Goal: Task Accomplishment & Management: Manage account settings

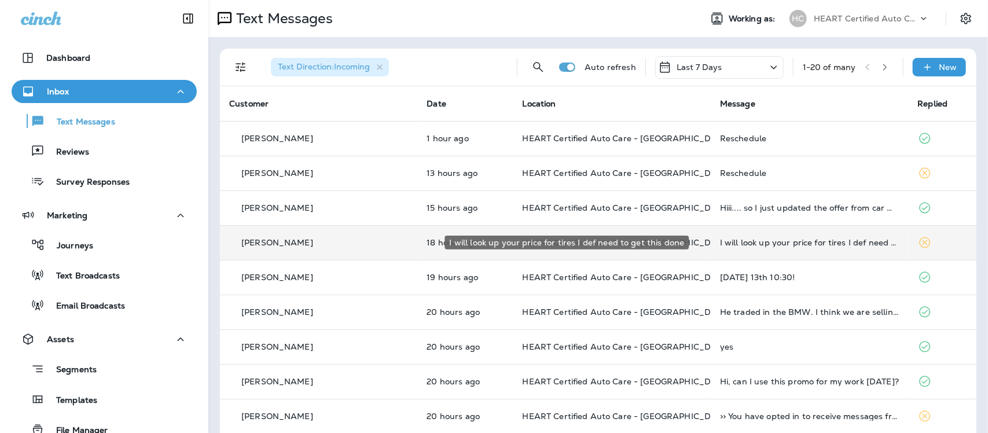
click at [771, 246] on div "I will look up your price for tires I def need to get this done" at bounding box center [809, 242] width 179 height 9
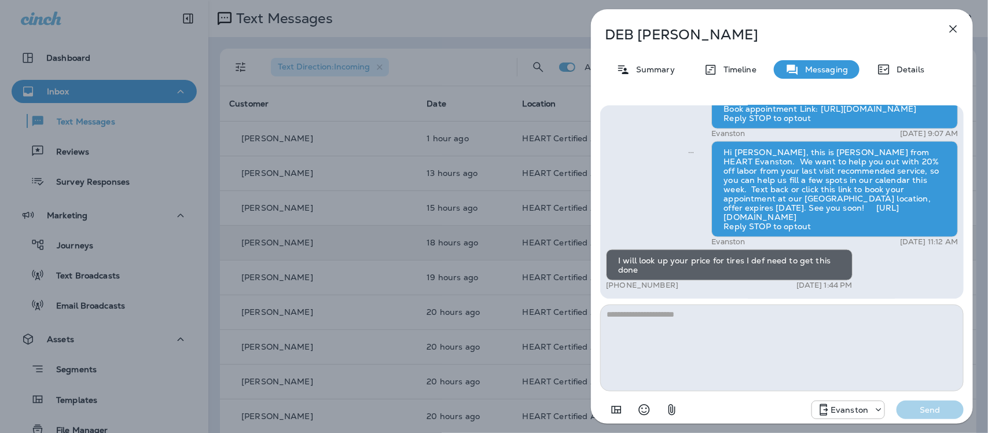
click at [953, 31] on icon "button" at bounding box center [954, 29] width 14 height 14
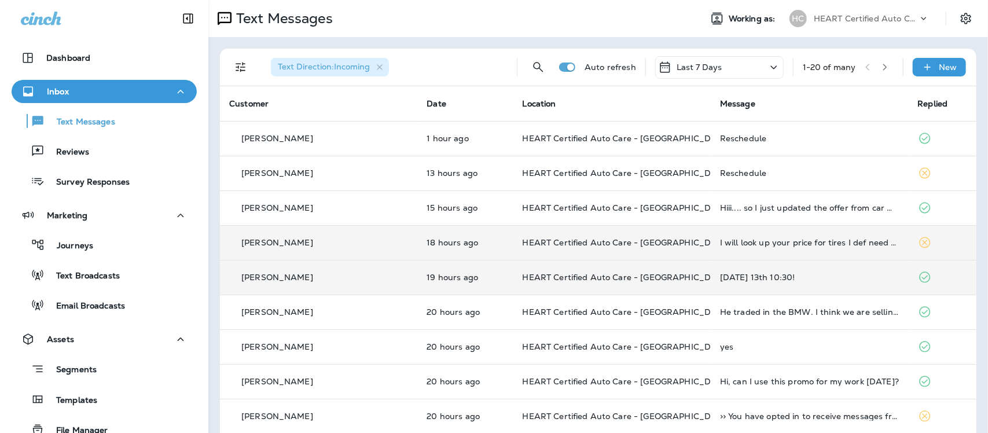
click at [757, 279] on div "[DATE] 13th 10:30!" at bounding box center [809, 277] width 179 height 9
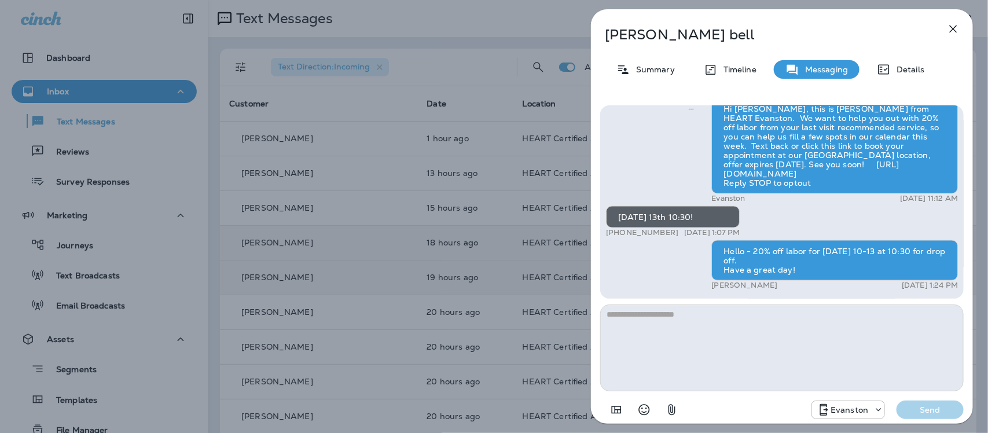
click at [951, 30] on icon "button" at bounding box center [954, 29] width 14 height 14
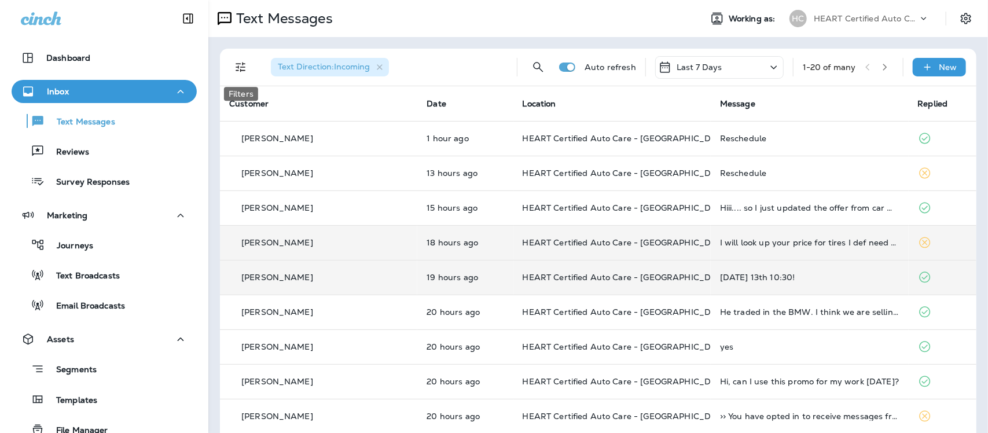
click at [241, 64] on icon "Filters" at bounding box center [241, 67] width 14 height 14
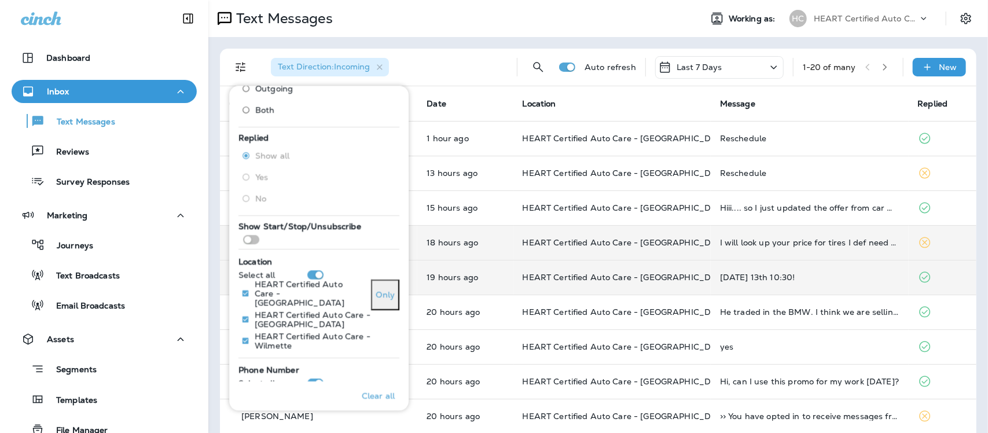
scroll to position [142, 0]
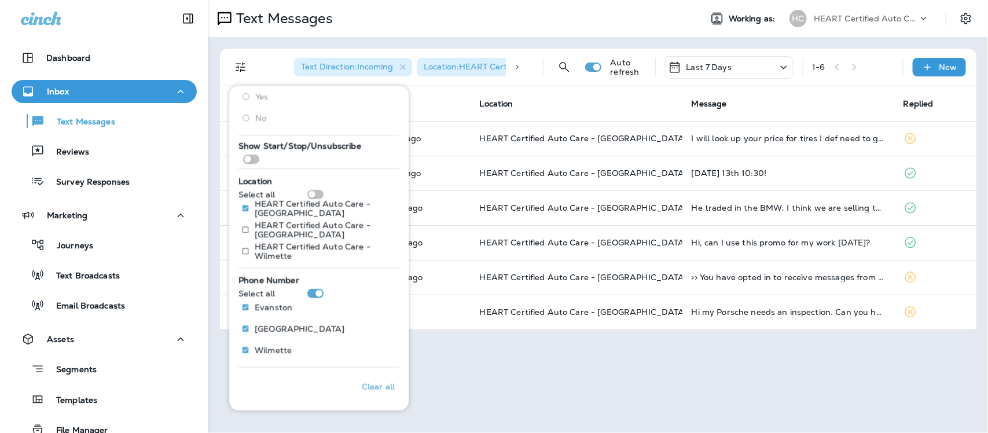
click at [452, 105] on th "Date" at bounding box center [416, 103] width 110 height 35
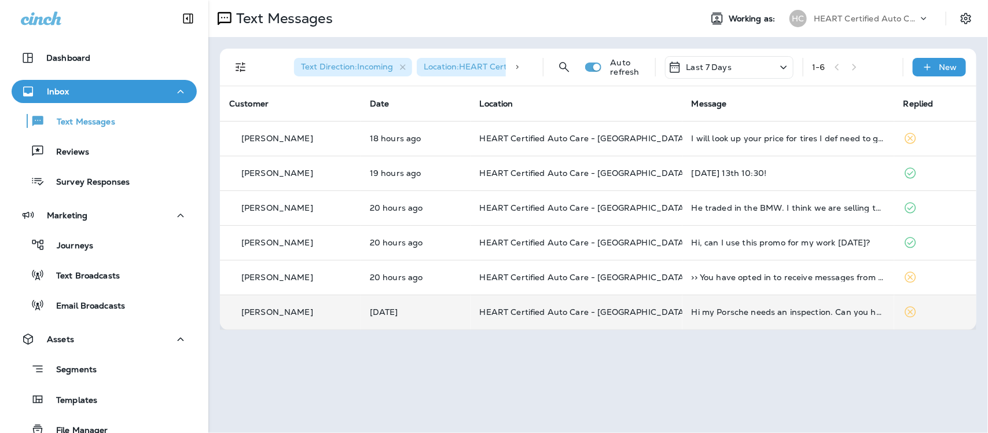
click at [771, 313] on div "Hi my Porsche needs an inspection. Can you help?" at bounding box center [788, 311] width 193 height 9
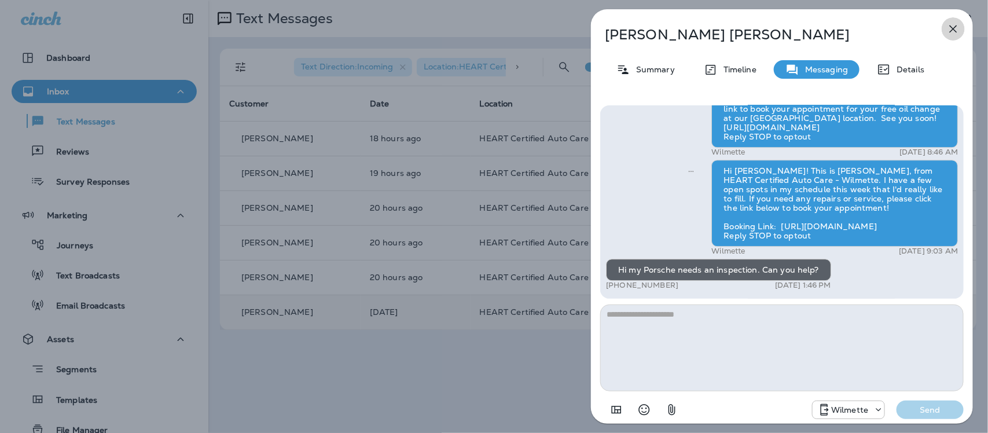
click at [948, 30] on icon "button" at bounding box center [954, 29] width 14 height 14
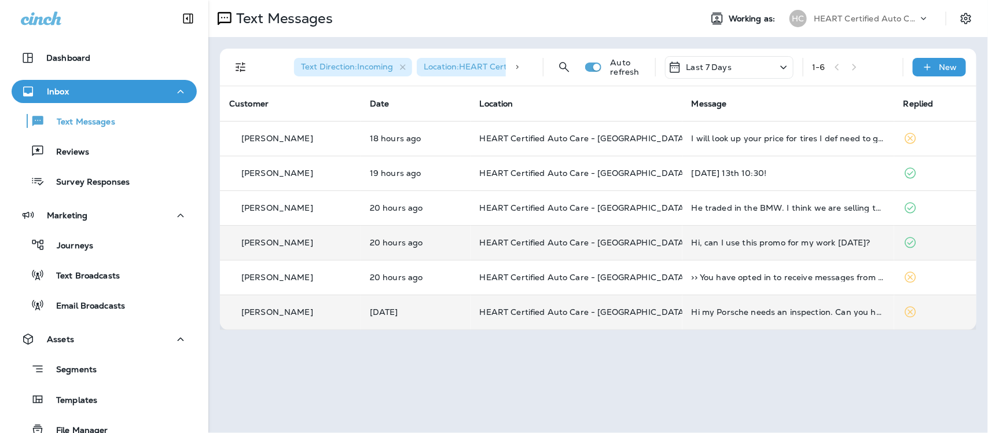
click at [800, 246] on div "Hi, can I use this promo for my work [DATE]?" at bounding box center [788, 242] width 193 height 9
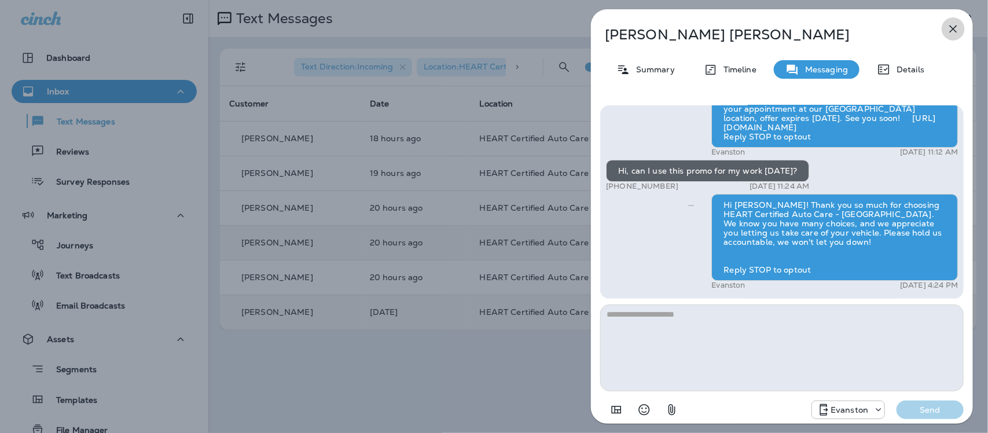
click at [954, 25] on icon "button" at bounding box center [954, 29] width 14 height 14
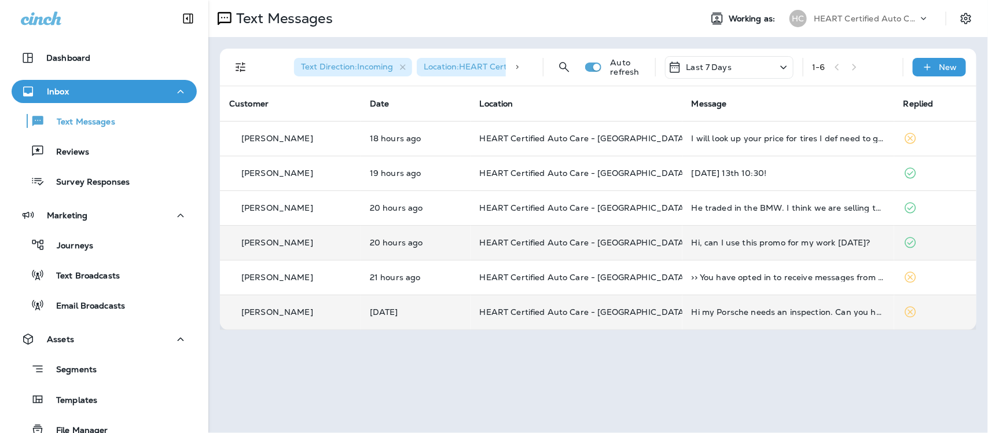
click at [786, 243] on div "Hi, can I use this promo for my work [DATE]?" at bounding box center [788, 242] width 193 height 9
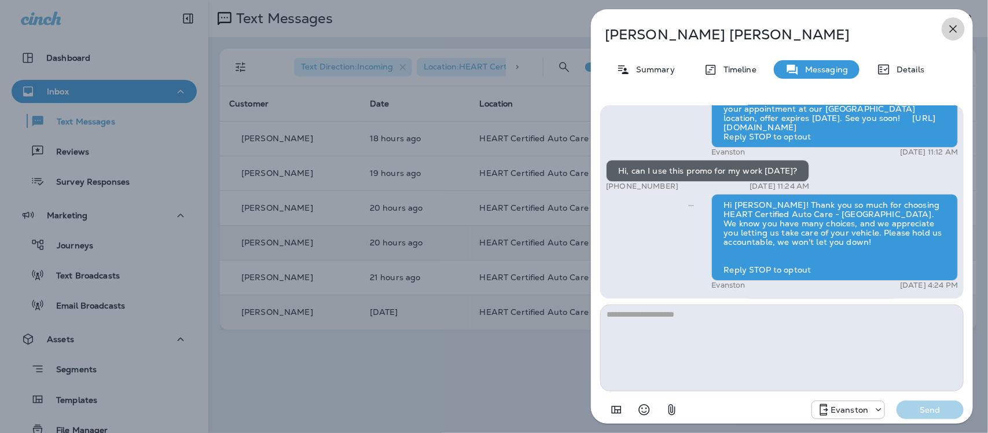
drag, startPoint x: 955, startPoint y: 26, endPoint x: 948, endPoint y: 35, distance: 11.9
click at [954, 27] on icon "button" at bounding box center [954, 29] width 14 height 14
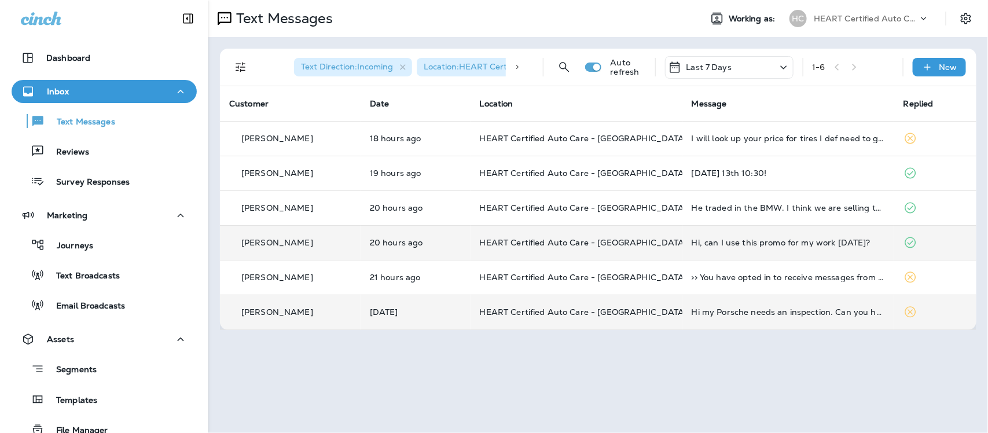
click at [792, 243] on div "Hi, can I use this promo for my work [DATE]?" at bounding box center [788, 242] width 193 height 9
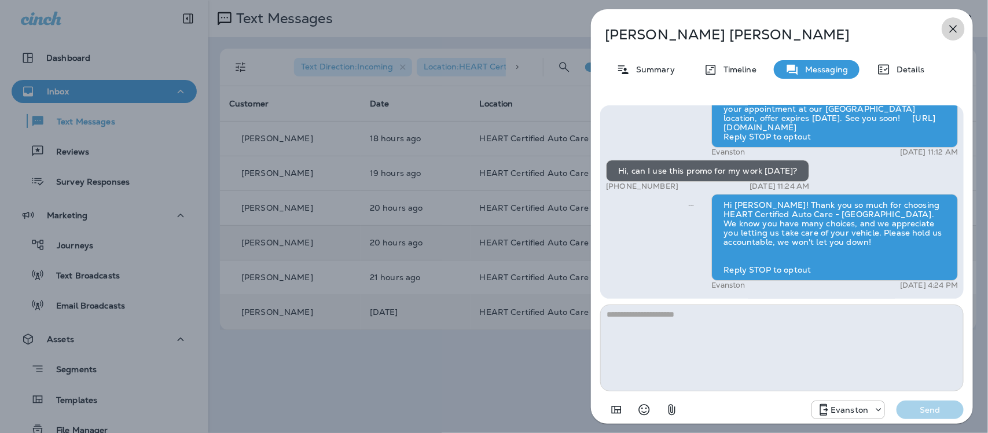
click at [951, 27] on icon "button" at bounding box center [954, 29] width 14 height 14
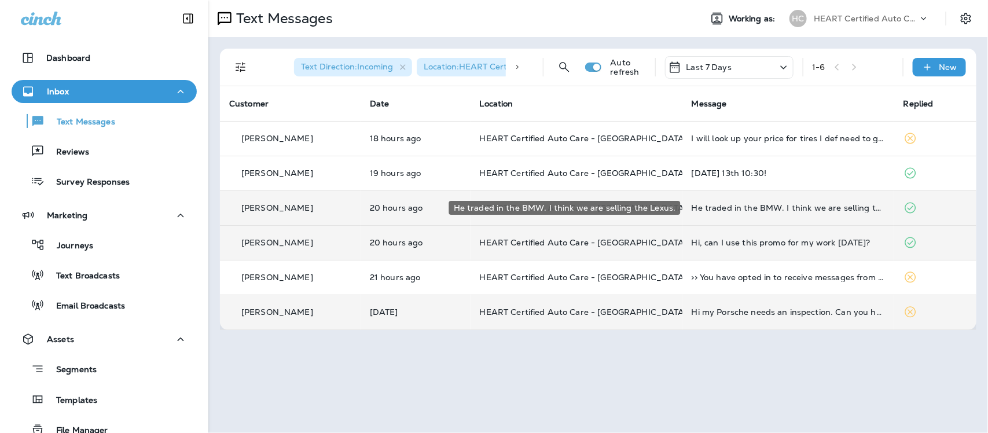
click at [823, 204] on div "He traded in the BMW. I think we are selling the Lexus." at bounding box center [788, 207] width 193 height 9
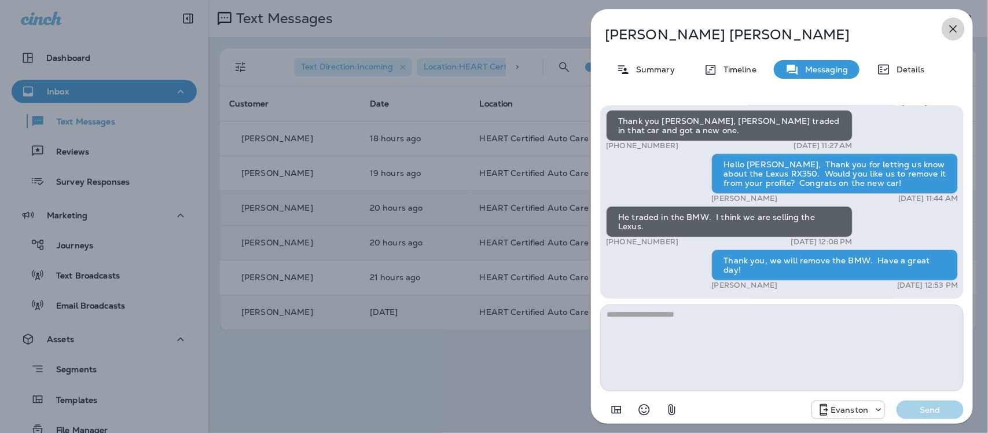
click at [951, 29] on icon "button" at bounding box center [954, 29] width 14 height 14
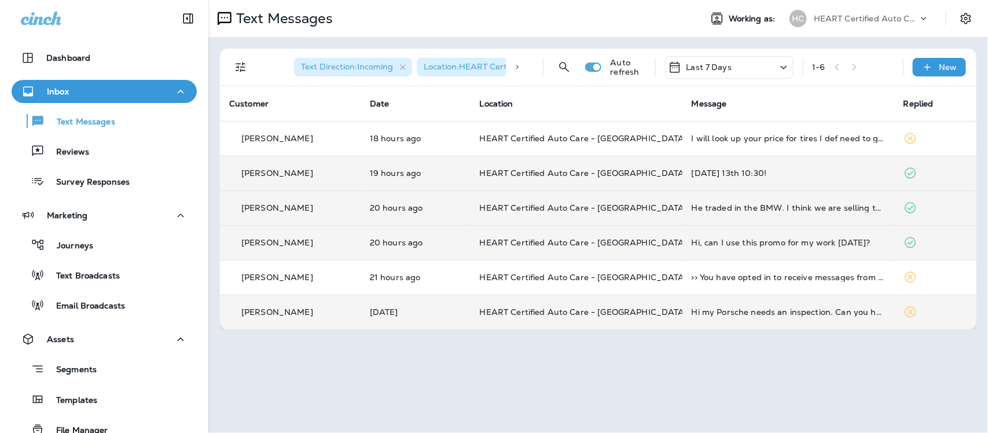
click at [737, 174] on div "[DATE] 13th 10:30!" at bounding box center [788, 173] width 193 height 9
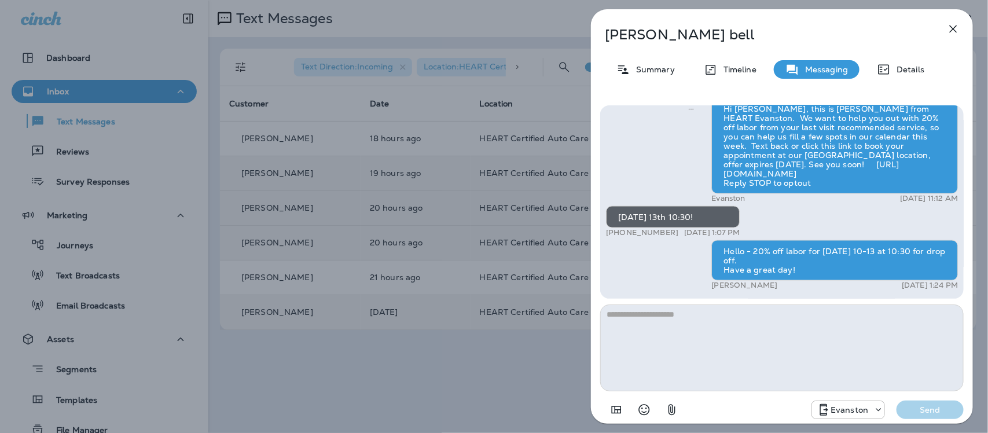
click at [953, 29] on icon "button" at bounding box center [954, 29] width 14 height 14
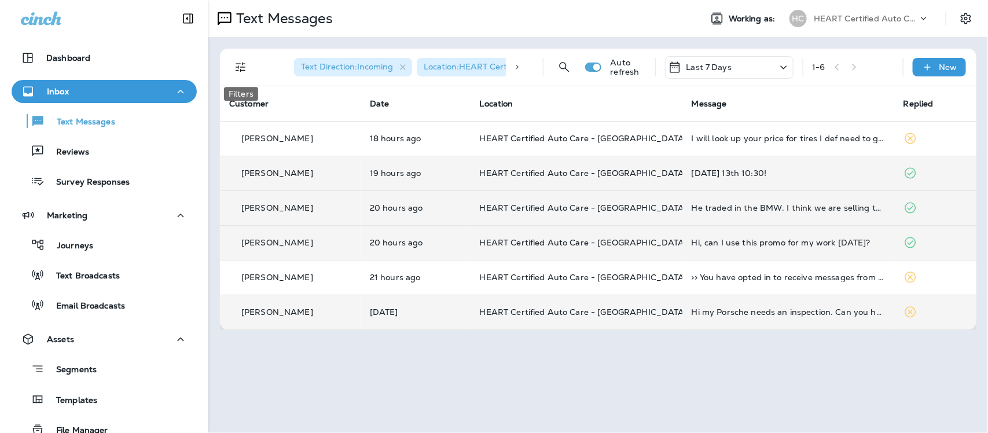
click at [242, 64] on icon "Filters" at bounding box center [241, 68] width 10 height 10
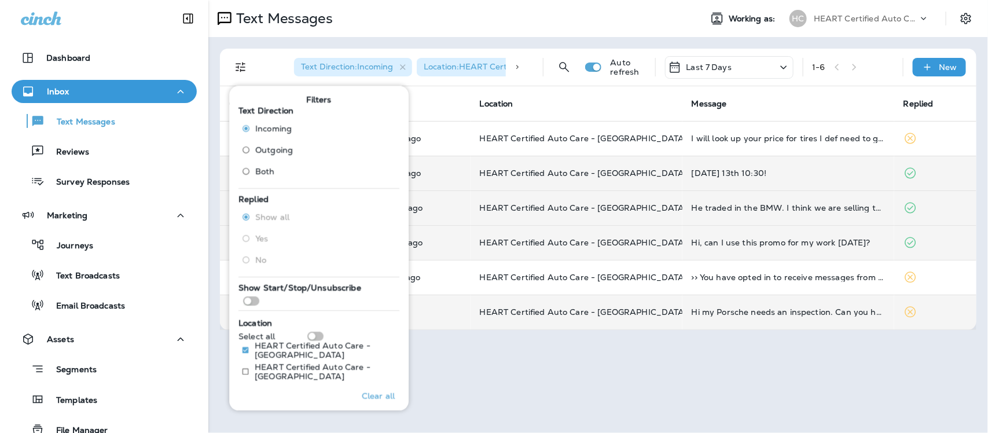
scroll to position [142, 0]
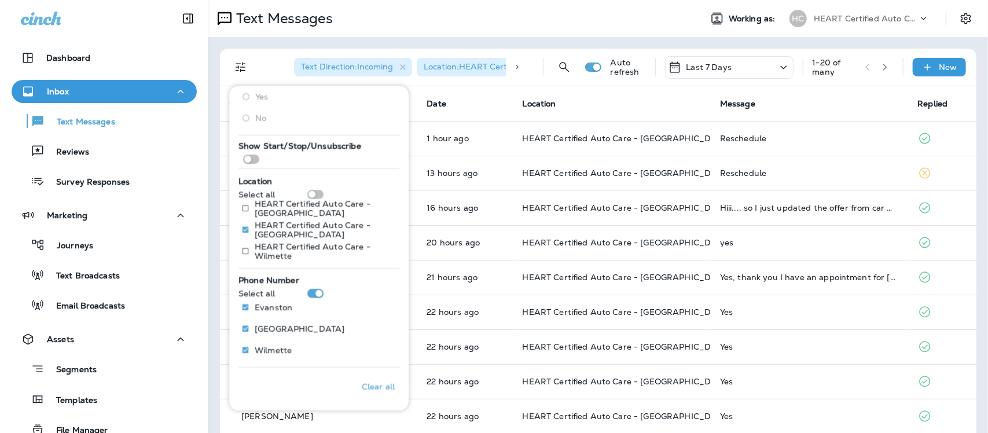
click at [456, 96] on th "Date" at bounding box center [466, 103] width 96 height 35
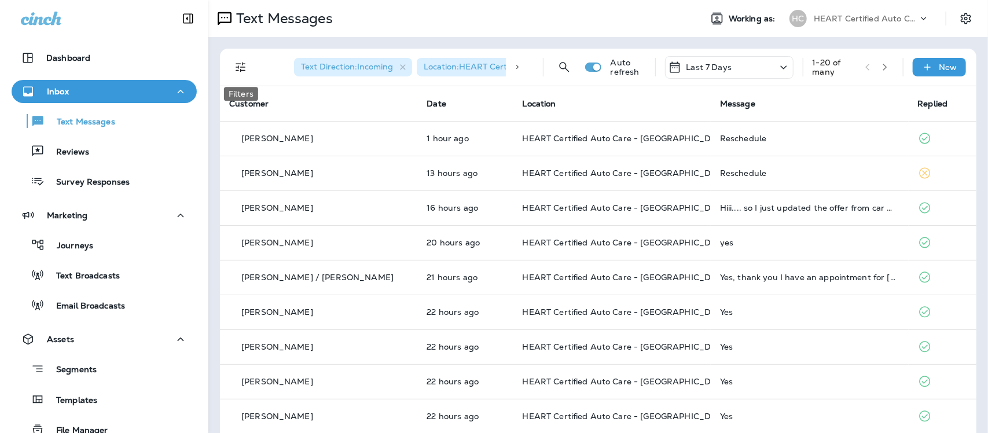
click at [241, 71] on icon "Filters" at bounding box center [241, 67] width 14 height 14
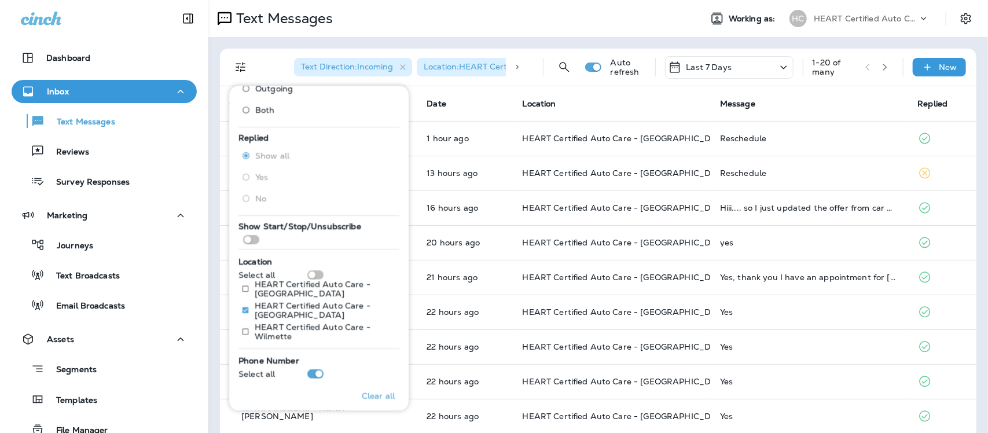
scroll to position [142, 0]
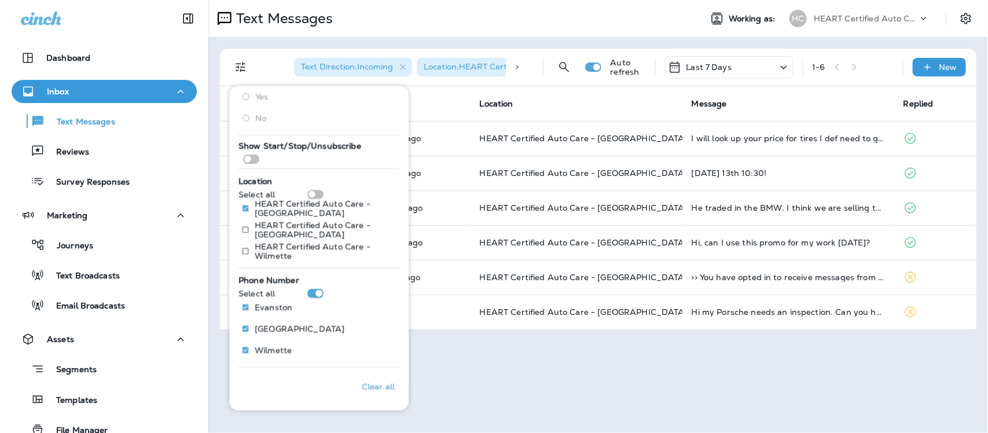
drag, startPoint x: 427, startPoint y: 97, endPoint x: 446, endPoint y: 73, distance: 30.9
click at [427, 97] on th "Date" at bounding box center [416, 103] width 110 height 35
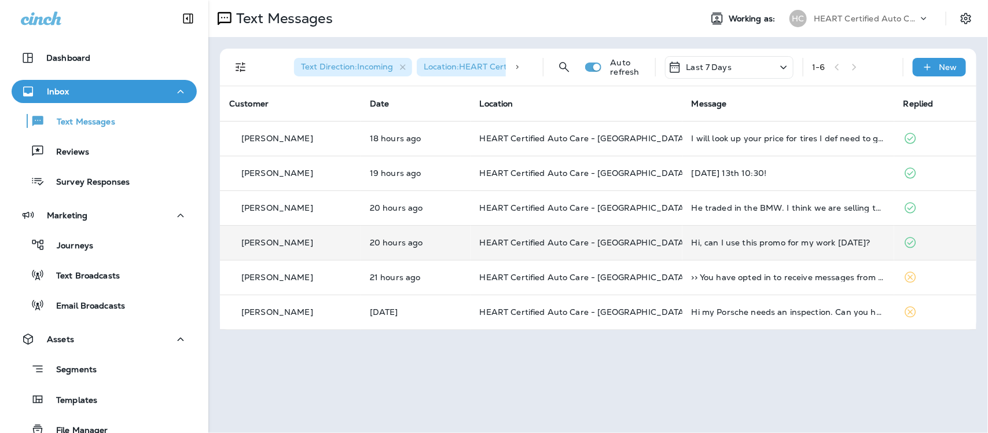
click at [733, 240] on div "Hi, can I use this promo for my work [DATE]?" at bounding box center [788, 242] width 193 height 9
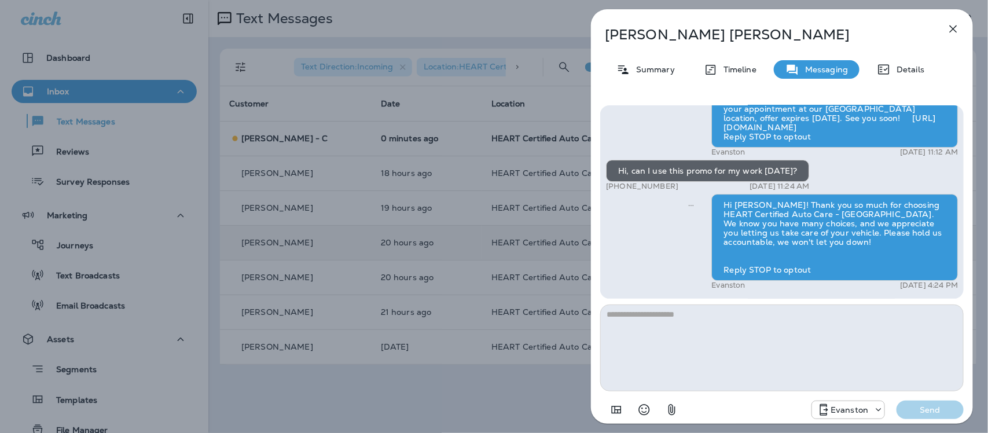
click at [956, 25] on icon "button" at bounding box center [954, 29] width 14 height 14
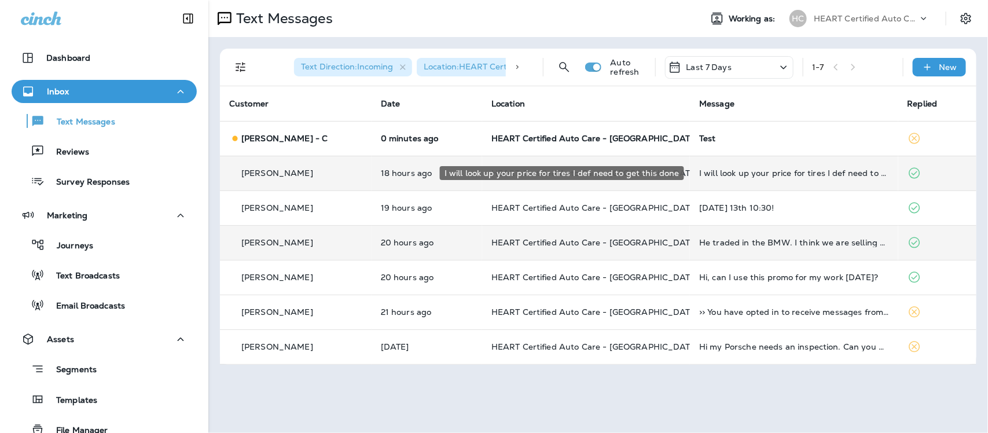
click at [727, 173] on div "I will look up your price for tires I def need to get this done" at bounding box center [794, 173] width 189 height 9
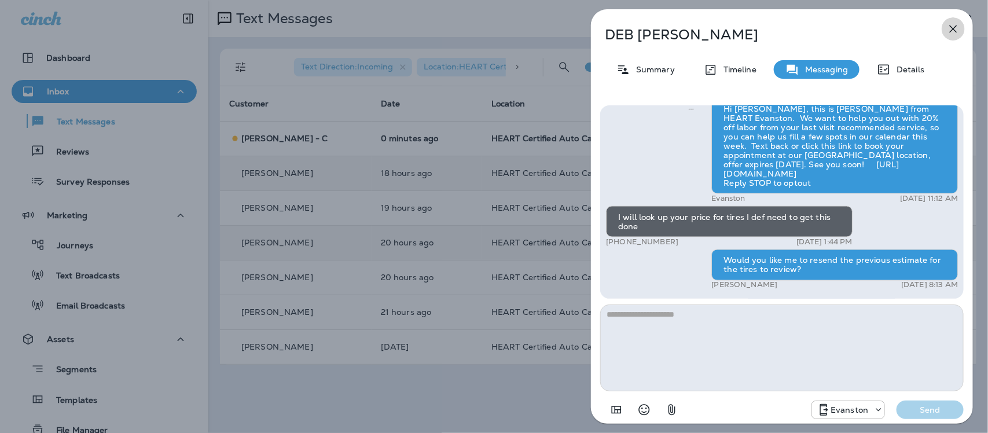
click at [950, 22] on icon "button" at bounding box center [954, 29] width 14 height 14
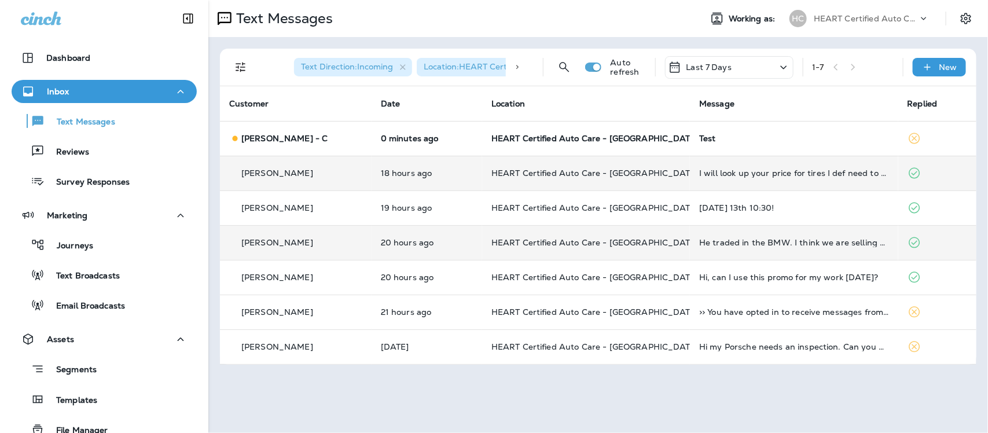
click at [780, 65] on icon at bounding box center [784, 67] width 14 height 14
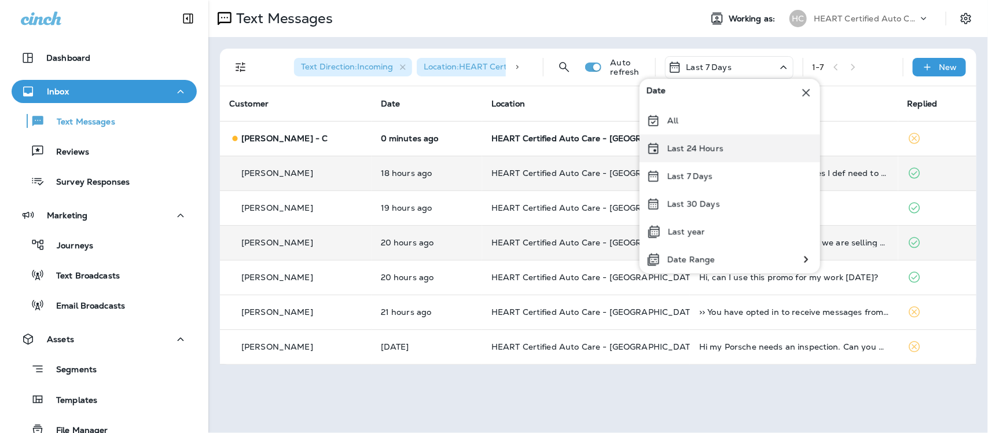
click at [713, 148] on p "Last 24 Hours" at bounding box center [696, 148] width 56 height 9
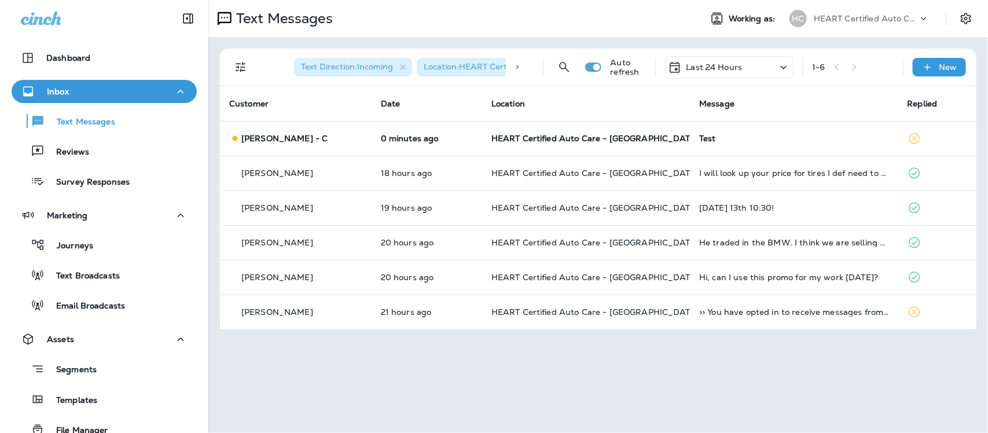
click at [786, 65] on icon at bounding box center [784, 67] width 14 height 14
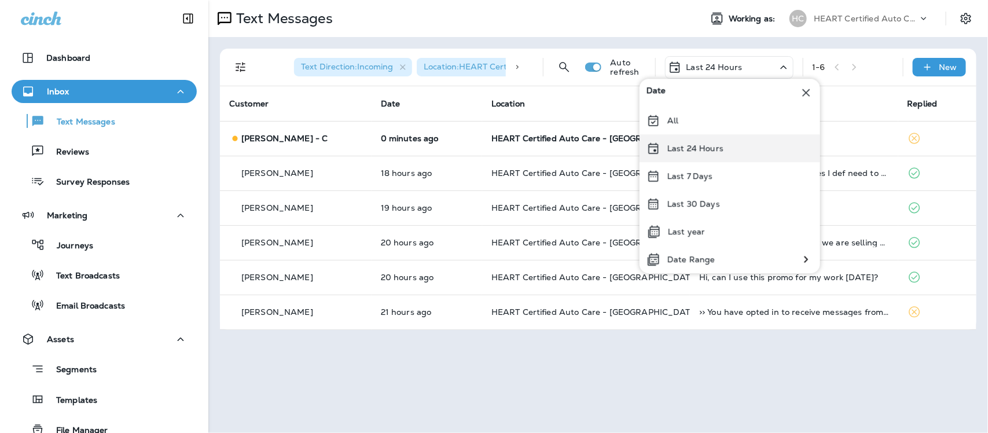
click at [714, 148] on p "Last 24 Hours" at bounding box center [696, 148] width 56 height 9
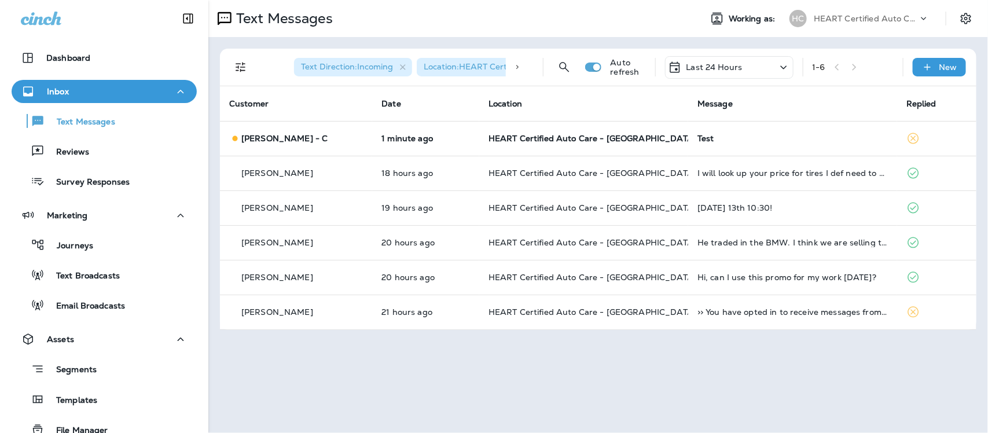
click at [781, 68] on icon at bounding box center [784, 67] width 14 height 14
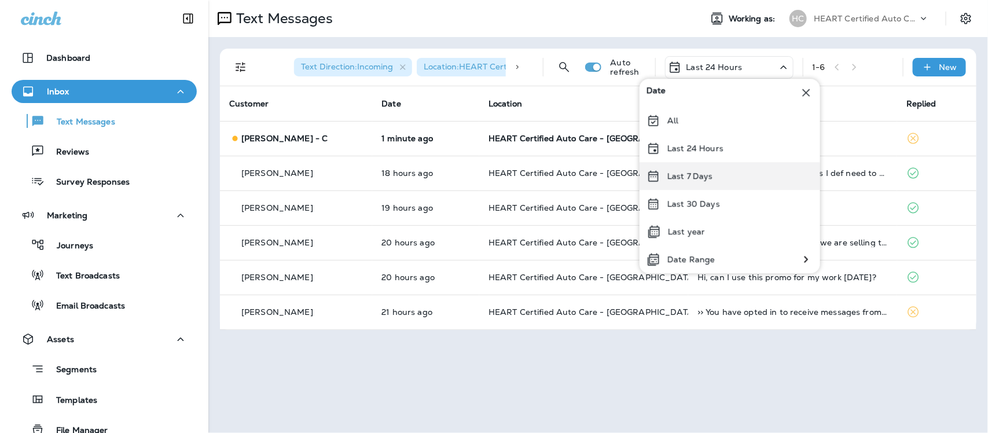
click at [701, 174] on p "Last 7 Days" at bounding box center [691, 175] width 46 height 9
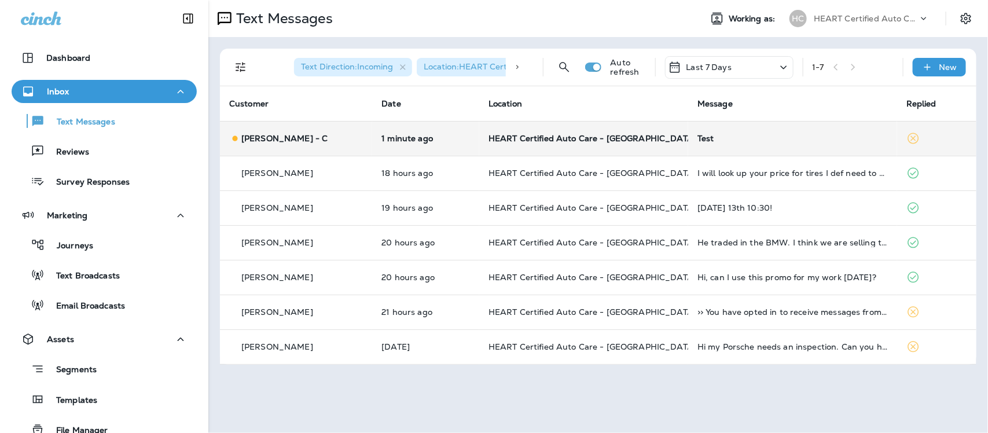
click at [290, 140] on p "[PERSON_NAME] - C" at bounding box center [284, 138] width 86 height 9
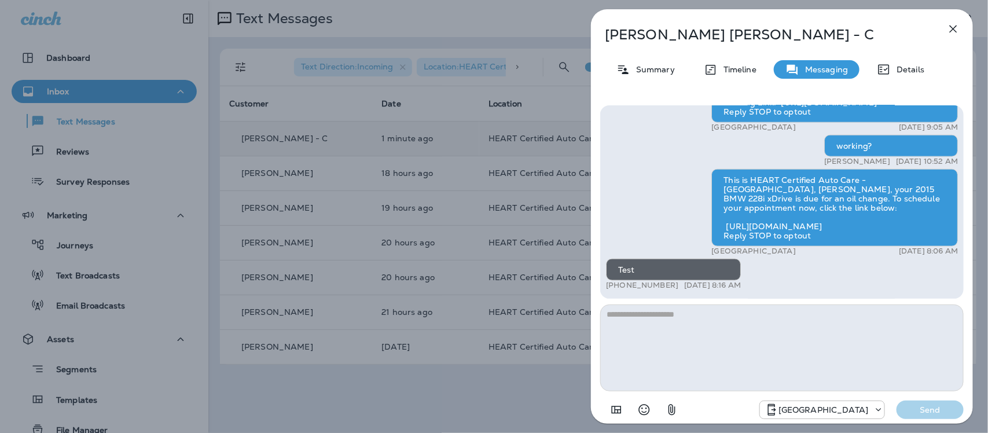
click at [954, 24] on icon "button" at bounding box center [954, 29] width 14 height 14
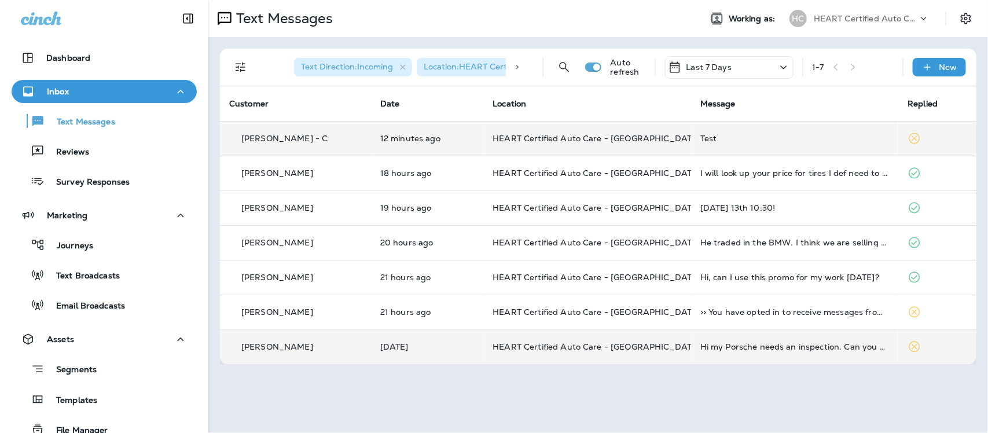
click at [743, 346] on div "Hi my Porsche needs an inspection. Can you help?" at bounding box center [795, 346] width 189 height 9
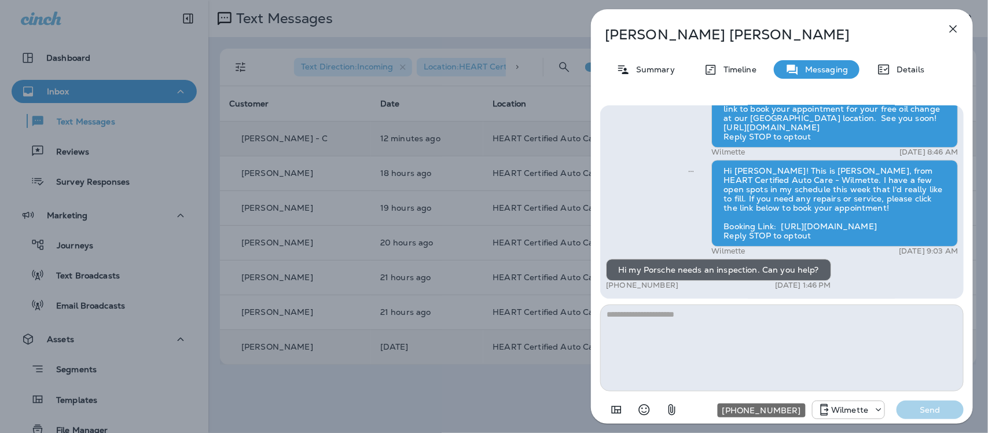
click at [876, 407] on icon "+1 (847) 865-9557" at bounding box center [879, 410] width 12 height 12
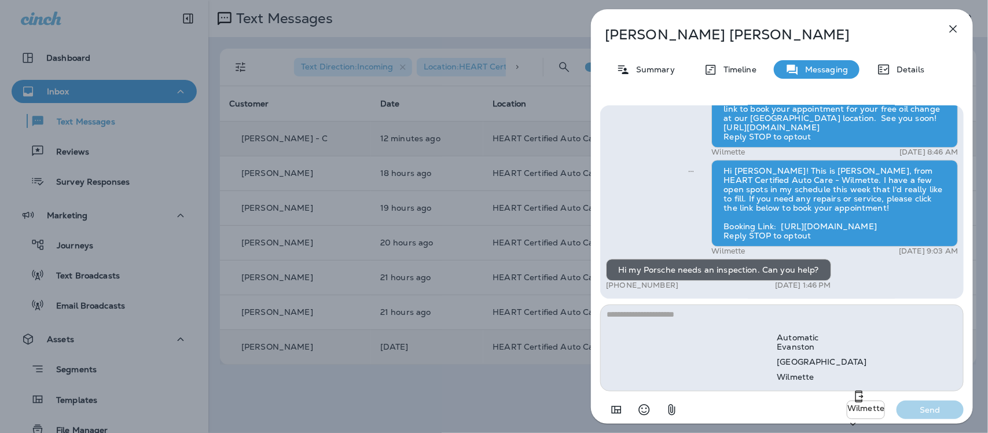
click at [956, 24] on icon "button" at bounding box center [954, 29] width 14 height 14
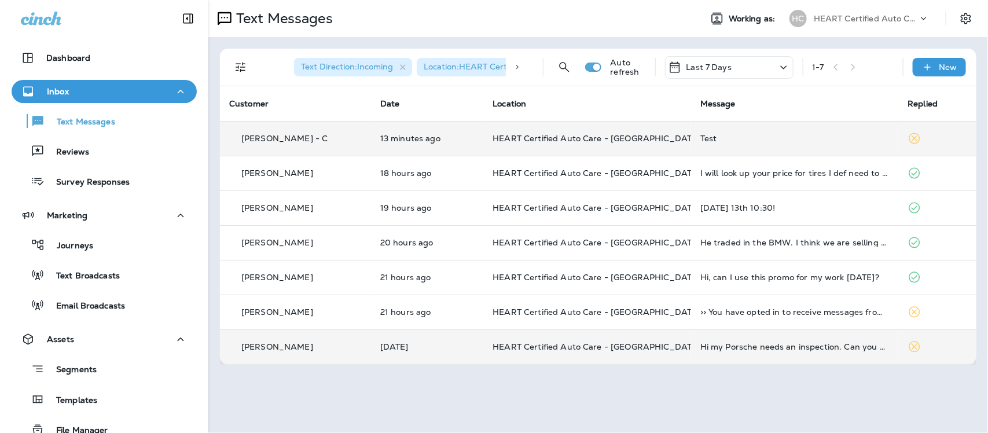
click at [731, 349] on div "Hi my Porsche needs an inspection. Can you help?" at bounding box center [795, 346] width 189 height 9
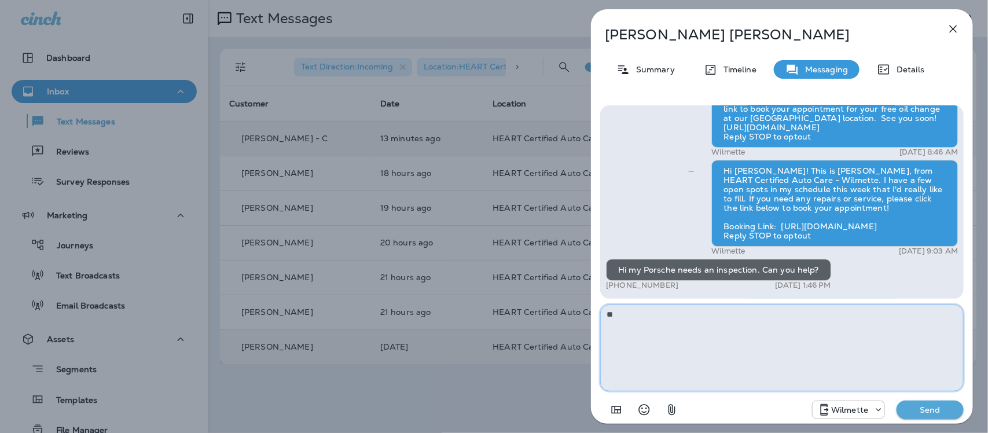
type textarea "*"
type textarea "**********"
click at [942, 416] on button "Send" at bounding box center [930, 410] width 67 height 19
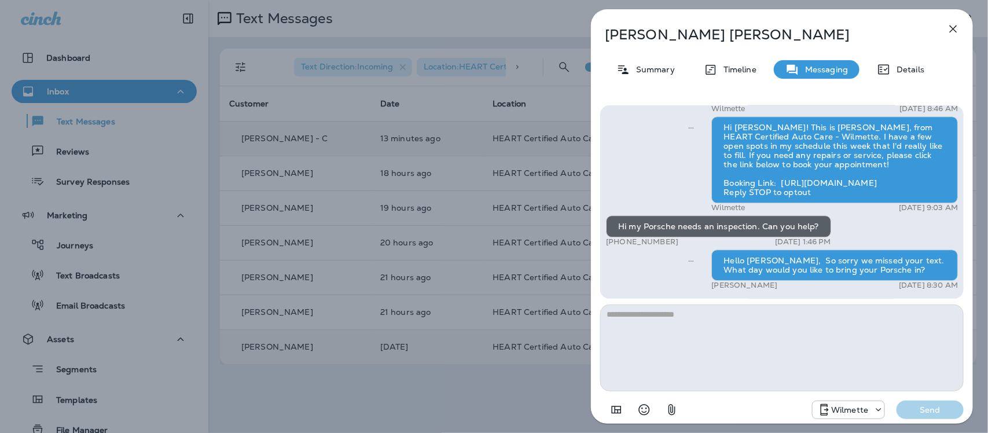
click at [954, 26] on icon "button" at bounding box center [954, 29] width 14 height 14
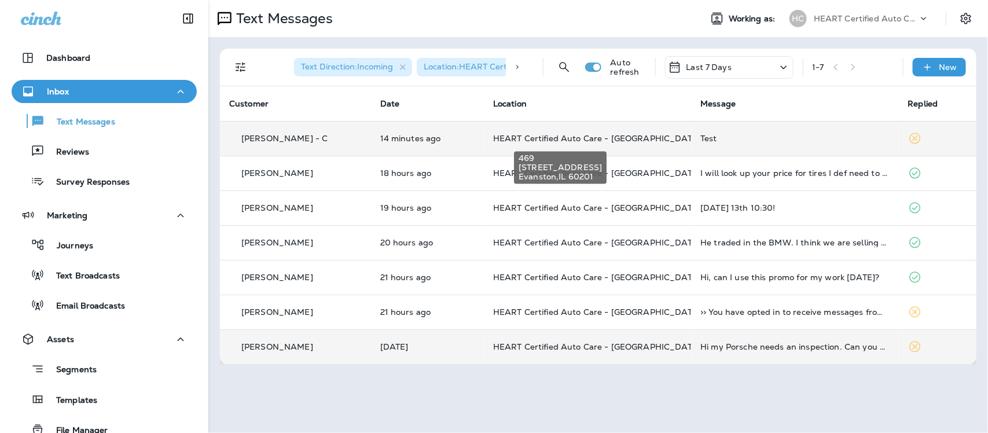
click at [635, 134] on span "HEART Certified Auto Care - [GEOGRAPHIC_DATA]" at bounding box center [597, 138] width 208 height 10
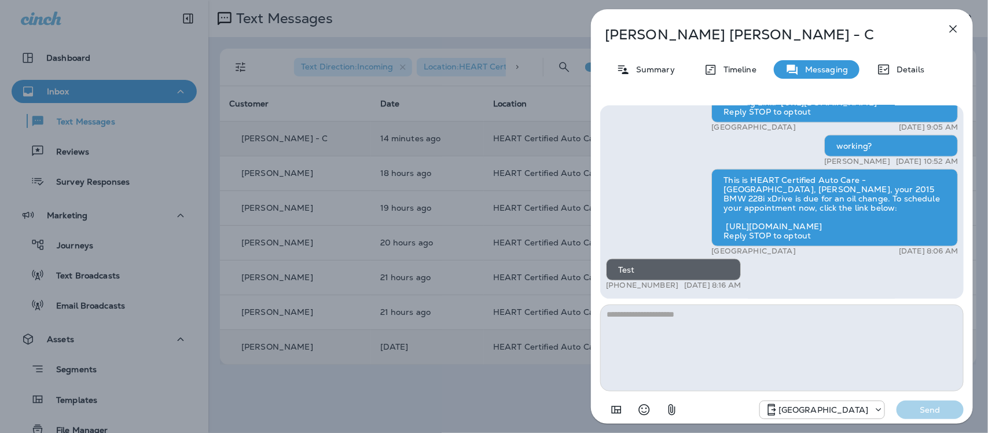
click at [956, 24] on icon "button" at bounding box center [954, 29] width 14 height 14
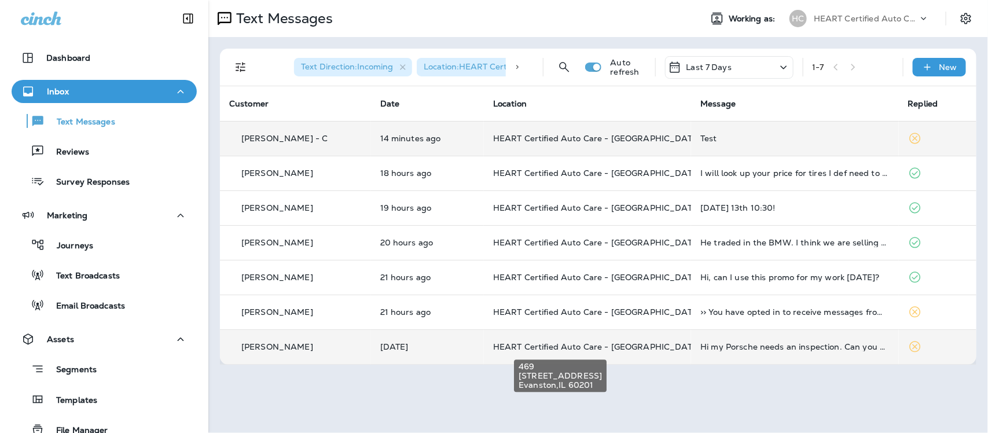
click at [624, 345] on span "HEART Certified Auto Care - [GEOGRAPHIC_DATA]" at bounding box center [597, 347] width 208 height 10
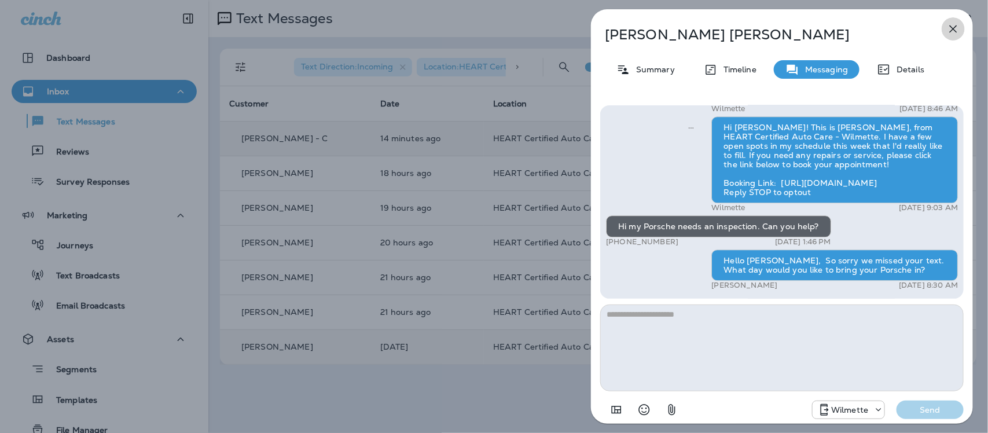
click at [953, 26] on icon "button" at bounding box center [954, 29] width 14 height 14
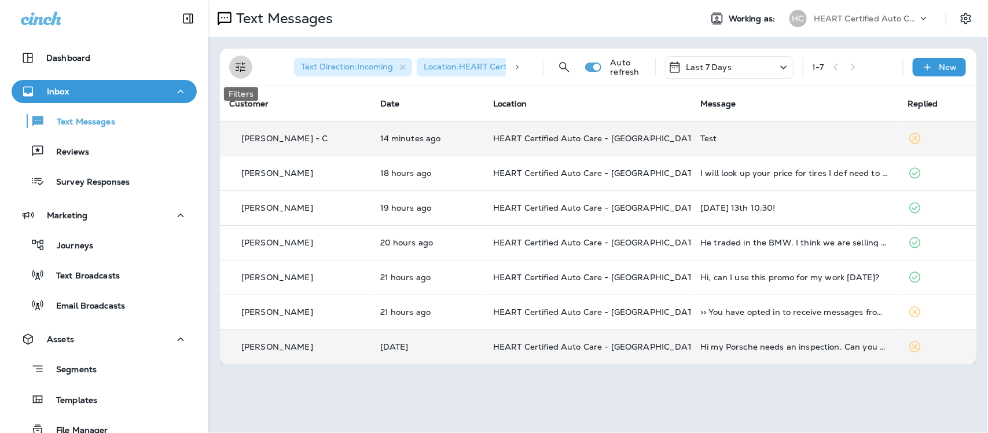
click at [243, 63] on icon "Filters" at bounding box center [241, 67] width 14 height 14
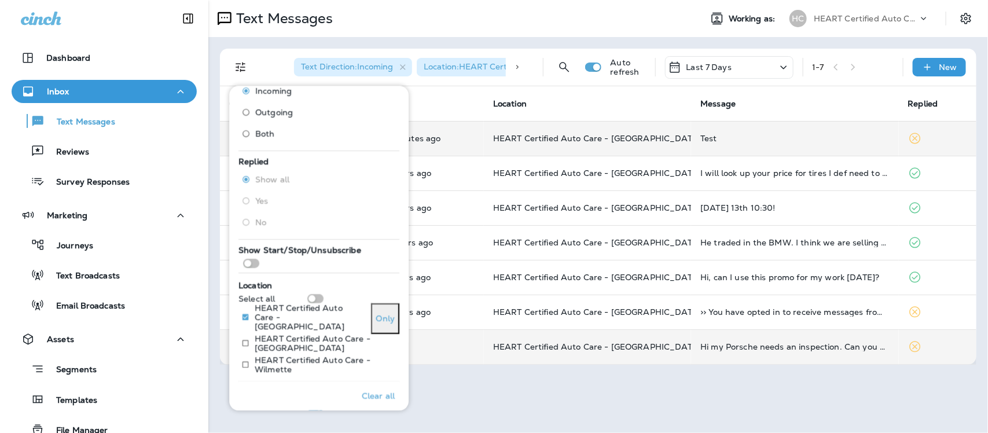
scroll to position [72, 0]
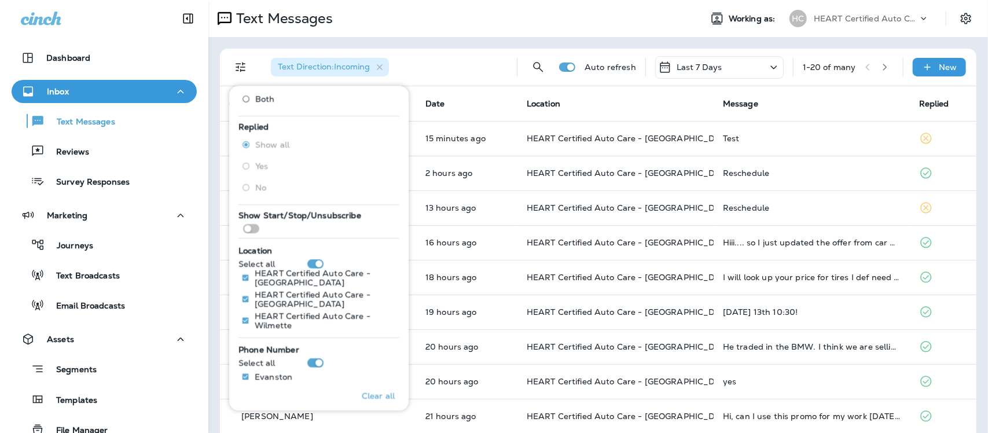
click at [464, 19] on div "Text Messages" at bounding box center [450, 18] width 484 height 23
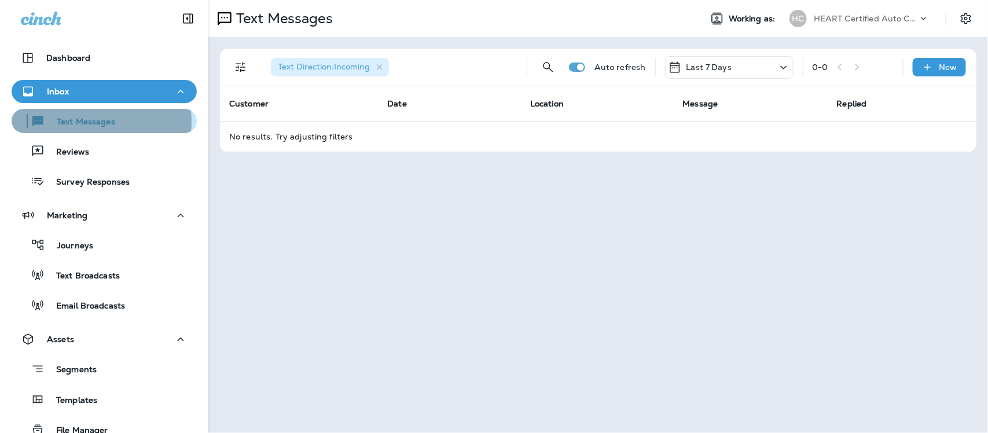
click at [90, 122] on p "Text Messages" at bounding box center [80, 122] width 70 height 11
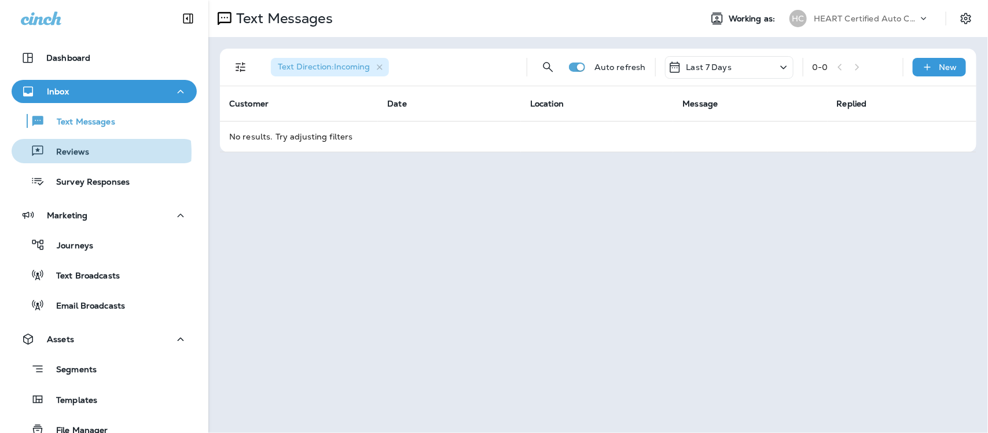
drag, startPoint x: 80, startPoint y: 152, endPoint x: 90, endPoint y: 133, distance: 21.8
click at [81, 152] on p "Reviews" at bounding box center [67, 152] width 45 height 11
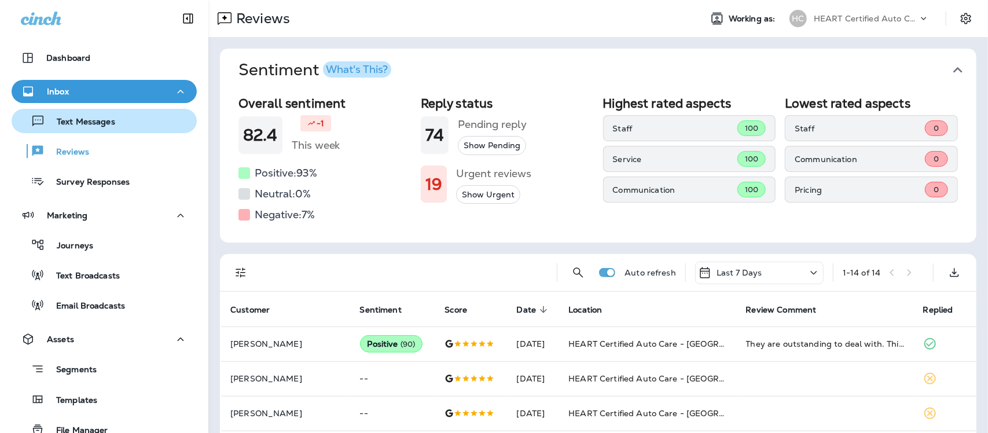
click at [82, 120] on p "Text Messages" at bounding box center [80, 122] width 70 height 11
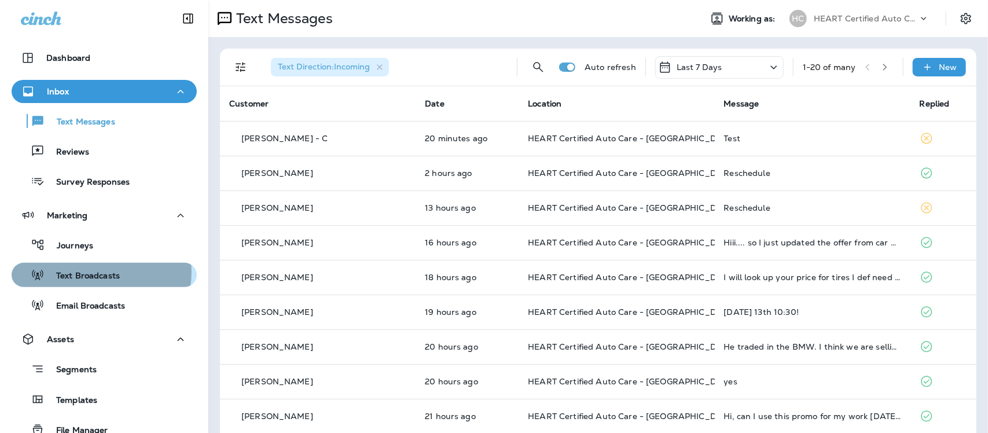
click at [100, 272] on p "Text Broadcasts" at bounding box center [82, 276] width 75 height 11
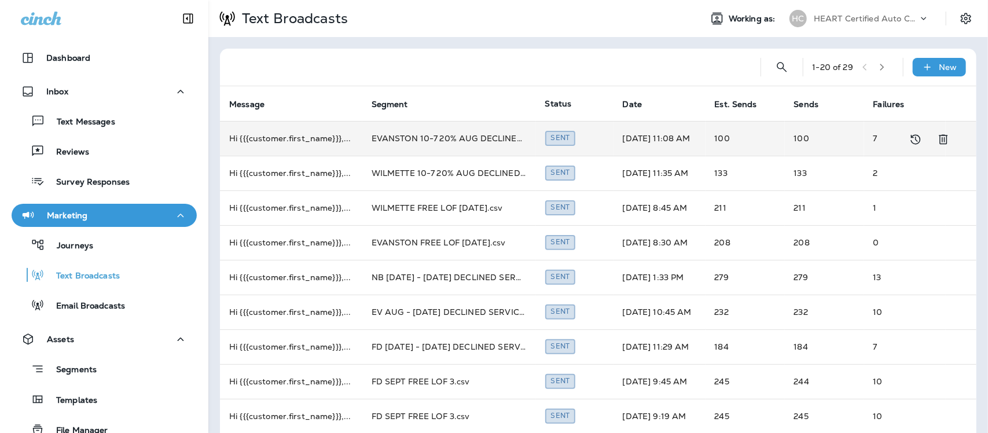
click at [434, 140] on td "EVANSTON 10-7 20% AUG DECLINED SERVICE.csv" at bounding box center [449, 138] width 174 height 35
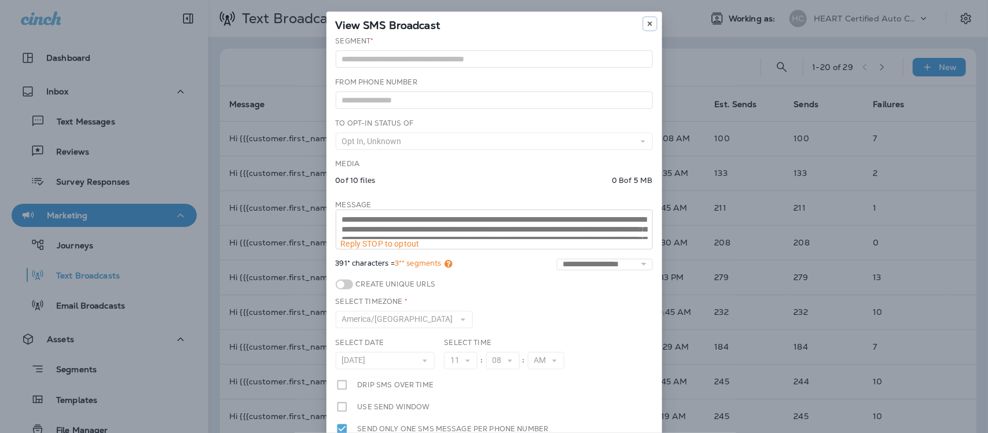
click at [646, 21] on button at bounding box center [650, 23] width 13 height 13
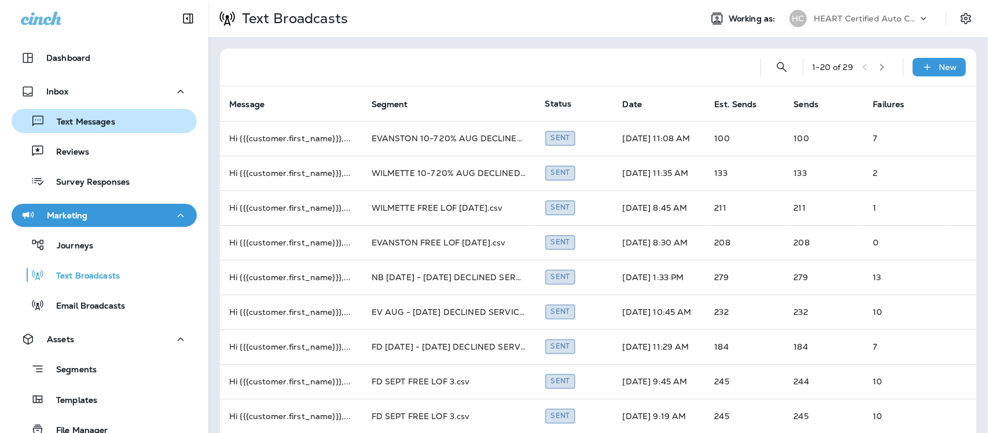
click at [93, 119] on p "Text Messages" at bounding box center [80, 122] width 70 height 11
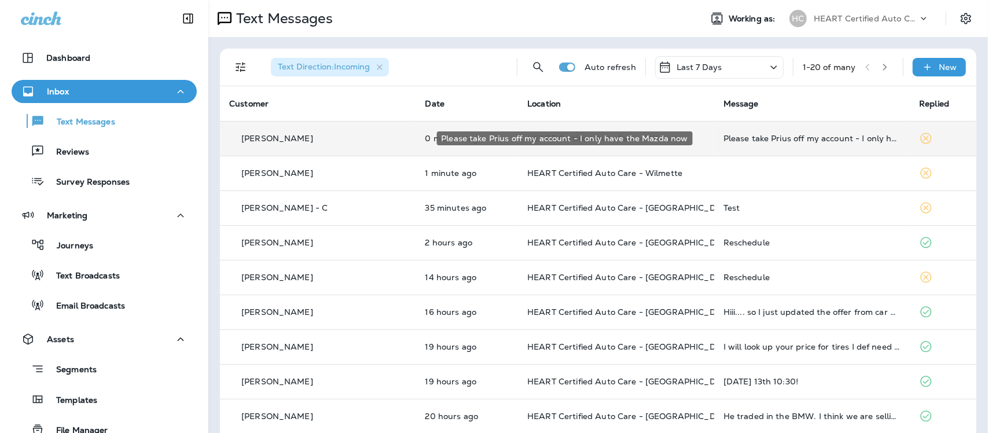
click at [739, 136] on div "Please take Prius off my account - I only have the Mazda now" at bounding box center [813, 138] width 178 height 9
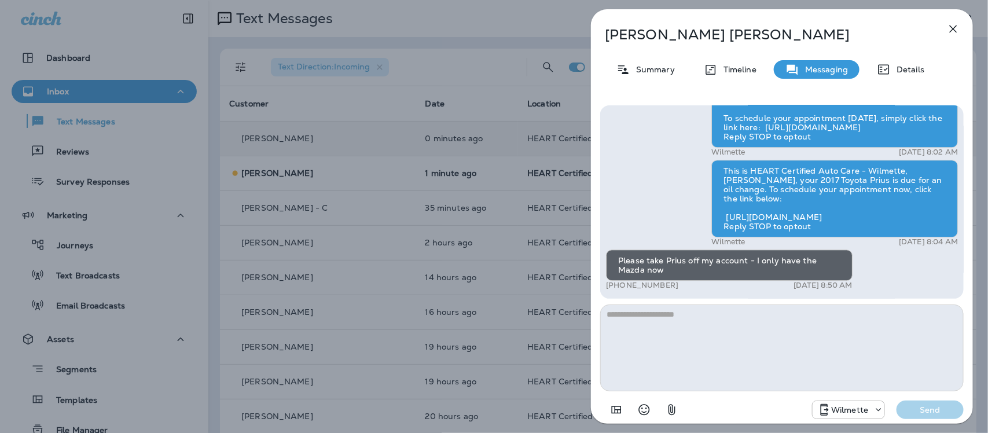
click at [664, 328] on textarea at bounding box center [782, 348] width 364 height 87
type textarea "**********"
click at [941, 412] on p "Send" at bounding box center [930, 410] width 49 height 10
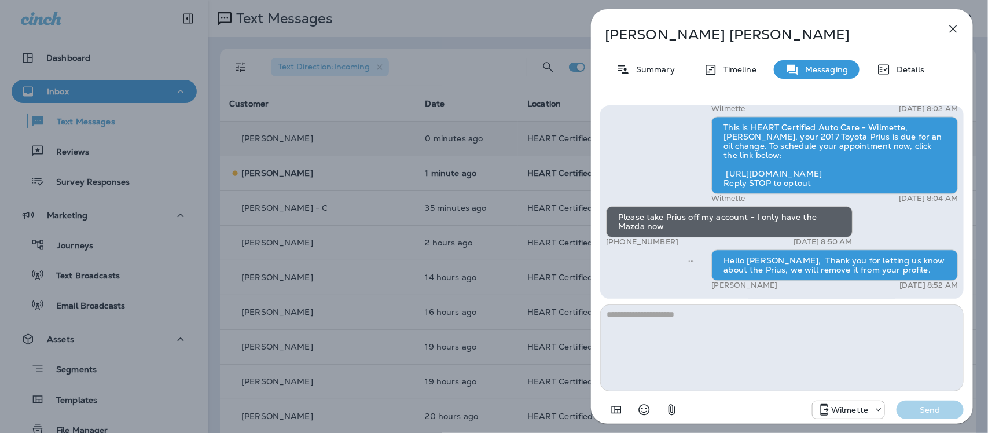
drag, startPoint x: 615, startPoint y: 242, endPoint x: 675, endPoint y: 244, distance: 59.7
click at [675, 244] on p "[PHONE_NUMBER]" at bounding box center [642, 241] width 72 height 9
copy p "[PHONE_NUMBER]"
click at [956, 30] on icon "button" at bounding box center [954, 29] width 14 height 14
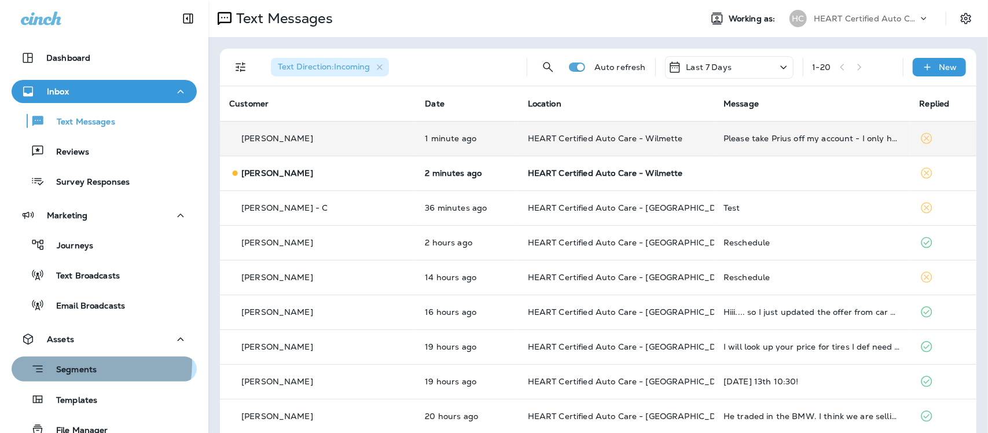
click at [80, 365] on p "Segments" at bounding box center [71, 371] width 52 height 12
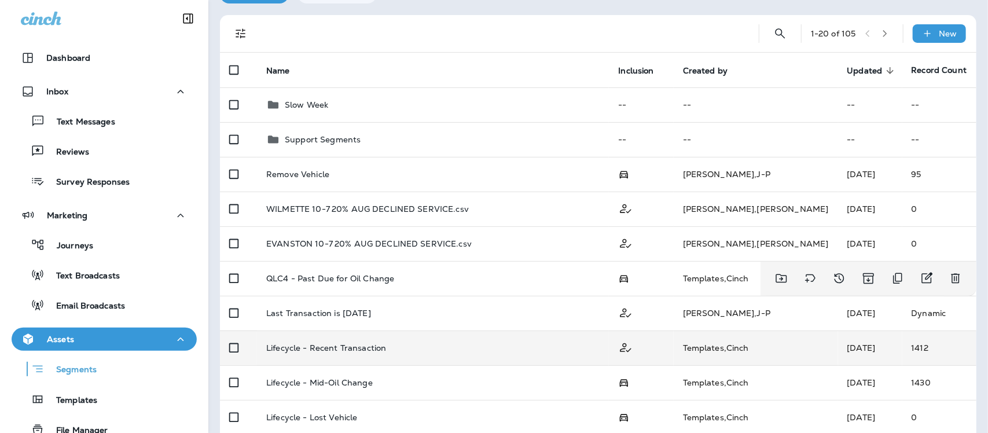
scroll to position [145, 0]
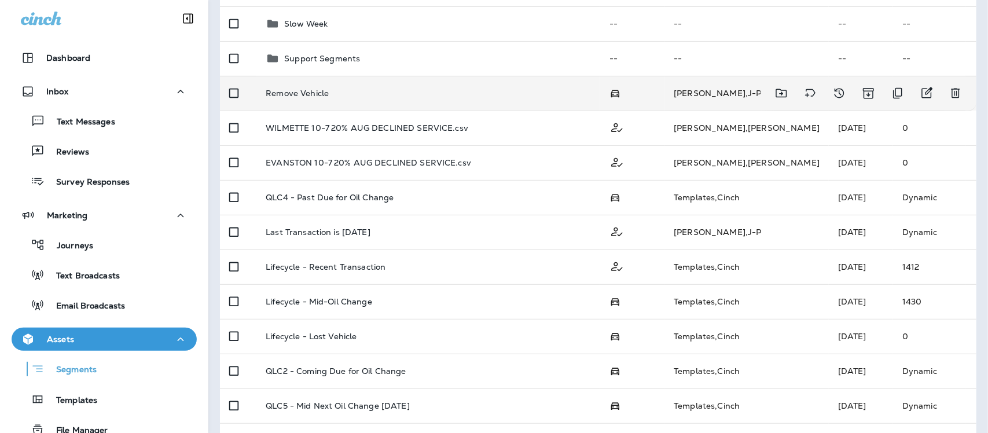
click at [313, 96] on p "Remove Vehicle" at bounding box center [297, 93] width 63 height 9
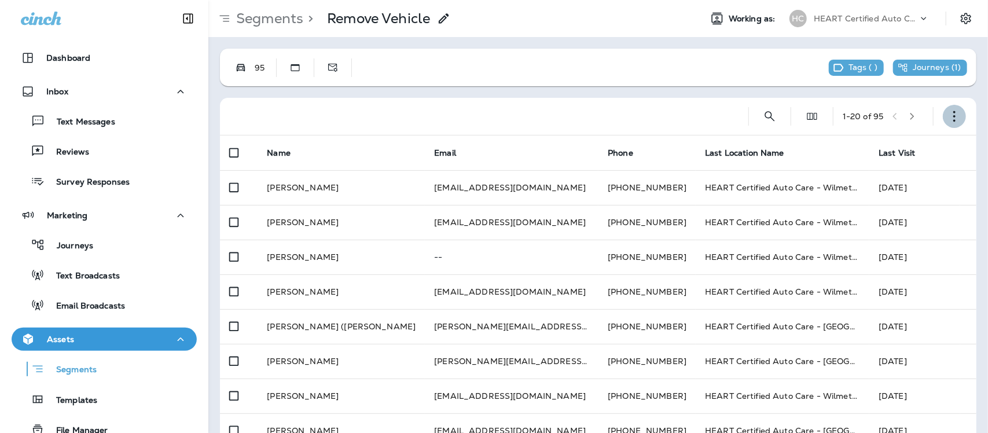
click at [949, 116] on icon "button" at bounding box center [955, 117] width 12 height 12
click at [883, 143] on p "Edit Segment" at bounding box center [868, 146] width 60 height 9
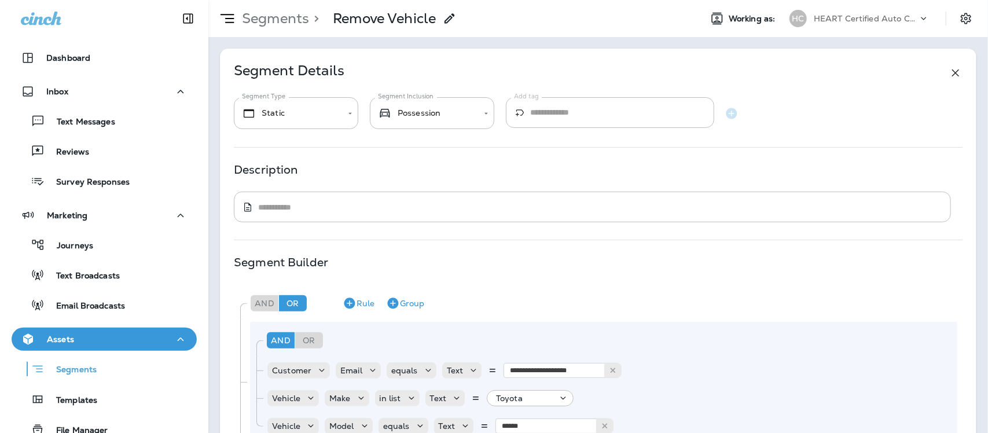
type input "**********"
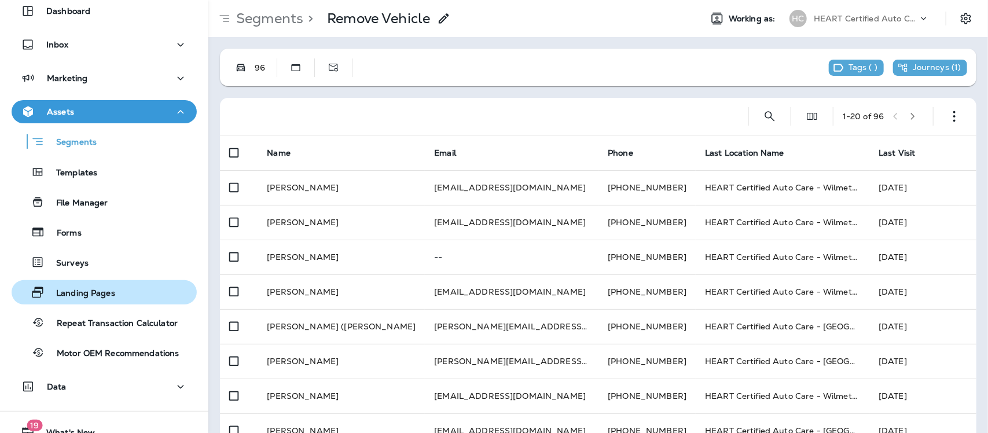
scroll to position [91, 0]
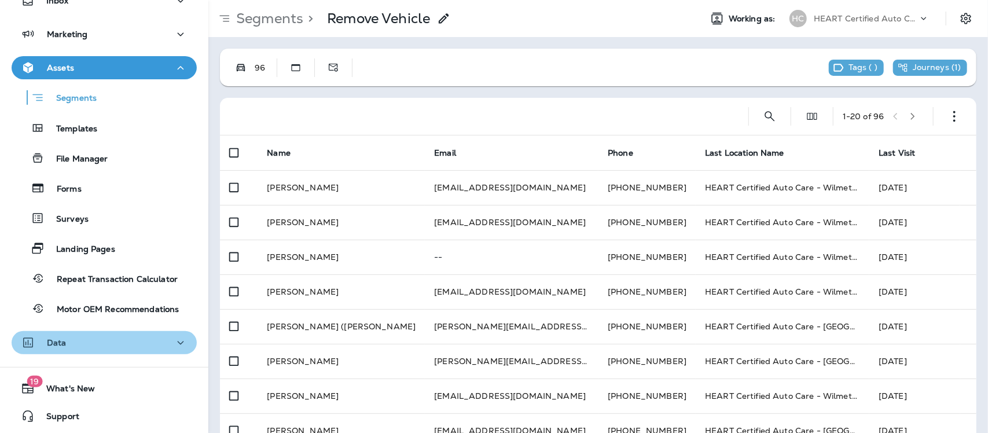
click at [140, 336] on div "Data" at bounding box center [104, 343] width 167 height 14
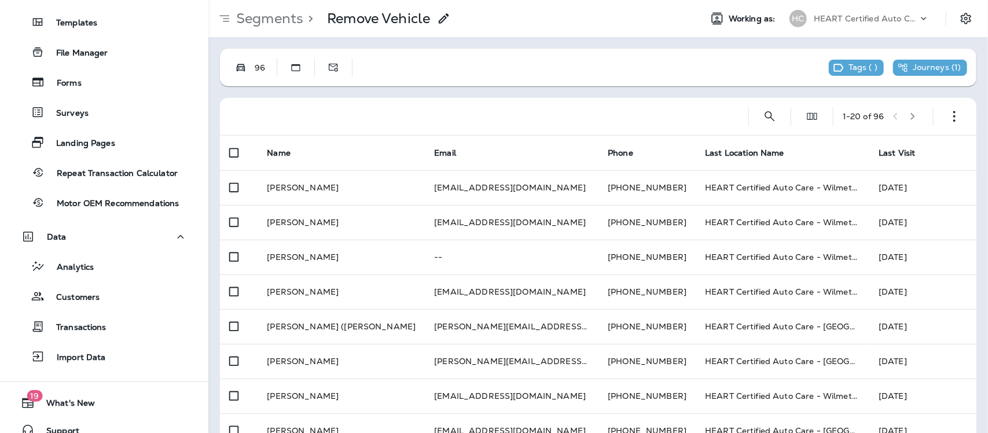
scroll to position [212, 0]
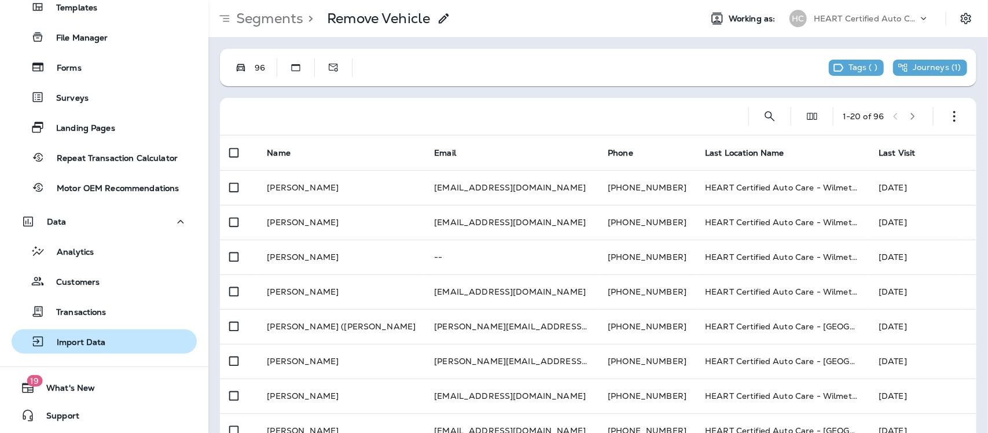
click at [97, 339] on p "Import Data" at bounding box center [75, 343] width 61 height 11
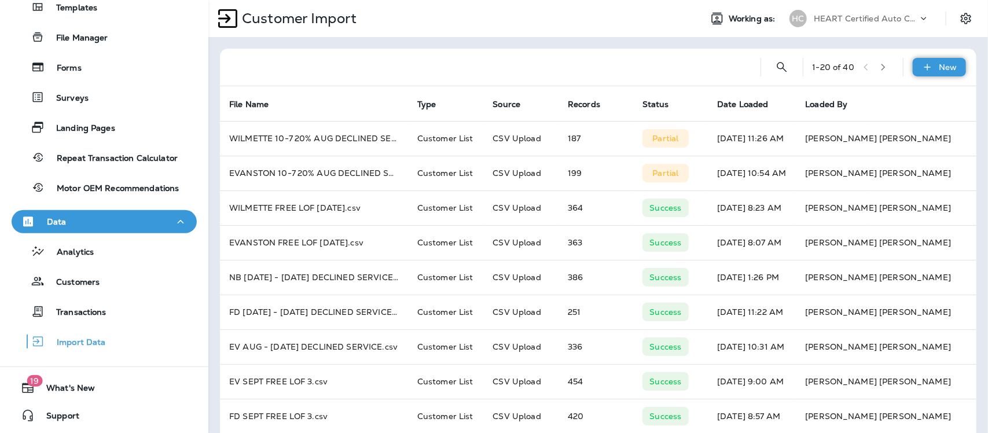
click at [953, 64] on div "New" at bounding box center [939, 67] width 53 height 19
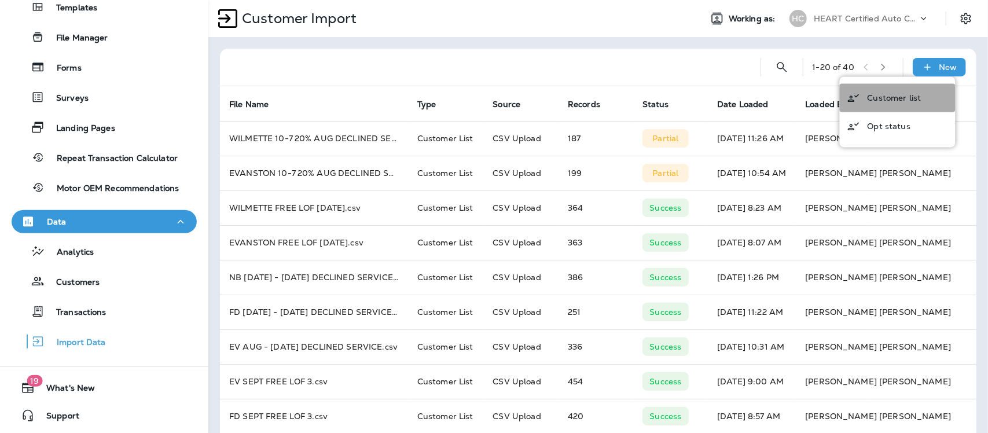
click at [898, 96] on p "Customer list" at bounding box center [895, 97] width 54 height 9
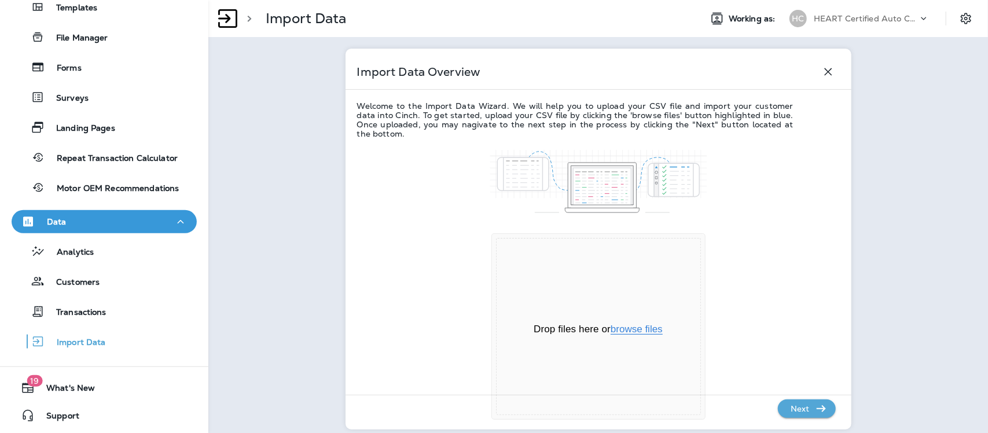
click at [632, 332] on button "browse files" at bounding box center [637, 329] width 52 height 10
click at [638, 330] on button "browse files" at bounding box center [637, 329] width 52 height 10
click at [786, 410] on p "Next" at bounding box center [800, 409] width 28 height 19
click at [631, 326] on button "browse files" at bounding box center [637, 329] width 52 height 10
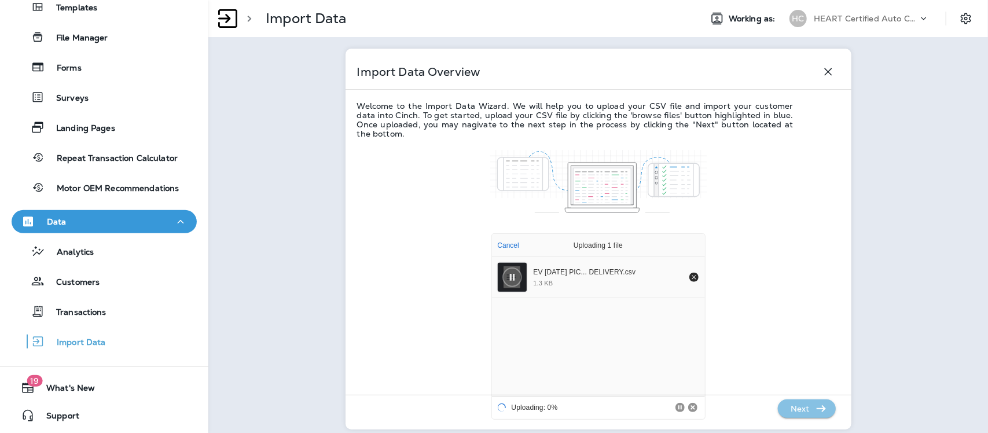
click at [802, 406] on p "Next" at bounding box center [800, 409] width 28 height 19
click at [803, 404] on p "Next" at bounding box center [800, 409] width 28 height 19
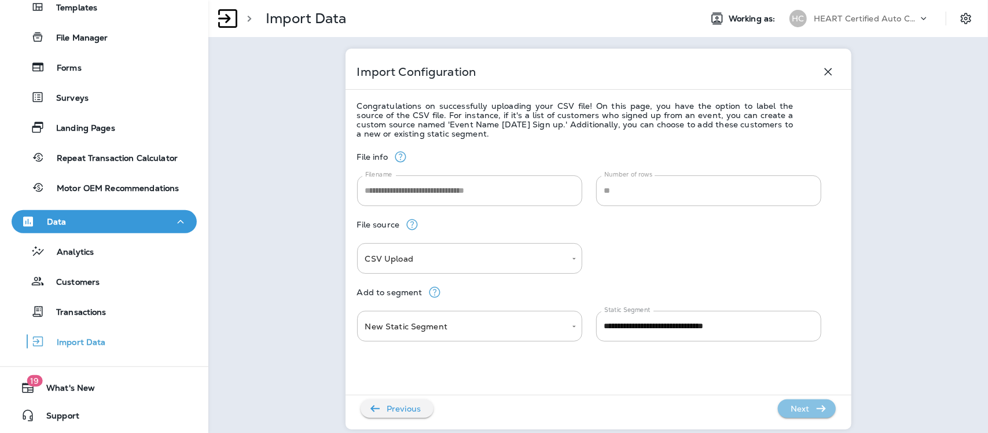
click at [805, 404] on p "Next" at bounding box center [800, 409] width 28 height 19
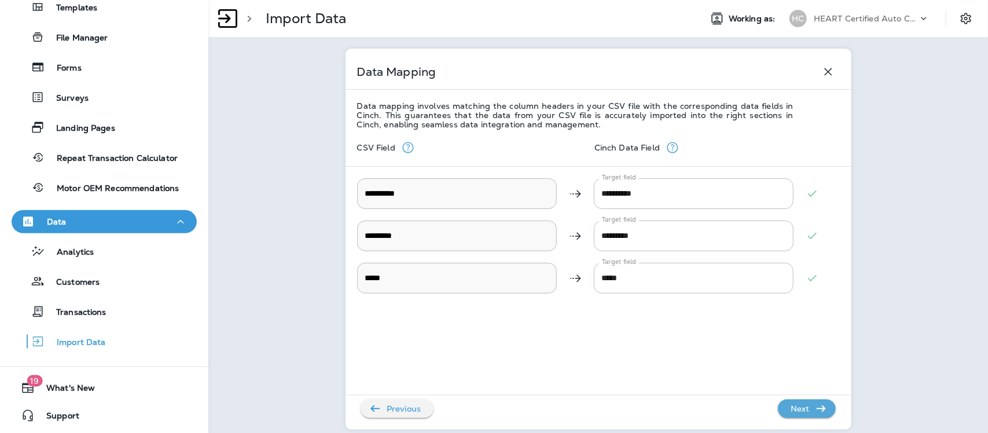
click at [805, 404] on p "Next" at bounding box center [800, 409] width 28 height 19
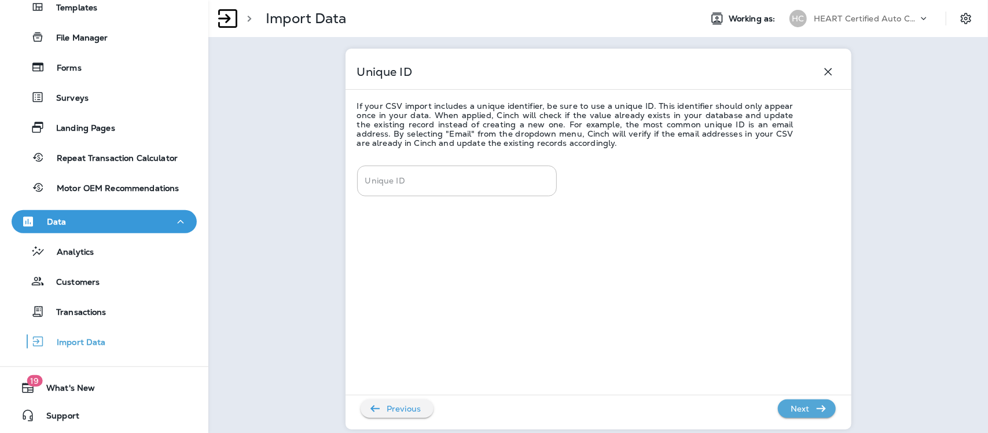
click at [805, 404] on p "Next" at bounding box center [800, 409] width 28 height 19
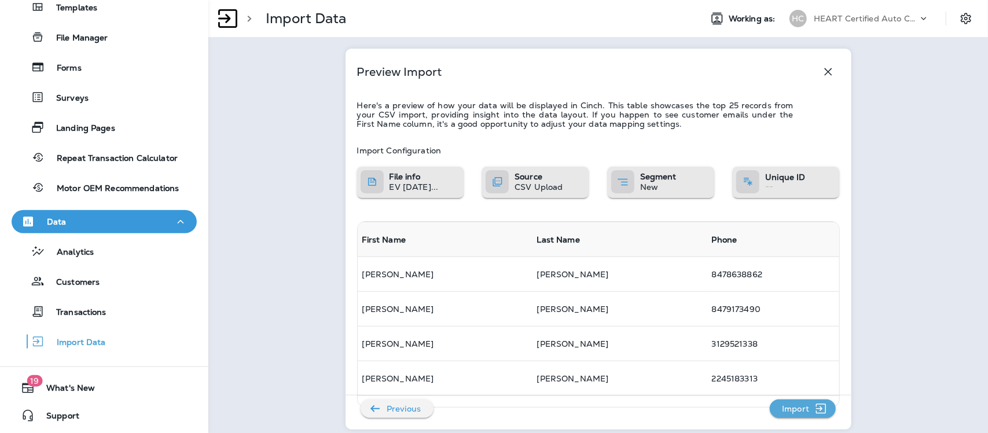
click at [798, 409] on p "Import" at bounding box center [796, 409] width 36 height 19
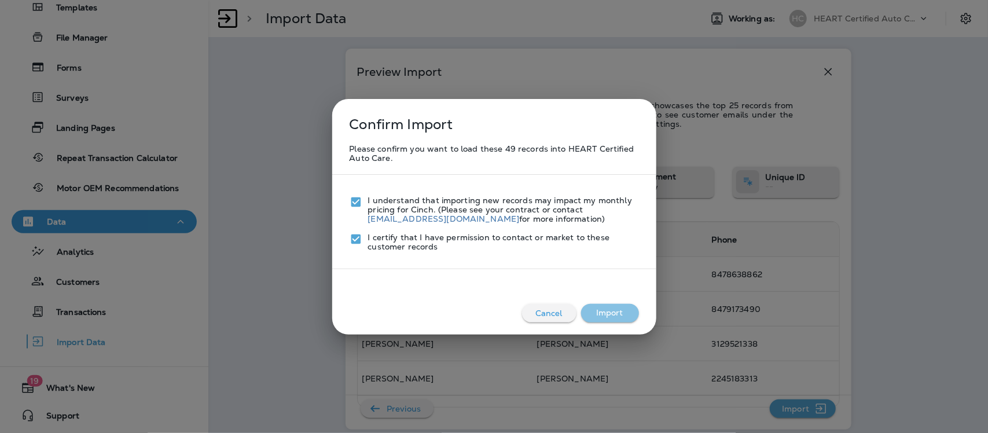
click at [622, 322] on button "Import" at bounding box center [610, 313] width 58 height 19
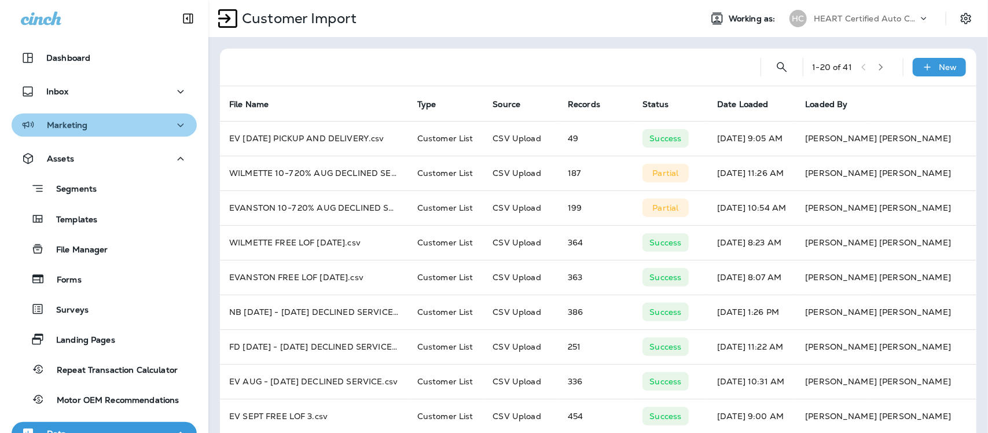
click at [174, 126] on icon "button" at bounding box center [181, 125] width 14 height 14
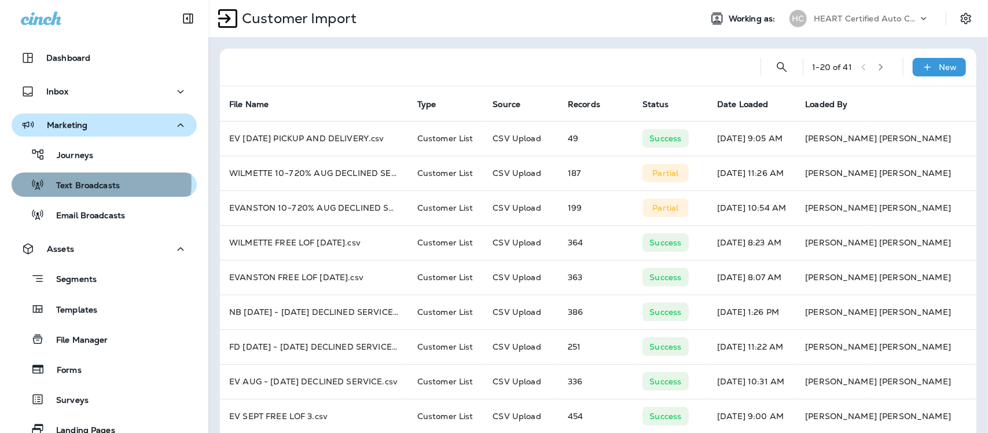
click at [100, 181] on p "Text Broadcasts" at bounding box center [82, 186] width 75 height 11
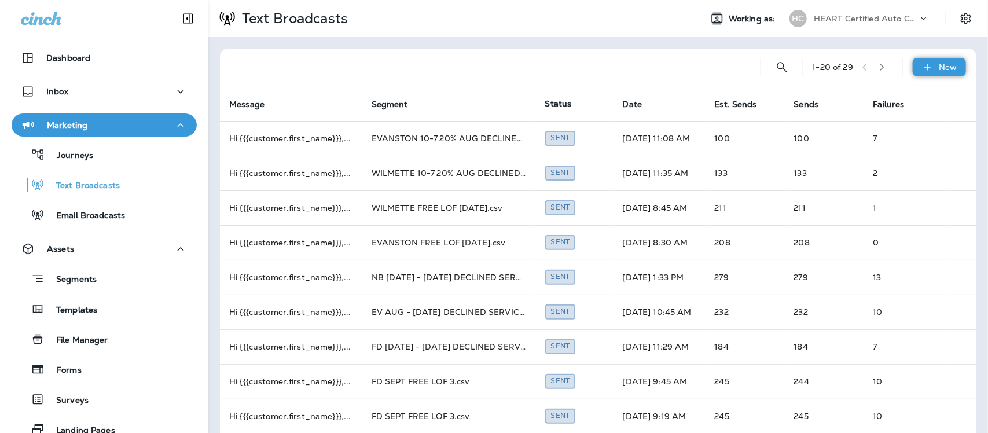
click at [942, 67] on p "New" at bounding box center [949, 67] width 18 height 9
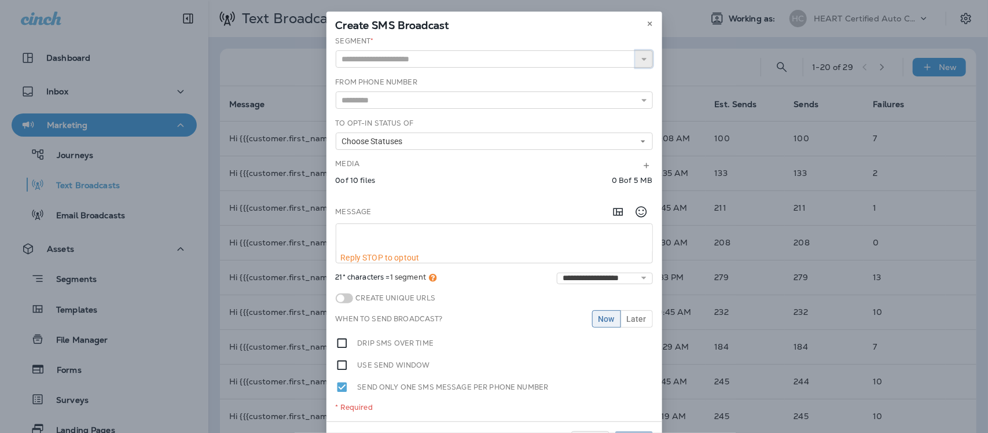
click at [640, 58] on icon "button" at bounding box center [644, 59] width 8 height 8
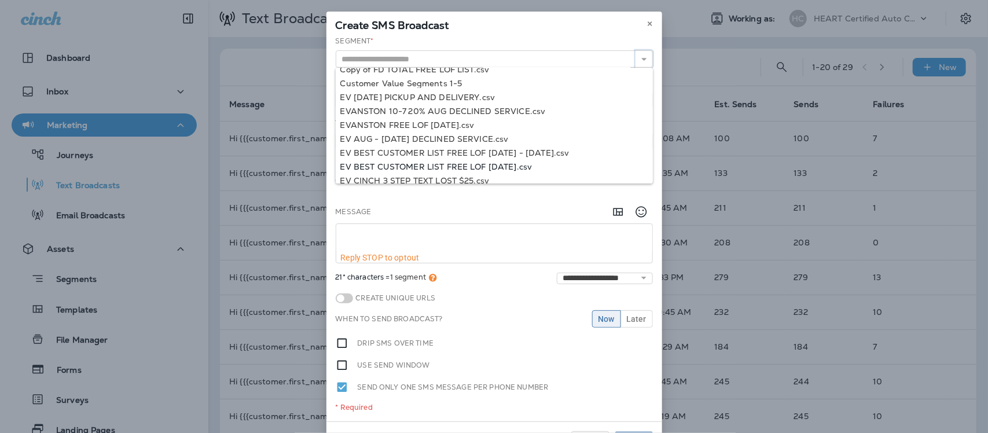
scroll to position [233, 0]
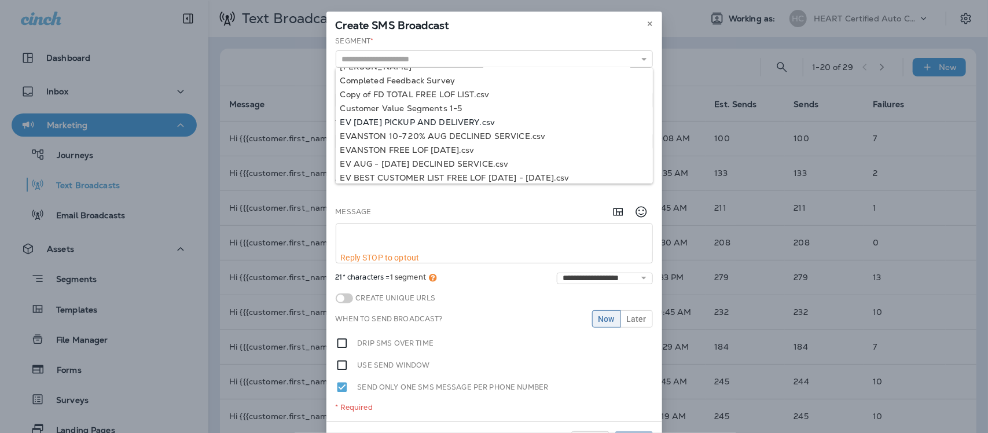
type input "**********"
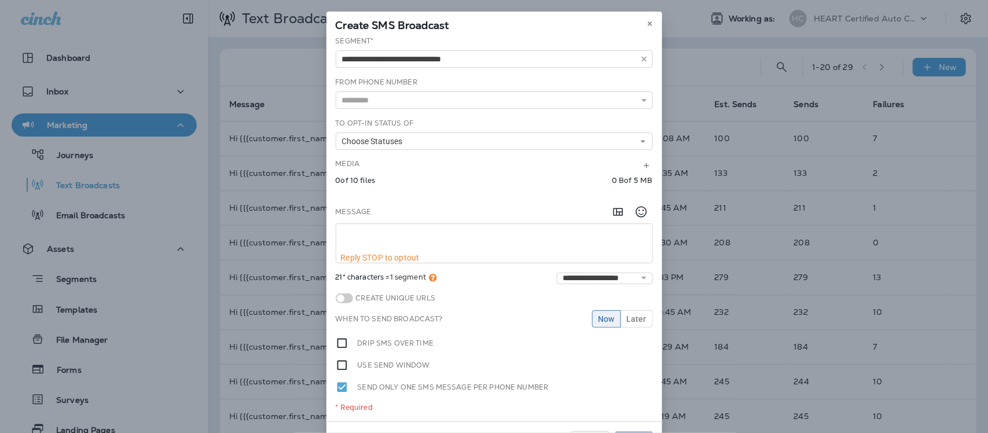
click at [464, 119] on div "**********" at bounding box center [495, 229] width 336 height 386
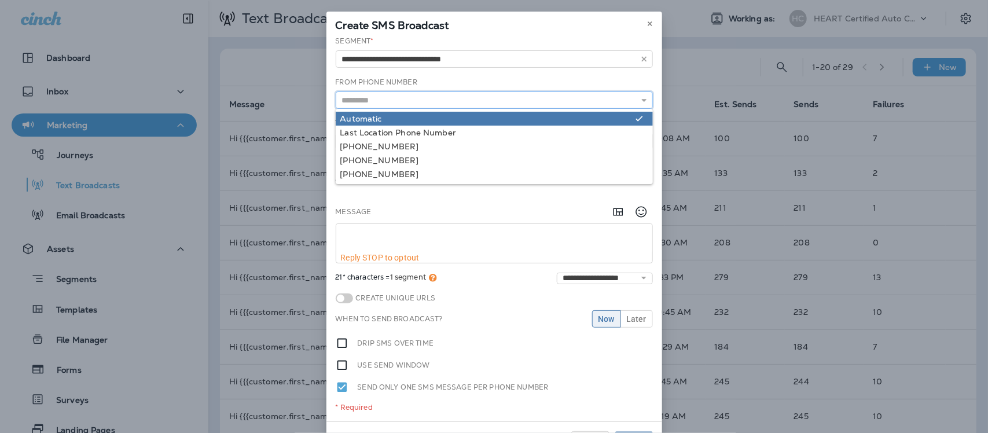
click at [426, 102] on input "text" at bounding box center [494, 99] width 317 height 17
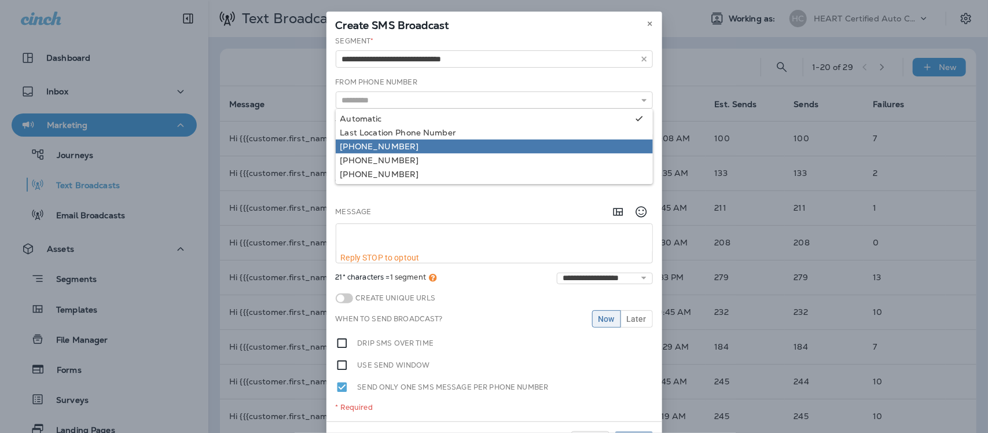
type input "**********"
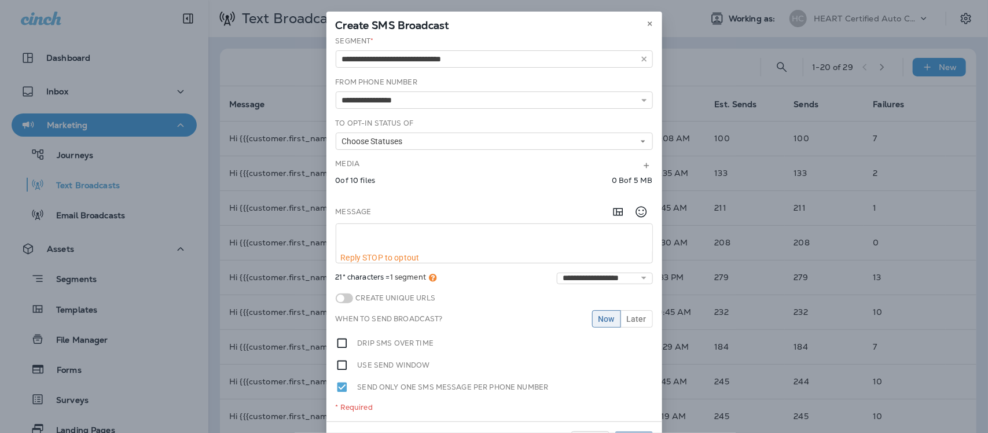
click at [387, 143] on div "**********" at bounding box center [495, 229] width 336 height 386
click at [358, 139] on span "Choose Statuses" at bounding box center [374, 142] width 65 height 10
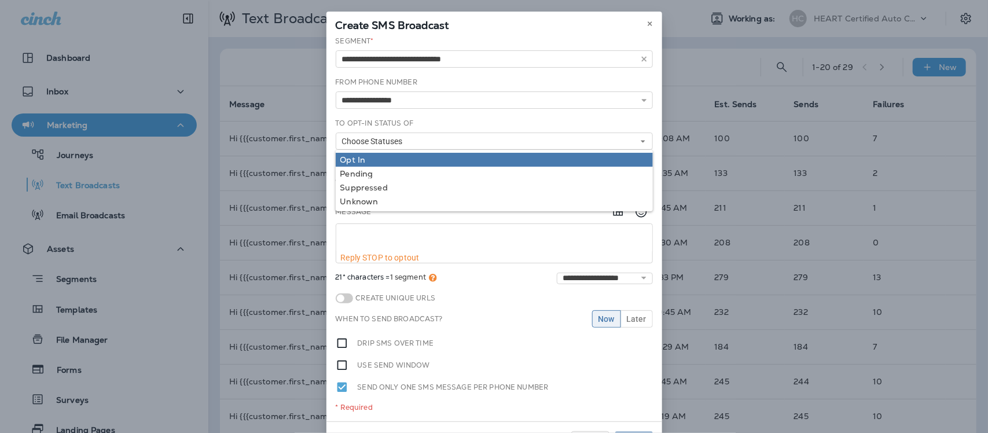
click at [346, 158] on div "Opt In" at bounding box center [494, 159] width 308 height 9
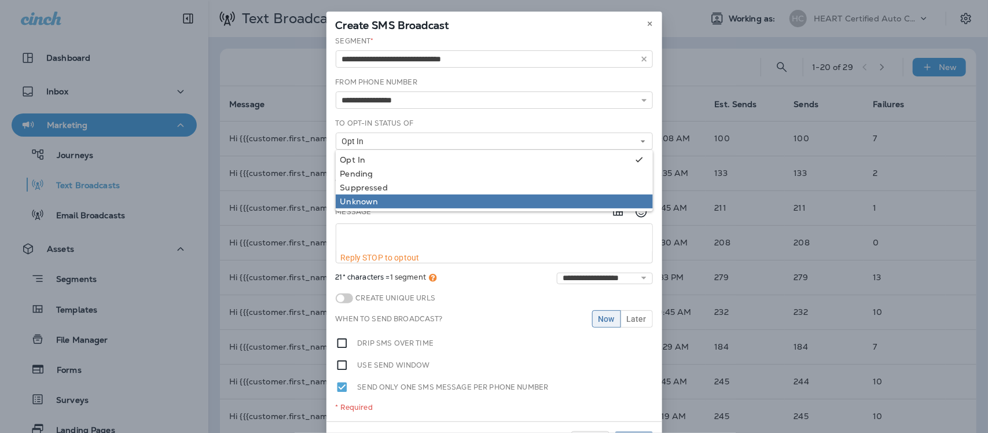
click at [357, 204] on div "Unknown" at bounding box center [494, 201] width 308 height 9
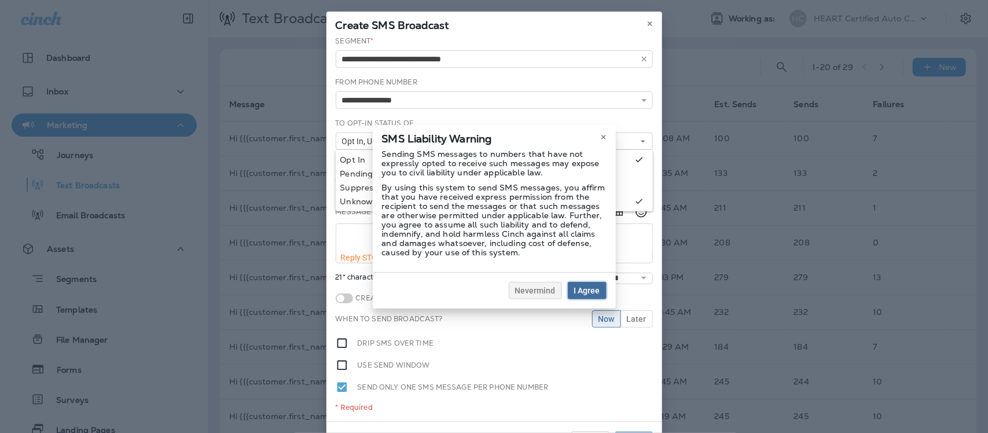
click at [586, 292] on span "I Agree" at bounding box center [587, 291] width 26 height 8
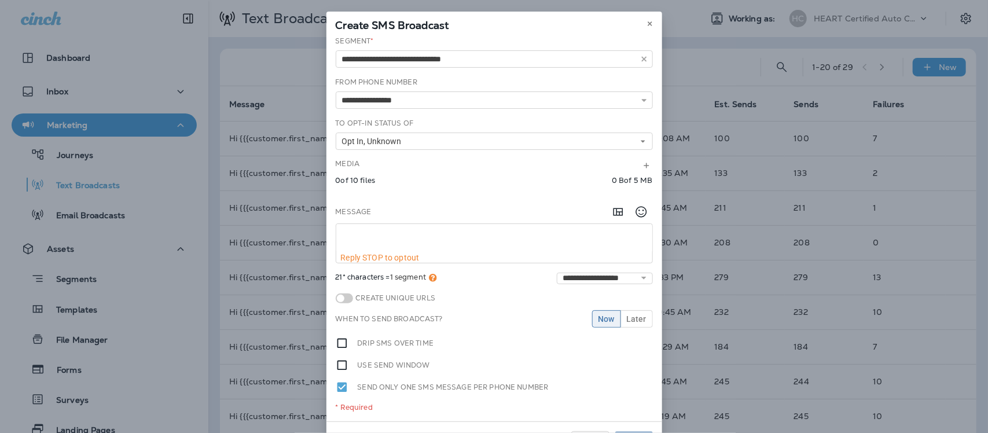
click at [355, 236] on textarea at bounding box center [494, 238] width 316 height 29
paste textarea "**********"
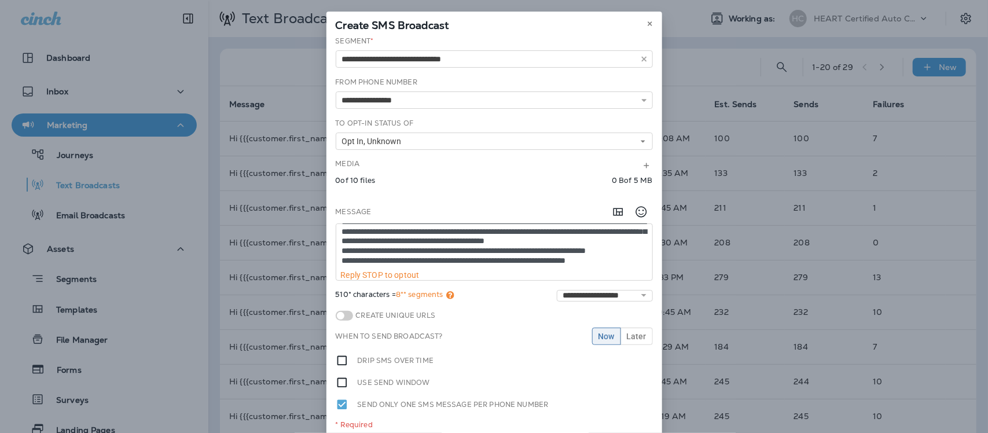
scroll to position [54, 0]
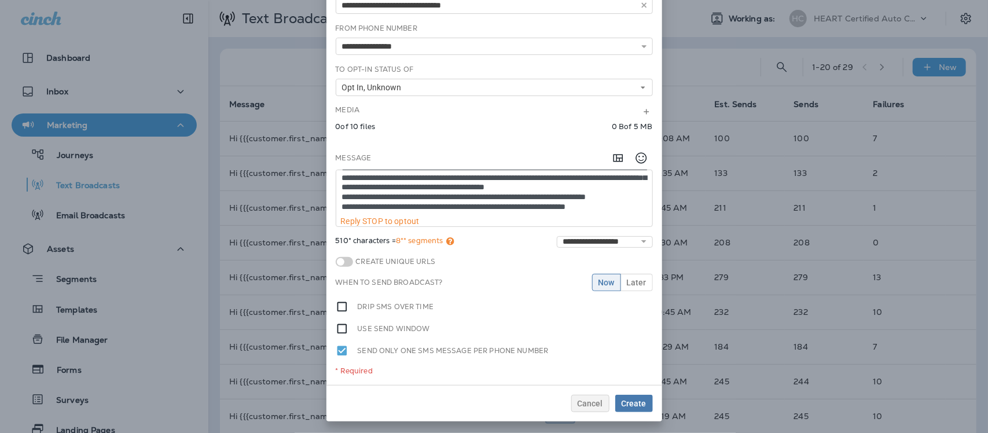
type textarea "**********"
click at [599, 287] on span "Now" at bounding box center [607, 283] width 16 height 8
click at [628, 409] on button "Create" at bounding box center [635, 403] width 38 height 17
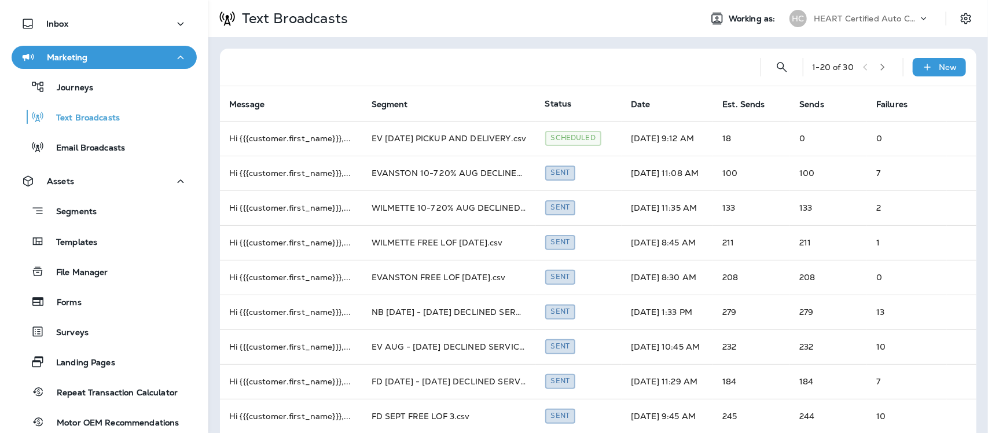
scroll to position [0, 0]
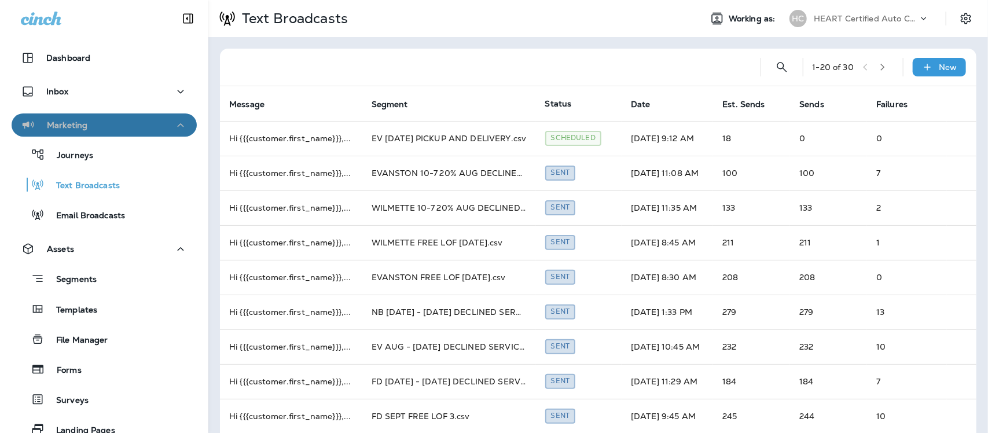
click at [118, 123] on div "Marketing" at bounding box center [104, 125] width 167 height 14
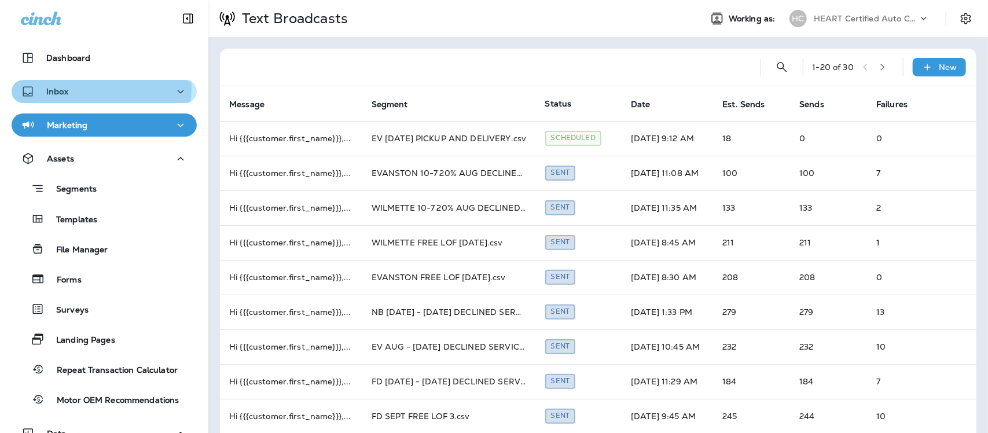
click at [90, 87] on div "Inbox" at bounding box center [104, 92] width 167 height 14
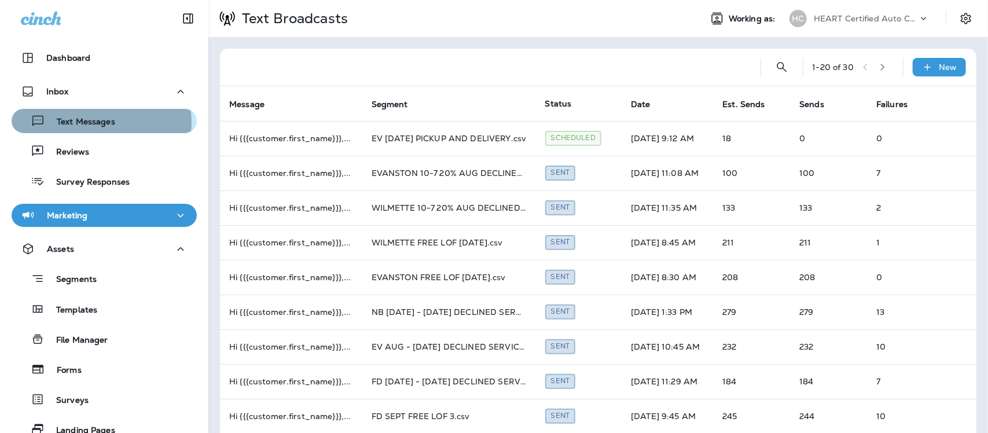
click at [94, 123] on p "Text Messages" at bounding box center [80, 122] width 70 height 11
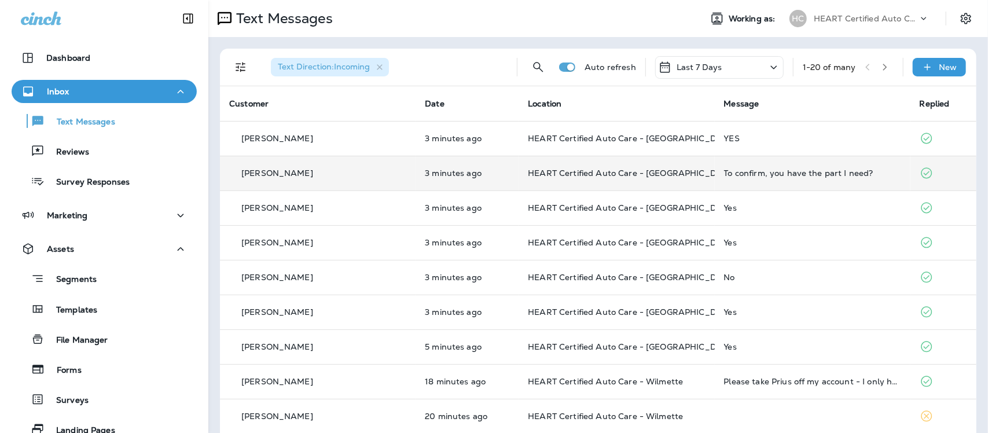
click at [818, 171] on div "To confirm, you have the part I need?" at bounding box center [812, 173] width 177 height 9
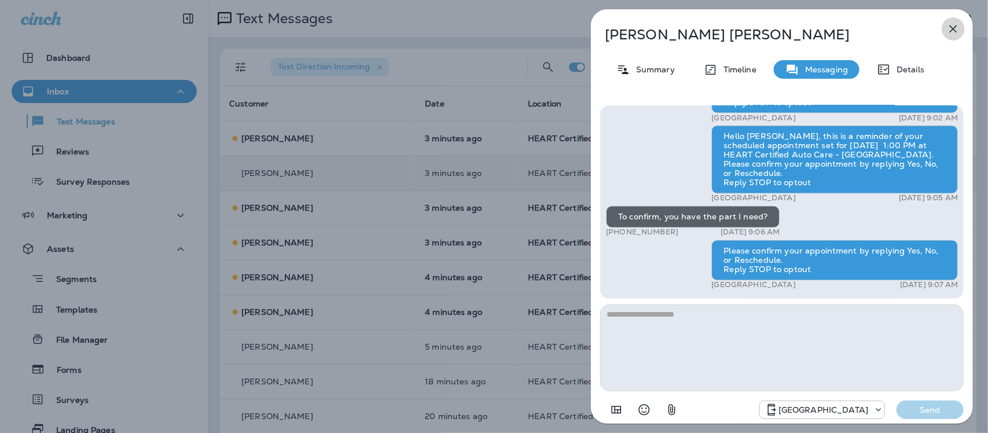
click at [957, 26] on icon "button" at bounding box center [954, 29] width 14 height 14
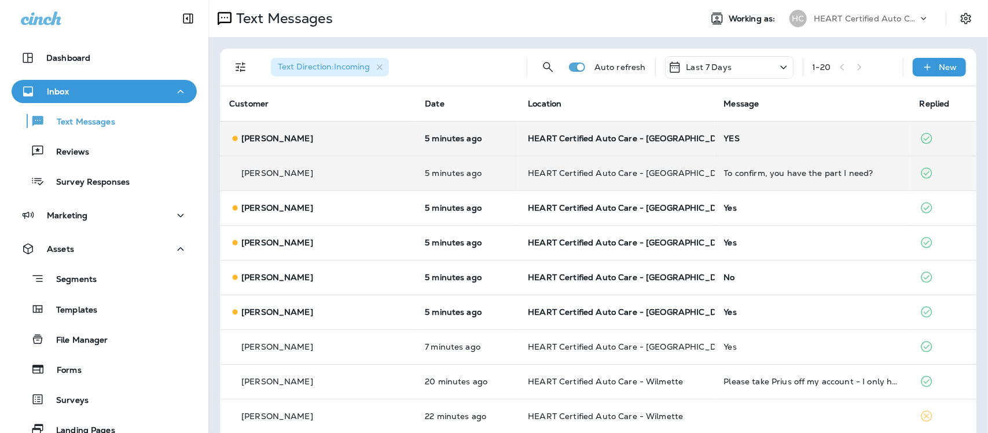
click at [724, 138] on div "YES" at bounding box center [812, 138] width 177 height 9
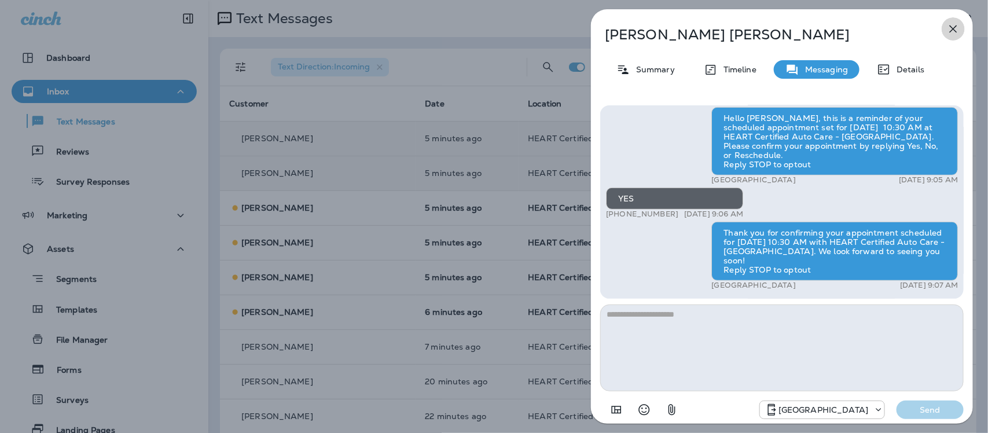
click at [954, 28] on icon "button" at bounding box center [954, 29] width 14 height 14
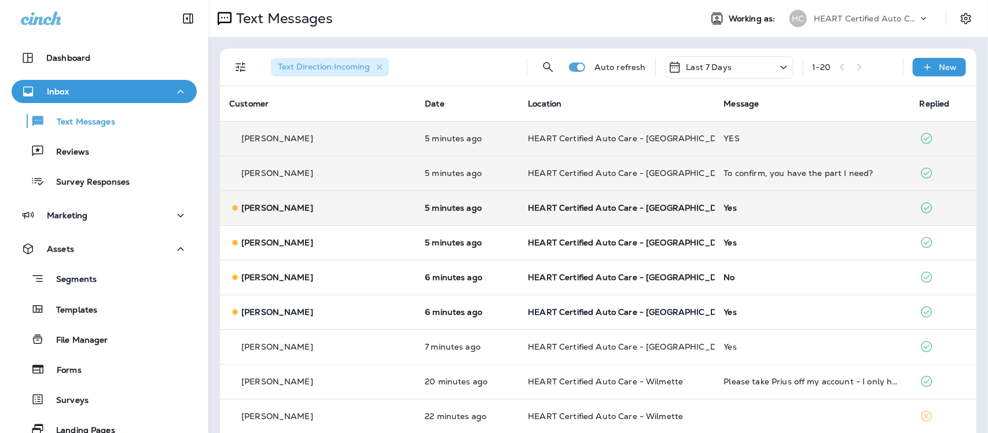
click at [724, 210] on div "Yes" at bounding box center [812, 207] width 177 height 9
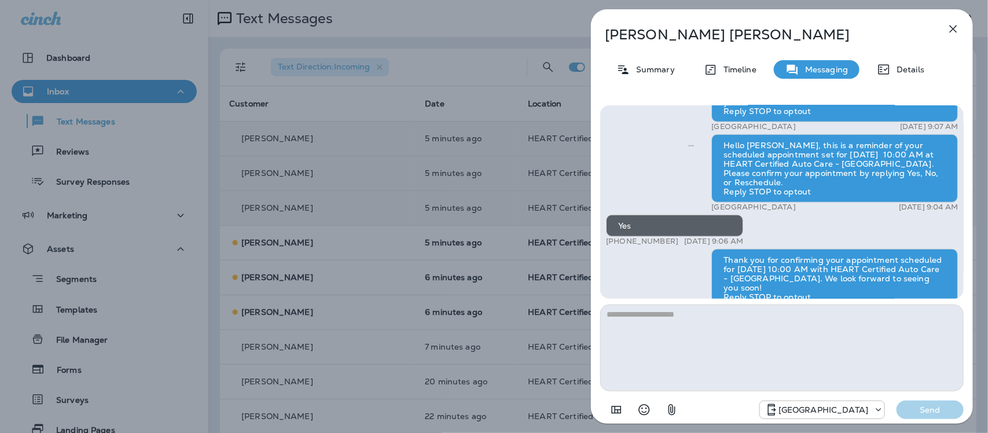
click at [959, 24] on icon "button" at bounding box center [954, 29] width 14 height 14
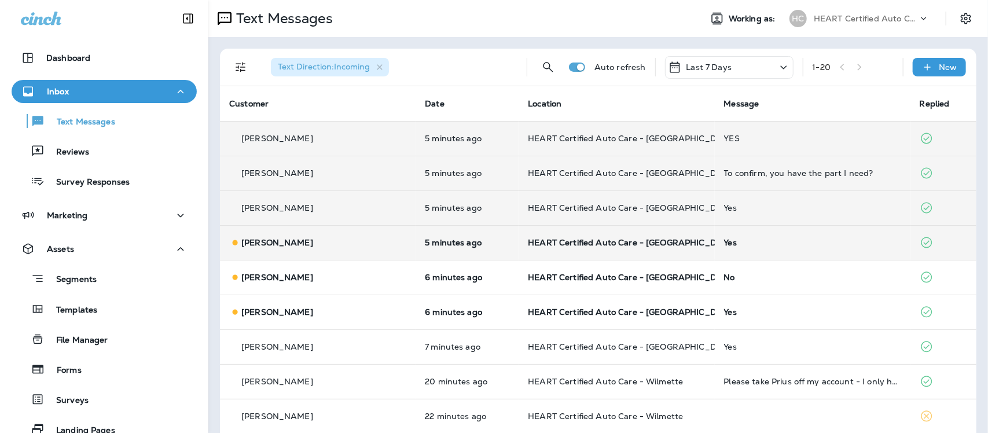
click at [724, 244] on div "Yes" at bounding box center [812, 242] width 177 height 9
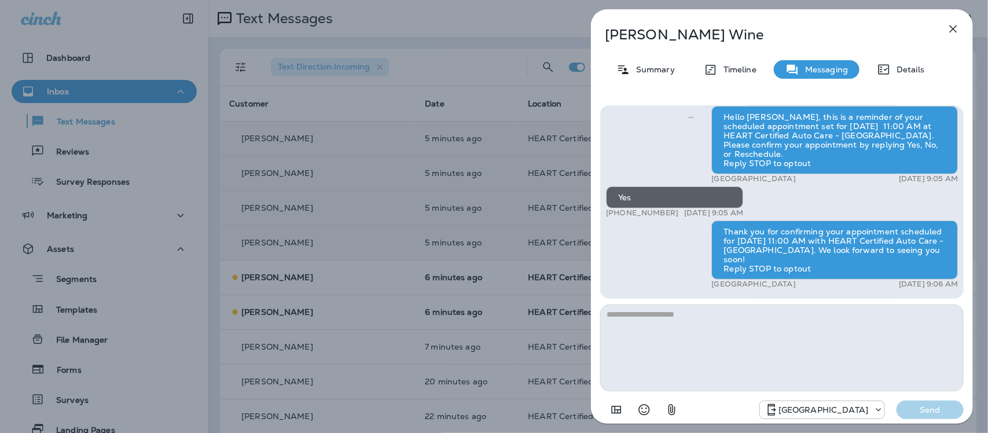
click at [953, 25] on icon "button" at bounding box center [954, 29] width 14 height 14
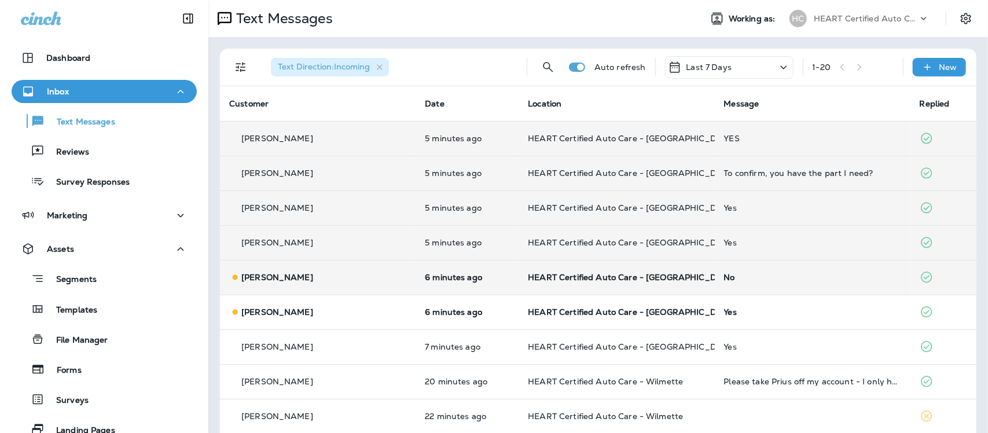
click at [724, 278] on div "No" at bounding box center [812, 277] width 177 height 9
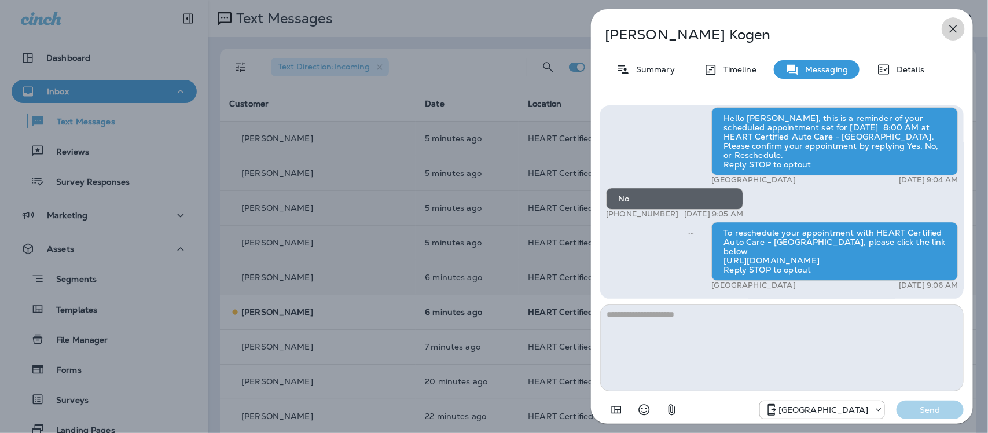
click at [954, 24] on icon "button" at bounding box center [954, 29] width 14 height 14
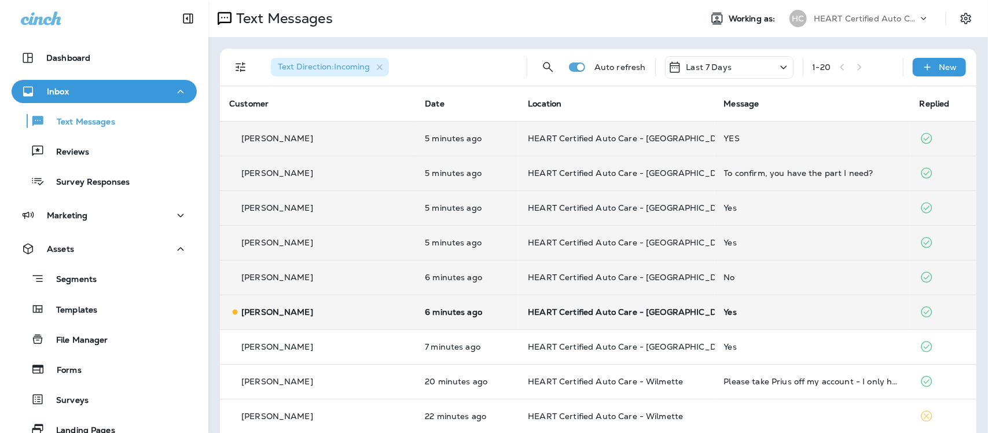
click at [724, 314] on div "Yes" at bounding box center [812, 311] width 177 height 9
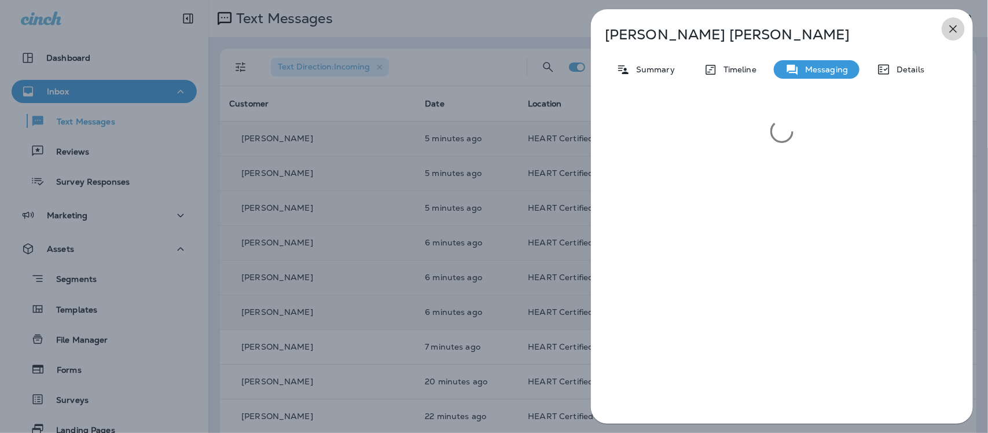
click at [959, 19] on button "button" at bounding box center [953, 28] width 23 height 23
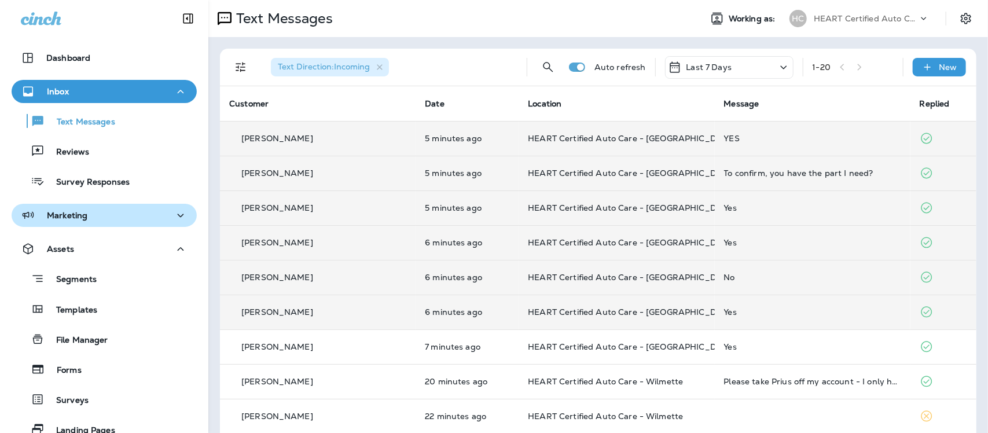
click at [96, 216] on div "Marketing" at bounding box center [104, 215] width 167 height 14
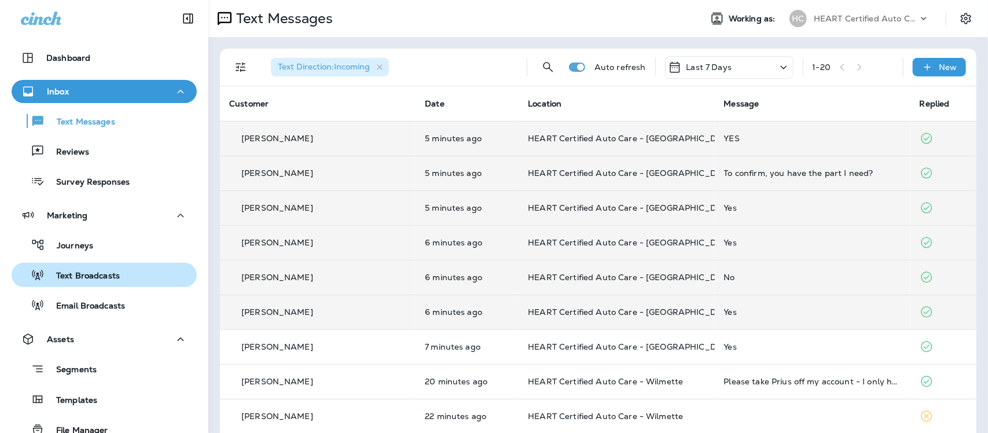
click at [90, 276] on p "Text Broadcasts" at bounding box center [82, 276] width 75 height 11
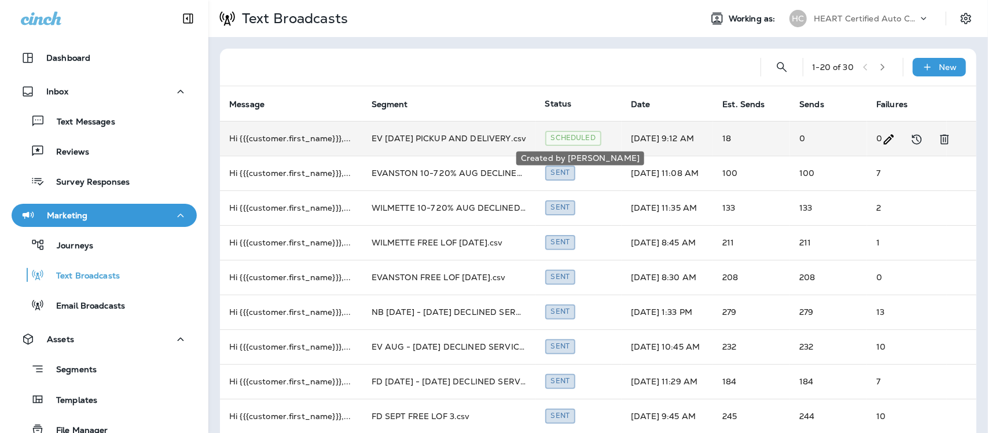
click at [580, 137] on div "Scheduled" at bounding box center [573, 138] width 56 height 14
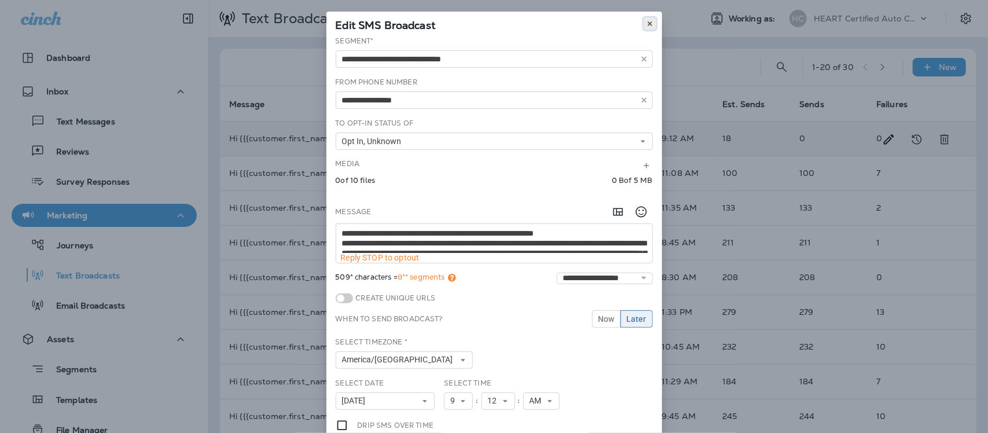
click at [647, 22] on icon at bounding box center [650, 23] width 7 height 7
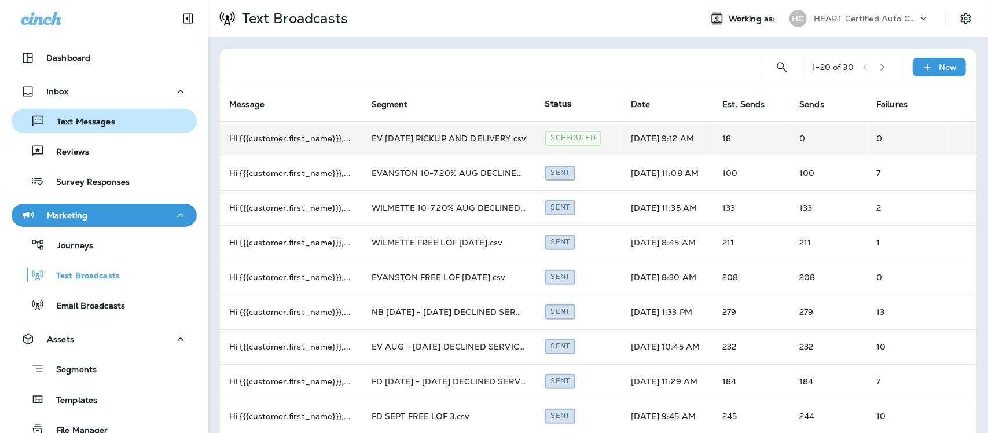
click at [89, 119] on p "Text Messages" at bounding box center [80, 122] width 70 height 11
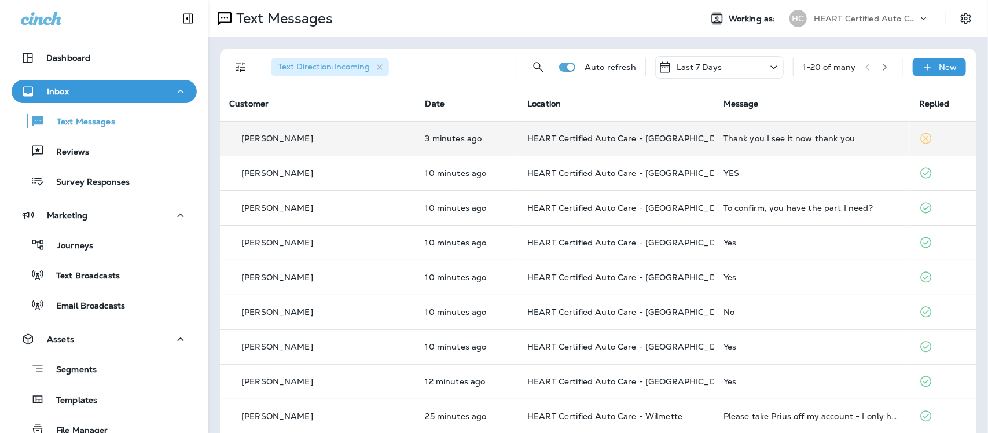
click at [780, 134] on div "Thank you I see it now thank you" at bounding box center [813, 138] width 178 height 9
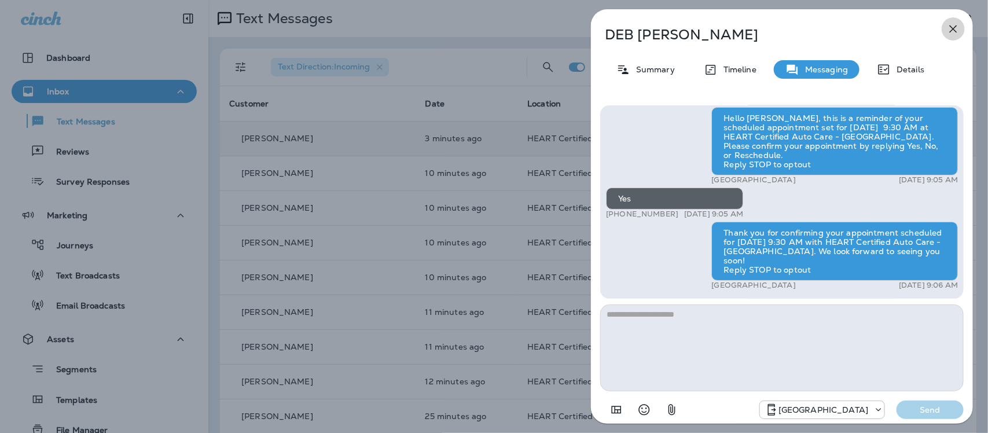
click at [951, 25] on icon "button" at bounding box center [954, 29] width 14 height 14
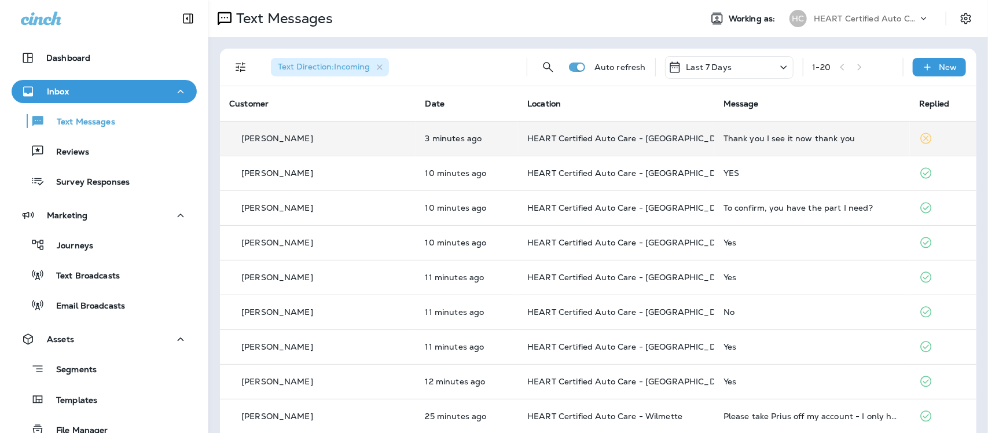
click at [760, 139] on div "Thank you I see it now thank you" at bounding box center [813, 138] width 178 height 9
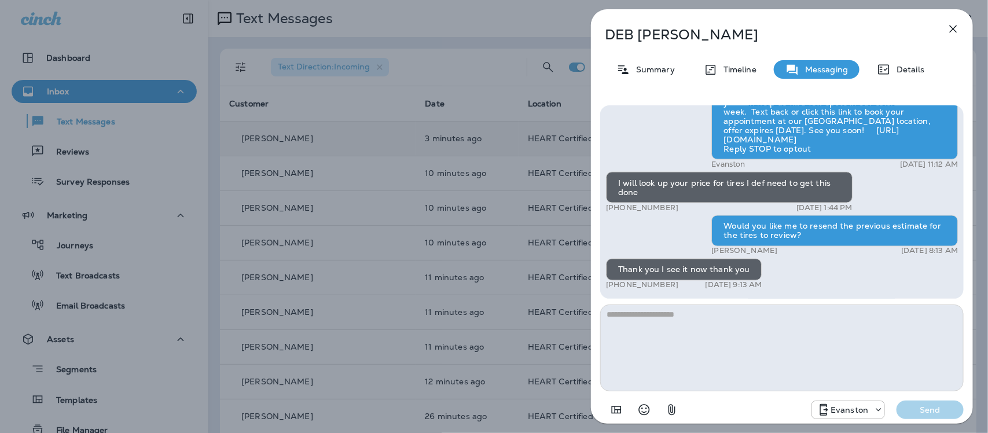
click at [954, 28] on icon "button" at bounding box center [954, 29] width 14 height 14
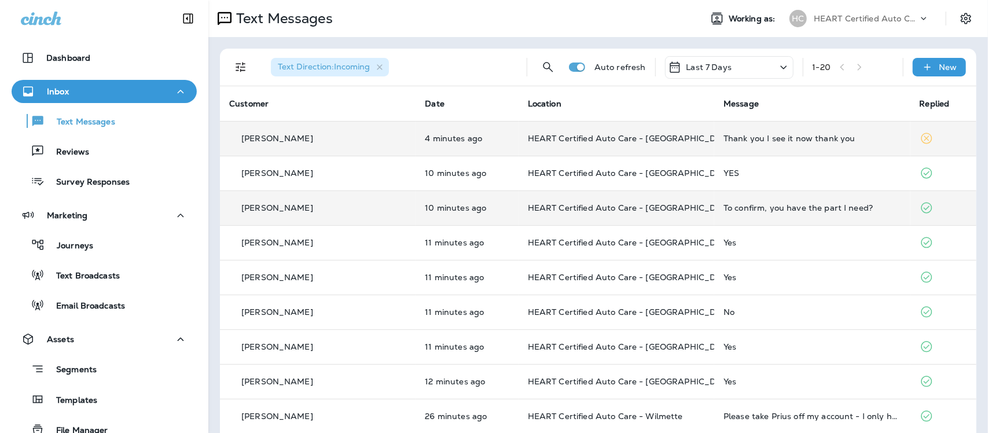
click at [788, 207] on div "To confirm, you have the part I need?" at bounding box center [812, 207] width 177 height 9
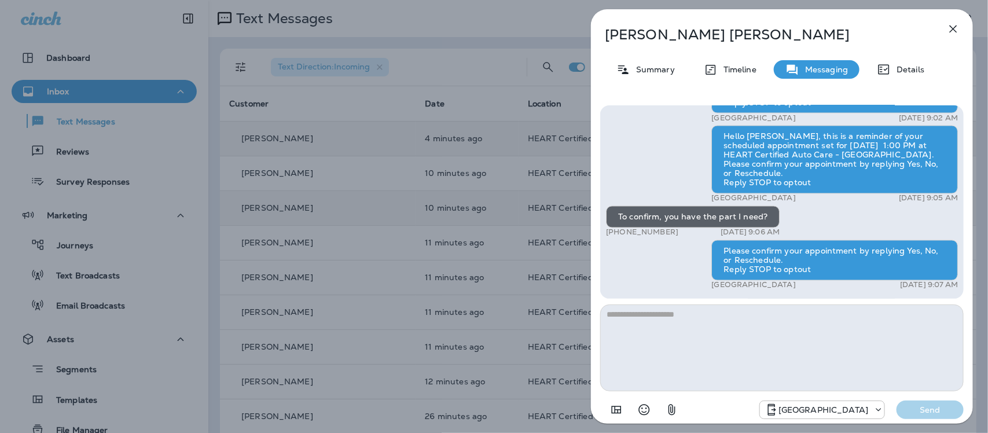
click at [955, 26] on icon "button" at bounding box center [954, 29] width 14 height 14
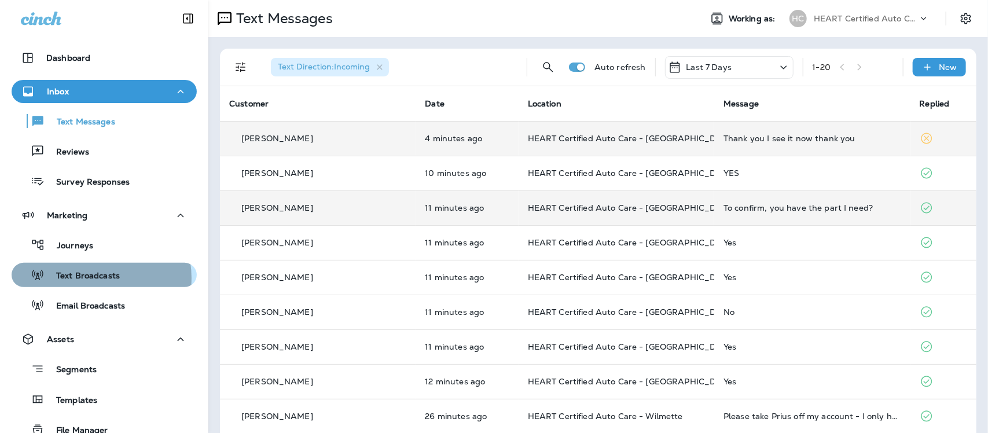
click at [93, 278] on p "Text Broadcasts" at bounding box center [82, 276] width 75 height 11
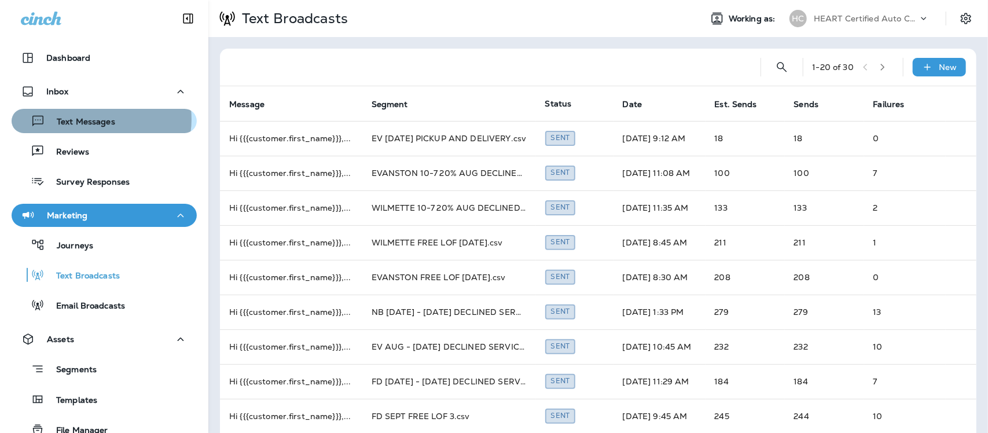
click at [96, 119] on p "Text Messages" at bounding box center [80, 122] width 70 height 11
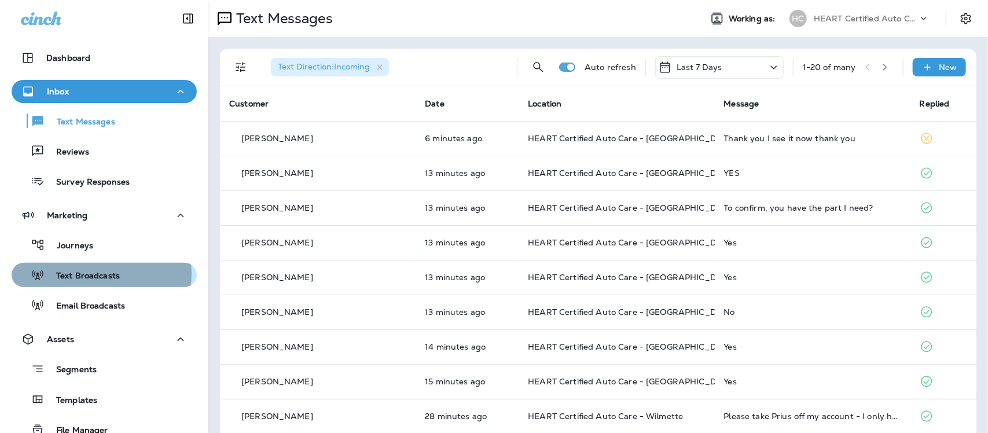
click at [86, 274] on p "Text Broadcasts" at bounding box center [82, 276] width 75 height 11
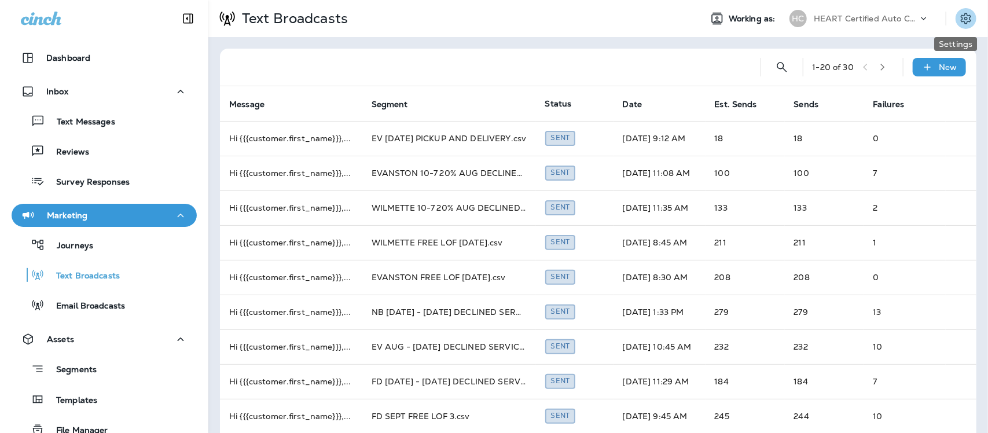
click at [959, 20] on icon "Settings" at bounding box center [966, 19] width 14 height 14
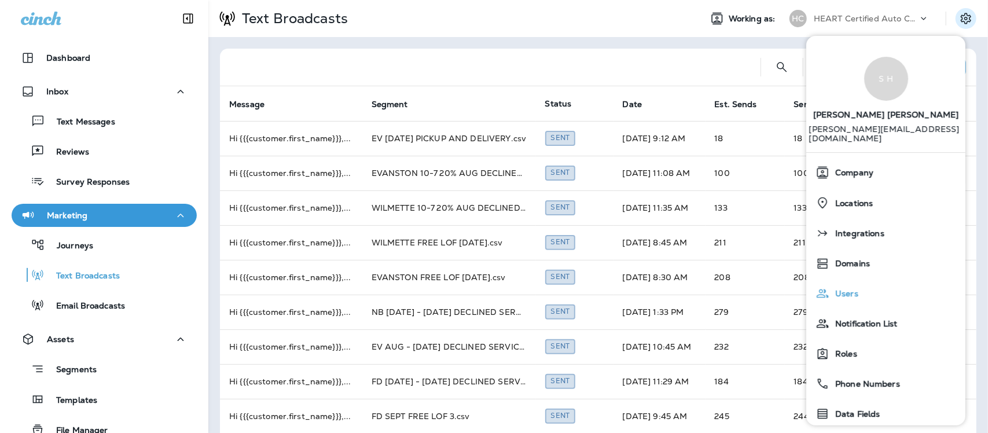
click at [845, 289] on span "Users" at bounding box center [844, 294] width 29 height 10
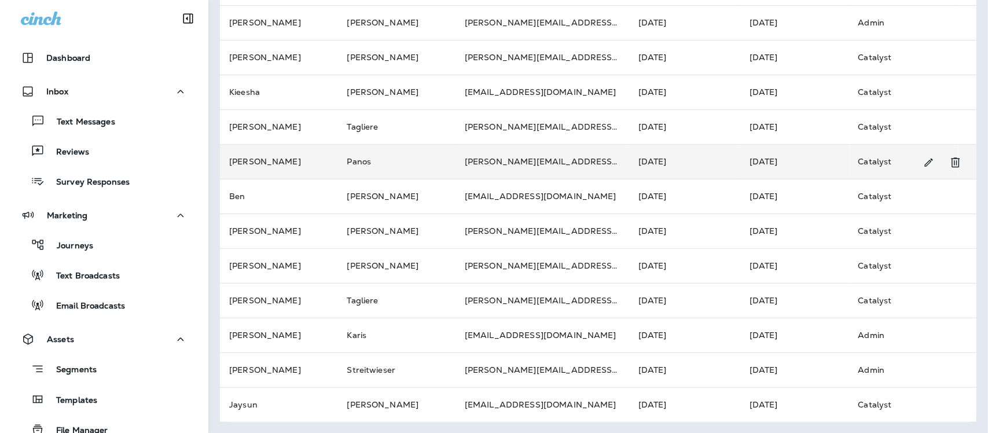
scroll to position [221, 0]
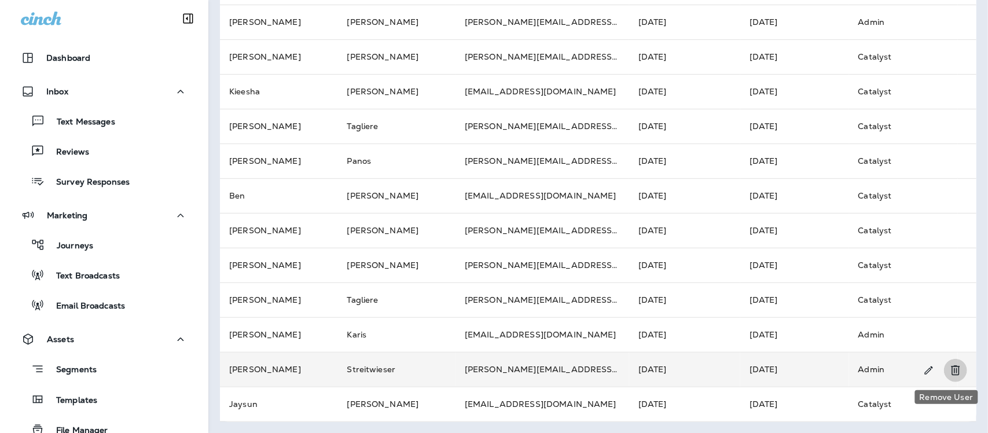
click at [951, 368] on icon "Remove User" at bounding box center [955, 371] width 9 height 10
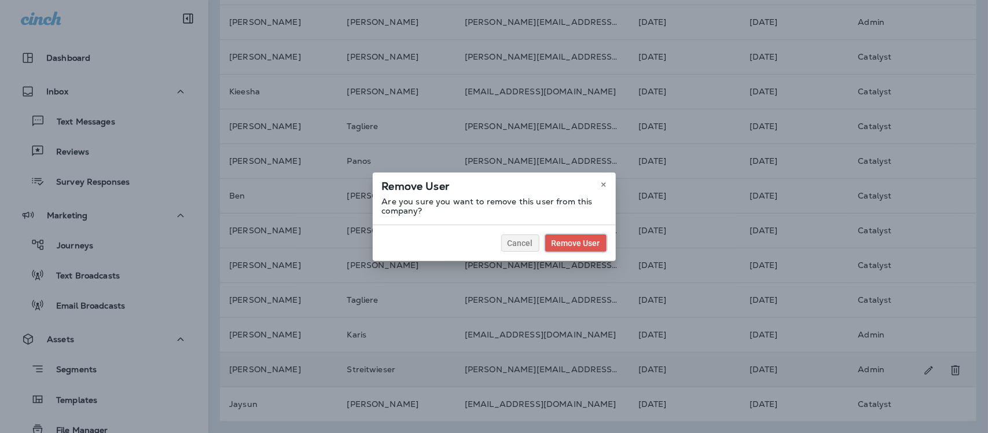
drag, startPoint x: 586, startPoint y: 244, endPoint x: 580, endPoint y: 247, distance: 6.5
click at [585, 243] on span "Remove User" at bounding box center [576, 243] width 49 height 8
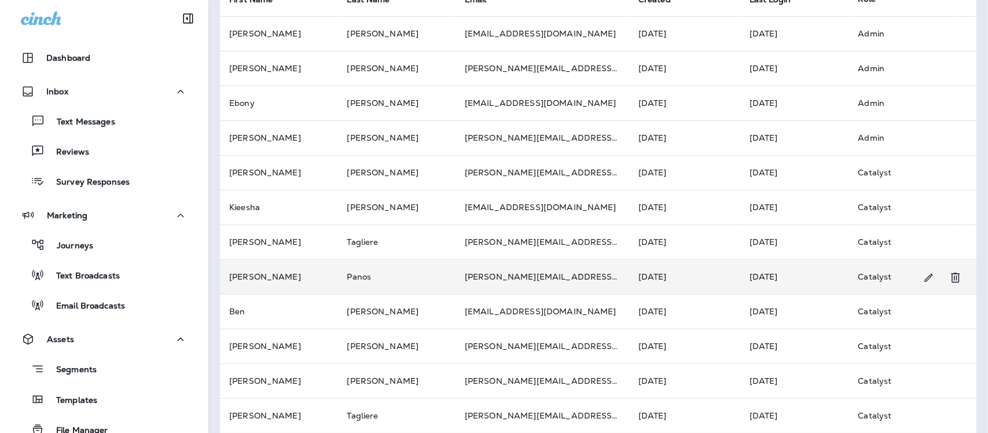
scroll to position [0, 0]
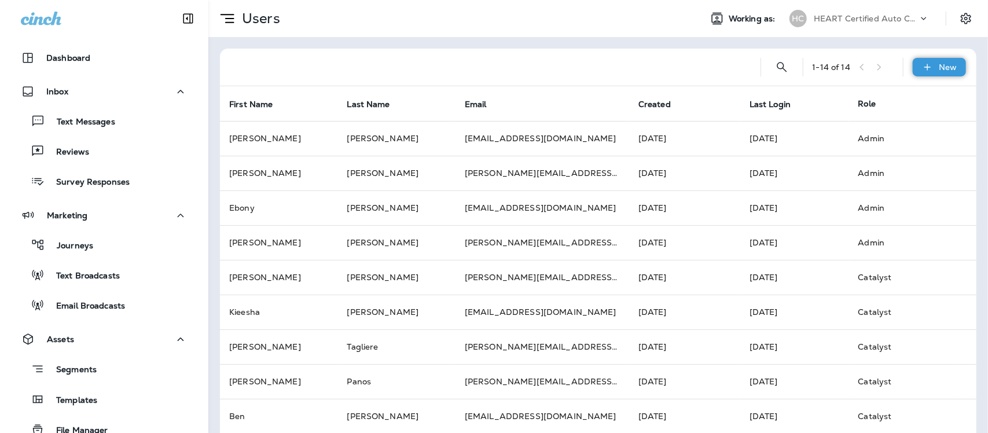
click at [941, 67] on p "New" at bounding box center [949, 67] width 18 height 9
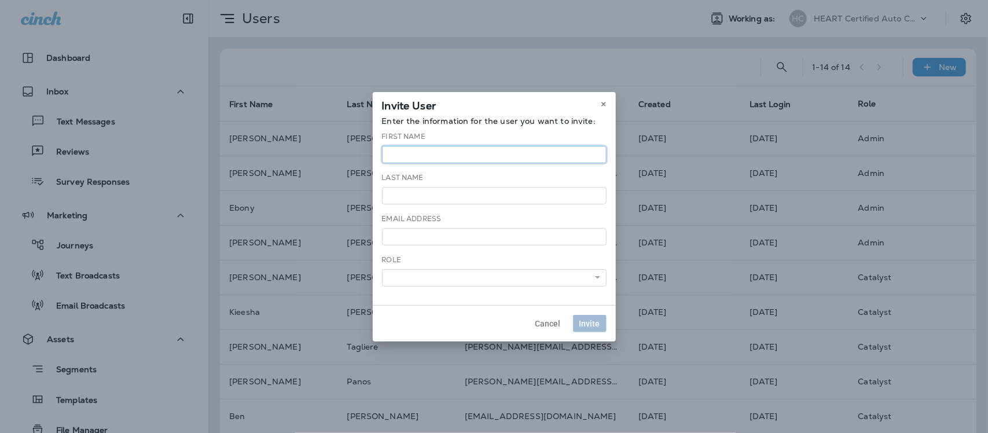
click at [507, 153] on input "text" at bounding box center [494, 154] width 225 height 17
type input "*******"
click at [500, 196] on input "text" at bounding box center [494, 195] width 225 height 17
type input "******"
click at [485, 235] on input "email" at bounding box center [494, 236] width 225 height 17
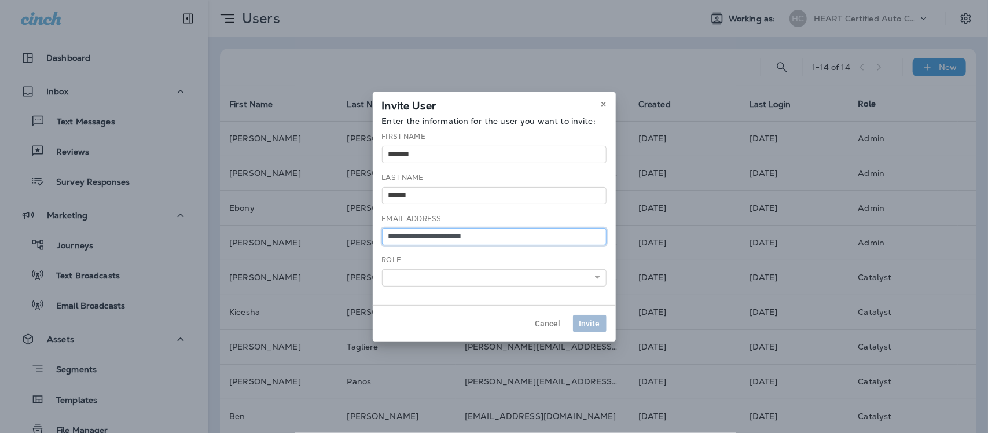
type input "**********"
click at [597, 278] on select "**** ******** *****" at bounding box center [494, 277] width 225 height 17
select select "*****"
click at [382, 269] on select "**** ******** *****" at bounding box center [494, 277] width 225 height 17
click at [591, 323] on span "Invite" at bounding box center [590, 324] width 21 height 8
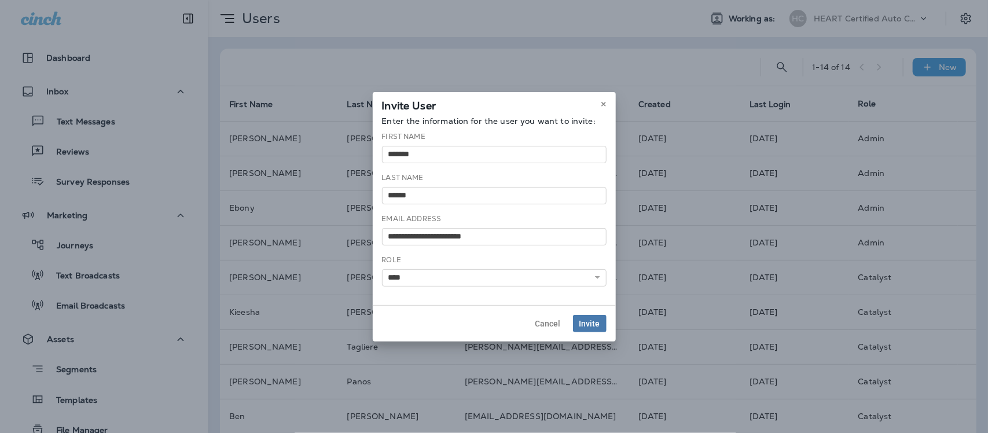
select select
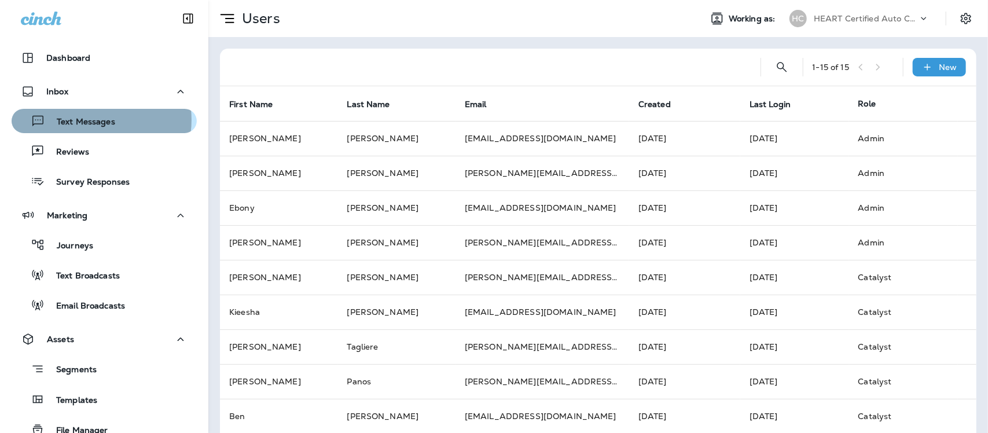
click at [94, 119] on p "Text Messages" at bounding box center [80, 122] width 70 height 11
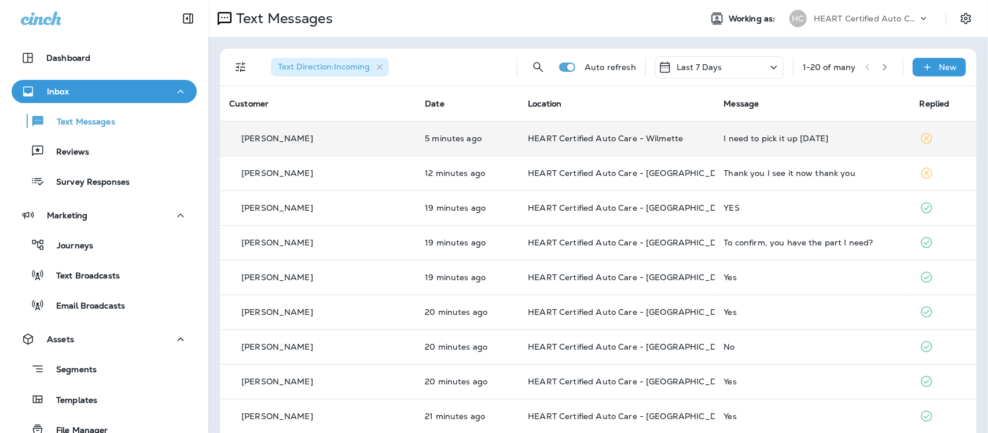
click at [750, 139] on div "I need to pick it up today" at bounding box center [812, 138] width 177 height 9
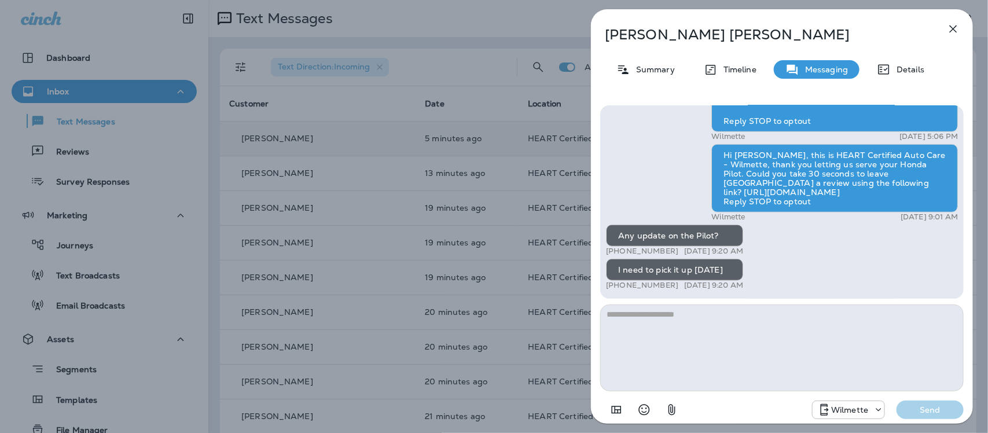
click at [957, 21] on button "button" at bounding box center [953, 28] width 23 height 23
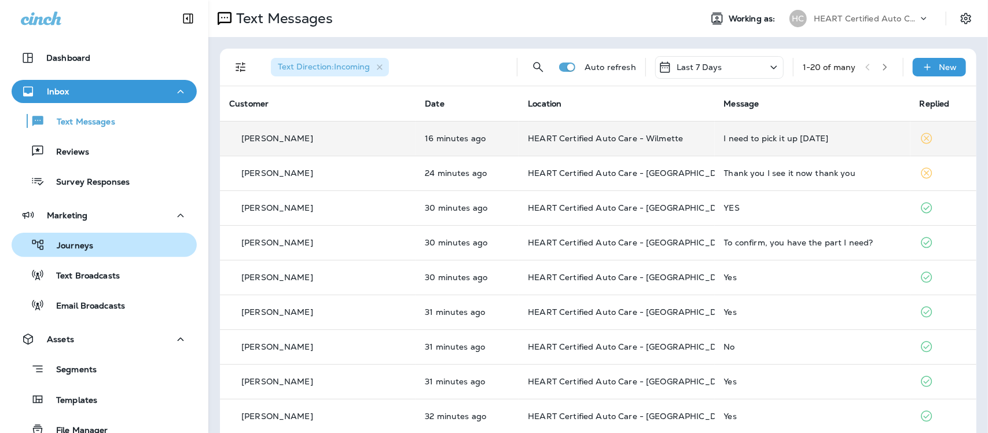
click at [102, 247] on div "Journeys" at bounding box center [104, 244] width 176 height 17
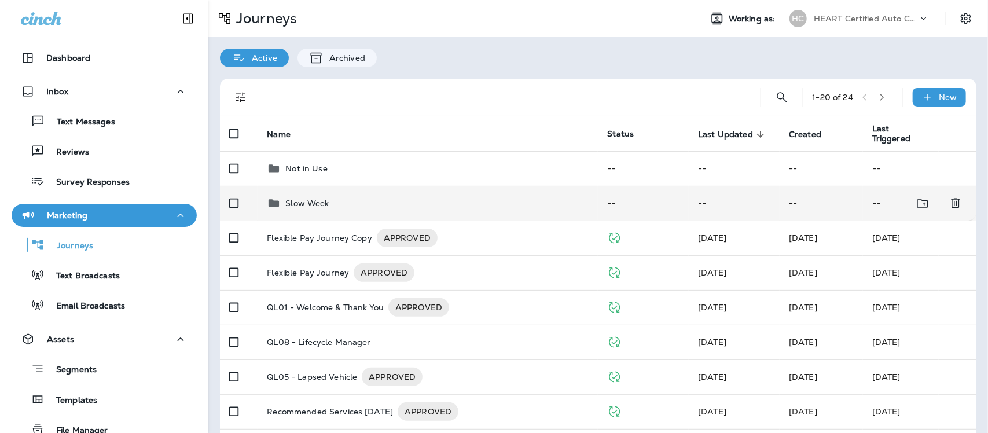
click at [290, 206] on p "Slow Week" at bounding box center [306, 203] width 43 height 9
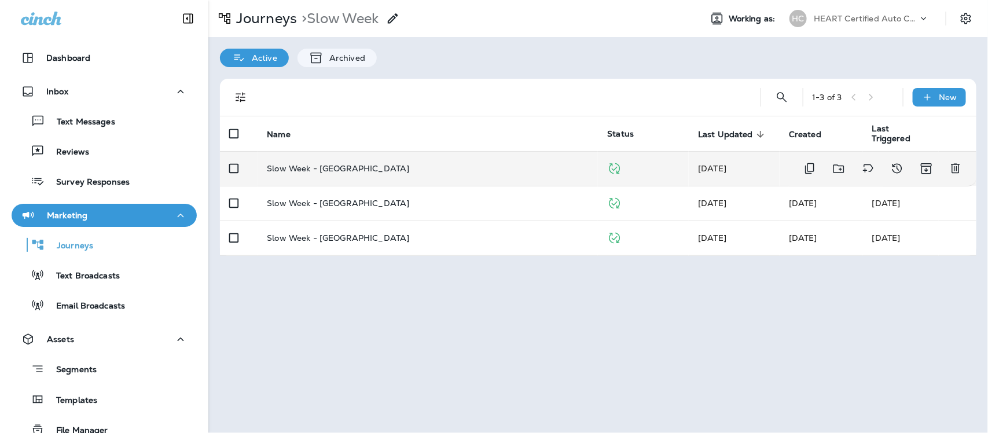
click at [331, 166] on p "Slow Week - Evanston" at bounding box center [338, 168] width 142 height 9
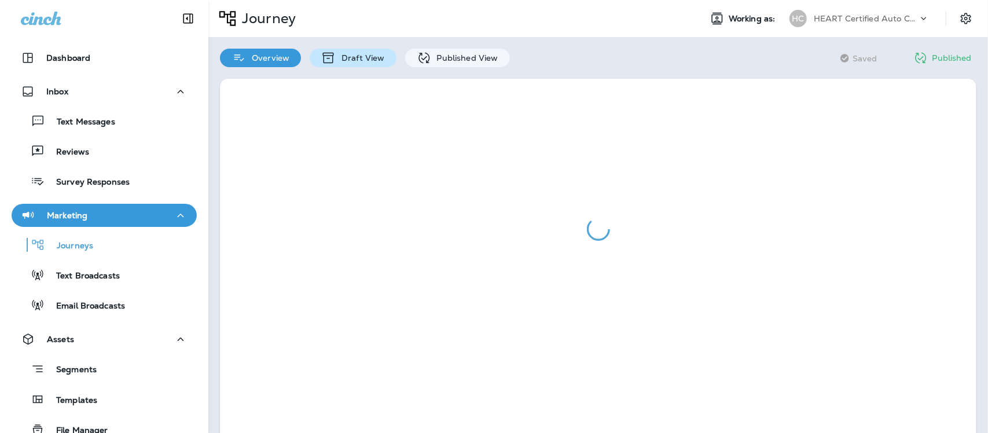
click at [359, 56] on p "Draft View" at bounding box center [360, 57] width 49 height 9
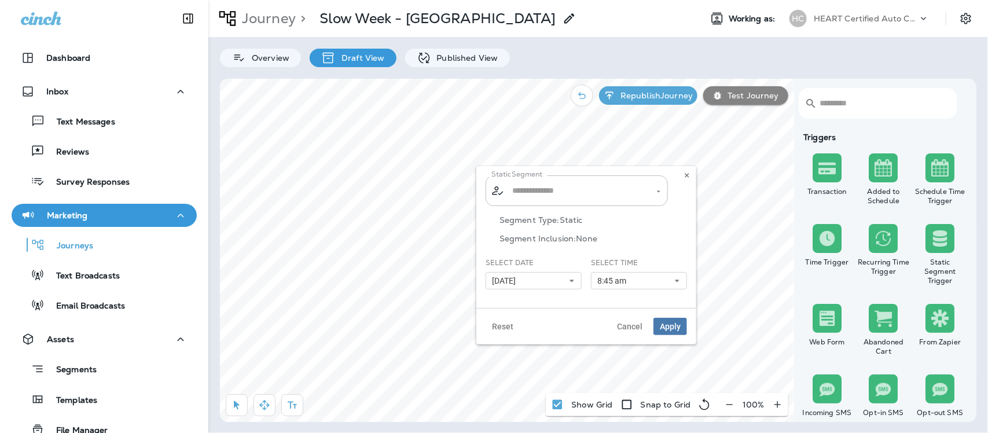
type input "**********"
click at [572, 280] on icon at bounding box center [572, 280] width 7 height 7
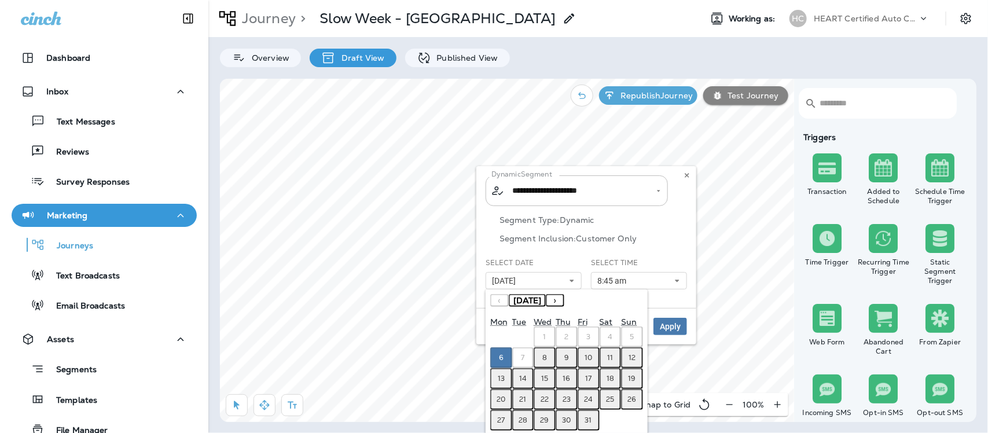
click at [545, 356] on abbr "8" at bounding box center [545, 357] width 5 height 9
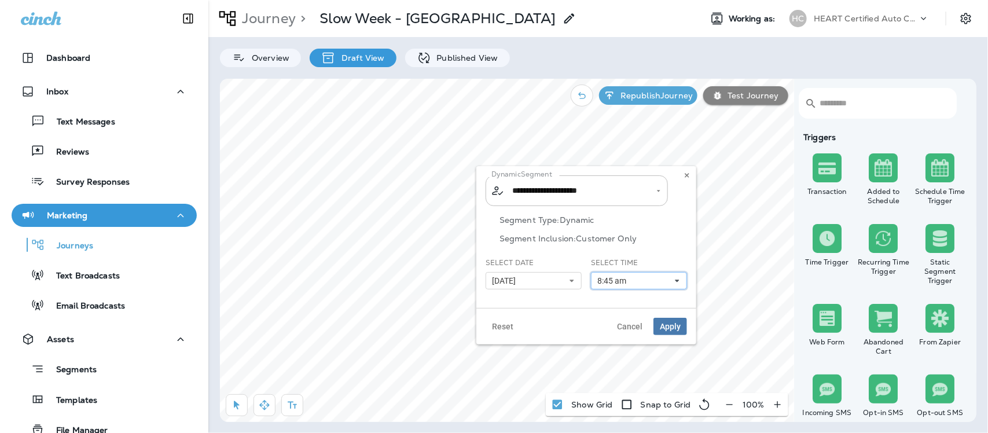
click at [675, 281] on icon at bounding box center [677, 280] width 7 height 7
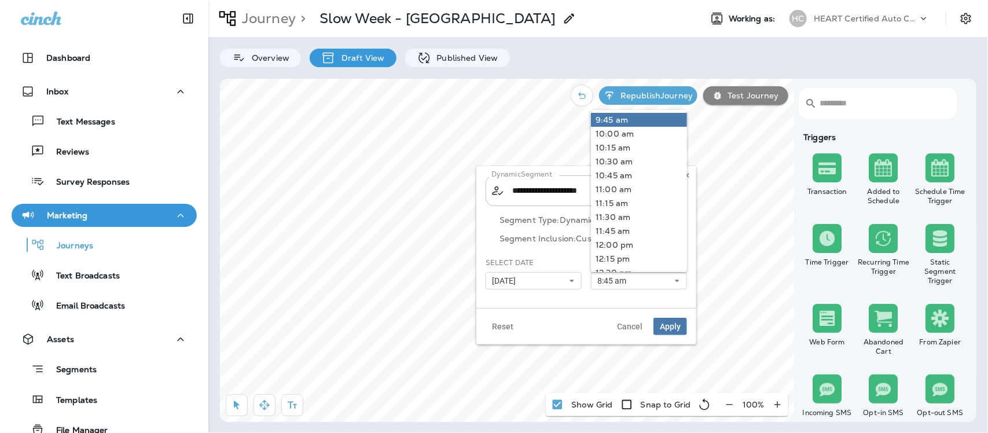
click at [618, 119] on link "9:45 am" at bounding box center [639, 120] width 96 height 14
click at [673, 323] on span "Apply" at bounding box center [670, 327] width 21 height 8
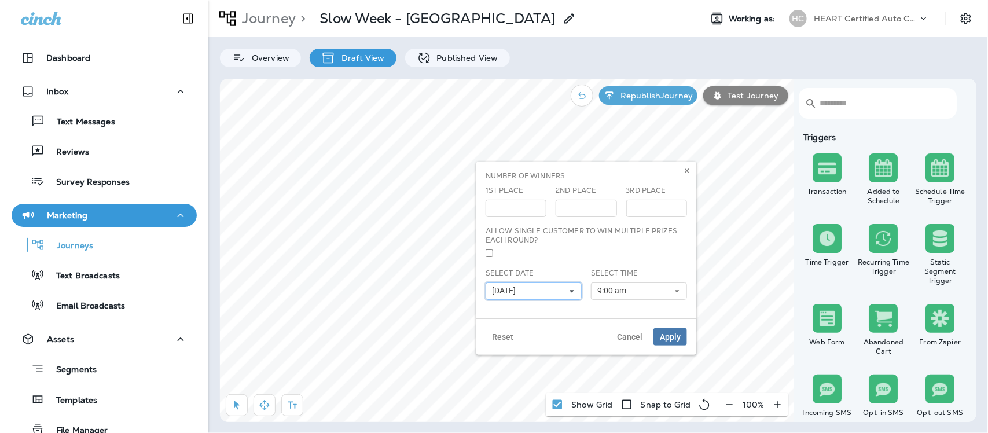
click at [573, 288] on icon at bounding box center [572, 291] width 7 height 7
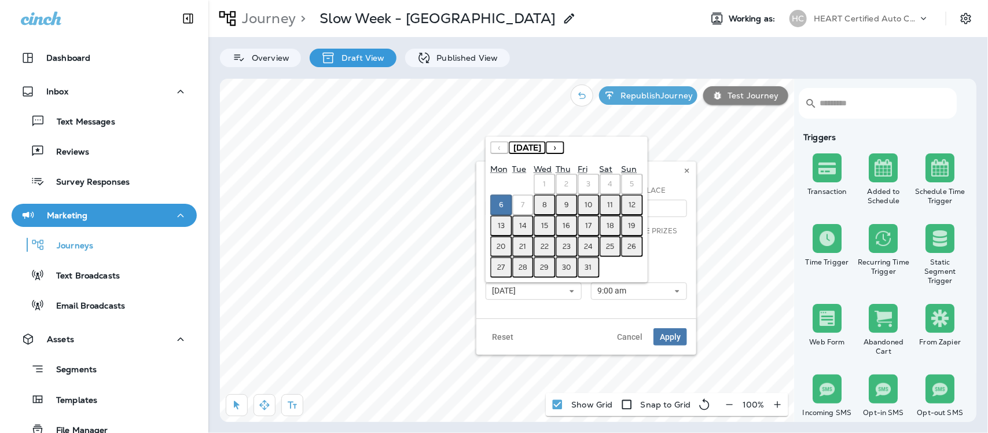
drag, startPoint x: 543, startPoint y: 207, endPoint x: 563, endPoint y: 225, distance: 27.1
click at [543, 207] on abbr "8" at bounding box center [545, 204] width 5 height 9
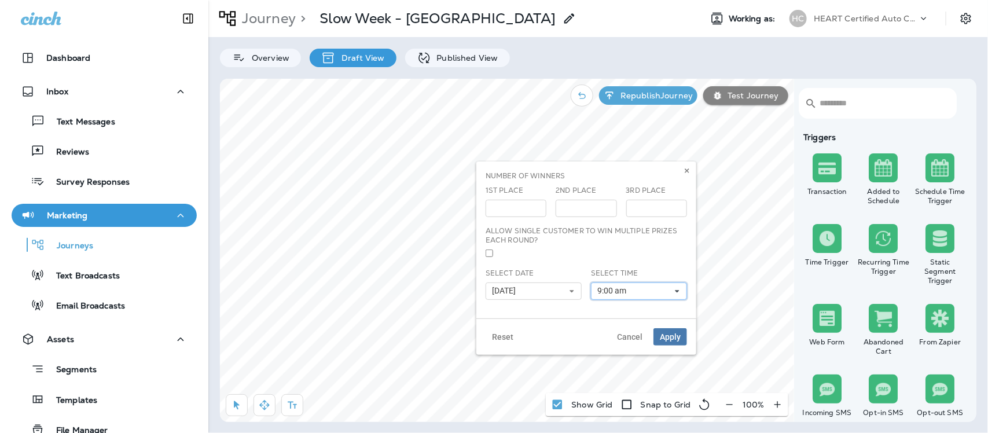
click at [676, 290] on icon at bounding box center [677, 291] width 7 height 7
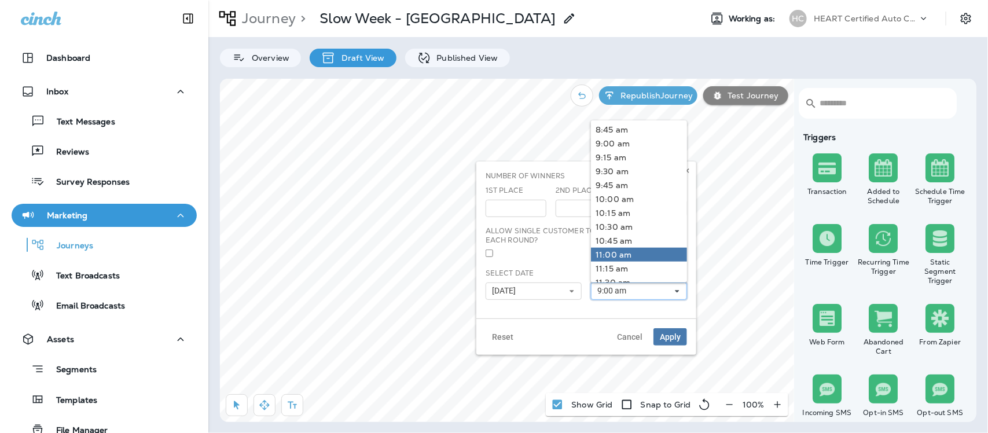
scroll to position [507, 0]
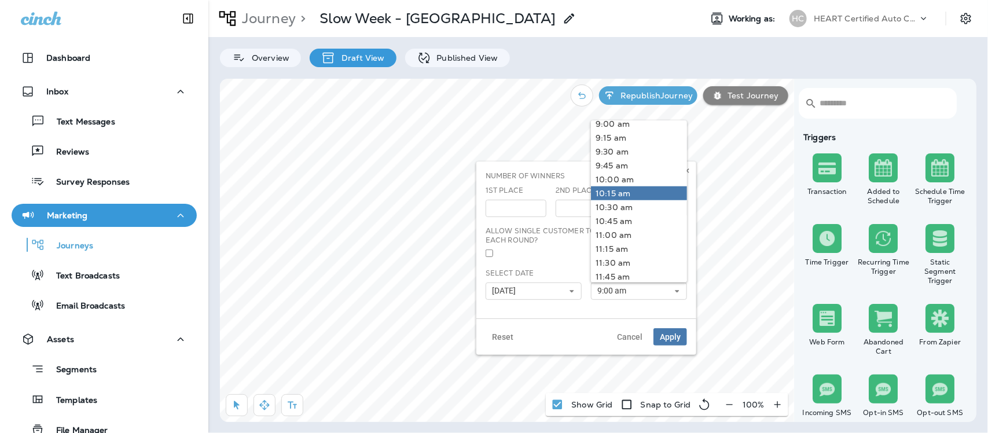
drag, startPoint x: 617, startPoint y: 180, endPoint x: 606, endPoint y: 191, distance: 16.0
click at [615, 182] on link "10:00 am" at bounding box center [639, 180] width 96 height 14
click at [669, 339] on span "Apply" at bounding box center [670, 337] width 21 height 8
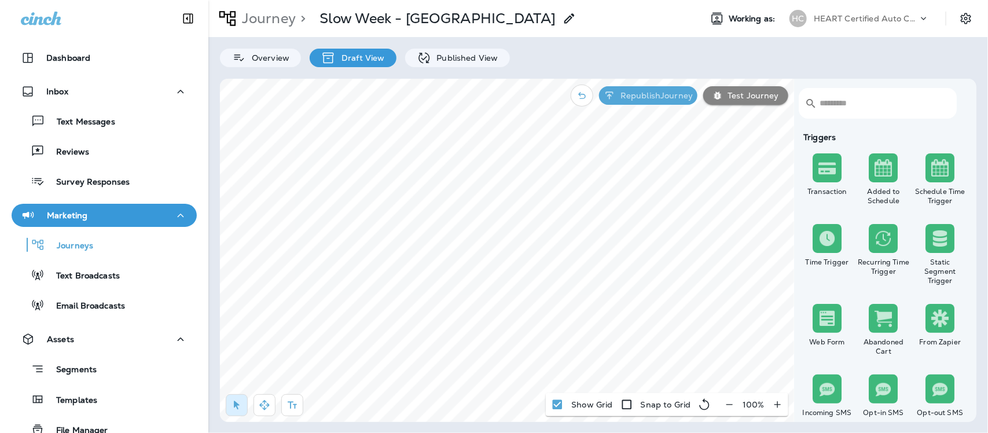
drag, startPoint x: 659, startPoint y: 97, endPoint x: 658, endPoint y: 105, distance: 7.5
click at [658, 100] on button "Republish Journey" at bounding box center [648, 95] width 98 height 19
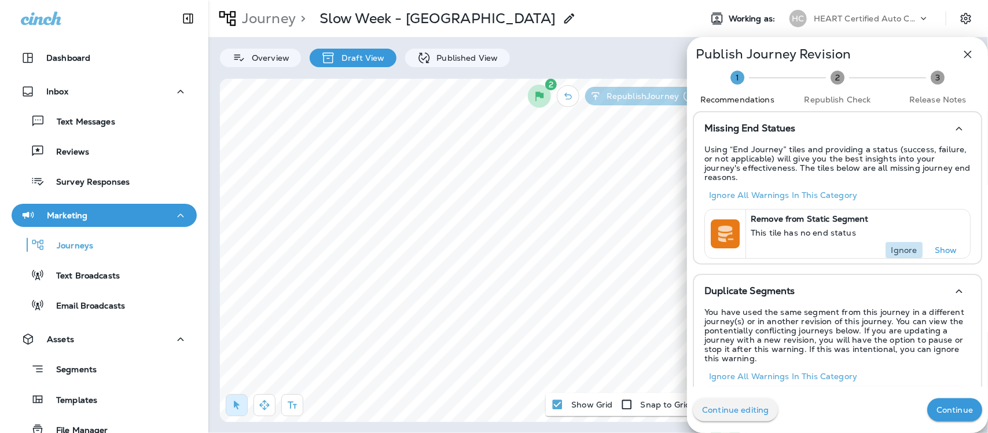
click at [893, 246] on p "Ignore" at bounding box center [905, 250] width 26 height 9
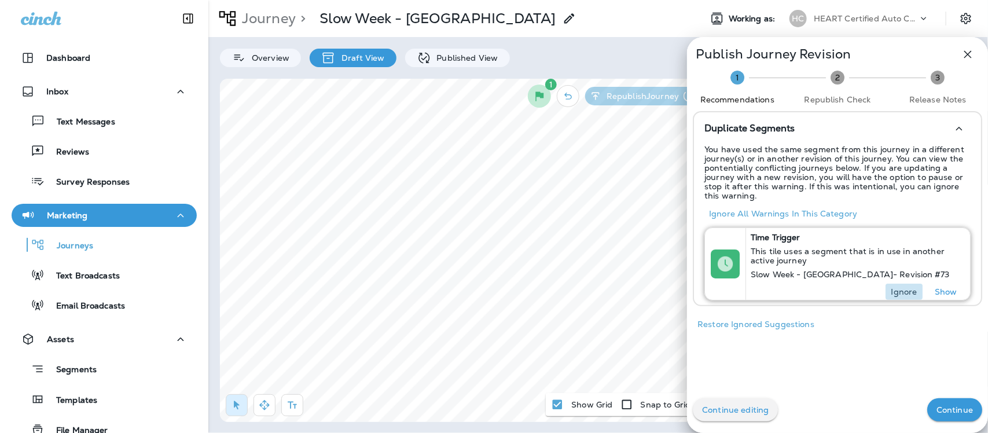
click at [892, 288] on p "Ignore" at bounding box center [905, 291] width 26 height 9
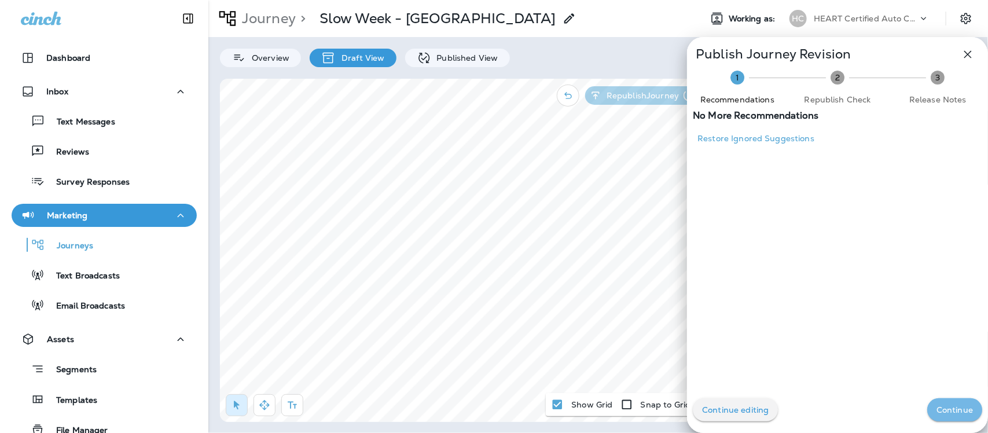
click at [941, 405] on p "Continue" at bounding box center [955, 409] width 36 height 9
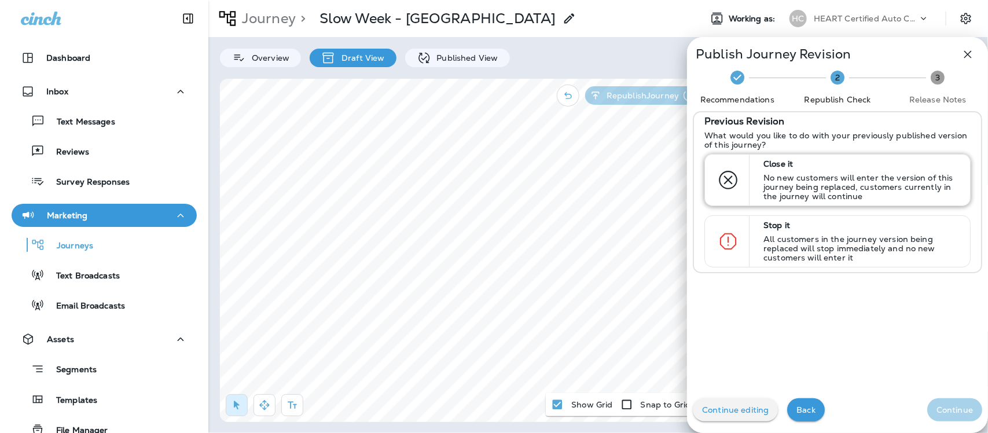
click at [764, 174] on p "No new customers will enter the version of this journey being replaced, custome…" at bounding box center [862, 187] width 196 height 28
click at [938, 406] on p "Continue" at bounding box center [955, 409] width 36 height 9
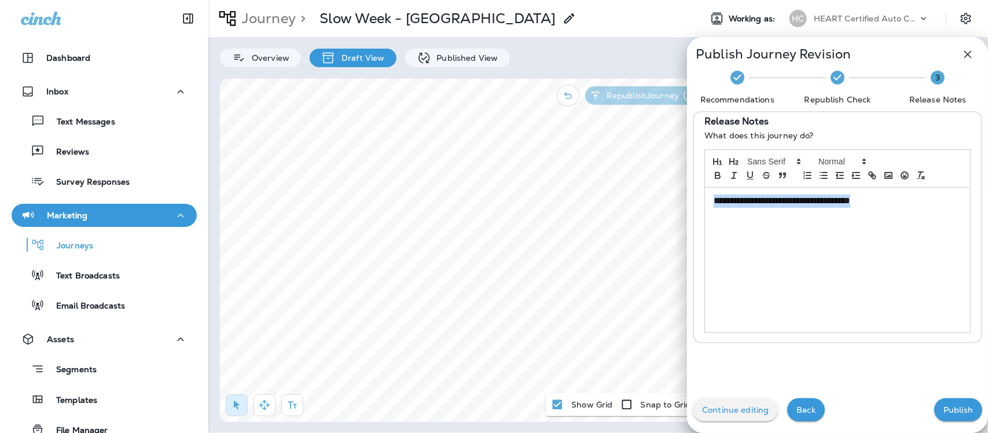
drag, startPoint x: 878, startPoint y: 200, endPoint x: 673, endPoint y: 204, distance: 204.5
click at [673, 204] on div "**********" at bounding box center [494, 216] width 988 height 433
click at [944, 408] on p "Publish" at bounding box center [959, 409] width 30 height 9
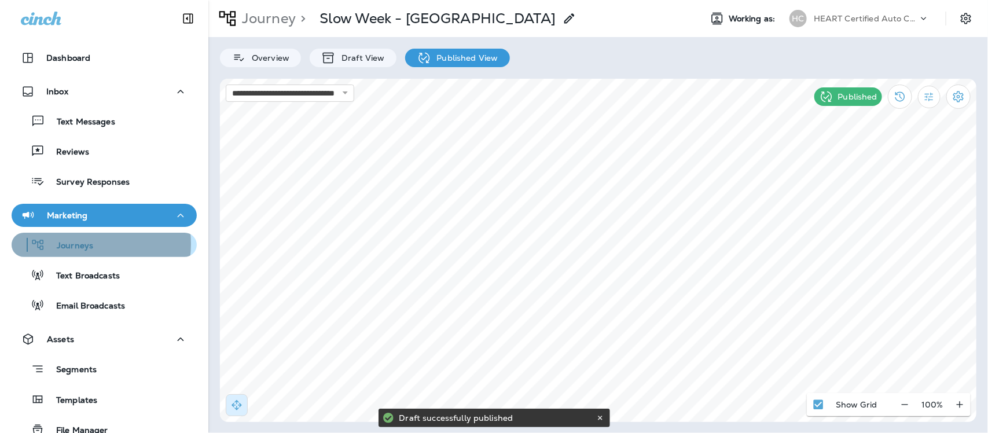
click at [70, 244] on p "Journeys" at bounding box center [69, 246] width 48 height 11
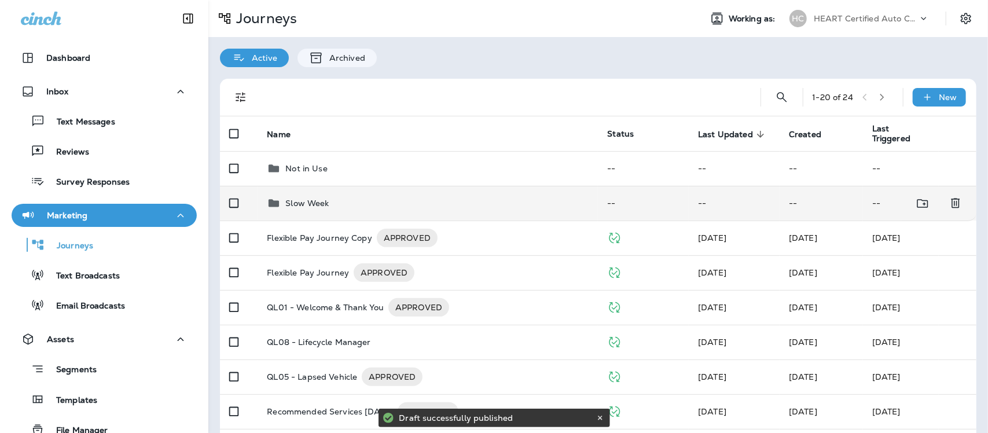
click at [302, 204] on p "Slow Week" at bounding box center [306, 203] width 43 height 9
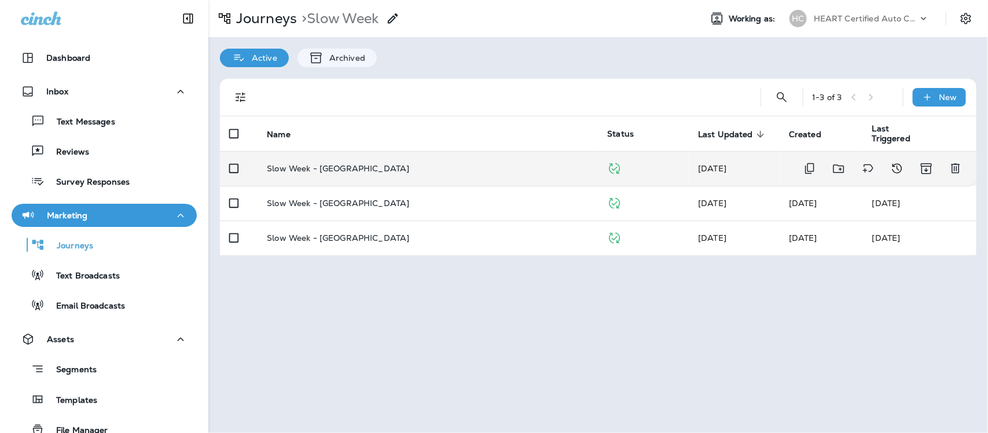
click at [330, 169] on p "Slow Week - Evanston" at bounding box center [338, 168] width 142 height 9
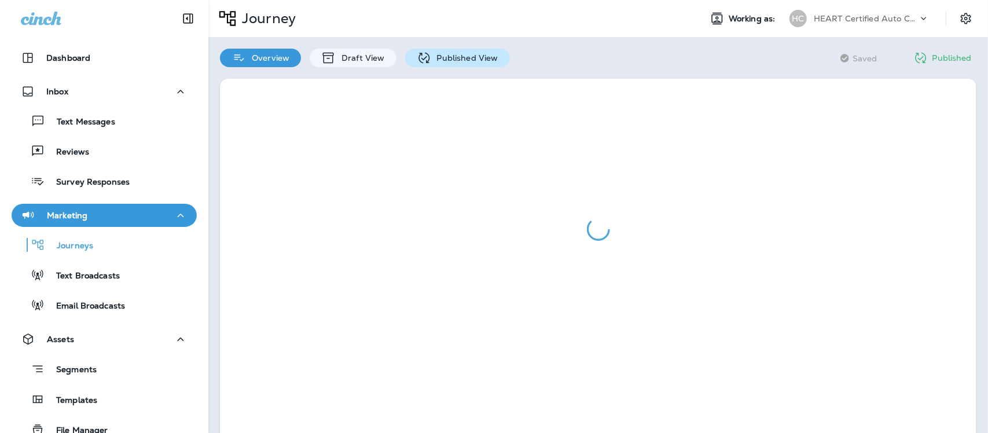
click at [456, 57] on p "Published View" at bounding box center [464, 57] width 67 height 9
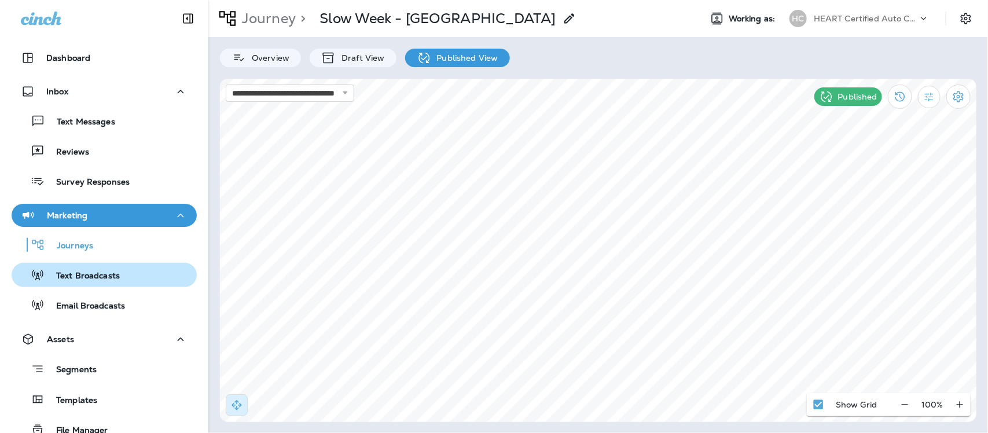
click at [93, 276] on p "Text Broadcasts" at bounding box center [82, 276] width 75 height 11
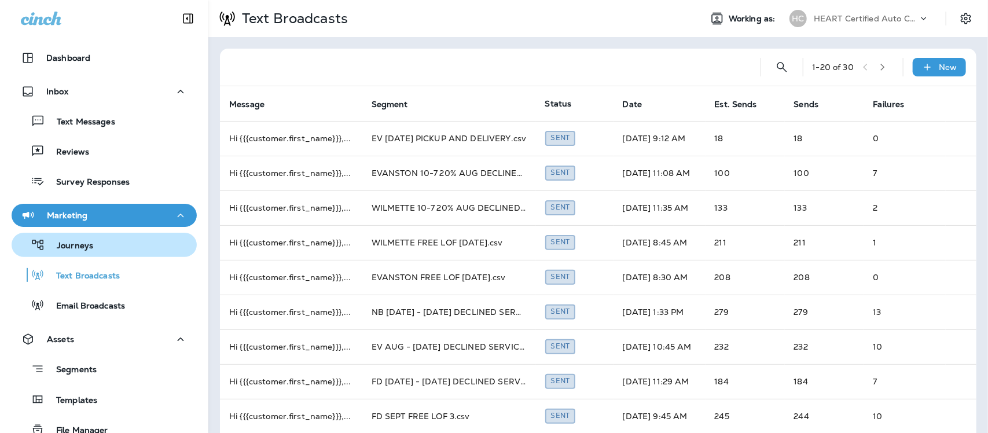
click at [79, 245] on p "Journeys" at bounding box center [69, 246] width 48 height 11
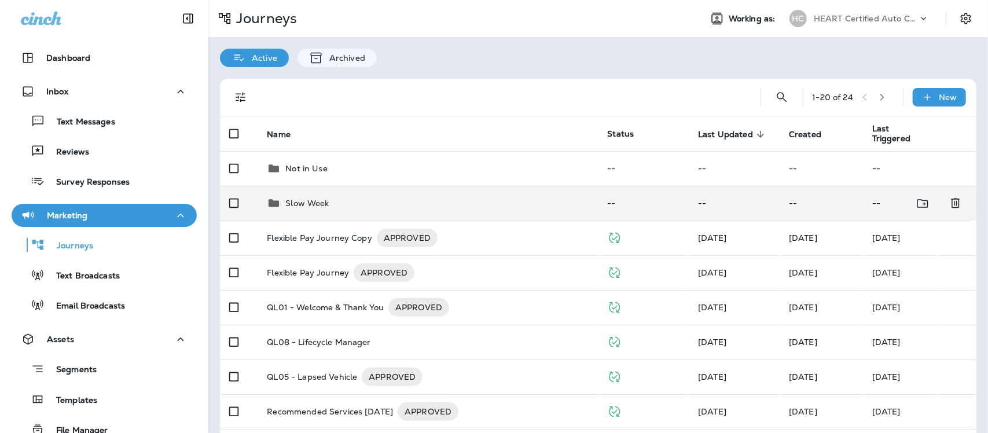
click at [314, 204] on p "Slow Week" at bounding box center [306, 203] width 43 height 9
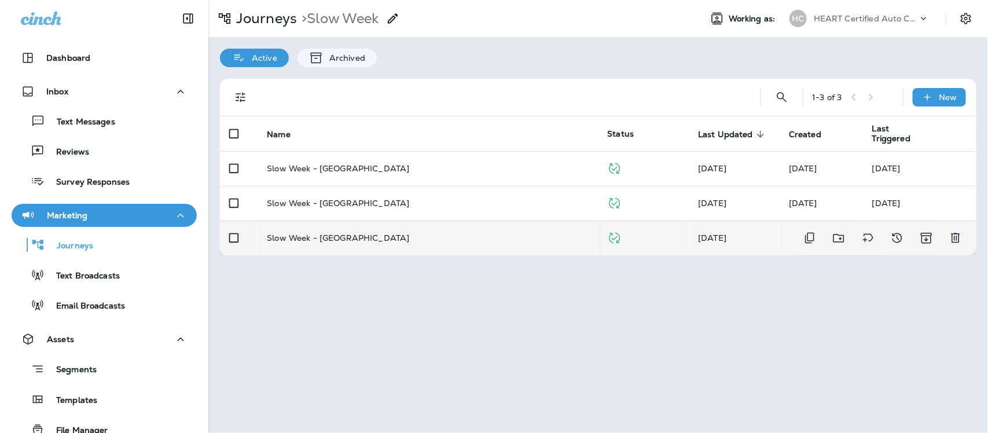
click at [325, 236] on p "Slow Week - Wilmette" at bounding box center [338, 237] width 142 height 9
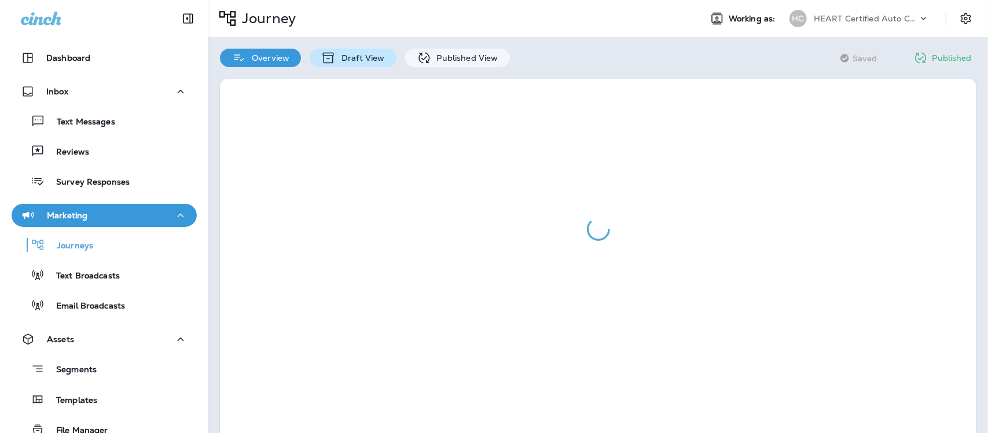
click at [357, 58] on p "Draft View" at bounding box center [360, 57] width 49 height 9
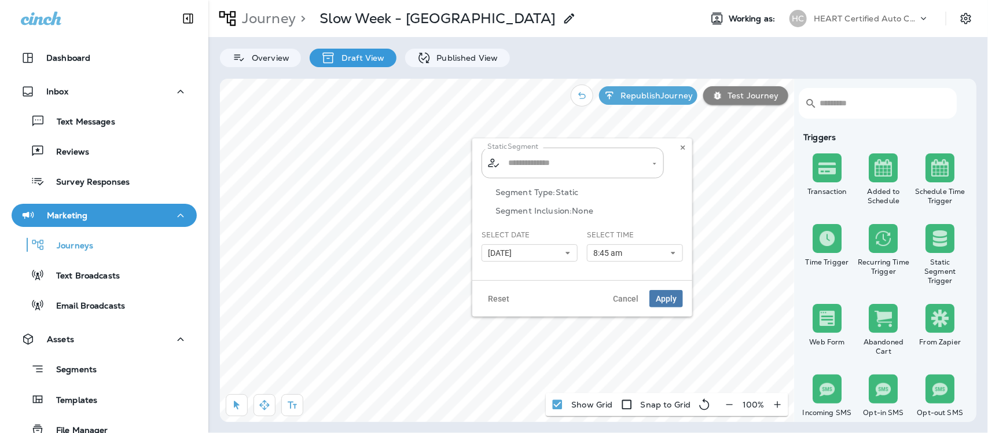
type input "**********"
click at [569, 252] on icon at bounding box center [568, 253] width 7 height 7
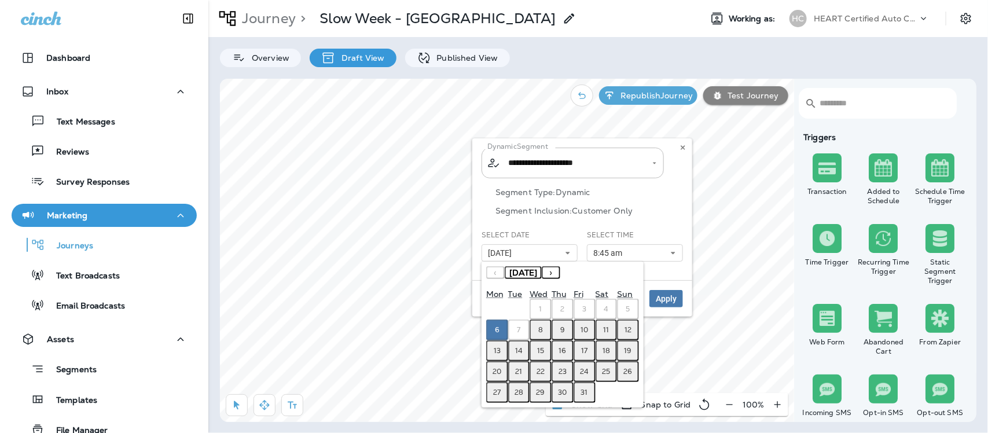
click at [543, 331] on abbr "8" at bounding box center [541, 329] width 5 height 9
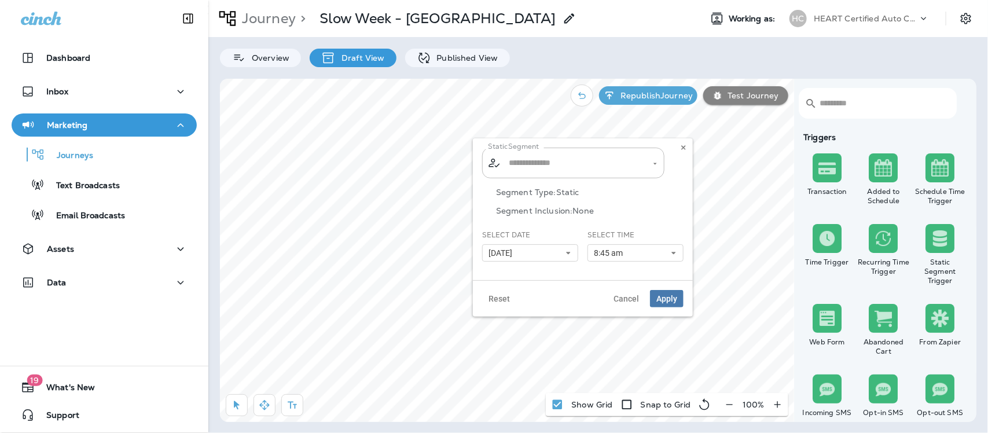
type input "**********"
click at [675, 251] on icon at bounding box center [674, 253] width 7 height 7
click at [673, 250] on icon at bounding box center [674, 253] width 7 height 7
click at [672, 252] on icon at bounding box center [674, 253] width 7 height 7
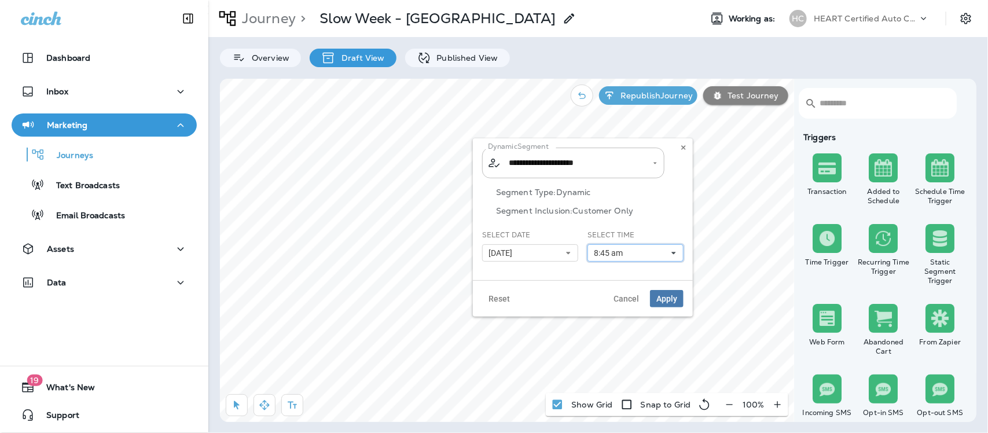
click at [644, 252] on button "8:45 am" at bounding box center [636, 252] width 96 height 17
click at [673, 250] on icon at bounding box center [674, 253] width 7 height 7
click at [338, 55] on p "Draft View" at bounding box center [360, 57] width 49 height 9
click at [675, 250] on icon at bounding box center [674, 253] width 7 height 7
click at [687, 148] on button at bounding box center [683, 147] width 13 height 13
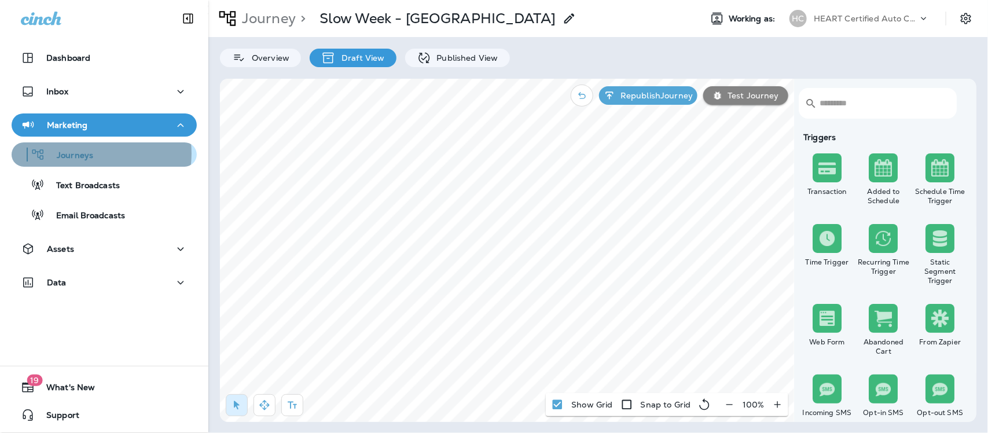
click at [85, 153] on p "Journeys" at bounding box center [69, 156] width 48 height 11
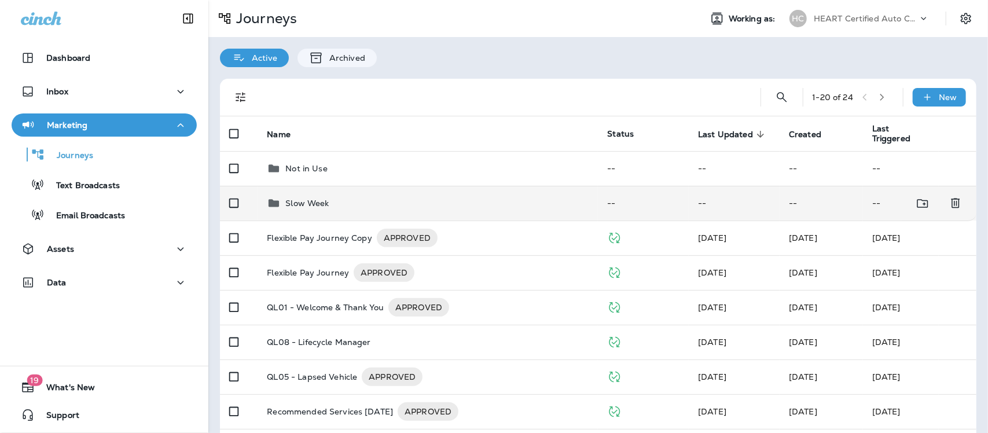
click at [324, 200] on p "Slow Week" at bounding box center [306, 203] width 43 height 9
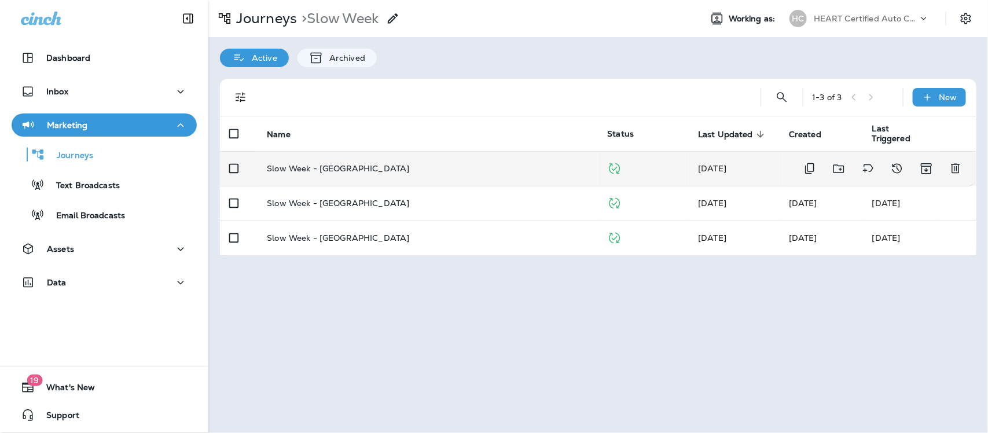
click at [325, 169] on p "Slow Week - Wilmette" at bounding box center [338, 168] width 142 height 9
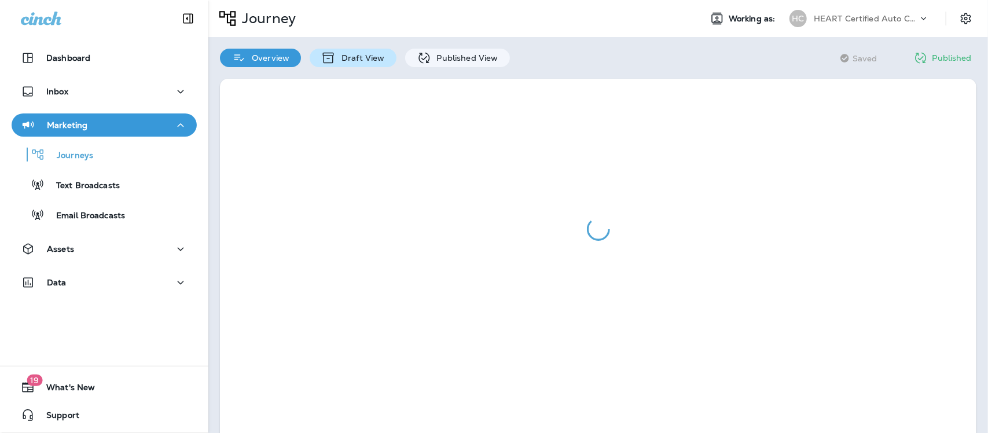
click at [354, 57] on p "Draft View" at bounding box center [360, 57] width 49 height 9
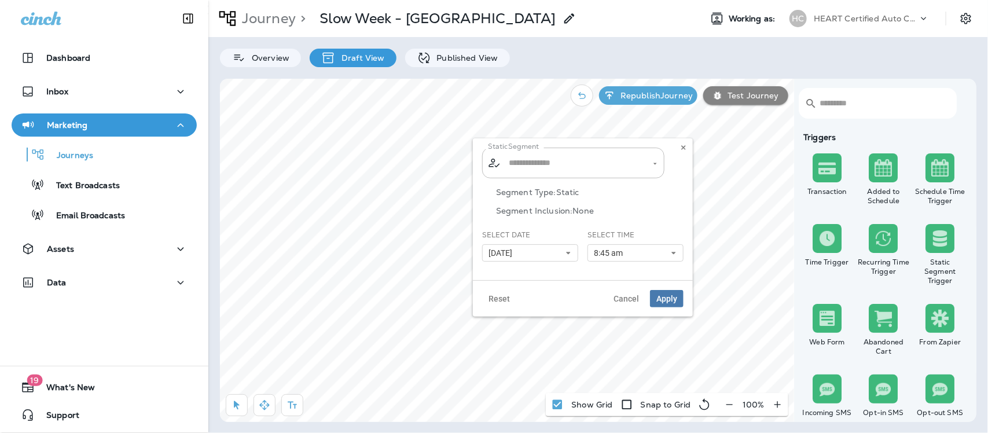
type input "**********"
click at [672, 250] on icon at bounding box center [674, 253] width 7 height 7
click at [673, 250] on icon at bounding box center [674, 253] width 7 height 7
click at [673, 248] on button "8:45 am" at bounding box center [636, 252] width 96 height 17
click at [627, 298] on span "Cancel" at bounding box center [626, 299] width 25 height 8
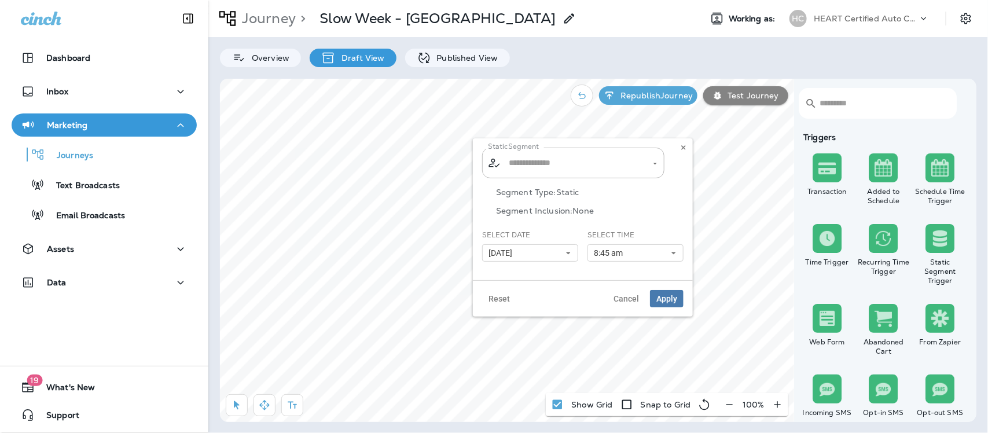
type input "**********"
click at [672, 252] on icon at bounding box center [674, 253] width 7 height 7
click at [675, 250] on icon at bounding box center [674, 253] width 7 height 7
click at [569, 253] on icon at bounding box center [568, 253] width 7 height 7
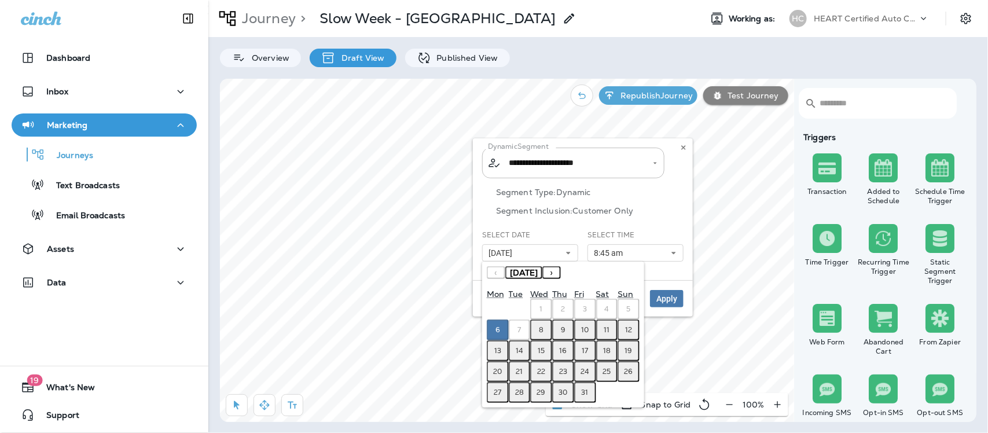
click at [542, 325] on abbr "8" at bounding box center [541, 329] width 5 height 9
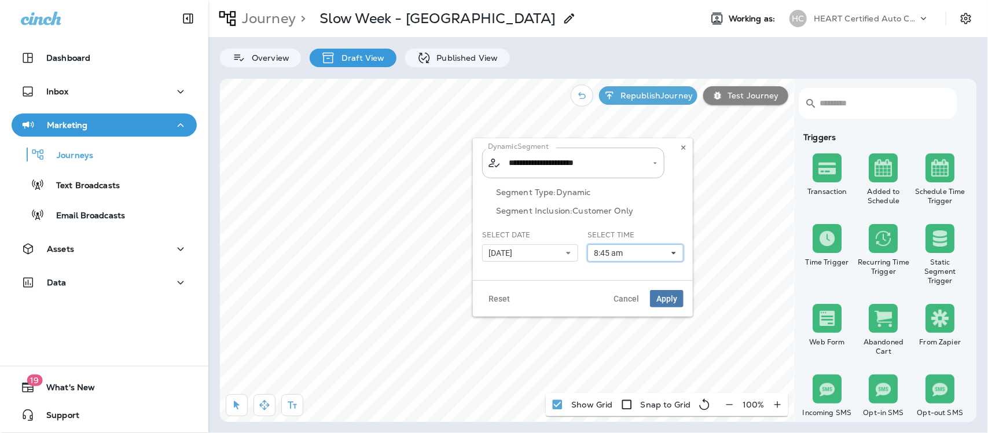
click at [672, 250] on icon at bounding box center [674, 253] width 7 height 7
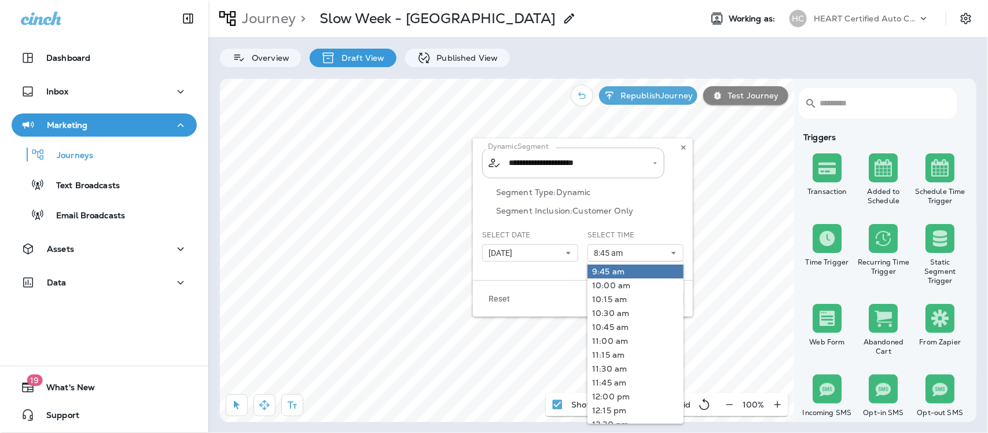
click at [631, 270] on link "9:45 am" at bounding box center [636, 272] width 96 height 14
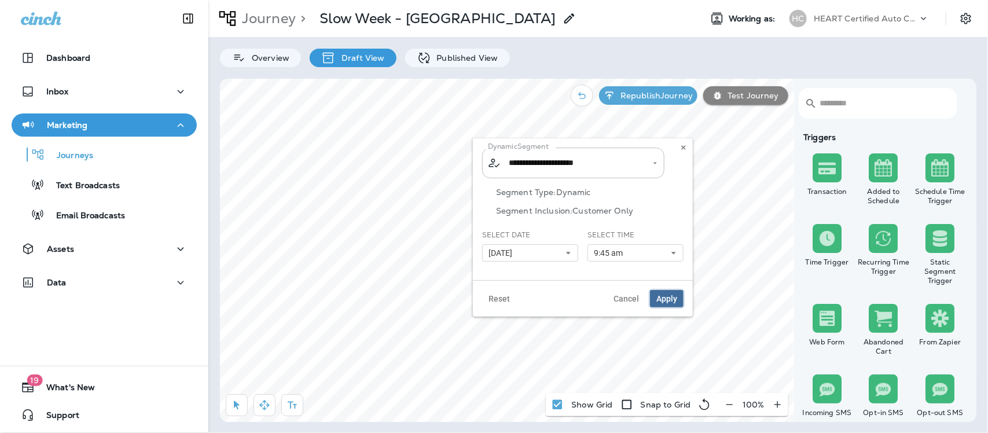
click at [664, 295] on span "Apply" at bounding box center [667, 299] width 21 height 8
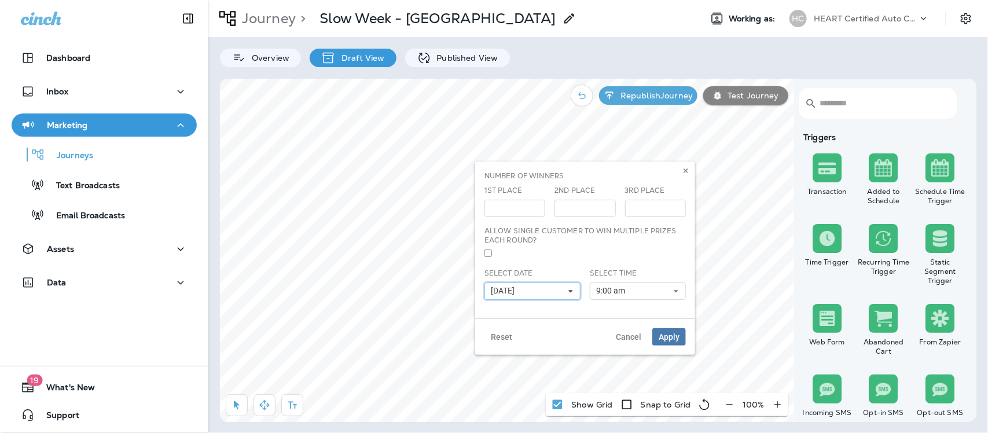
click at [571, 290] on icon at bounding box center [570, 291] width 7 height 7
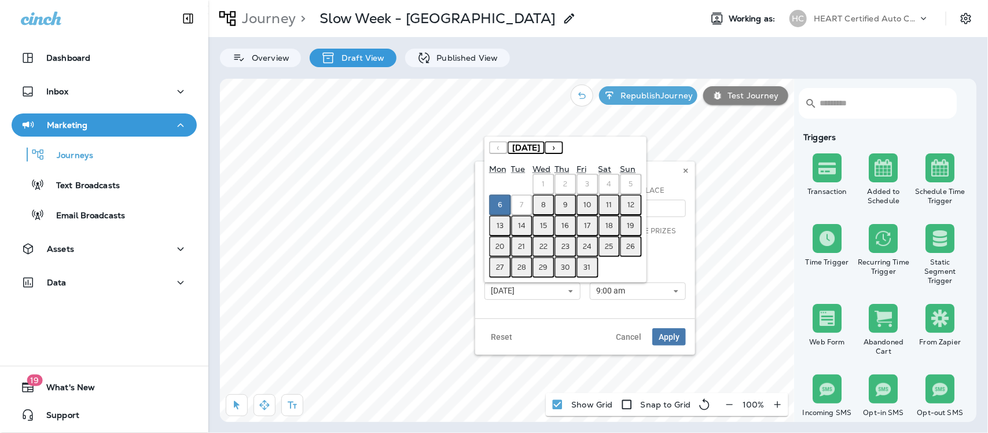
click at [547, 210] on button "8" at bounding box center [544, 205] width 22 height 21
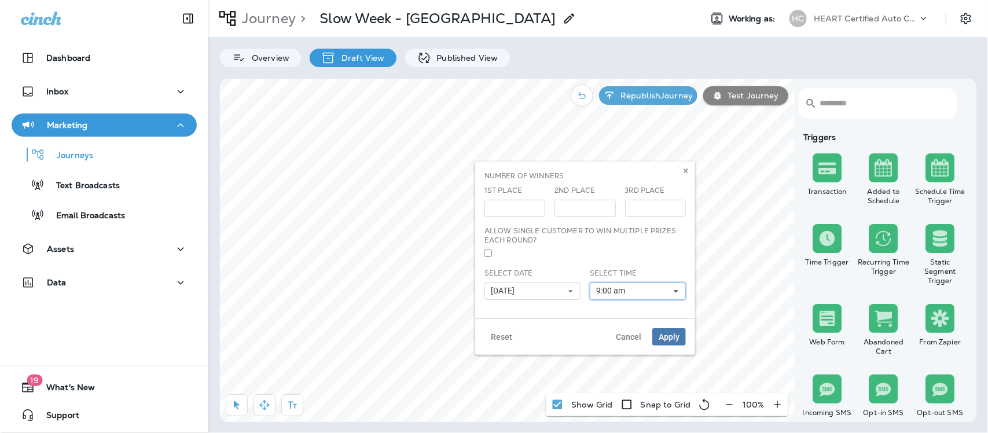
click at [676, 291] on use at bounding box center [677, 291] width 4 height 2
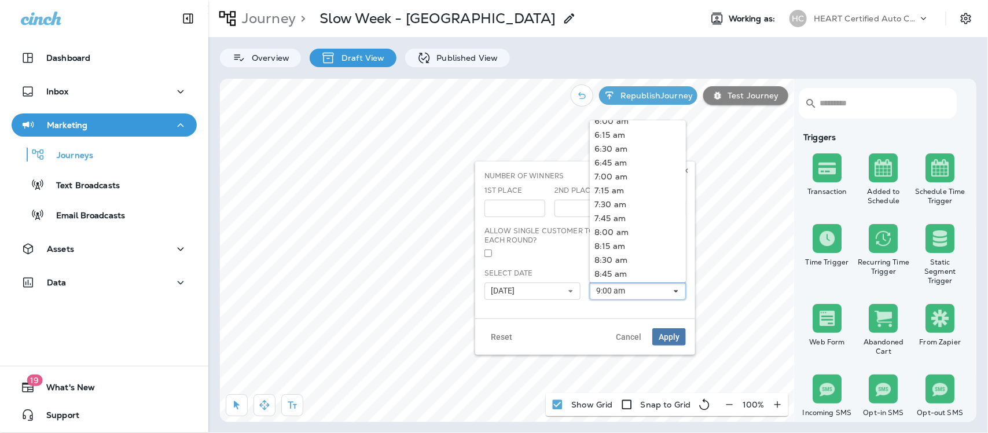
scroll to position [434, 0]
click at [615, 252] on link "10:00 am" at bounding box center [638, 252] width 96 height 14
click at [666, 334] on span "Apply" at bounding box center [669, 337] width 21 height 8
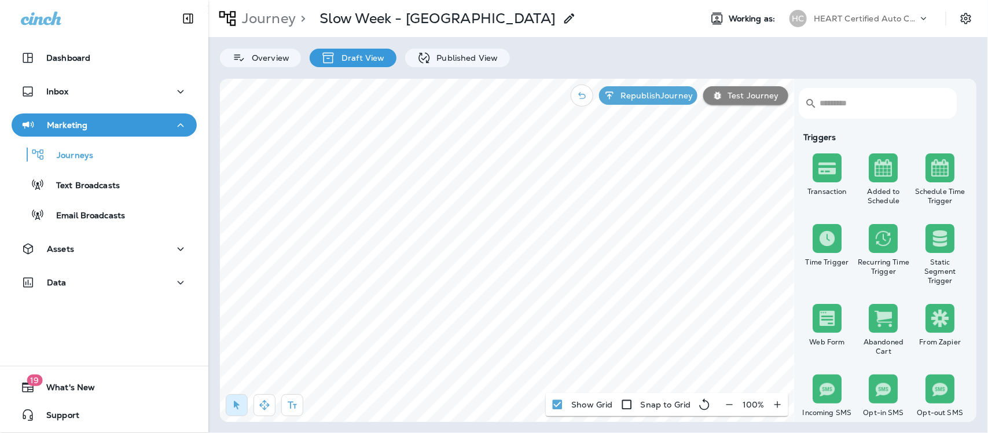
click at [667, 96] on p "Republish Journey" at bounding box center [654, 95] width 77 height 9
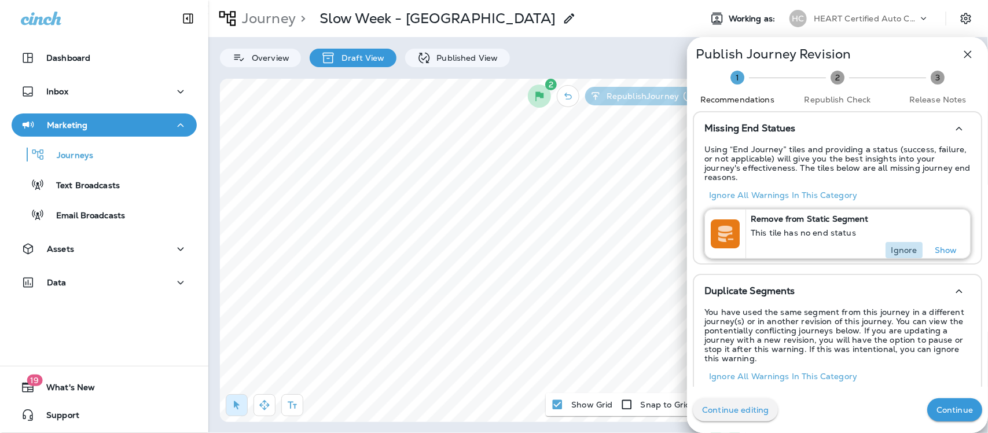
click at [892, 246] on p "Ignore" at bounding box center [905, 250] width 26 height 9
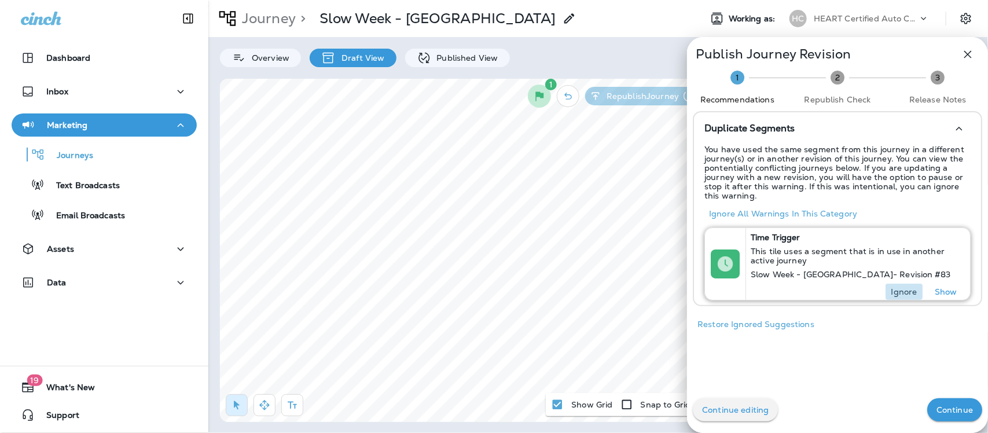
click at [898, 285] on button "Ignore" at bounding box center [904, 292] width 37 height 16
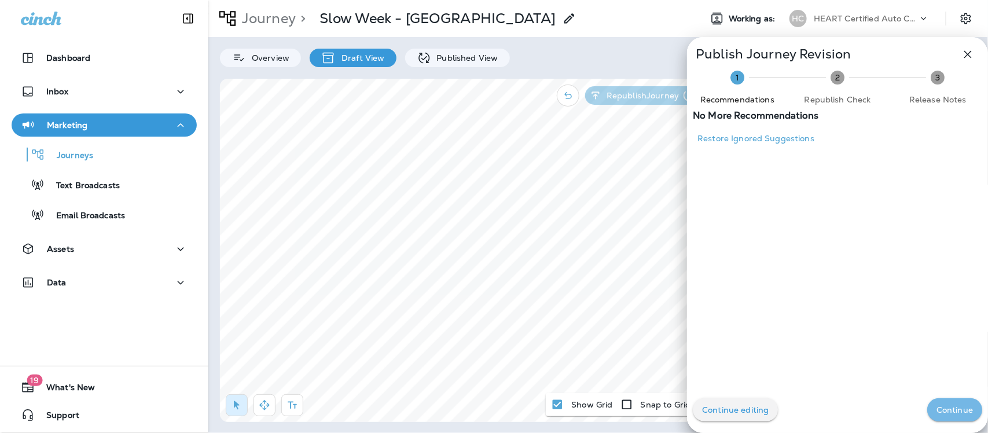
click at [943, 411] on p "Continue" at bounding box center [955, 409] width 36 height 9
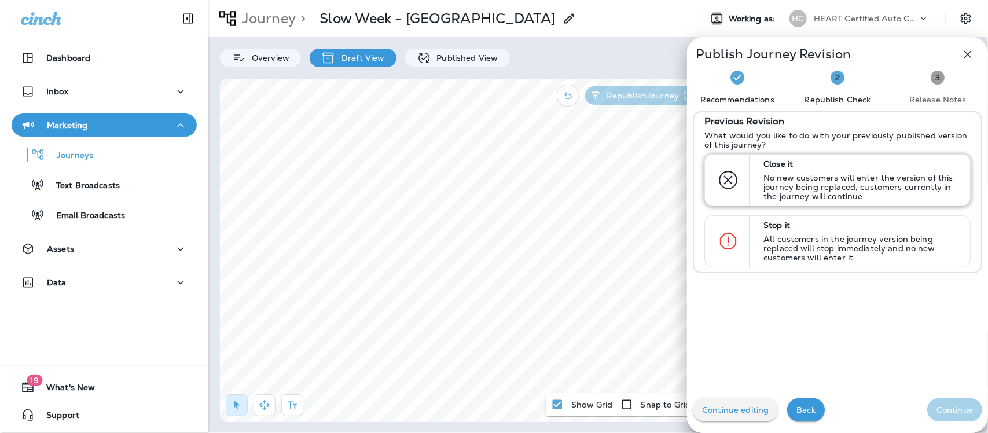
click at [817, 184] on p "No new customers will enter the version of this journey being replaced, custome…" at bounding box center [862, 187] width 196 height 28
click at [937, 406] on p "Continue" at bounding box center [955, 409] width 36 height 9
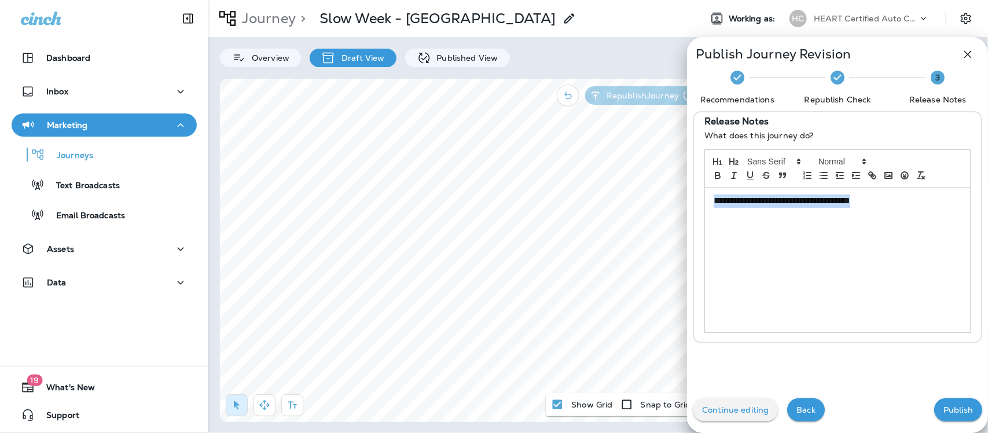
drag, startPoint x: 879, startPoint y: 203, endPoint x: 693, endPoint y: 209, distance: 186.6
click at [700, 209] on div "**********" at bounding box center [838, 227] width 276 height 230
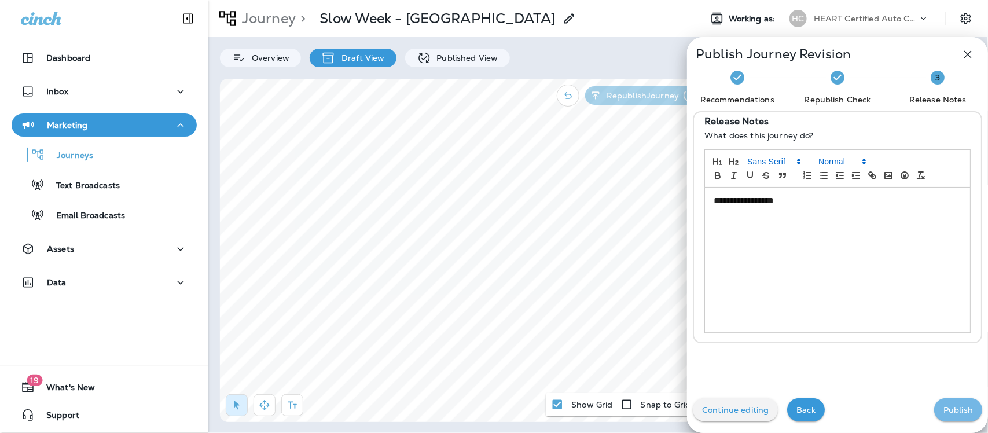
click at [944, 410] on p "Publish" at bounding box center [959, 409] width 30 height 9
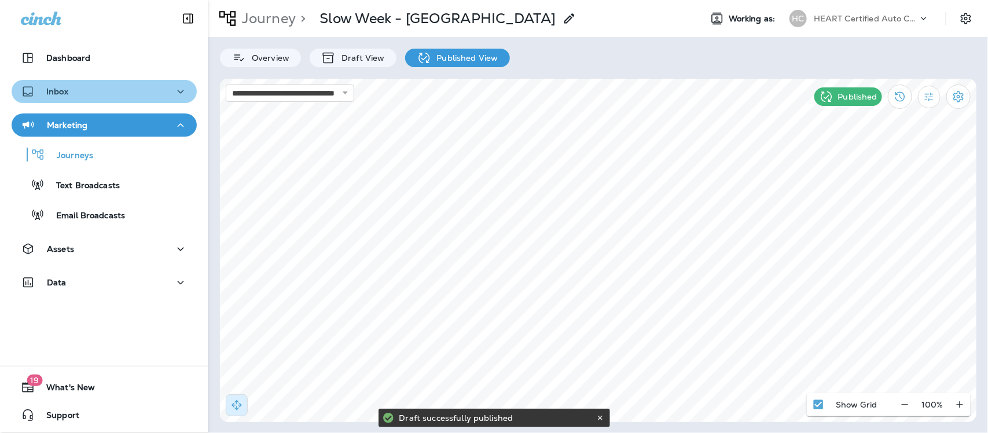
click at [114, 85] on div "Inbox" at bounding box center [104, 92] width 167 height 14
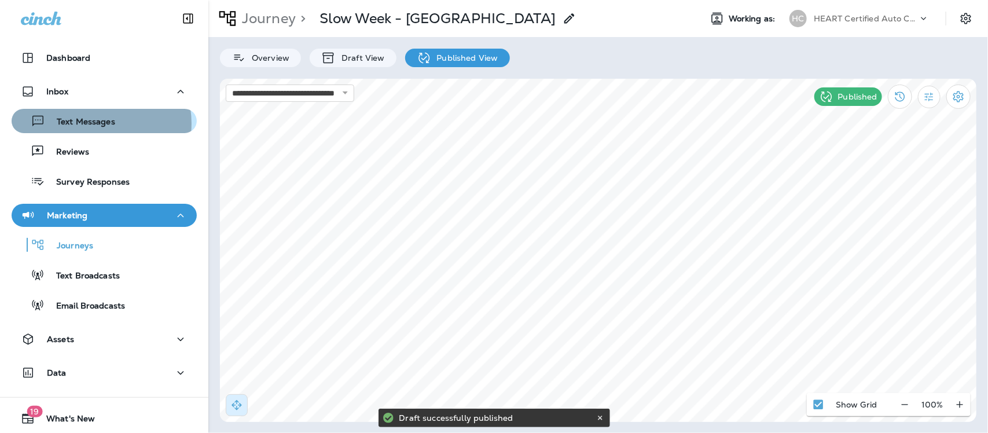
click at [94, 123] on p "Text Messages" at bounding box center [80, 122] width 70 height 11
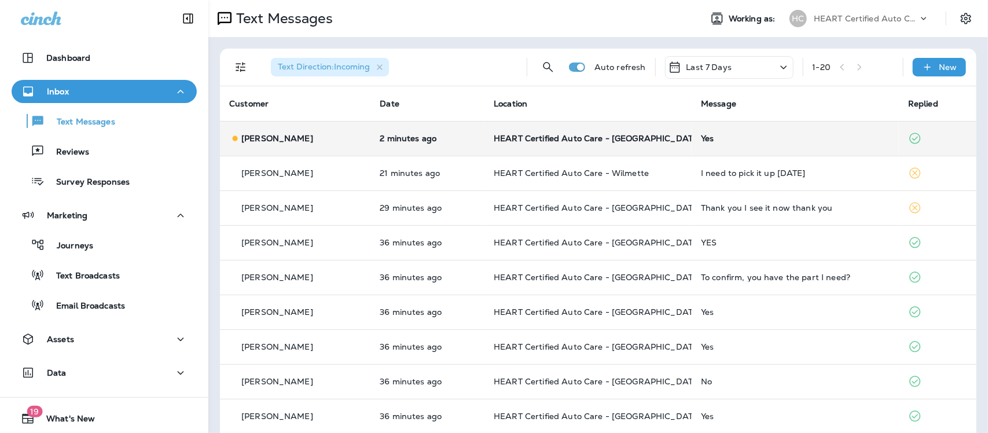
click at [692, 141] on td "Yes" at bounding box center [795, 138] width 207 height 35
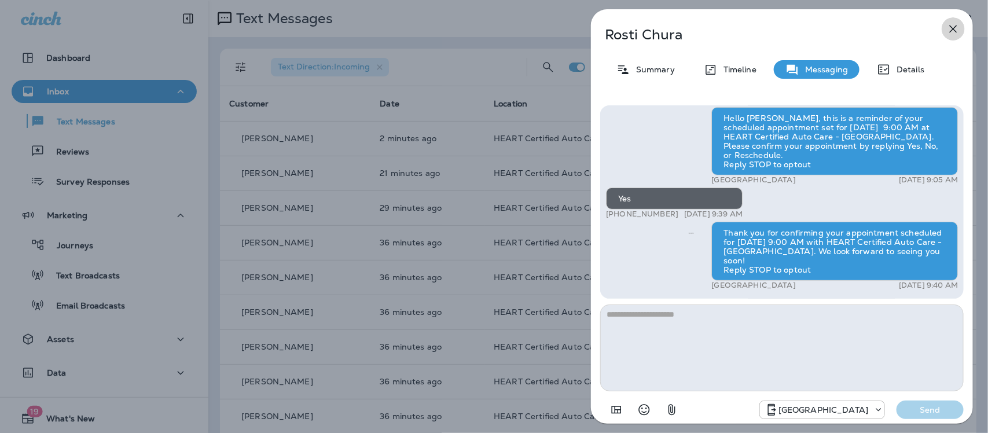
click at [953, 29] on icon "button" at bounding box center [954, 29] width 14 height 14
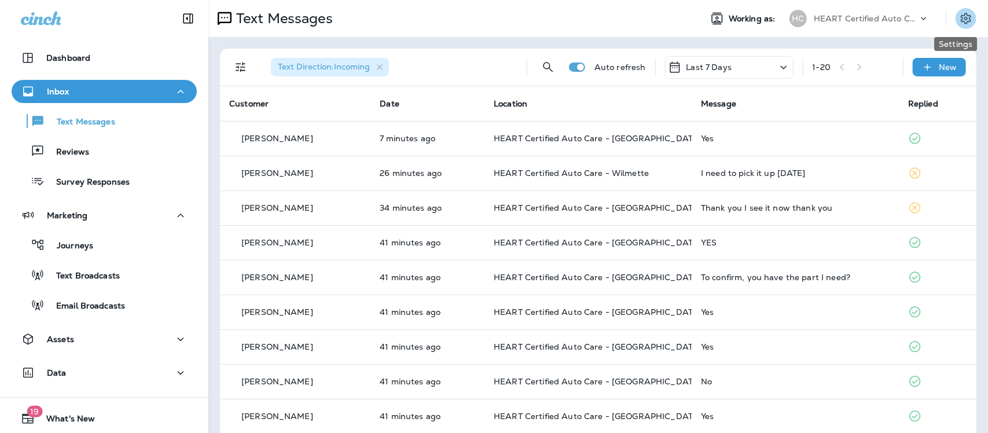
click at [959, 19] on icon "Settings" at bounding box center [966, 19] width 14 height 14
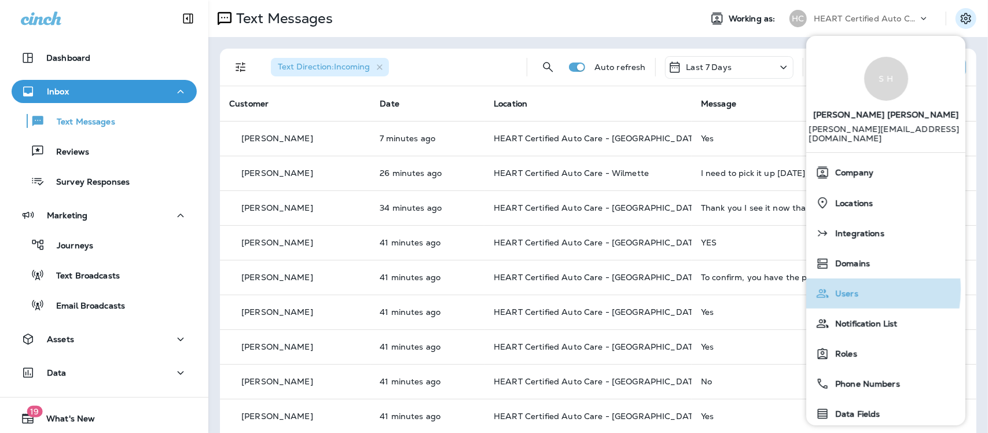
click at [843, 289] on span "Users" at bounding box center [844, 294] width 29 height 10
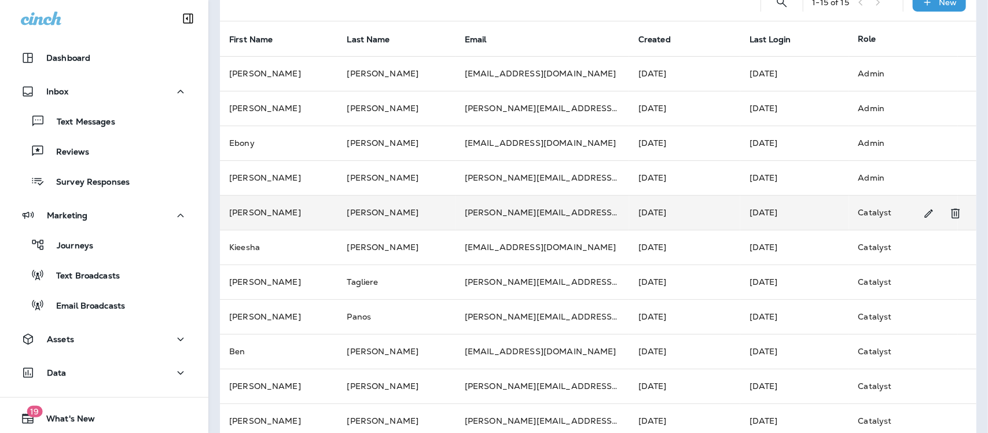
scroll to position [221, 0]
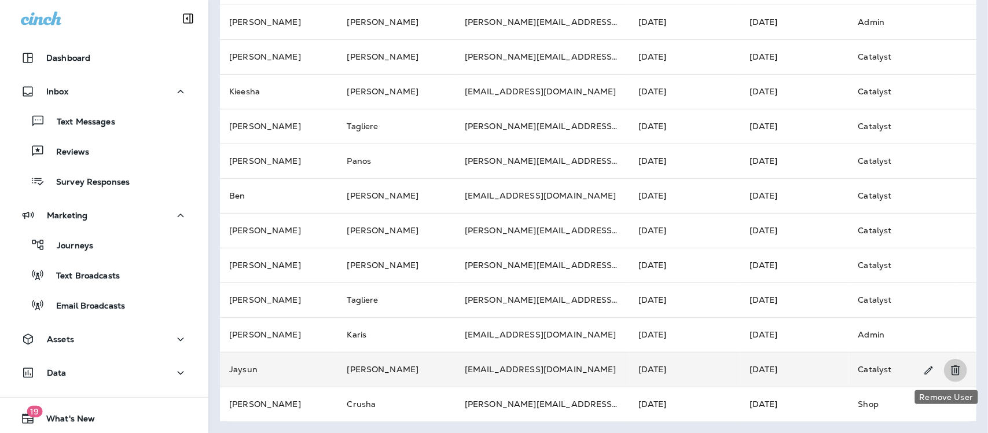
click at [949, 365] on icon "Remove User" at bounding box center [956, 371] width 14 height 14
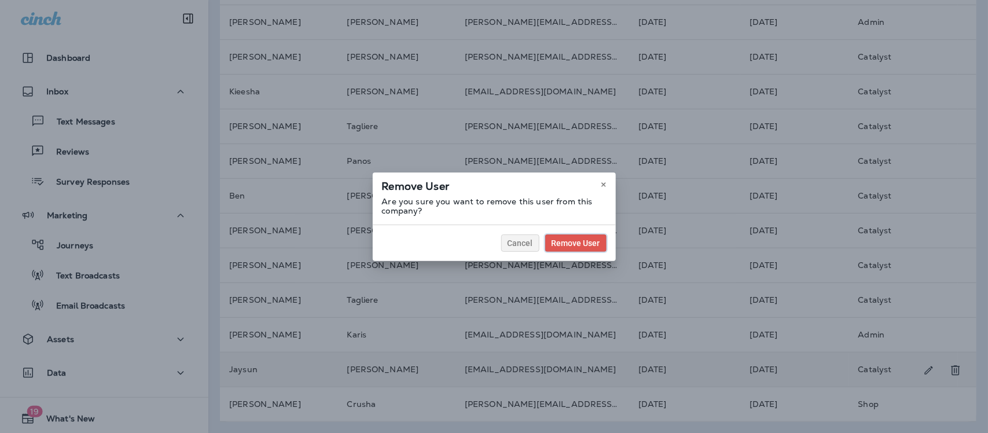
click at [577, 241] on span "Remove User" at bounding box center [576, 243] width 49 height 8
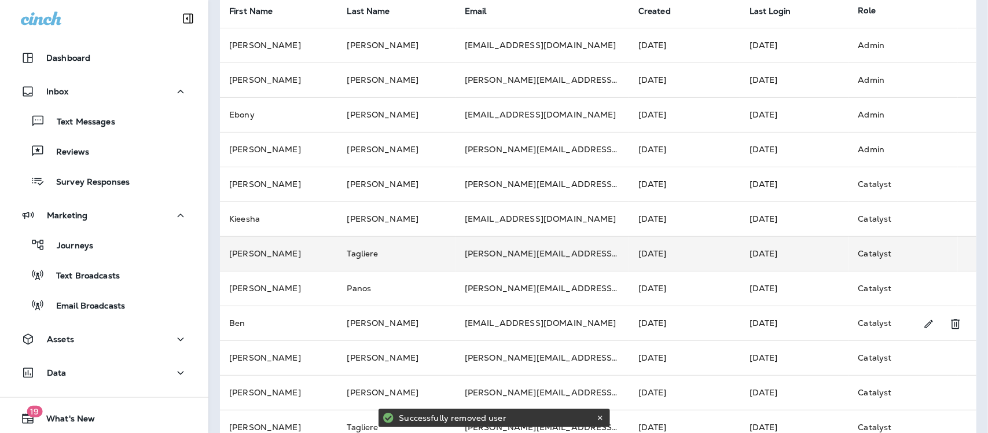
scroll to position [0, 0]
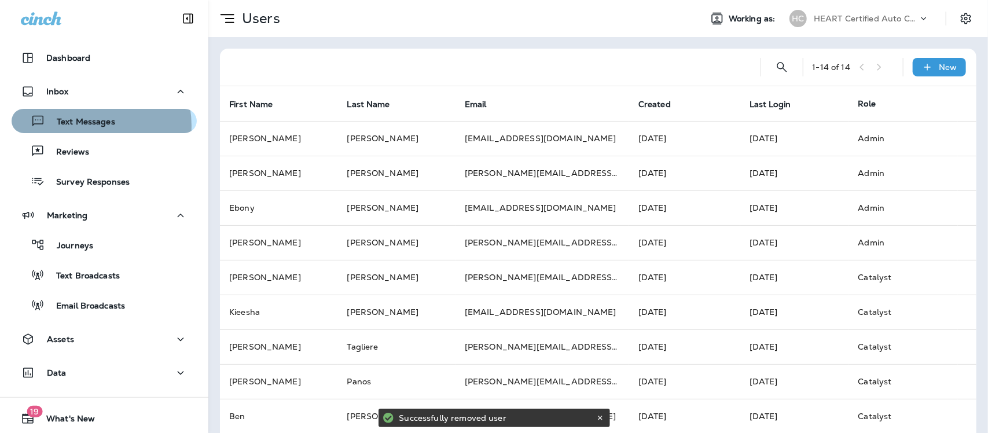
click at [84, 125] on p "Text Messages" at bounding box center [80, 122] width 70 height 11
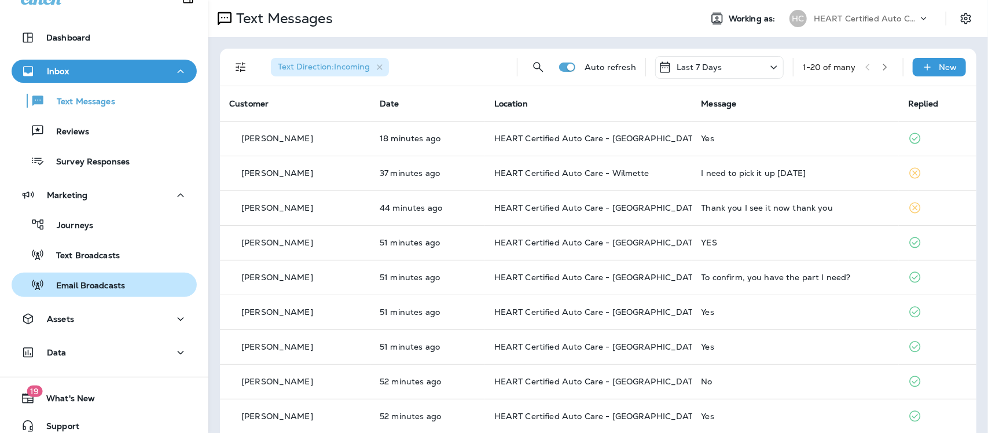
scroll to position [31, 0]
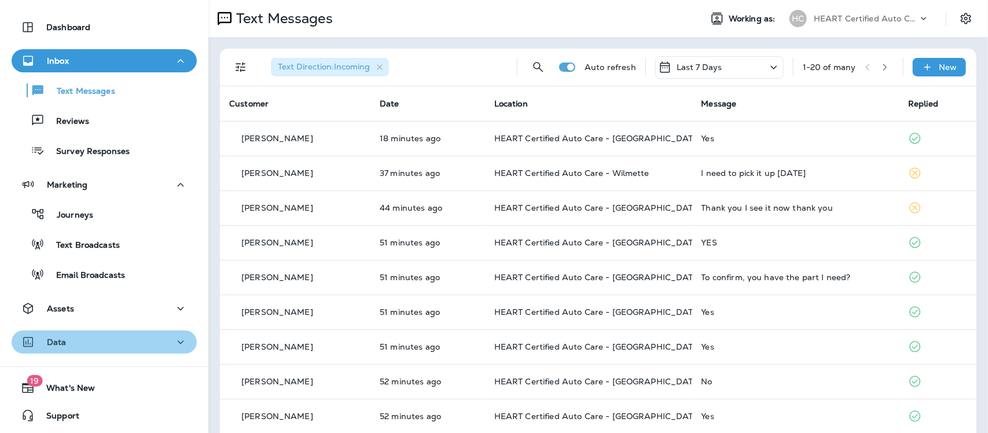
click at [108, 349] on button "Data" at bounding box center [104, 342] width 185 height 23
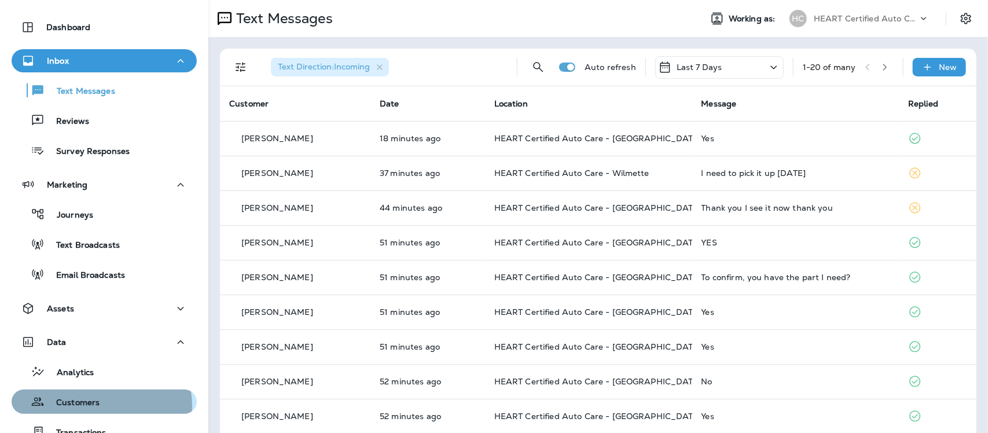
click at [90, 406] on p "Customers" at bounding box center [72, 403] width 55 height 11
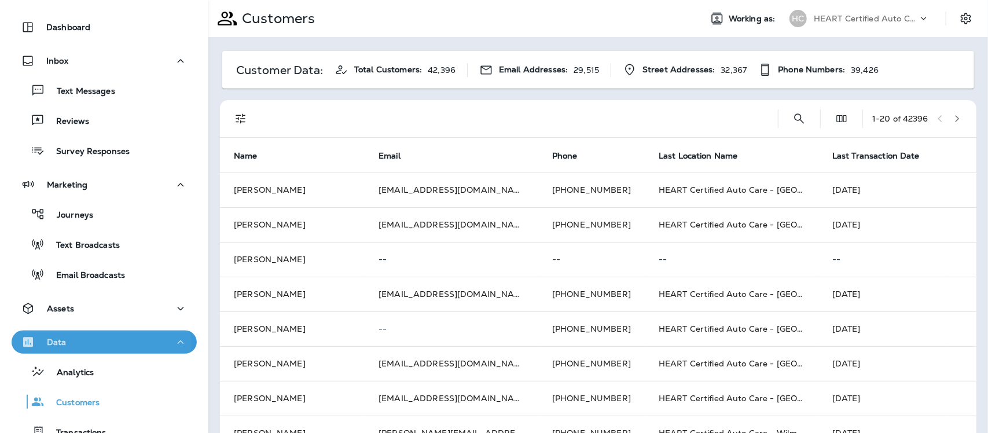
click at [100, 342] on div "Data" at bounding box center [104, 342] width 167 height 14
click at [177, 340] on icon "button" at bounding box center [181, 342] width 14 height 14
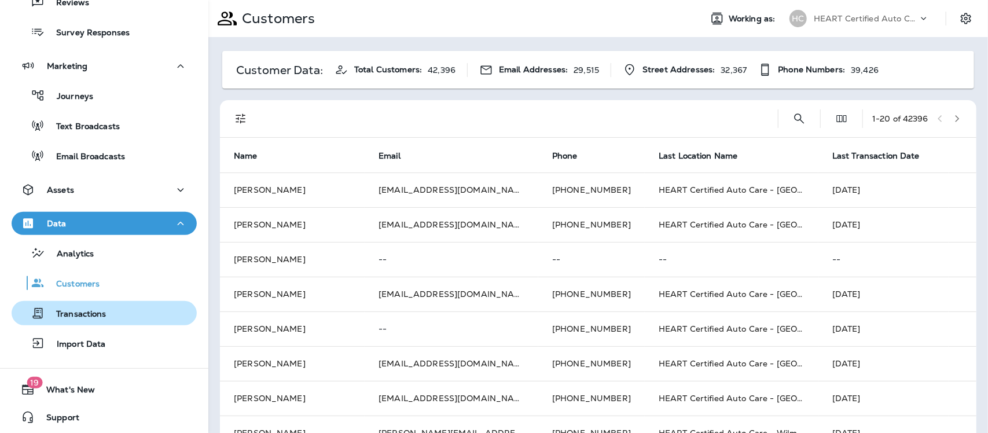
scroll to position [151, 0]
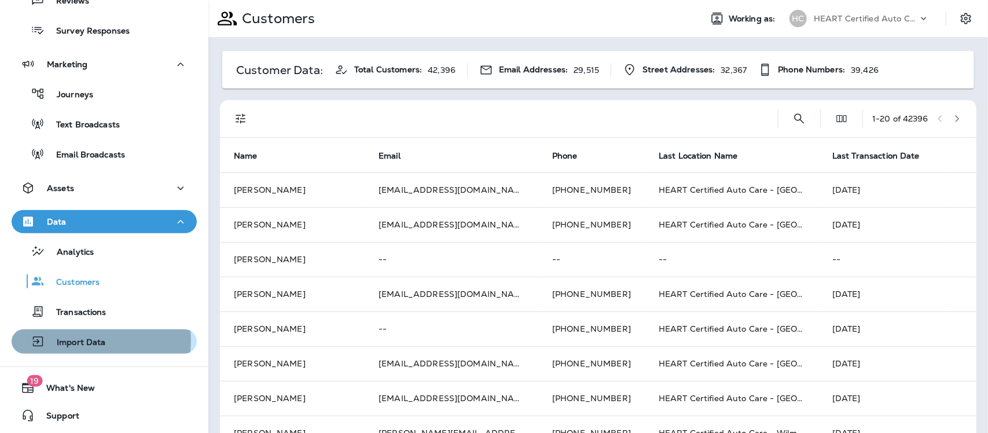
click at [84, 340] on p "Import Data" at bounding box center [75, 343] width 61 height 11
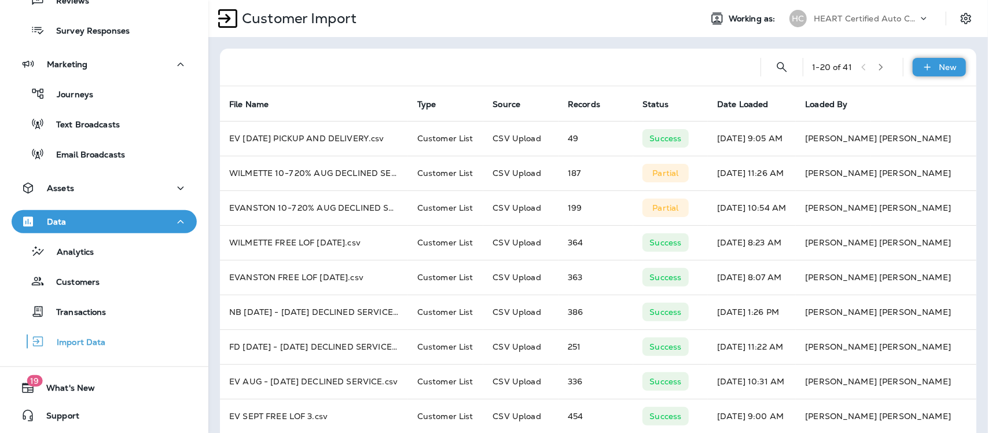
click at [940, 68] on p "New" at bounding box center [949, 67] width 18 height 9
click at [888, 93] on p "Customer list" at bounding box center [895, 97] width 54 height 9
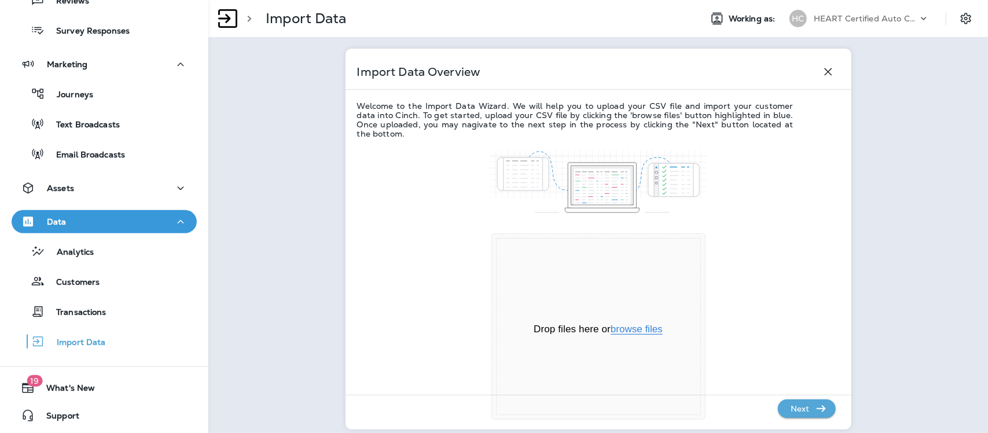
click at [638, 326] on button "browse files" at bounding box center [637, 329] width 52 height 10
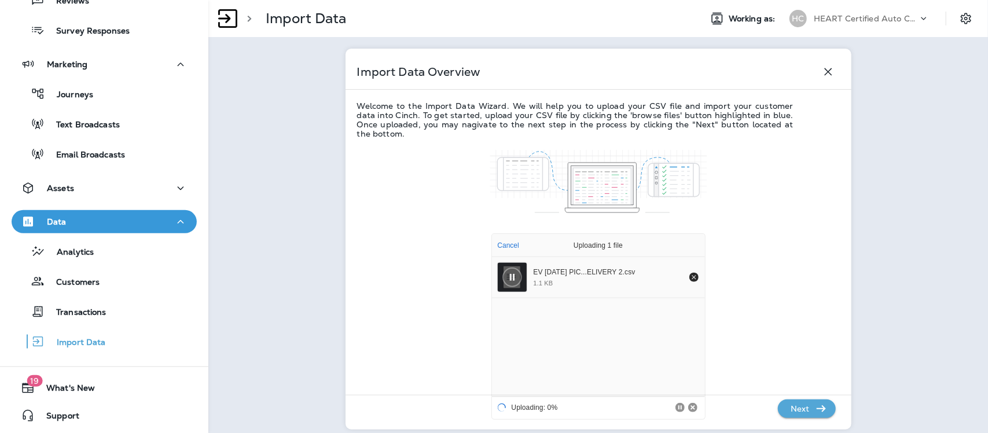
click at [798, 408] on p "Next" at bounding box center [800, 409] width 28 height 19
click at [800, 413] on p "Next" at bounding box center [800, 409] width 28 height 19
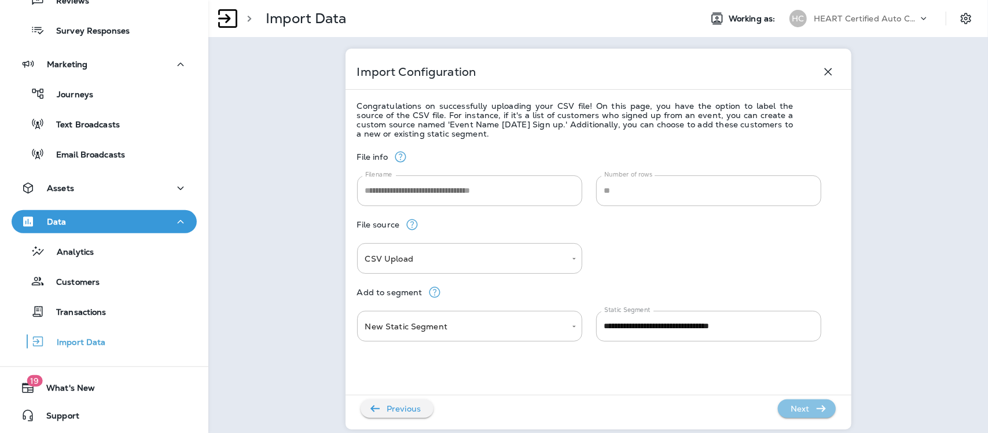
click at [792, 409] on p "Next" at bounding box center [800, 409] width 28 height 19
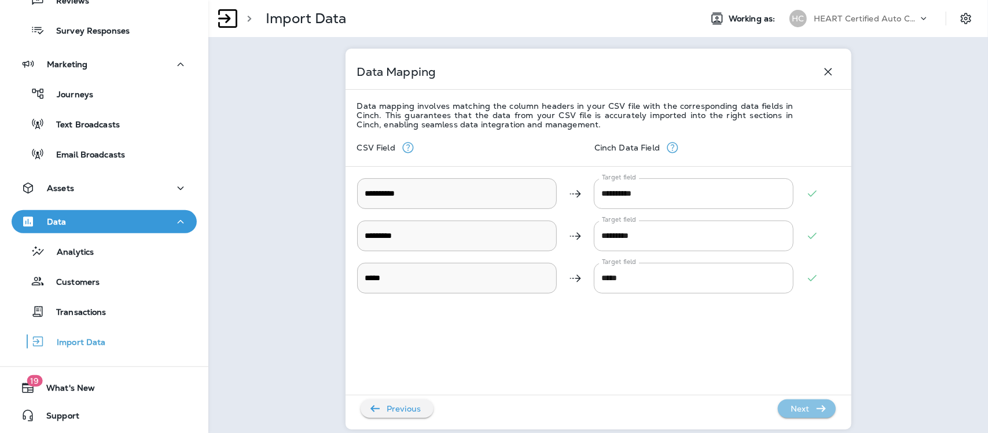
click at [792, 406] on p "Next" at bounding box center [800, 409] width 28 height 19
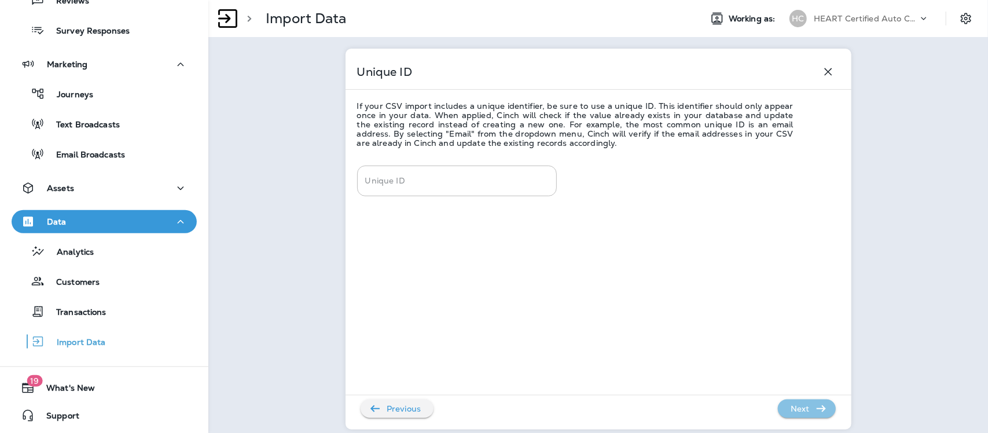
click at [792, 409] on p "Next" at bounding box center [800, 409] width 28 height 19
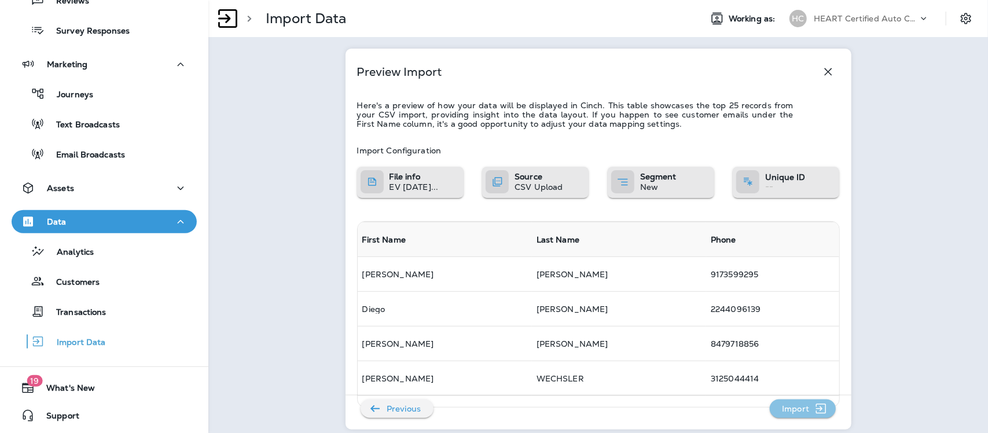
click at [788, 406] on p "Import" at bounding box center [796, 409] width 36 height 19
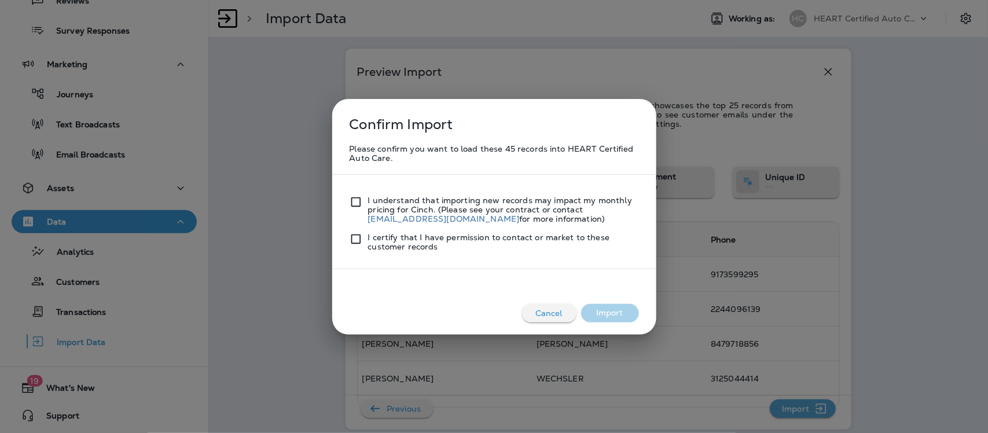
click at [351, 195] on div "I understand that importing new records may impact my monthly pricing for Cinch…" at bounding box center [495, 204] width 290 height 37
click at [614, 320] on button "Import" at bounding box center [610, 313] width 58 height 19
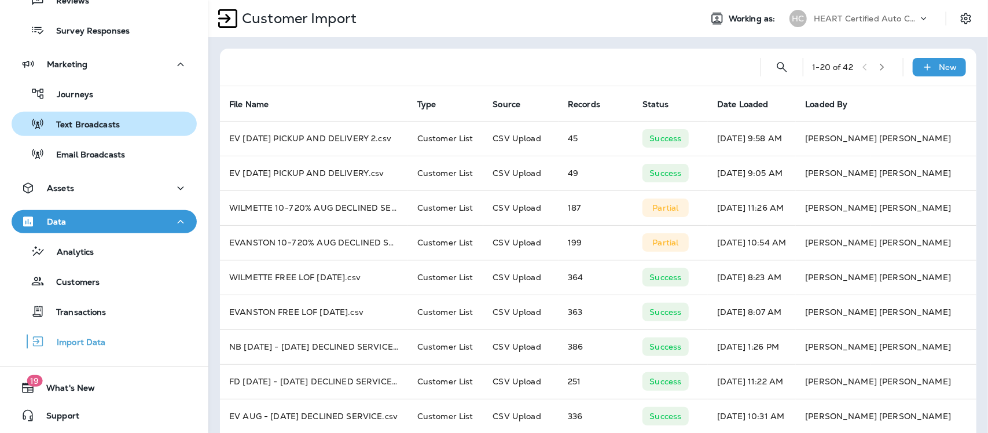
click at [110, 120] on p "Text Broadcasts" at bounding box center [82, 125] width 75 height 11
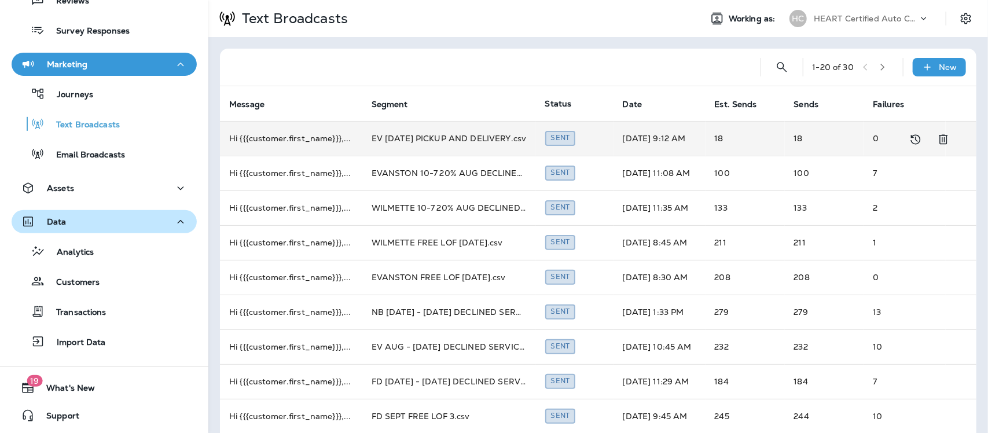
click at [424, 132] on td "EV 10-8-25 PICKUP AND DELIVERY.csv" at bounding box center [449, 138] width 174 height 35
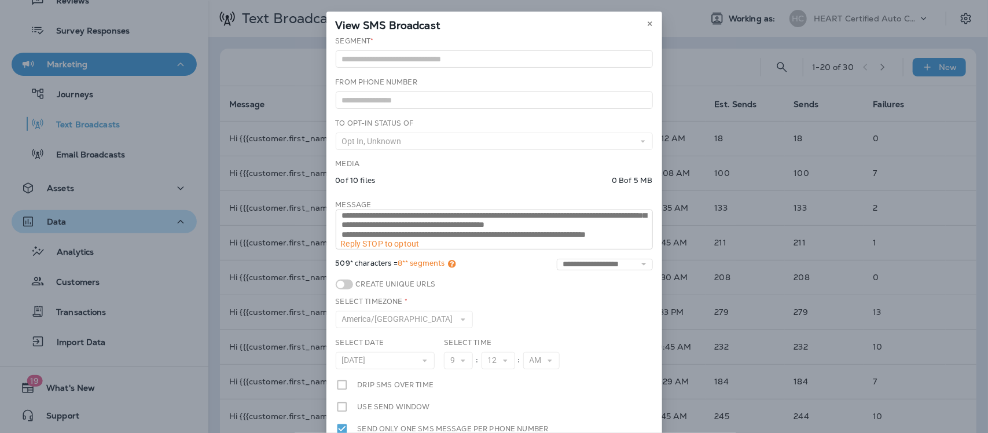
scroll to position [48, 0]
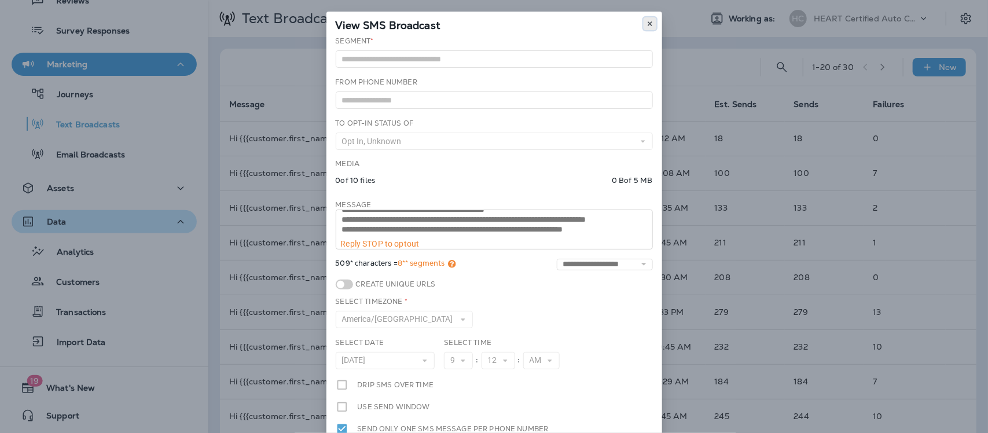
click at [647, 24] on icon at bounding box center [650, 23] width 7 height 7
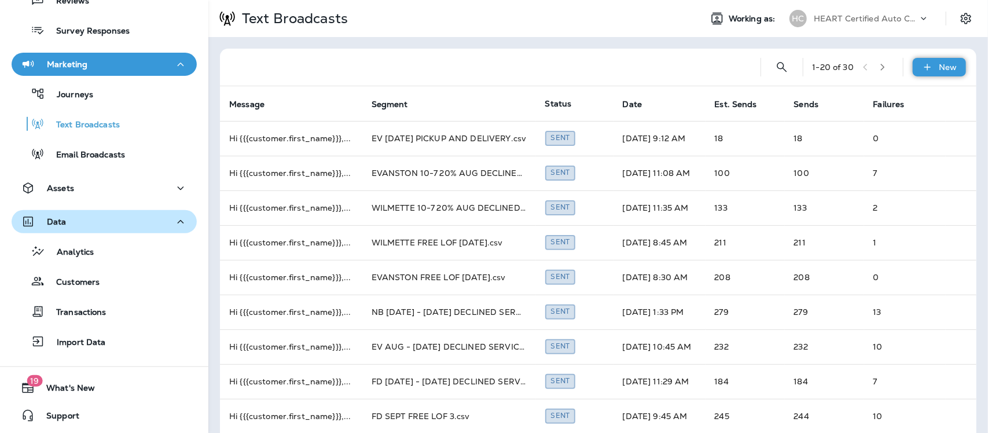
click at [940, 67] on p "New" at bounding box center [949, 67] width 18 height 9
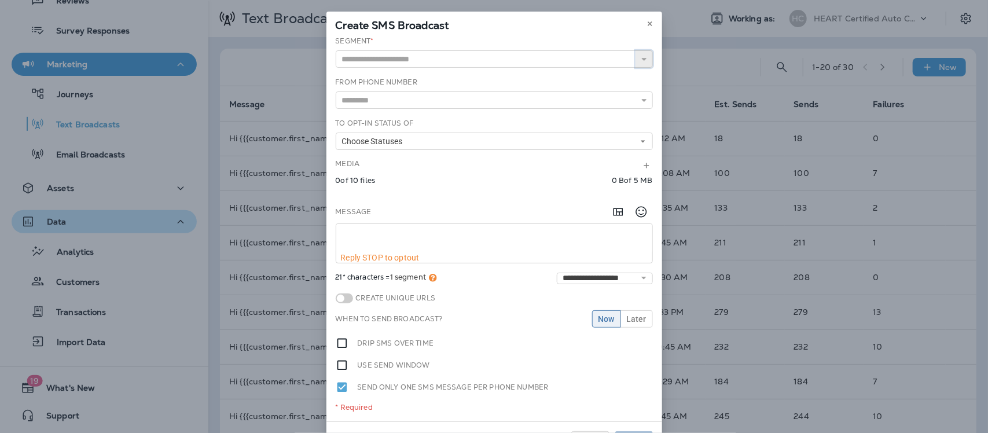
click at [640, 63] on icon "button" at bounding box center [644, 59] width 8 height 8
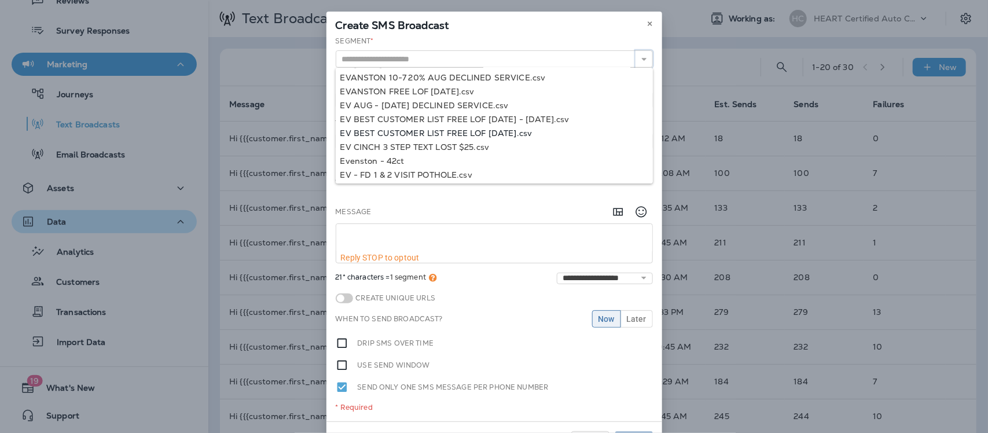
scroll to position [233, 0]
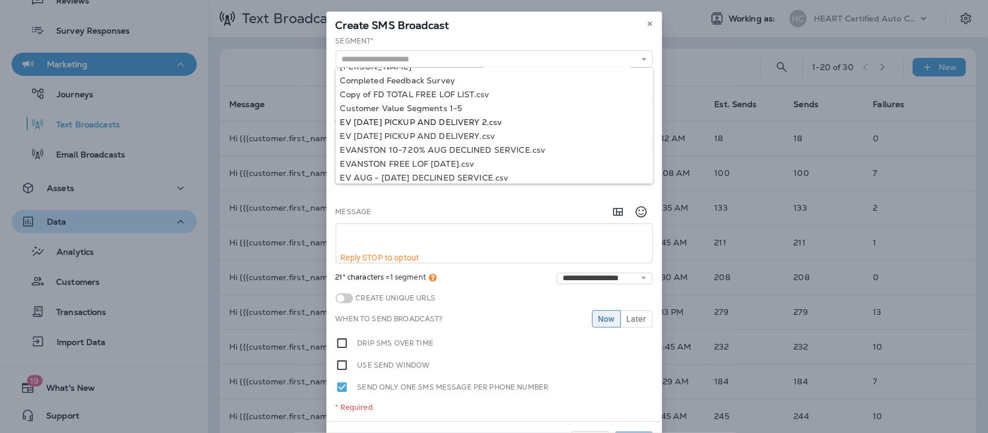
type input "**********"
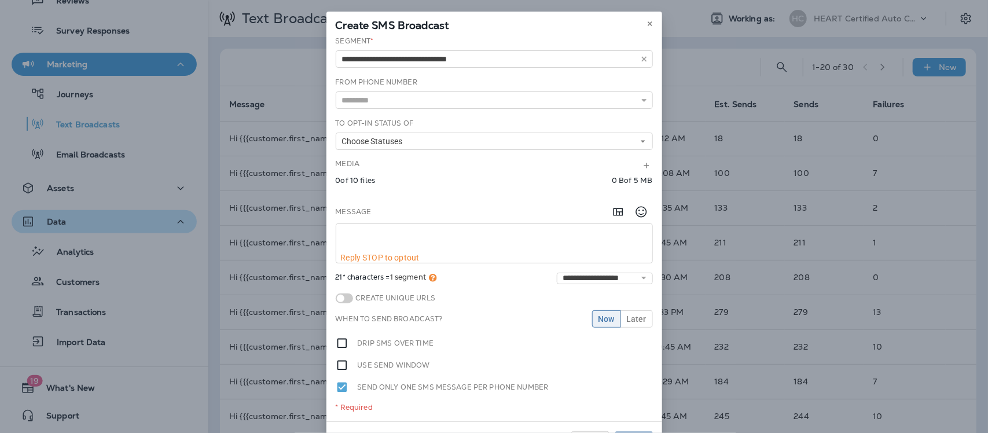
click at [469, 118] on div "**********" at bounding box center [495, 229] width 336 height 386
click at [640, 101] on icon at bounding box center [644, 100] width 8 height 8
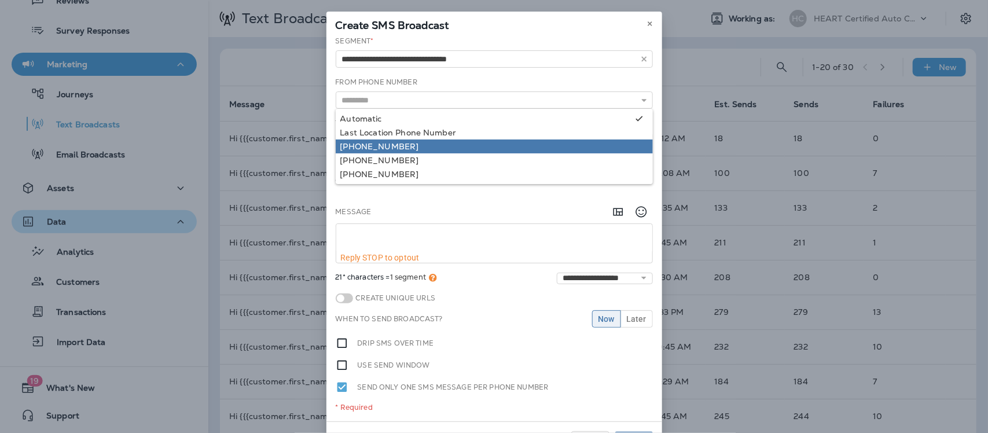
type input "**********"
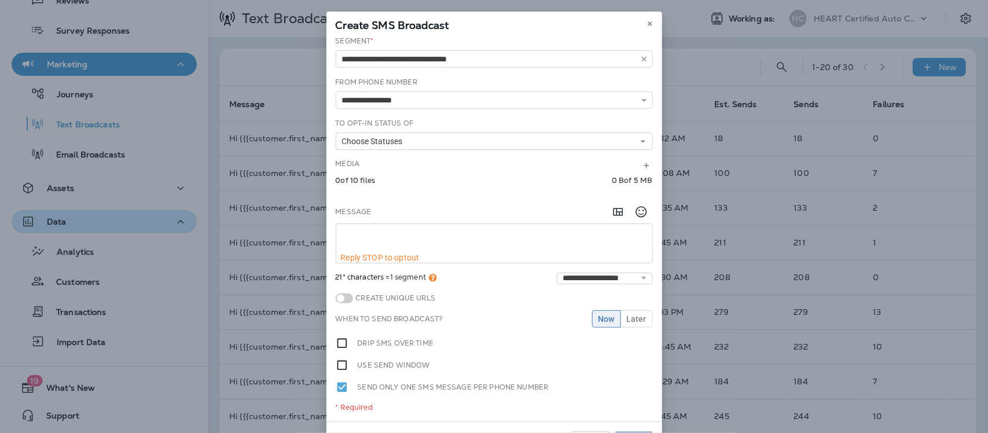
click at [380, 146] on div "**********" at bounding box center [495, 229] width 336 height 386
click at [376, 141] on span "Choose Statuses" at bounding box center [374, 142] width 65 height 10
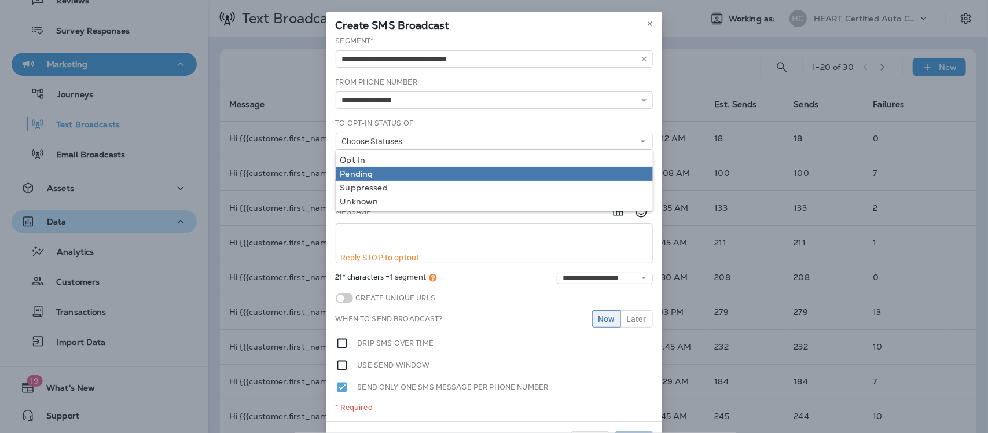
click at [349, 170] on div "Pending" at bounding box center [494, 173] width 308 height 9
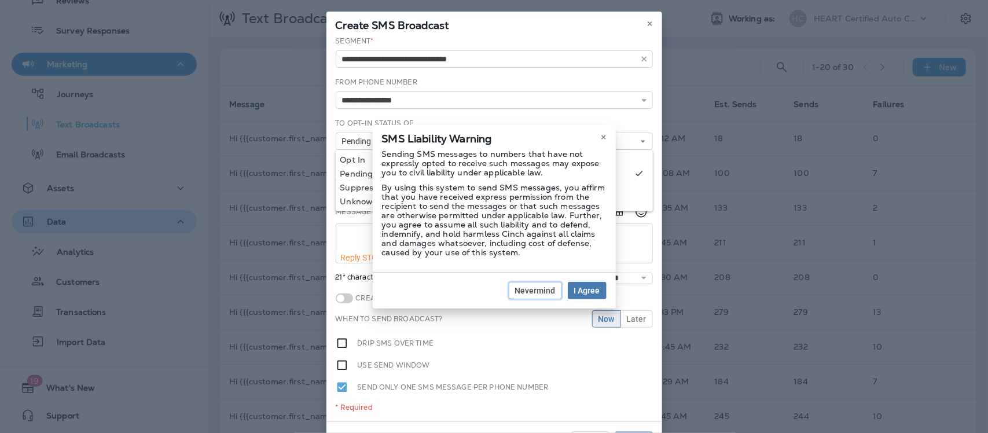
click at [537, 288] on span "Nevermind" at bounding box center [535, 291] width 41 height 8
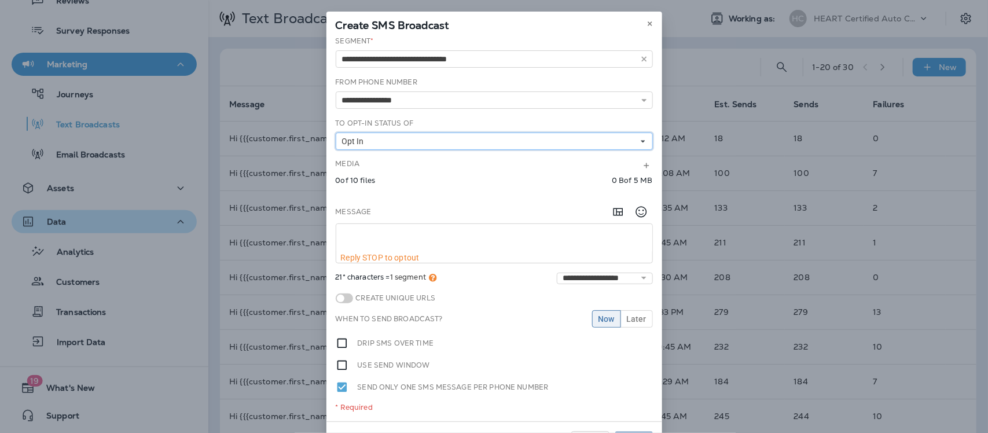
click at [351, 141] on span "Opt In" at bounding box center [355, 142] width 27 height 10
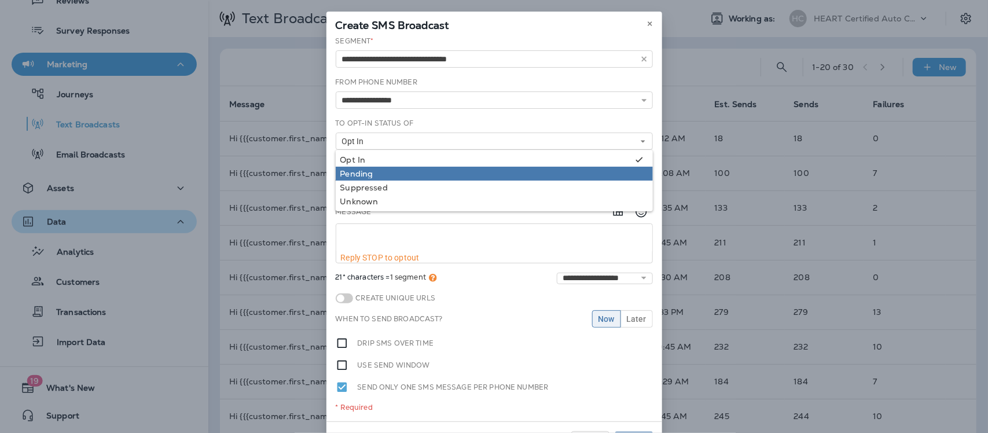
drag, startPoint x: 346, startPoint y: 160, endPoint x: 342, endPoint y: 174, distance: 15.0
click at [346, 160] on div "Opt In" at bounding box center [485, 159] width 291 height 9
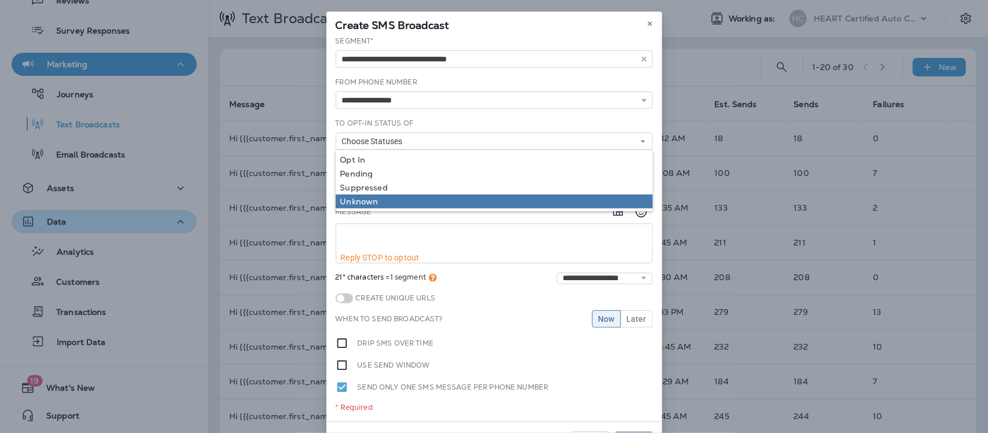
click at [343, 200] on div "Unknown" at bounding box center [494, 201] width 308 height 9
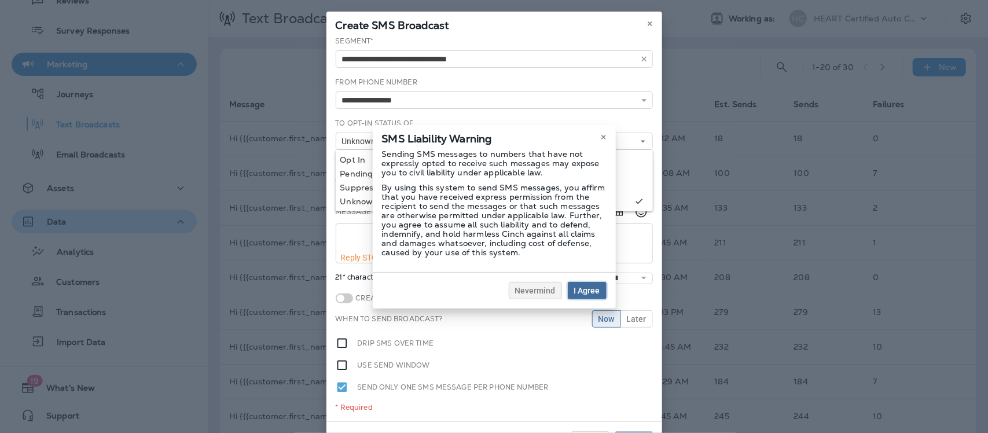
click at [592, 291] on span "I Agree" at bounding box center [587, 291] width 26 height 8
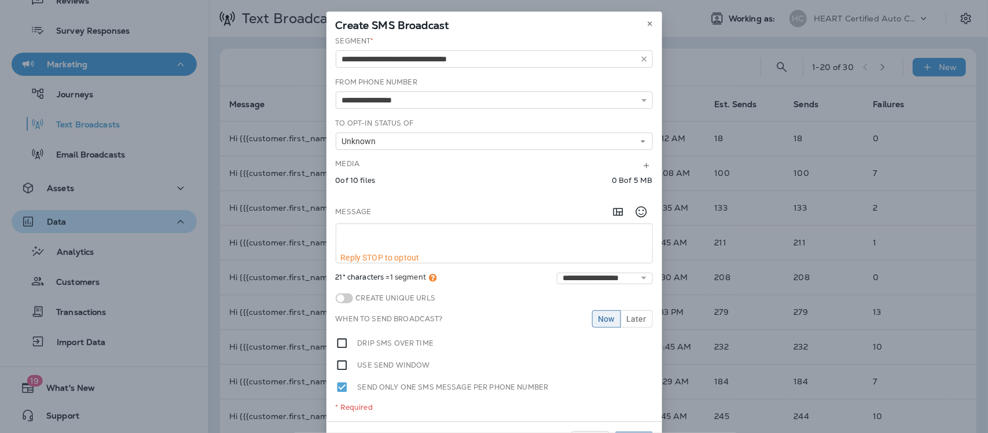
click at [374, 229] on textarea at bounding box center [494, 238] width 316 height 29
paste textarea "**********"
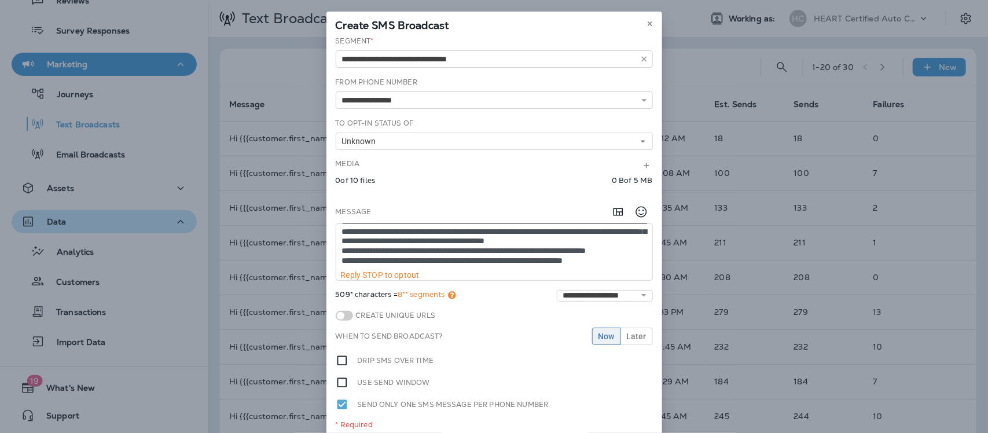
scroll to position [31, 0]
type textarea "**********"
click at [599, 334] on span "Now" at bounding box center [607, 336] width 16 height 8
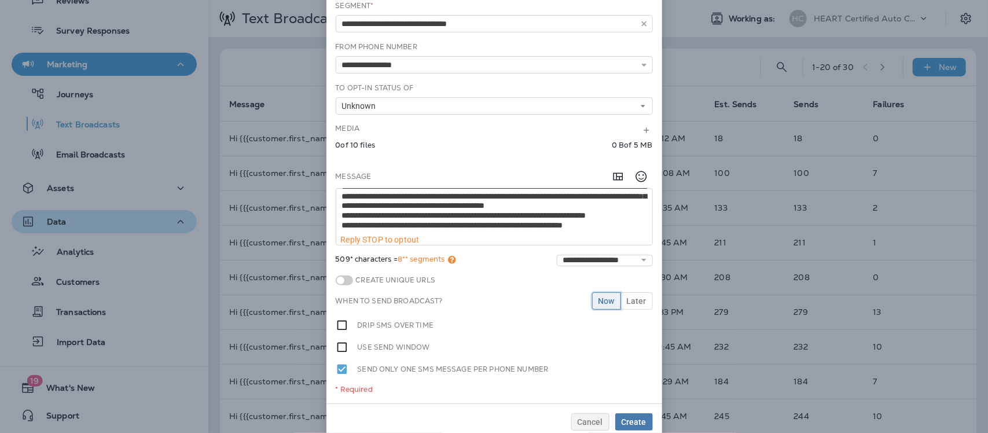
scroll to position [54, 0]
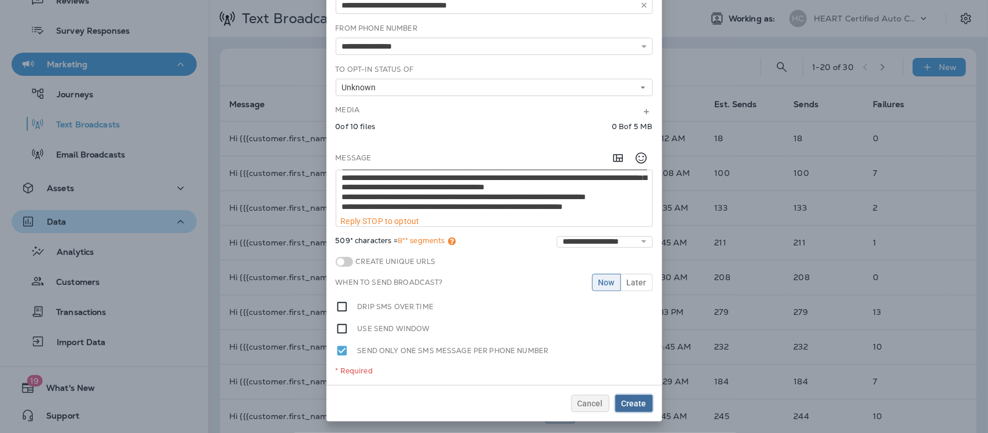
click at [635, 401] on span "Create" at bounding box center [634, 404] width 25 height 8
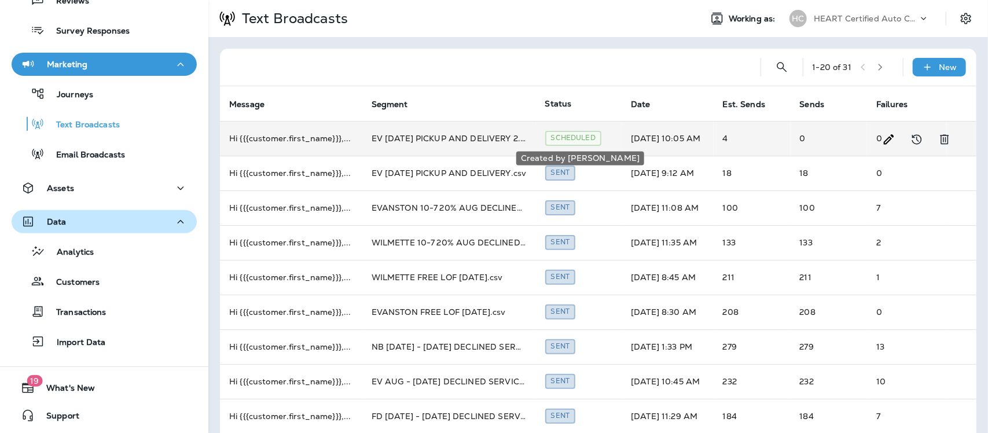
click at [571, 136] on div "Scheduled" at bounding box center [573, 138] width 56 height 14
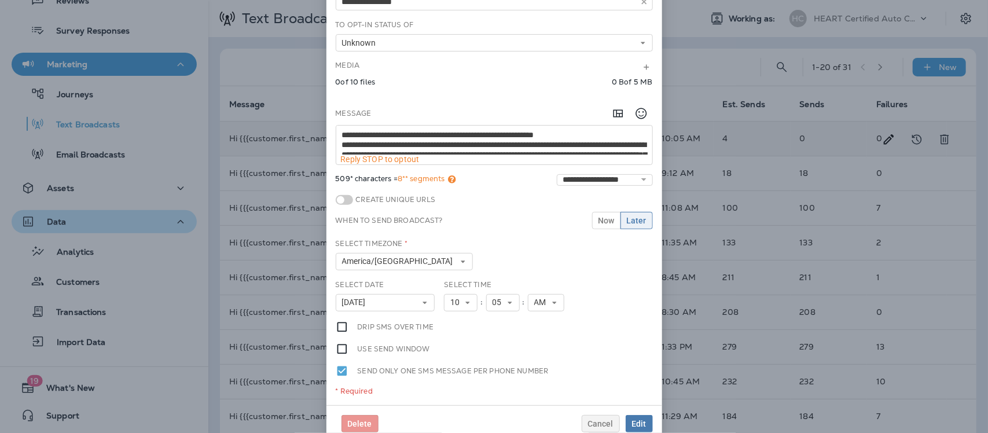
scroll to position [119, 0]
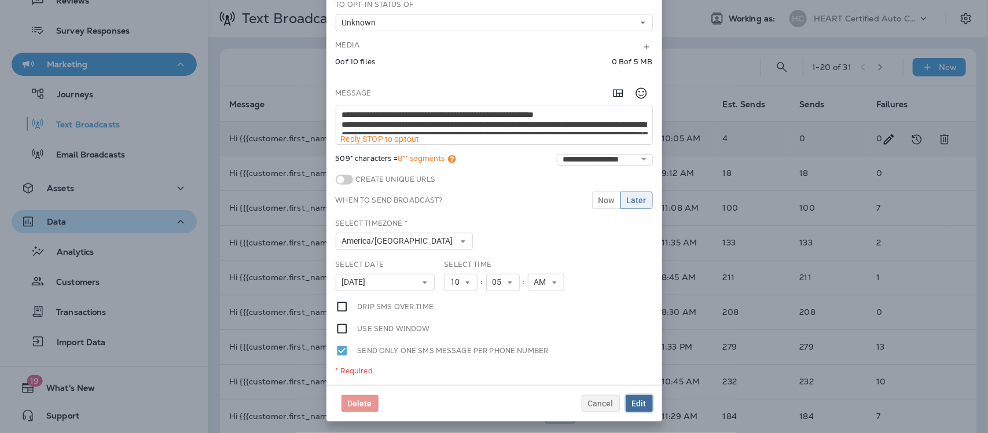
click at [632, 400] on span "Edit" at bounding box center [639, 404] width 14 height 8
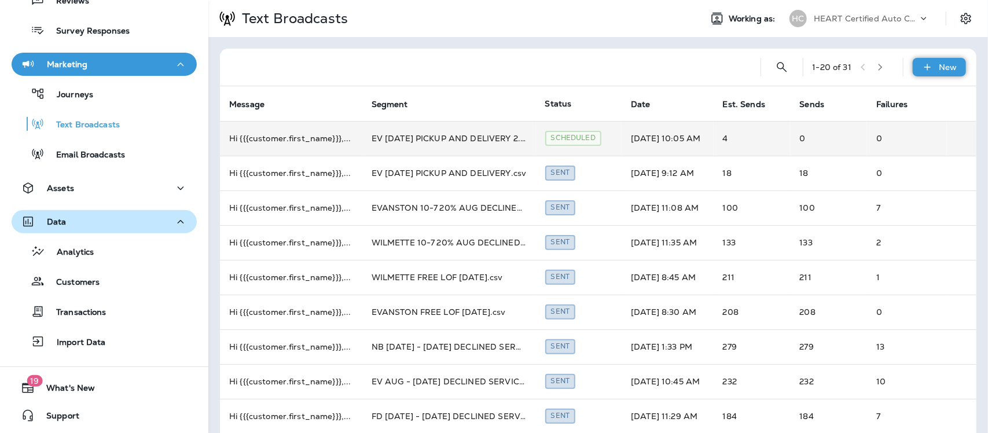
click at [946, 64] on p "New" at bounding box center [949, 67] width 18 height 9
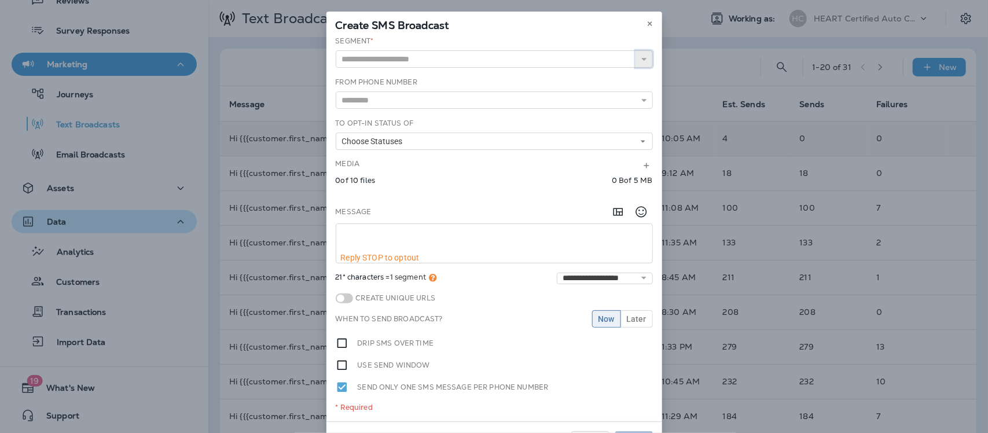
click at [643, 60] on button "button" at bounding box center [644, 58] width 17 height 17
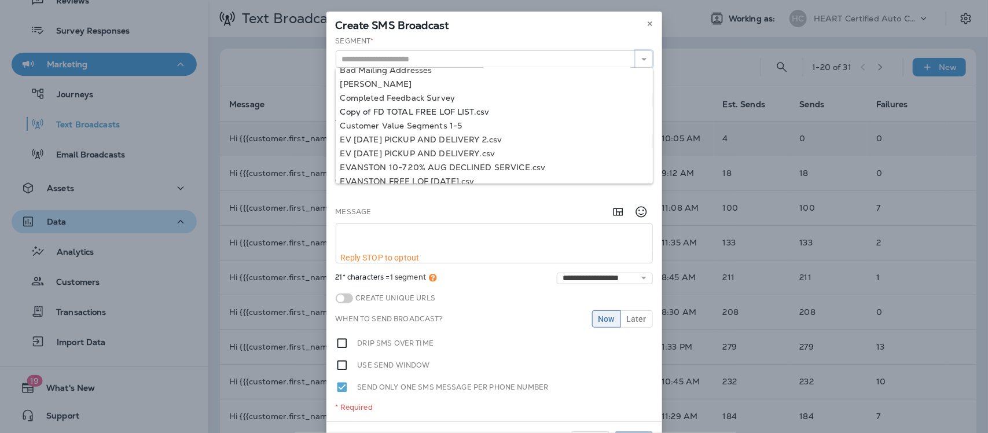
scroll to position [239, 0]
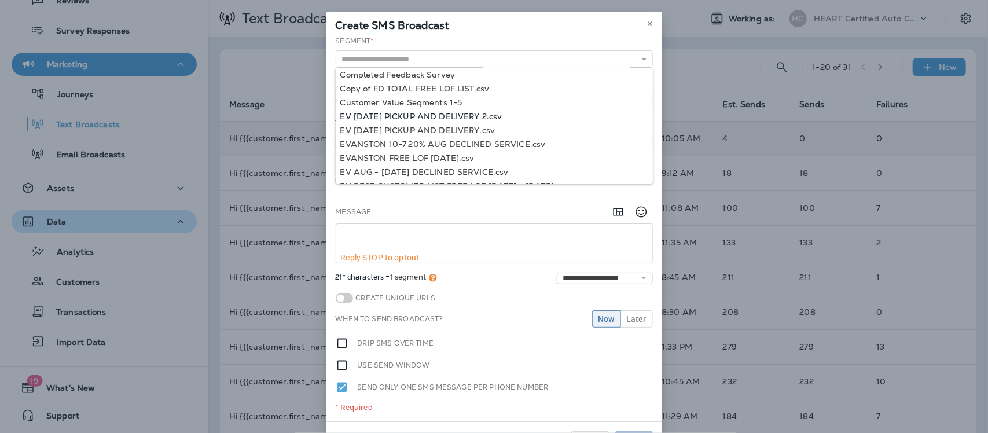
type input "**********"
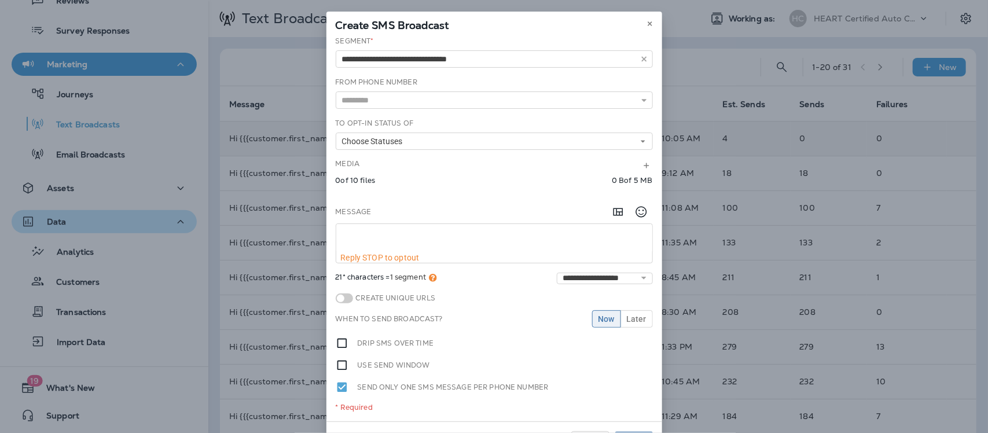
click at [484, 113] on div "**********" at bounding box center [495, 229] width 336 height 386
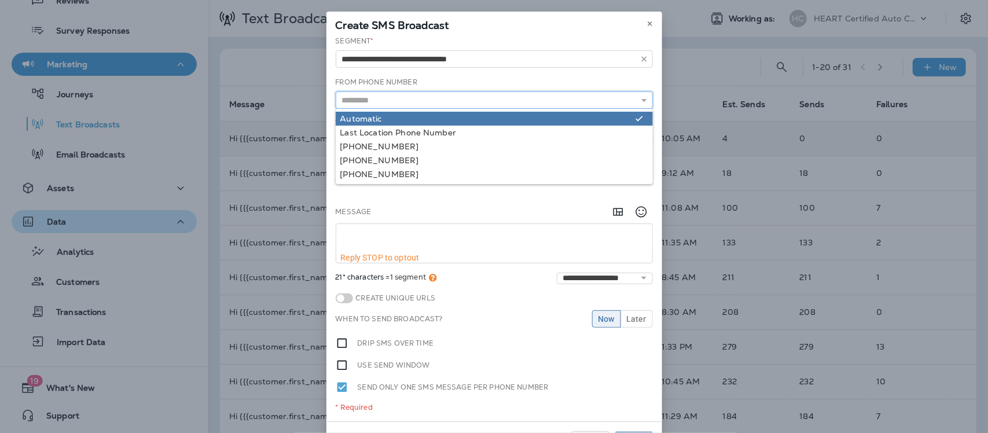
click at [379, 99] on input "text" at bounding box center [494, 99] width 317 height 17
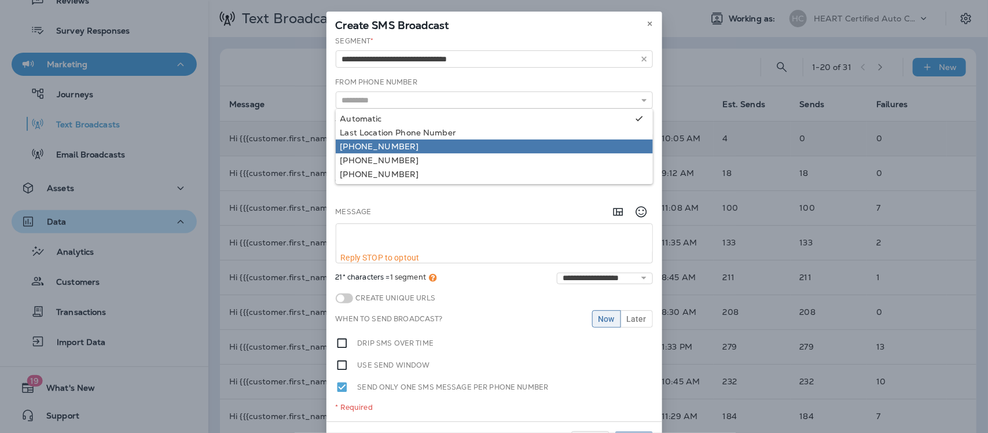
type input "**********"
click at [375, 143] on div "**********" at bounding box center [495, 229] width 336 height 386
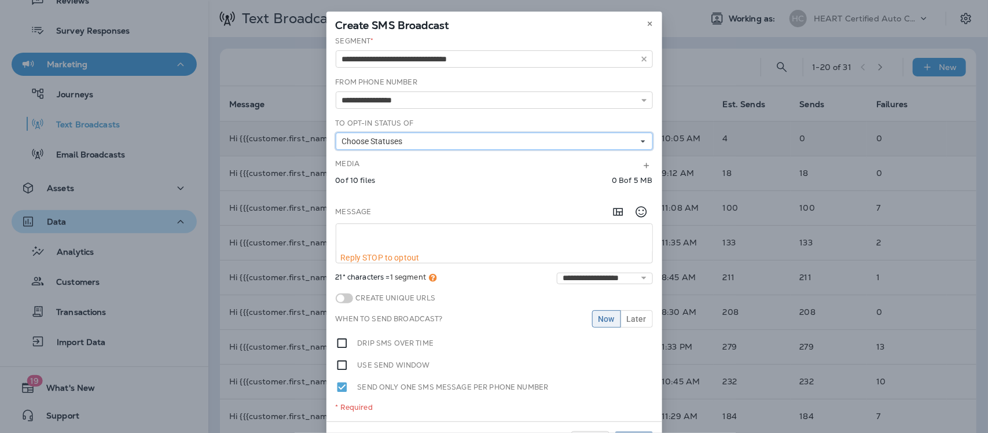
click at [357, 140] on span "Choose Statuses" at bounding box center [374, 142] width 65 height 10
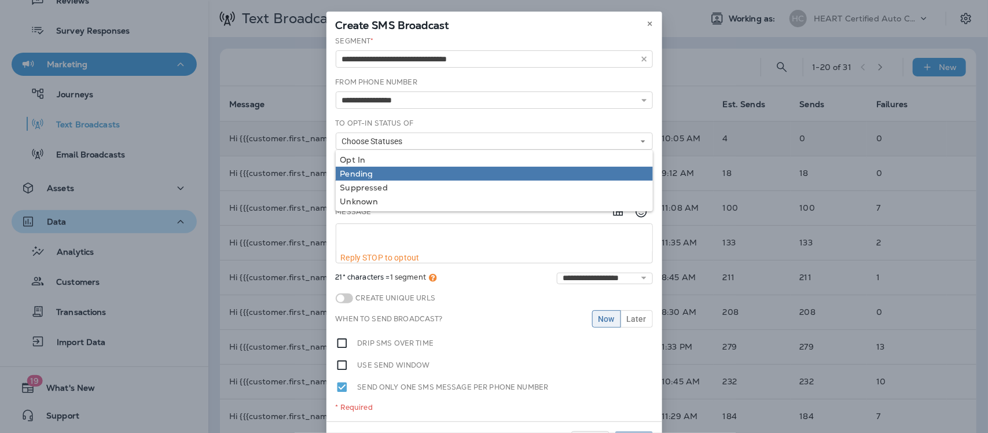
click at [354, 172] on div "Pending" at bounding box center [494, 173] width 308 height 9
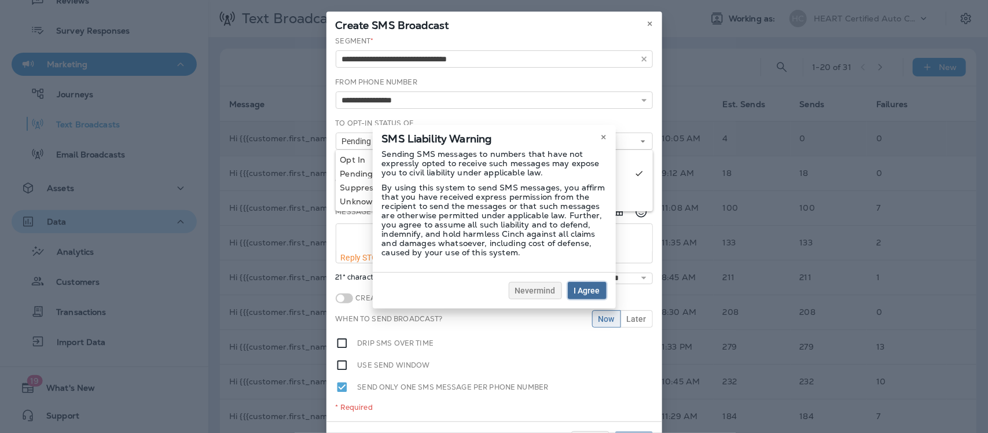
click at [586, 291] on span "I Agree" at bounding box center [587, 291] width 26 height 8
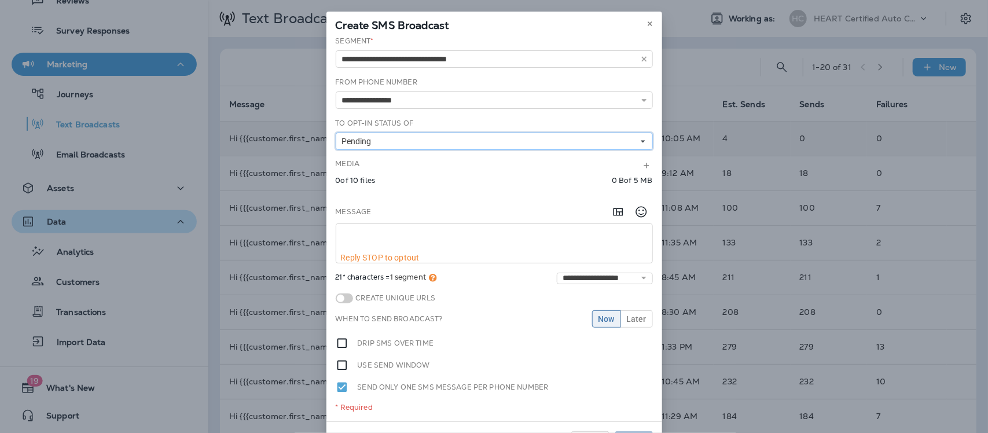
click at [386, 140] on button "Pending" at bounding box center [494, 141] width 317 height 17
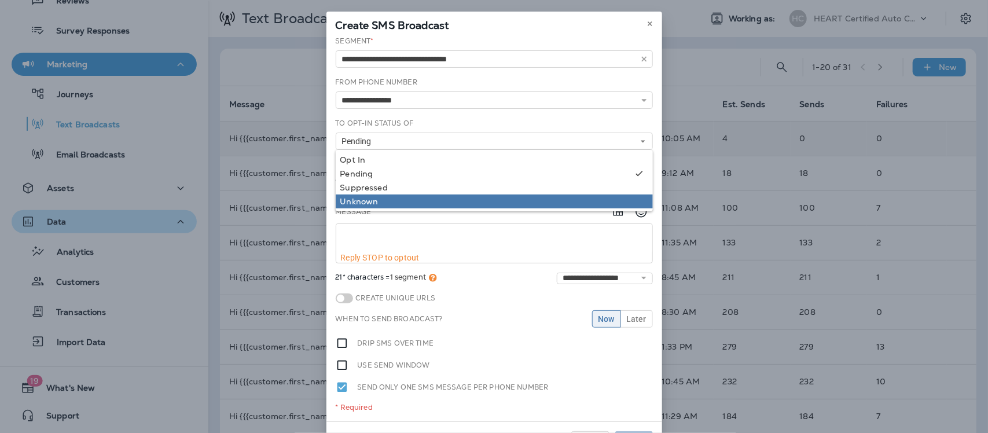
click at [359, 198] on div "Unknown" at bounding box center [494, 201] width 308 height 9
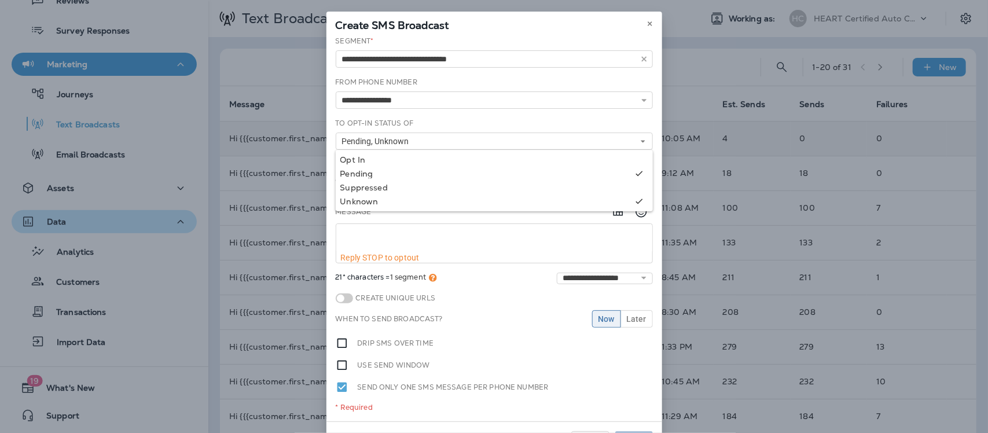
click at [420, 235] on textarea at bounding box center [494, 238] width 316 height 29
paste textarea "**********"
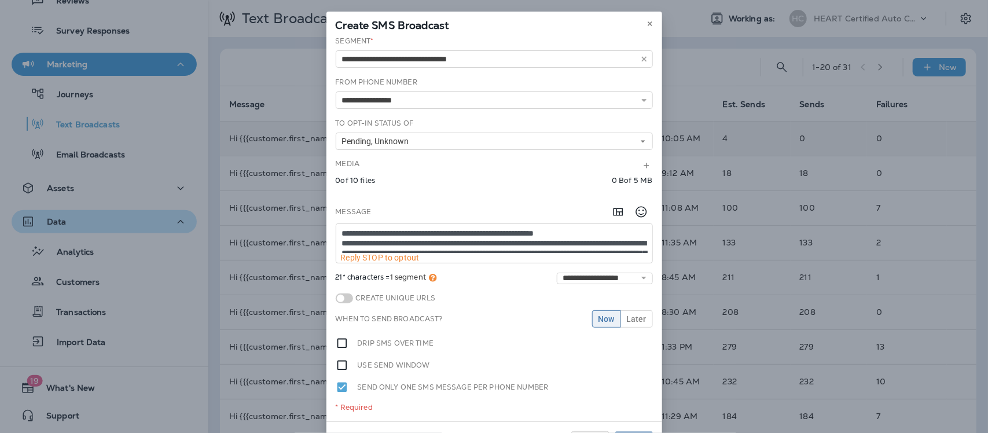
scroll to position [27, 0]
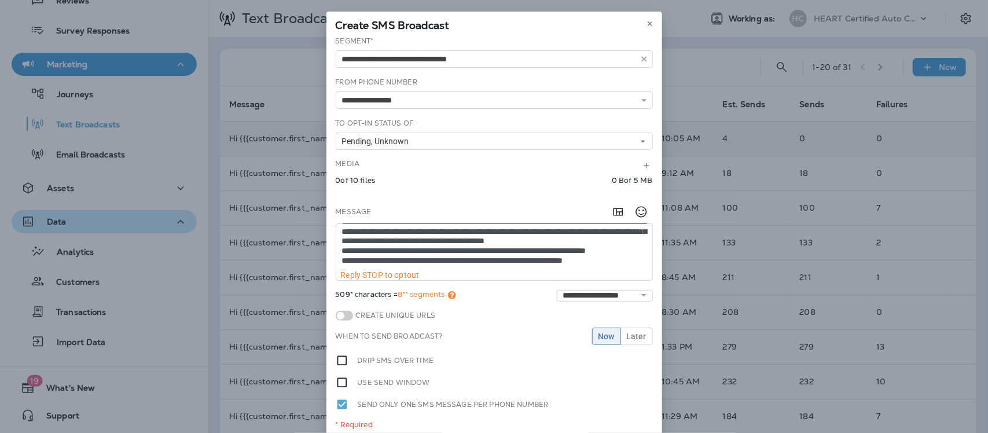
type textarea "**********"
click at [601, 339] on span "Now" at bounding box center [607, 336] width 16 height 8
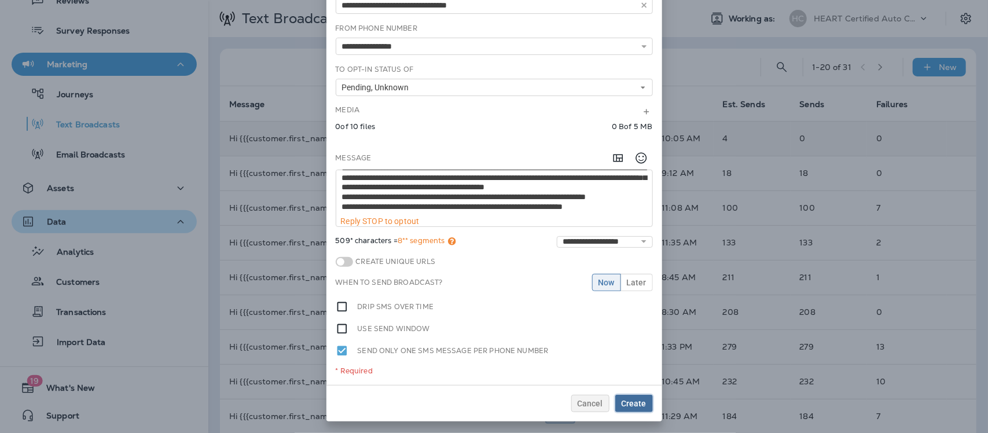
click at [636, 406] on span "Create" at bounding box center [634, 404] width 25 height 8
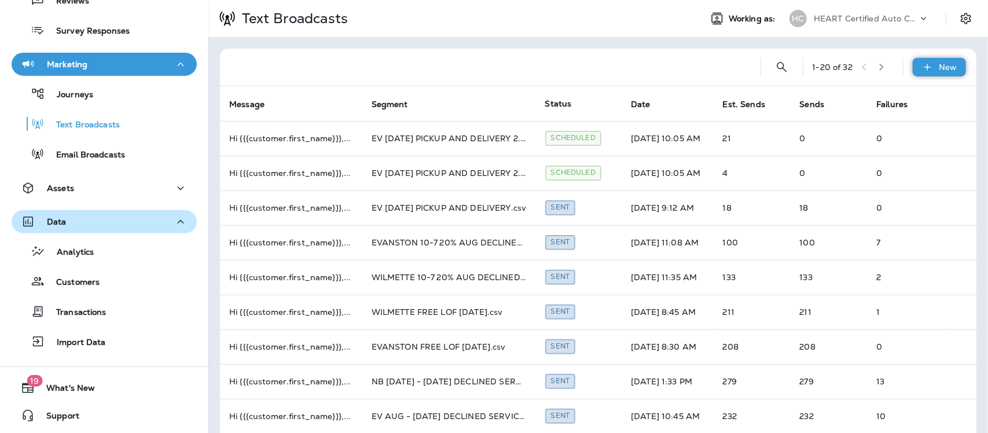
click at [942, 64] on p "New" at bounding box center [949, 67] width 18 height 9
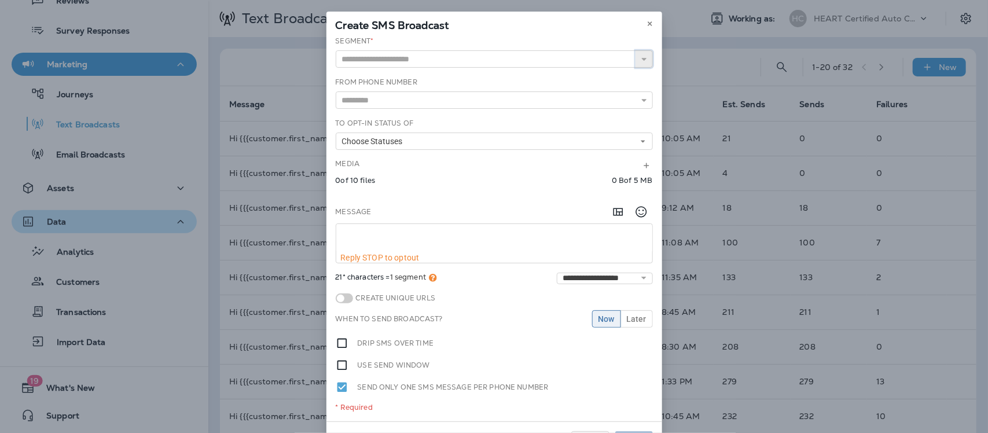
click at [643, 59] on icon "button" at bounding box center [644, 59] width 8 height 8
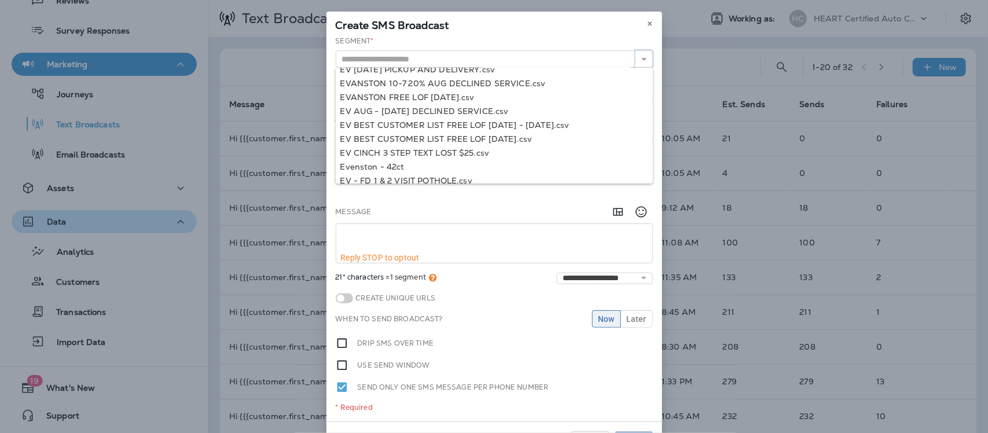
scroll to position [228, 0]
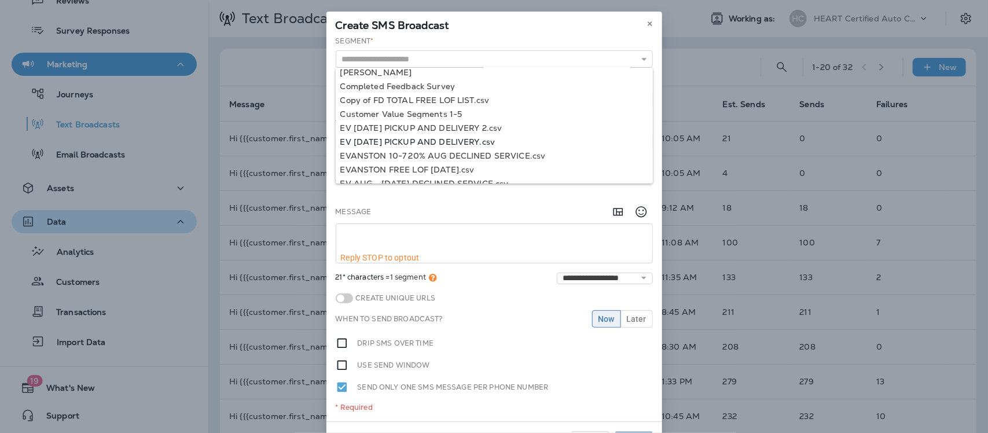
type input "**********"
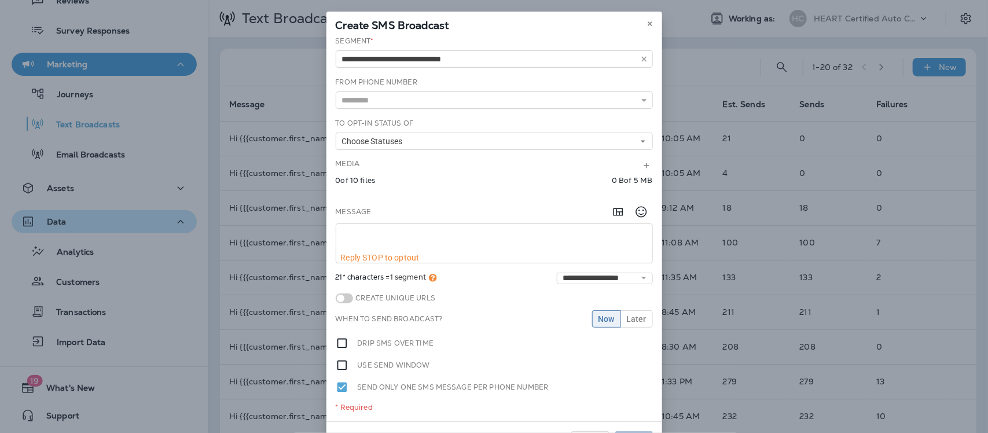
click at [457, 142] on div "**********" at bounding box center [495, 229] width 336 height 386
click at [398, 99] on input "text" at bounding box center [494, 99] width 317 height 17
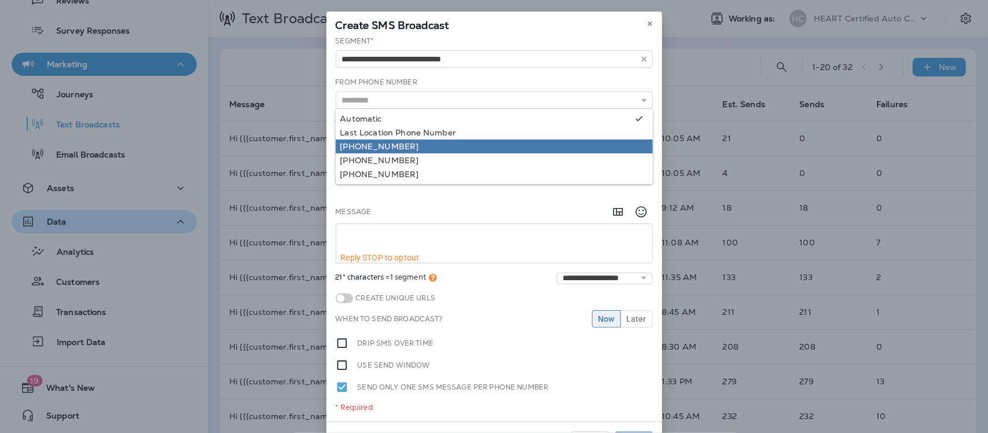
type input "**********"
click at [392, 143] on div "**********" at bounding box center [495, 229] width 336 height 386
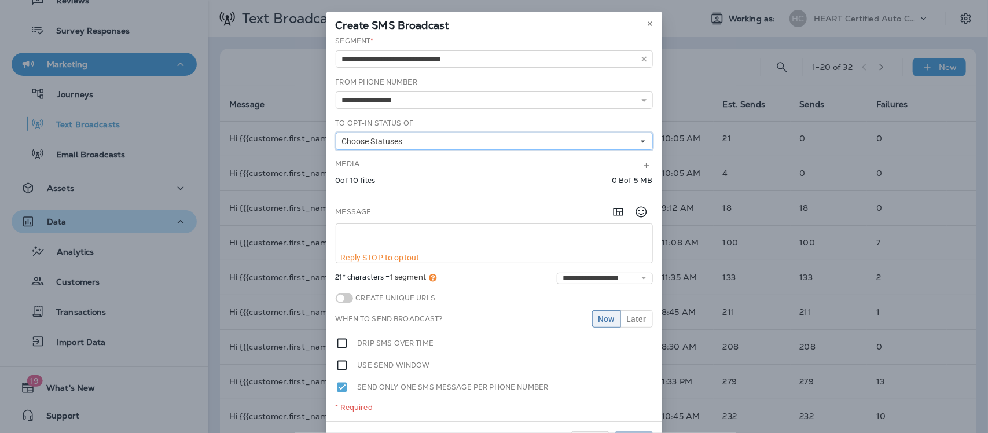
click at [374, 140] on span "Choose Statuses" at bounding box center [374, 142] width 65 height 10
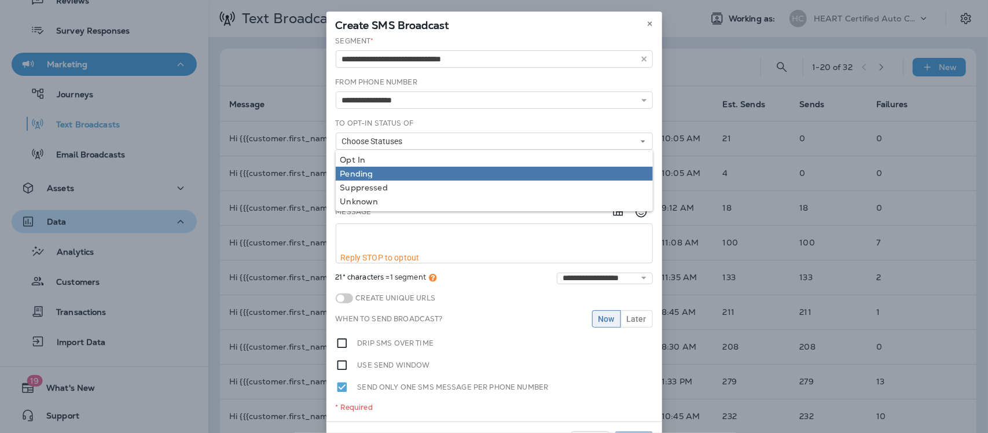
click at [355, 171] on div "Pending" at bounding box center [494, 173] width 308 height 9
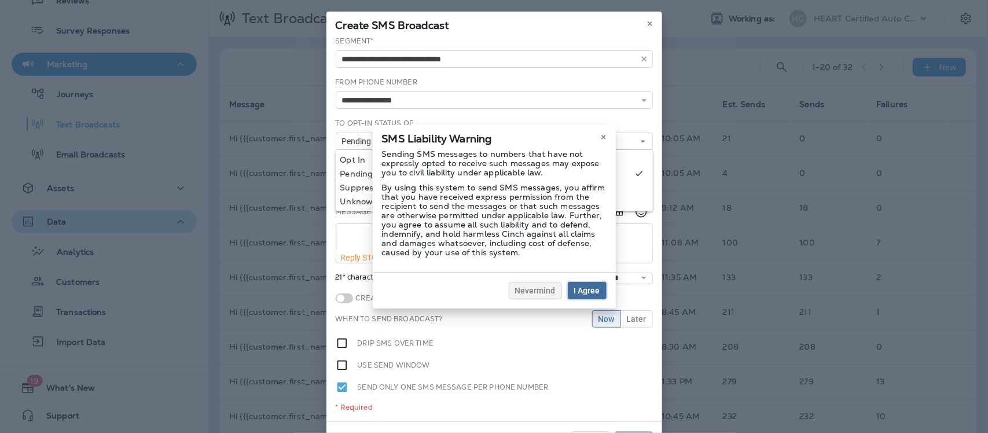
click at [598, 292] on span "I Agree" at bounding box center [587, 291] width 26 height 8
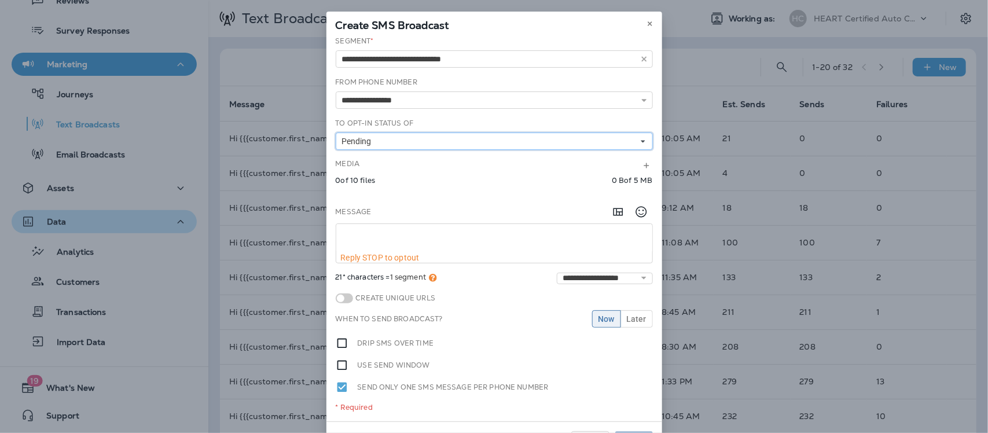
click at [409, 144] on button "Pending" at bounding box center [494, 141] width 317 height 17
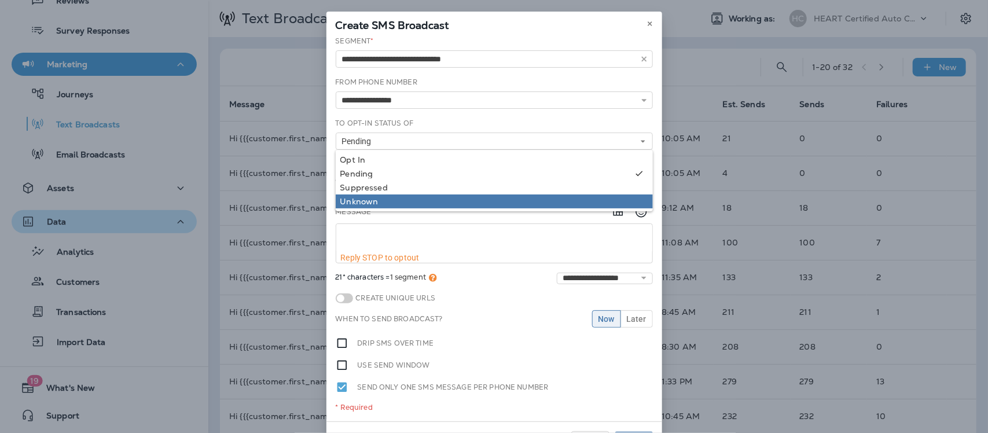
click at [371, 200] on div "Unknown" at bounding box center [494, 201] width 308 height 9
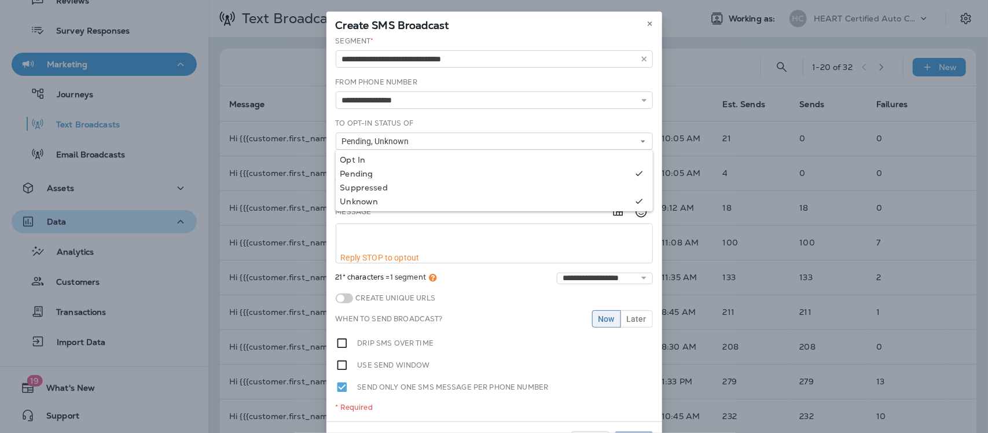
click at [398, 236] on textarea at bounding box center [494, 238] width 316 height 29
paste textarea "**********"
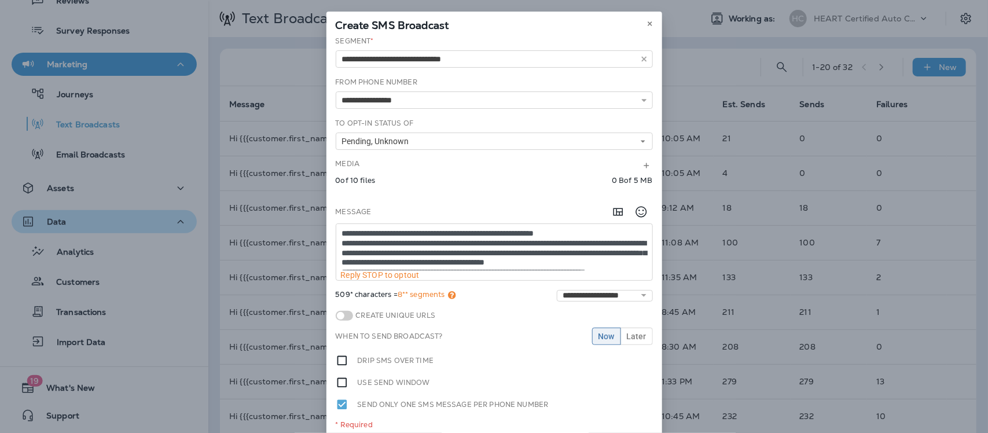
scroll to position [27, 0]
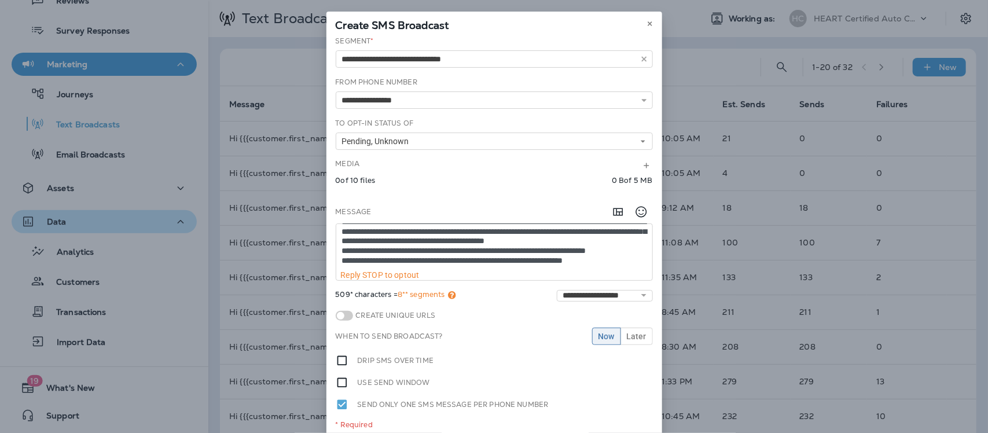
type textarea "**********"
click at [607, 335] on span "Now" at bounding box center [607, 336] width 16 height 8
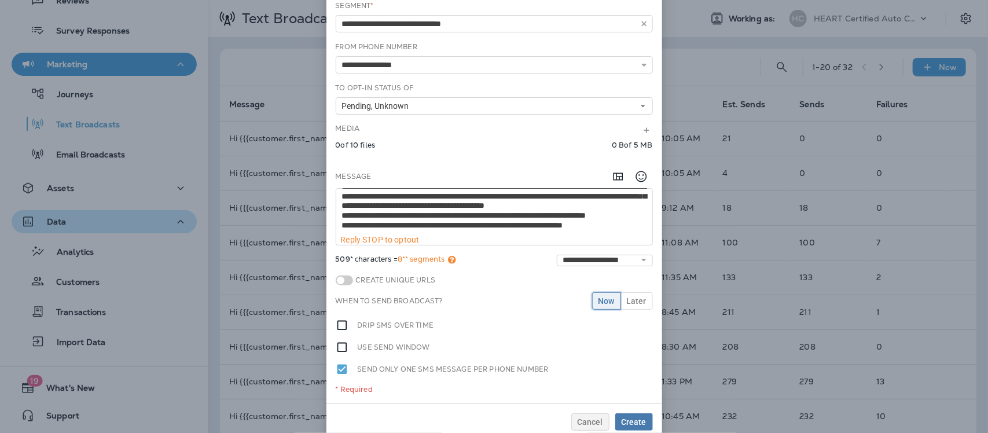
scroll to position [54, 0]
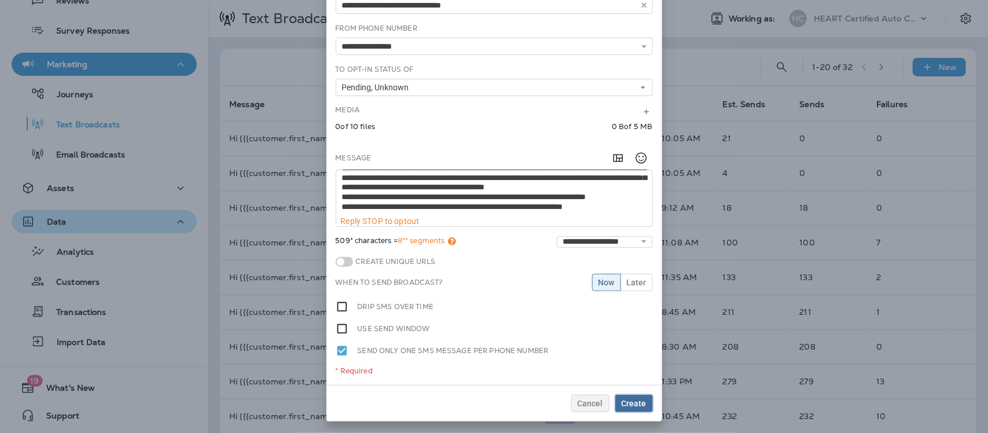
click at [631, 401] on span "Create" at bounding box center [634, 404] width 25 height 8
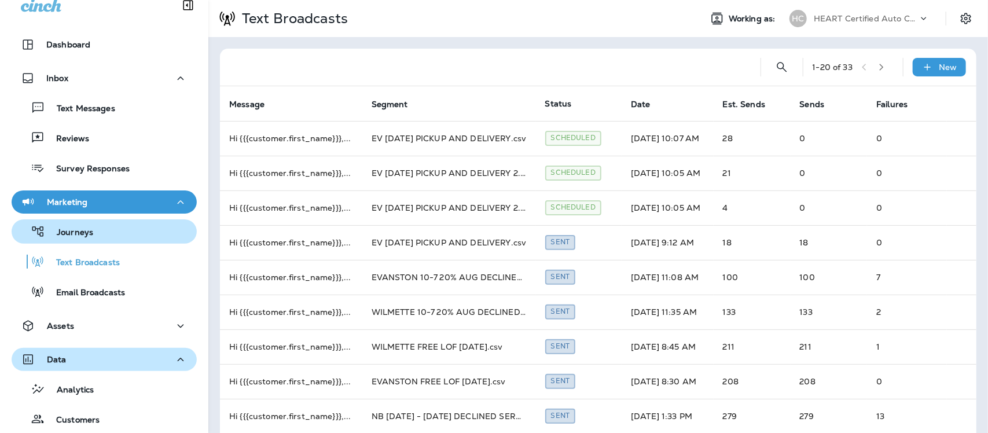
scroll to position [0, 0]
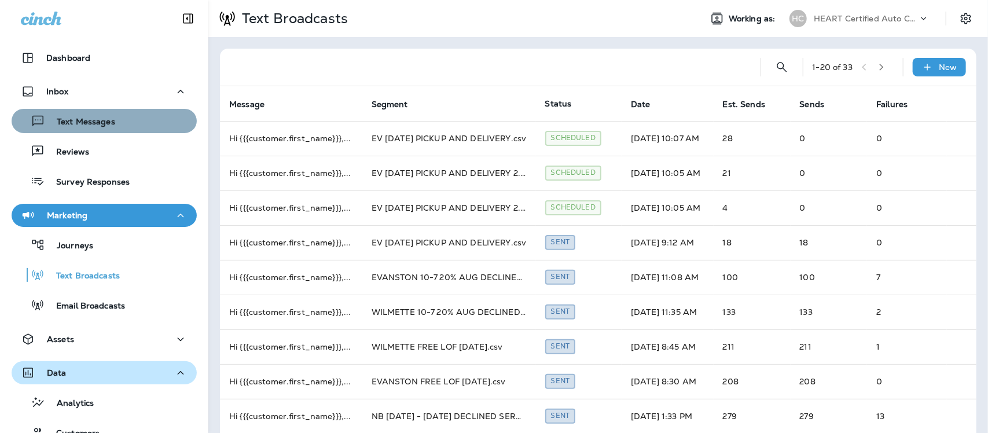
click at [117, 120] on div "Text Messages" at bounding box center [104, 120] width 176 height 17
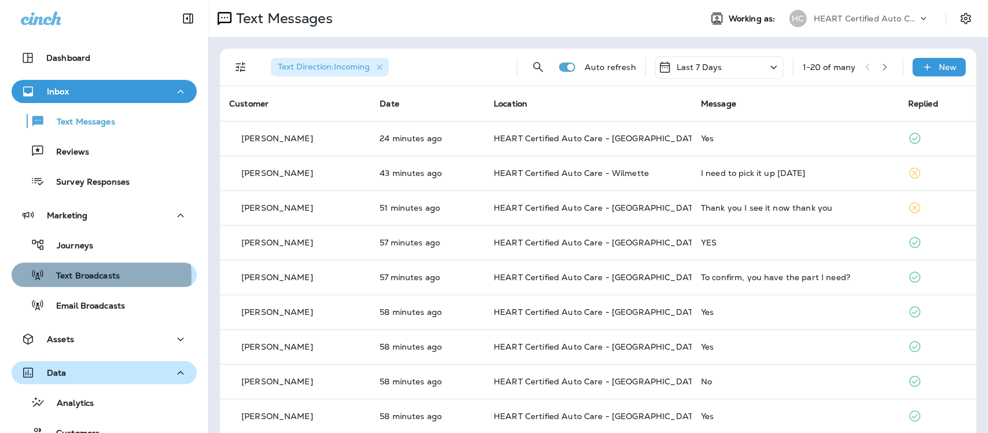
click at [91, 276] on p "Text Broadcasts" at bounding box center [82, 276] width 75 height 11
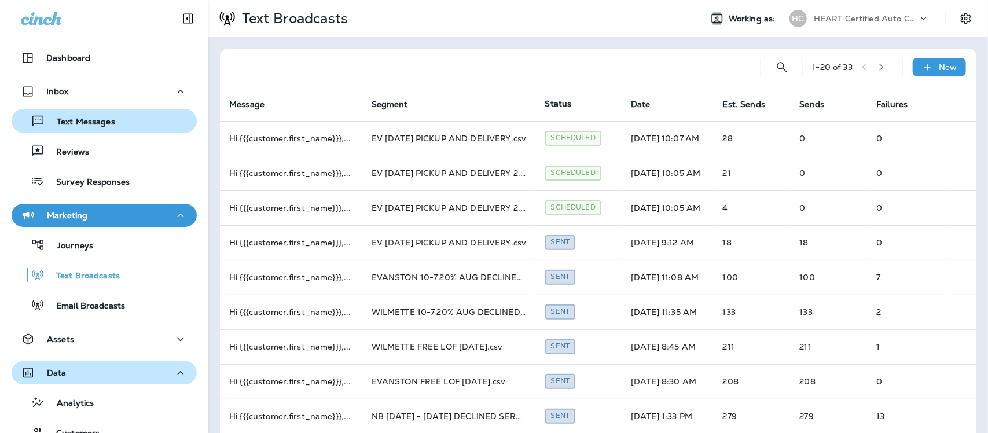
click at [91, 117] on p "Text Messages" at bounding box center [80, 122] width 70 height 11
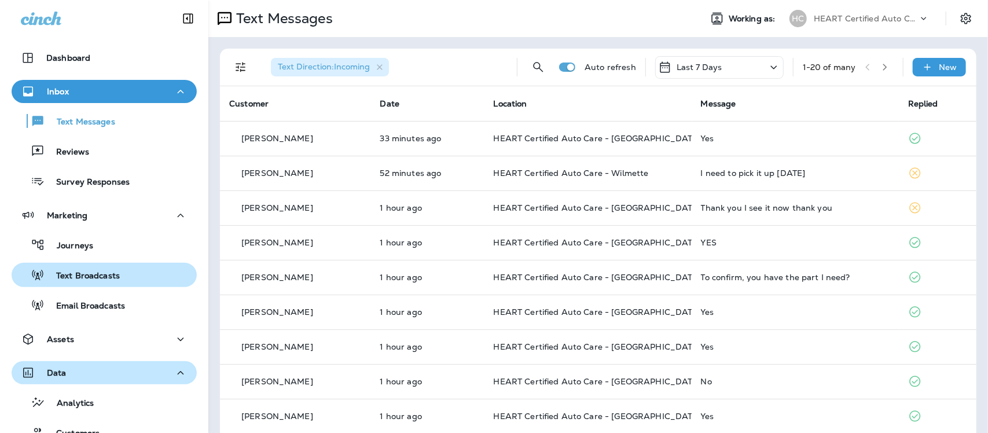
click at [88, 274] on p "Text Broadcasts" at bounding box center [82, 276] width 75 height 11
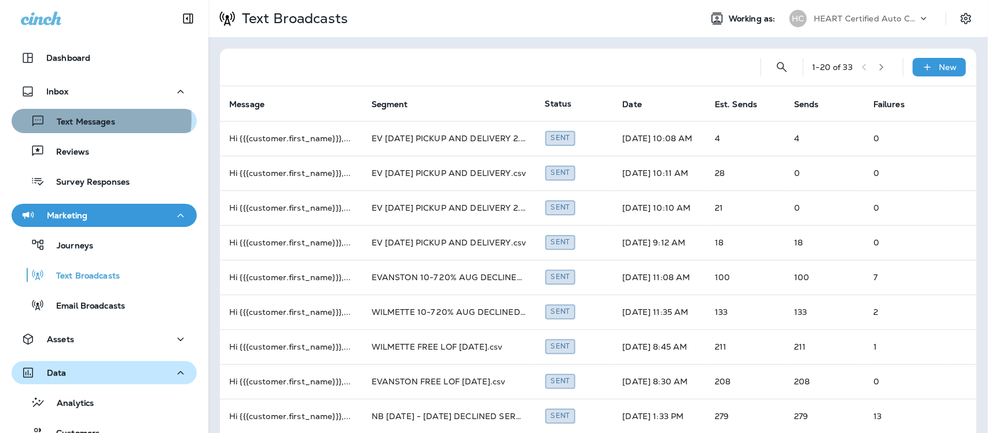
click at [93, 119] on p "Text Messages" at bounding box center [80, 122] width 70 height 11
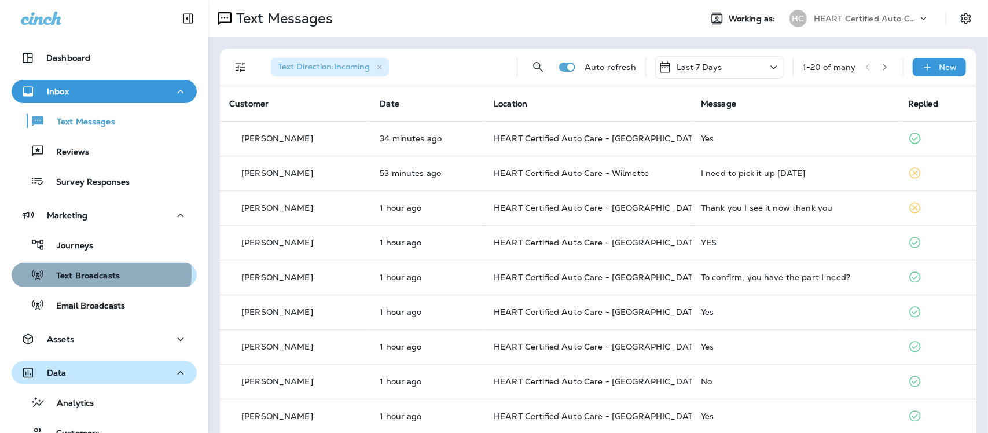
click at [84, 273] on p "Text Broadcasts" at bounding box center [82, 276] width 75 height 11
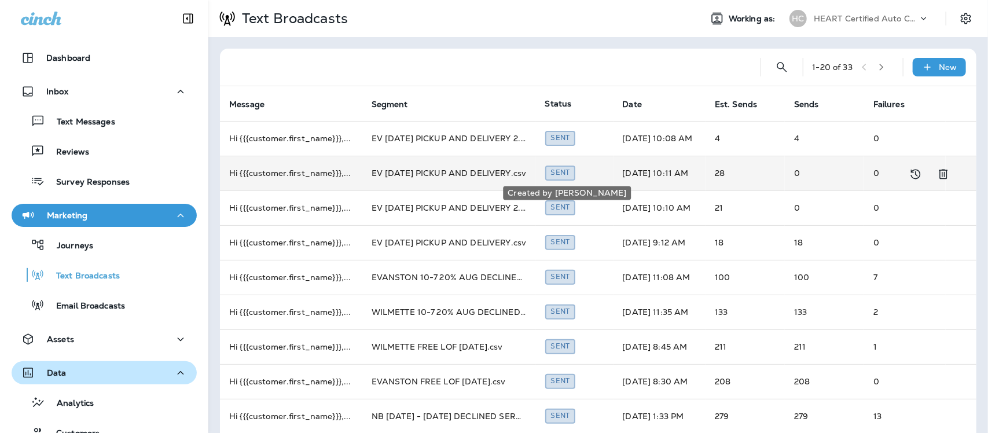
click at [559, 175] on div "Sent" at bounding box center [560, 173] width 31 height 14
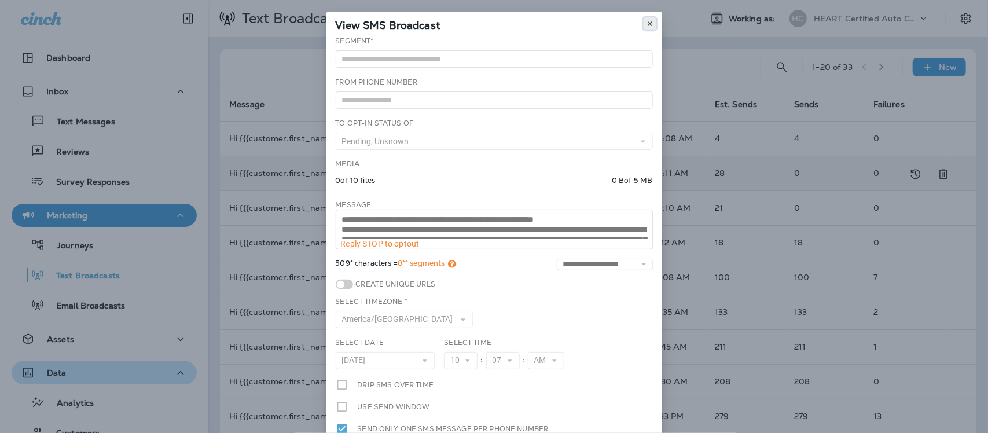
click at [647, 21] on icon at bounding box center [650, 23] width 7 height 7
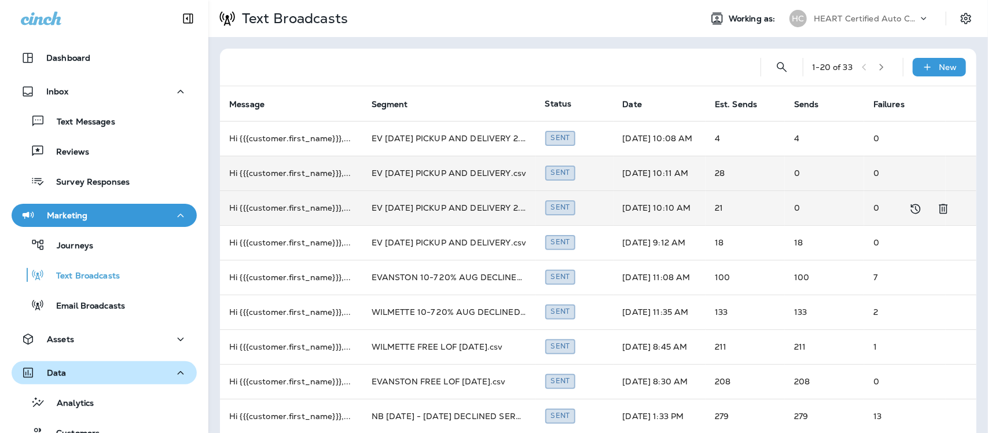
click at [682, 211] on td "Oct 8, 2025 10:10 AM" at bounding box center [660, 208] width 93 height 35
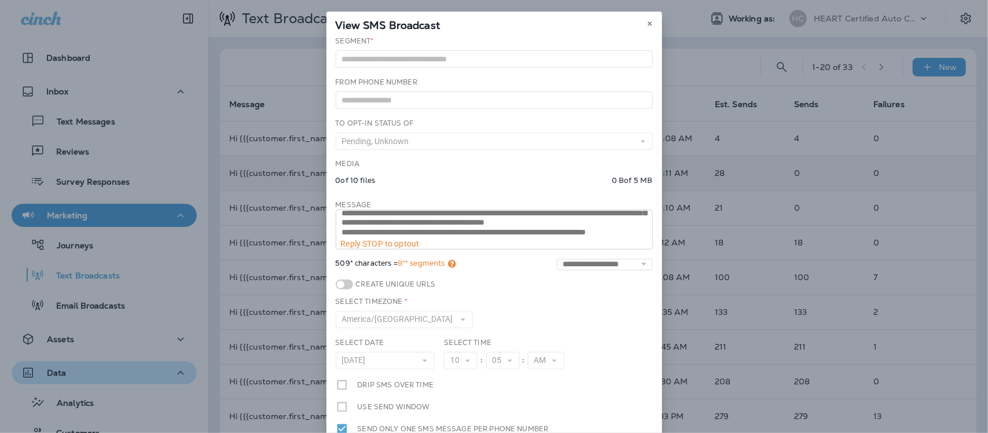
scroll to position [48, 0]
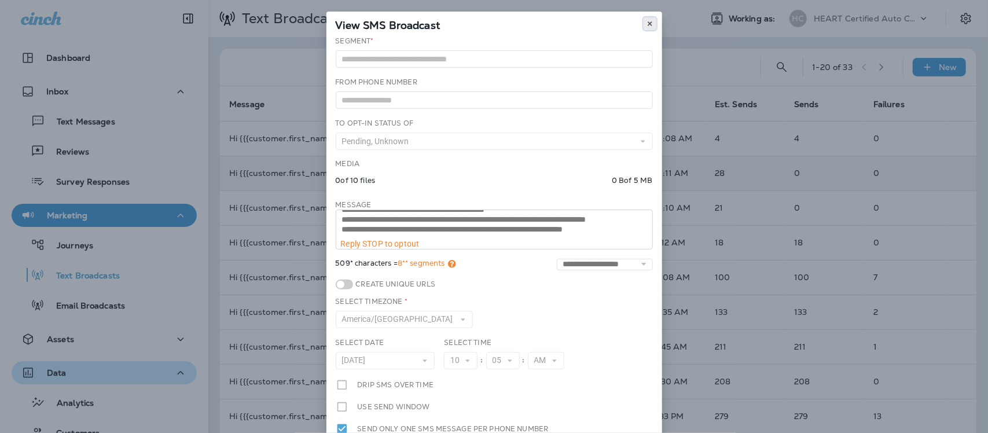
click at [647, 21] on icon at bounding box center [650, 23] width 7 height 7
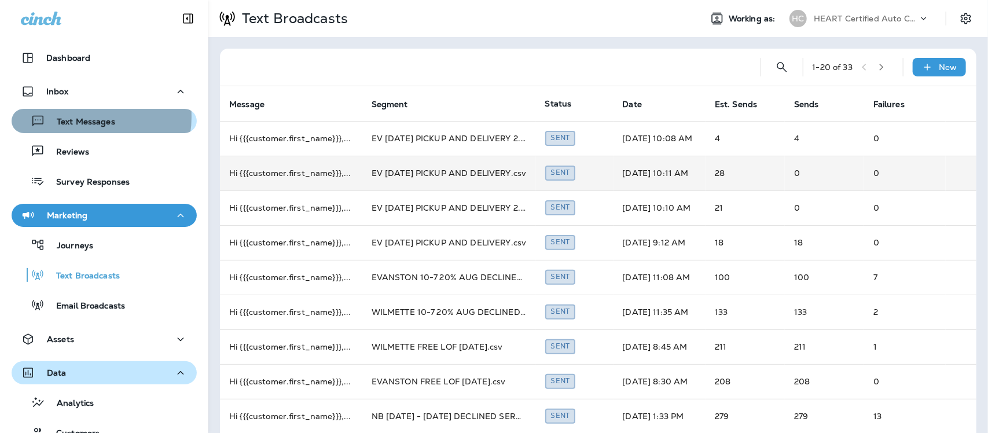
click at [80, 117] on p "Text Messages" at bounding box center [80, 122] width 70 height 11
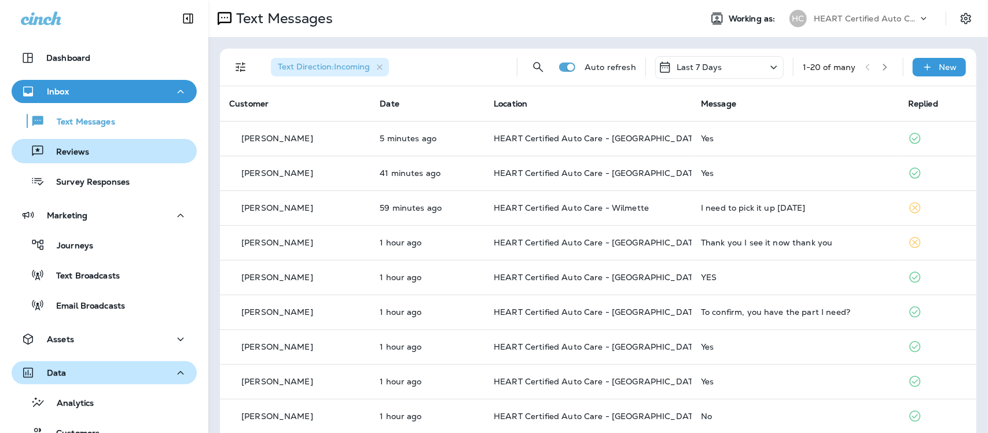
click at [85, 152] on p "Reviews" at bounding box center [67, 152] width 45 height 11
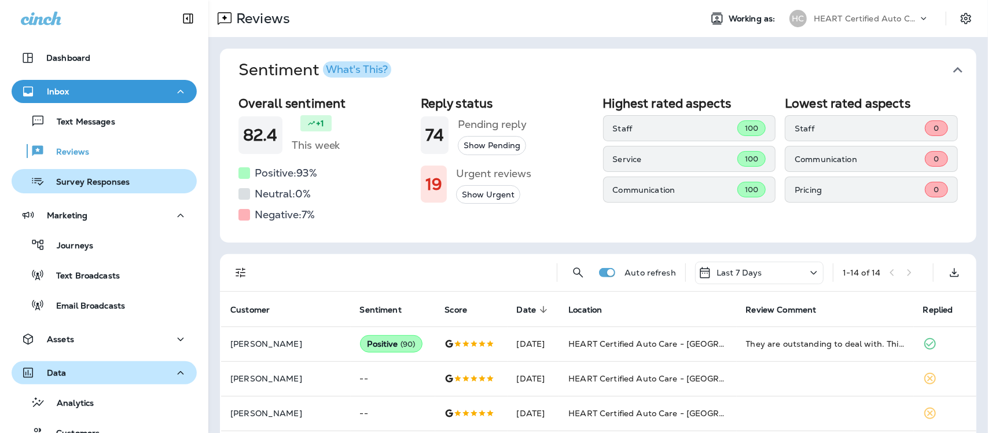
click at [85, 180] on p "Survey Responses" at bounding box center [87, 182] width 85 height 11
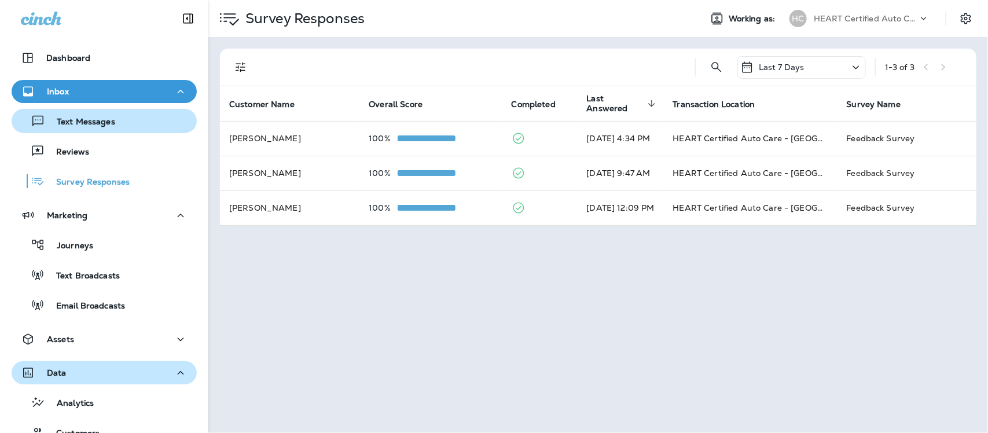
click at [97, 116] on div "Text Messages" at bounding box center [65, 120] width 99 height 17
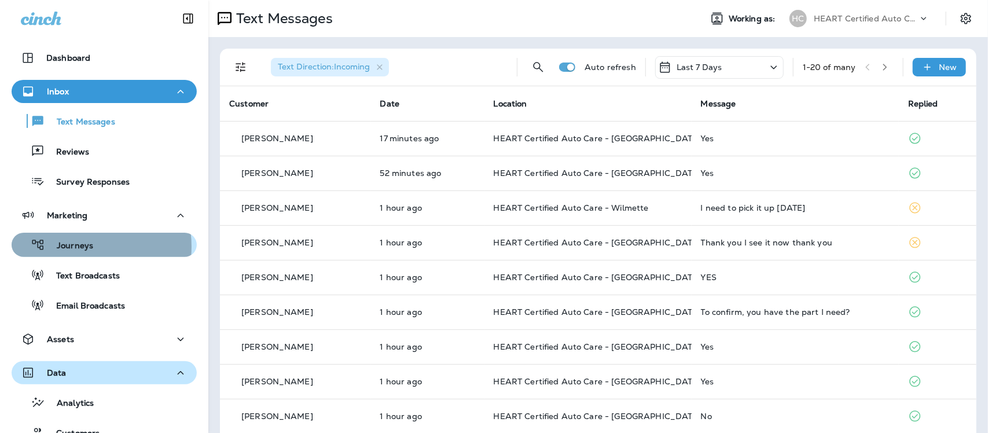
click at [76, 247] on p "Journeys" at bounding box center [69, 246] width 48 height 11
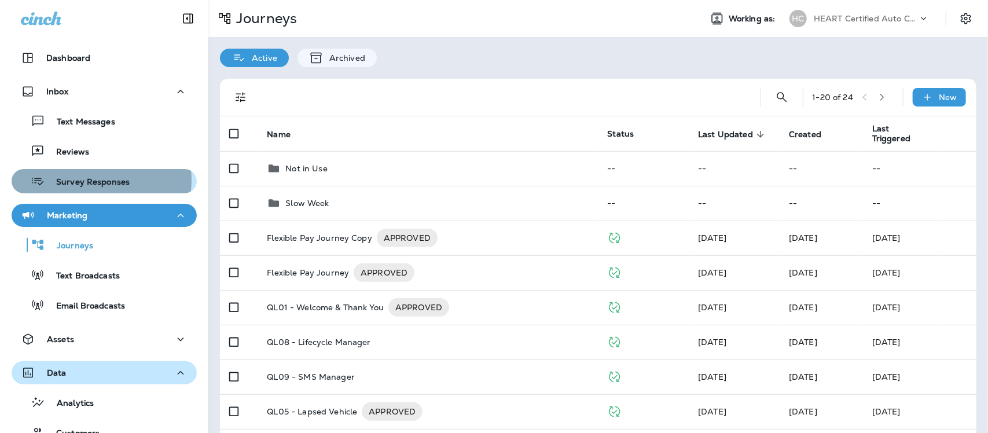
click at [93, 180] on p "Survey Responses" at bounding box center [87, 182] width 85 height 11
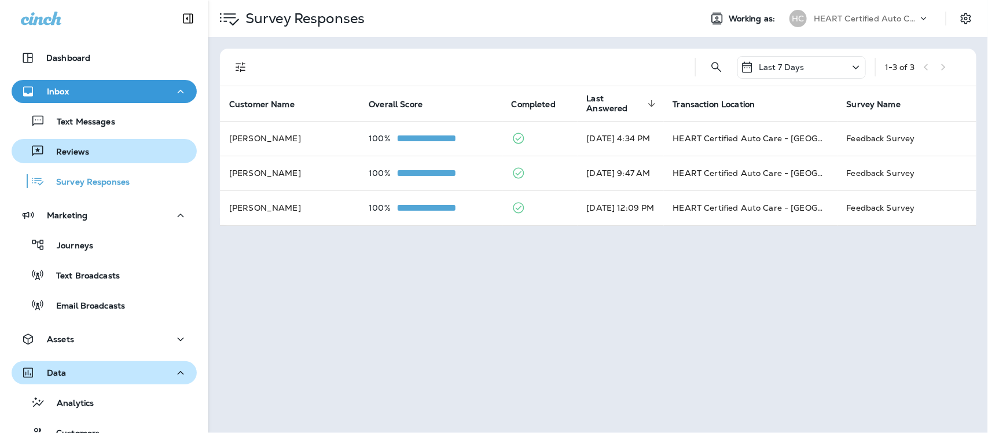
click at [67, 145] on div "Reviews" at bounding box center [52, 150] width 73 height 17
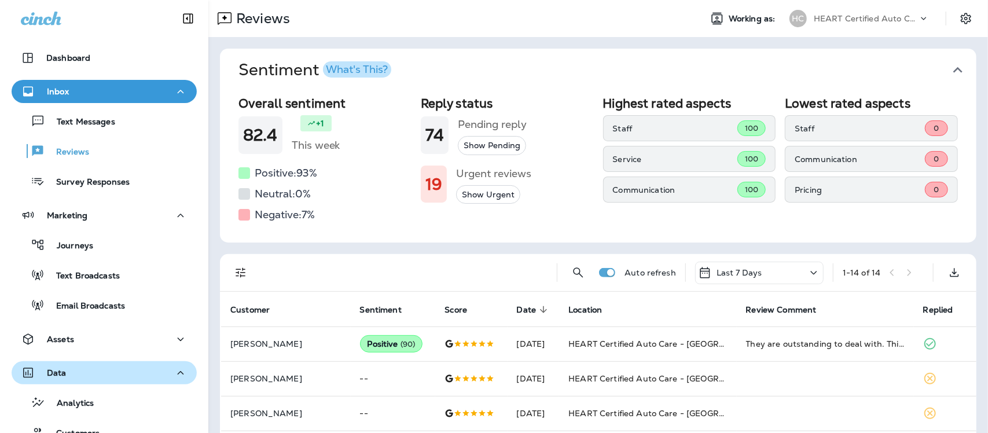
click at [949, 69] on icon "button" at bounding box center [958, 70] width 19 height 19
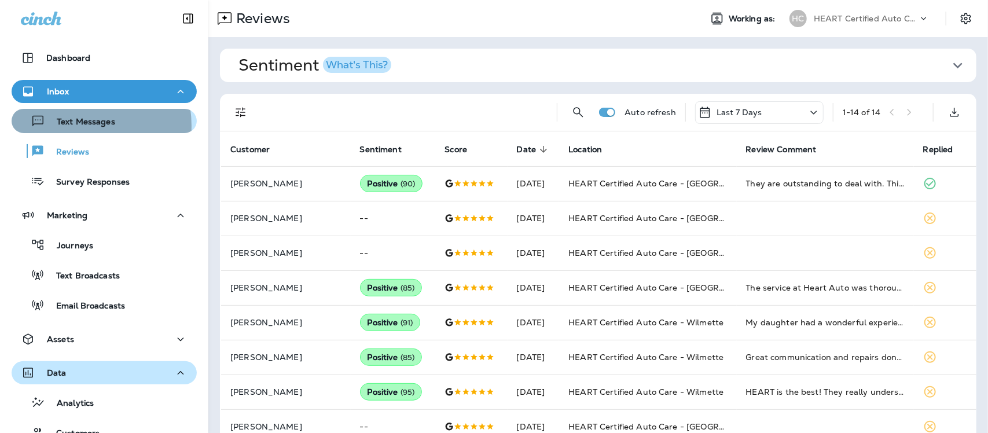
click at [74, 125] on p "Text Messages" at bounding box center [80, 122] width 70 height 11
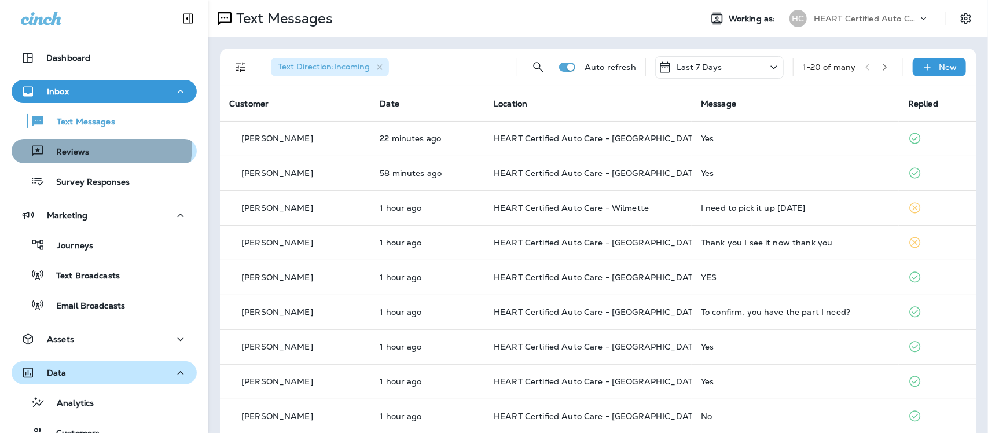
click at [83, 145] on div "Reviews" at bounding box center [52, 150] width 73 height 17
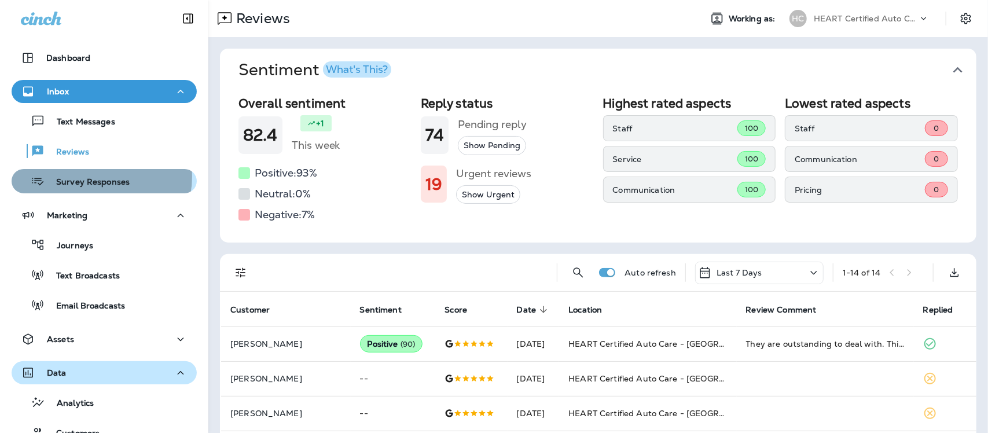
click at [97, 177] on p "Survey Responses" at bounding box center [87, 182] width 85 height 11
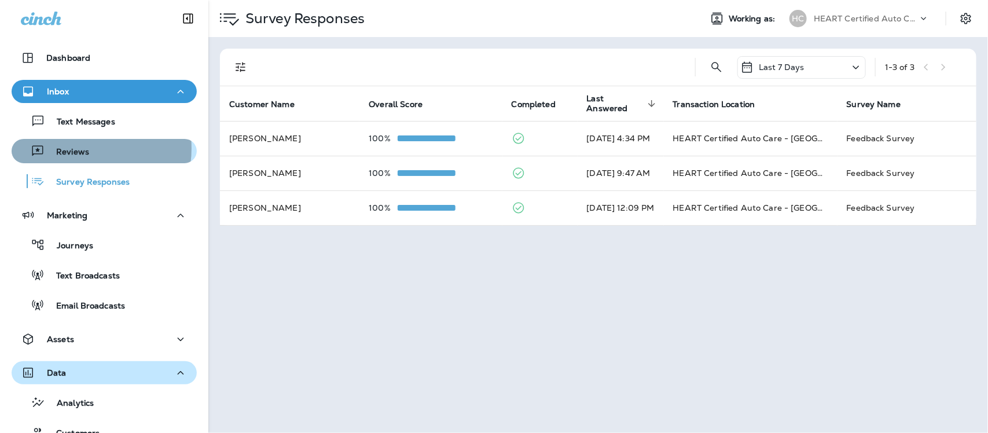
click at [72, 148] on p "Reviews" at bounding box center [67, 152] width 45 height 11
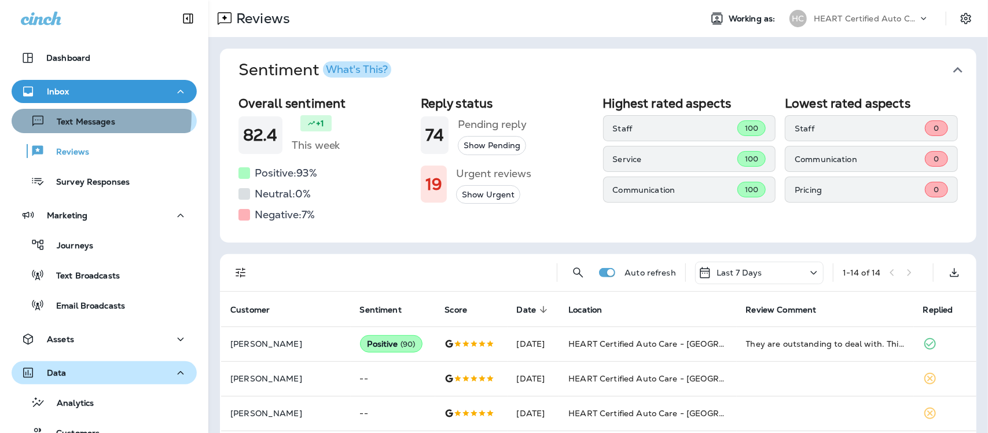
click at [87, 117] on p "Text Messages" at bounding box center [80, 122] width 70 height 11
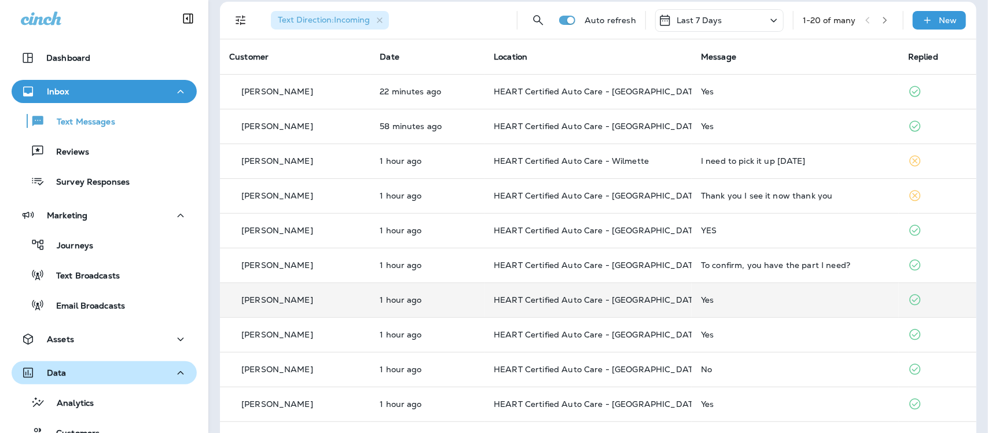
scroll to position [72, 0]
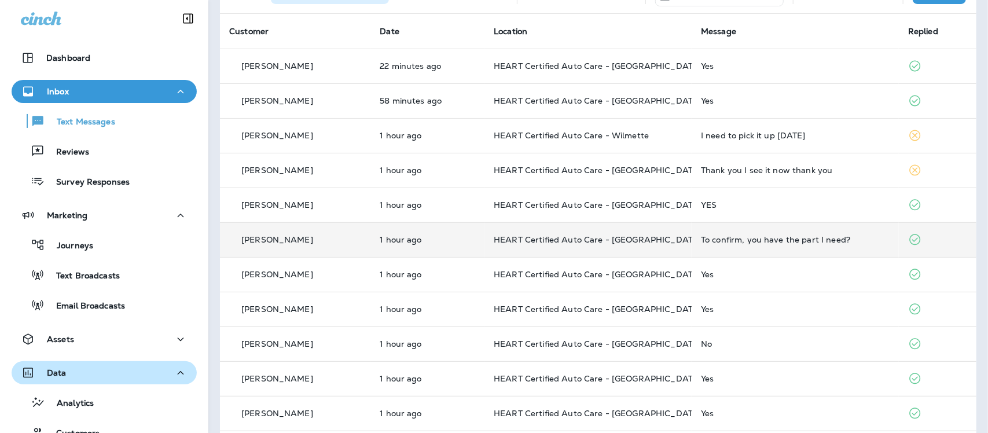
click at [746, 241] on div "To confirm, you have the part I need?" at bounding box center [795, 239] width 189 height 9
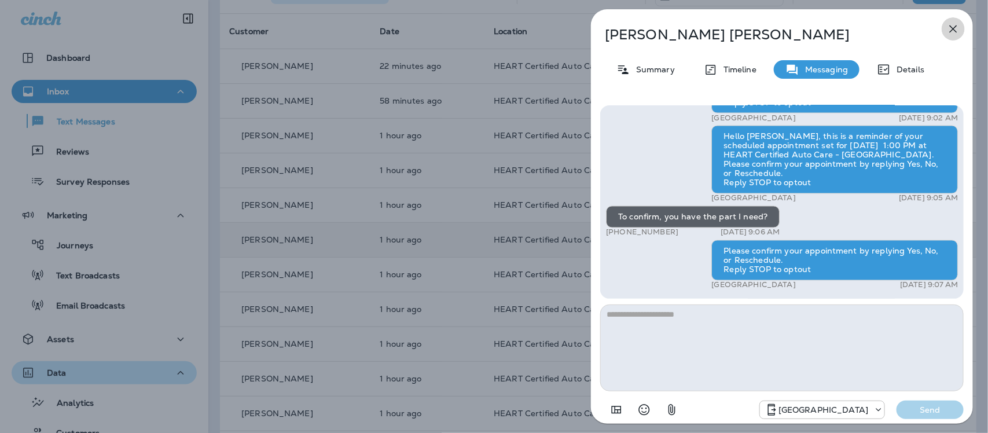
click at [956, 26] on icon "button" at bounding box center [954, 29] width 14 height 14
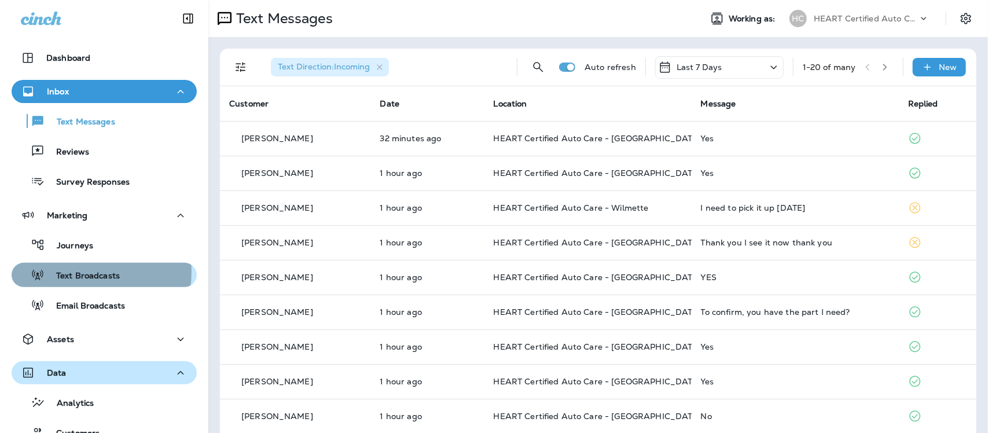
click at [86, 272] on p "Text Broadcasts" at bounding box center [82, 276] width 75 height 11
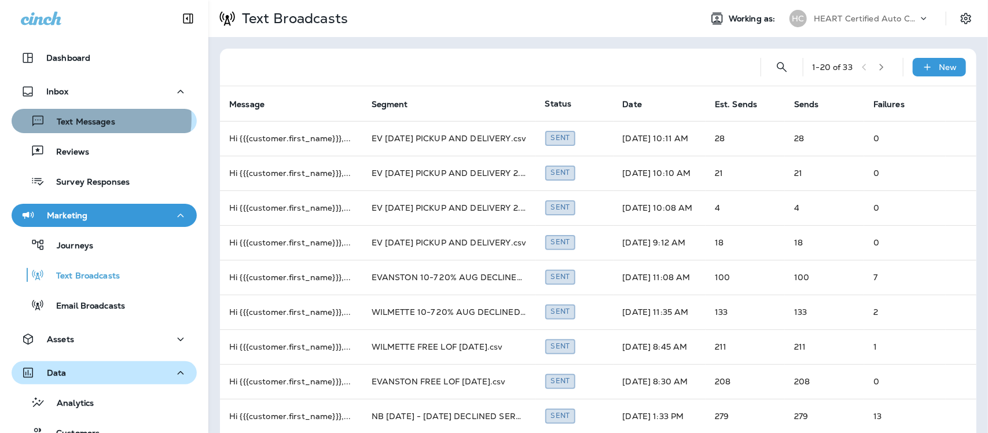
click at [96, 119] on p "Text Messages" at bounding box center [80, 122] width 70 height 11
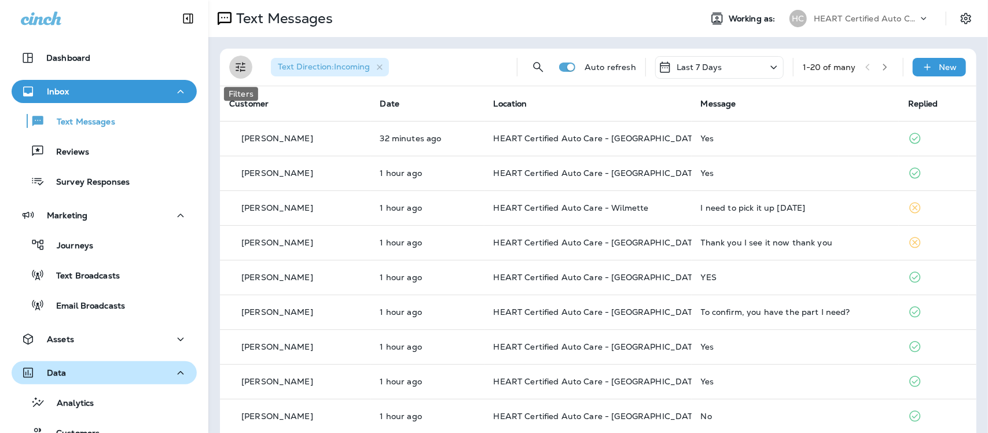
click at [244, 65] on icon "Filters" at bounding box center [241, 67] width 14 height 14
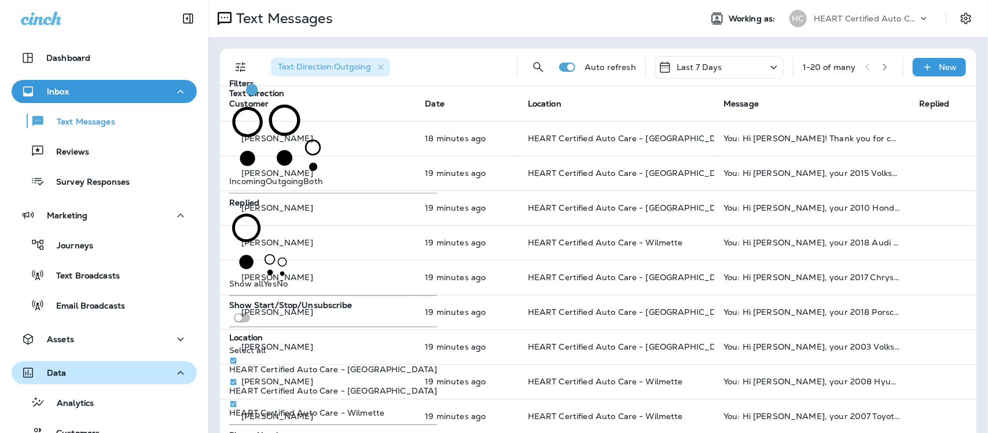
click at [478, 100] on th "Date" at bounding box center [467, 103] width 102 height 35
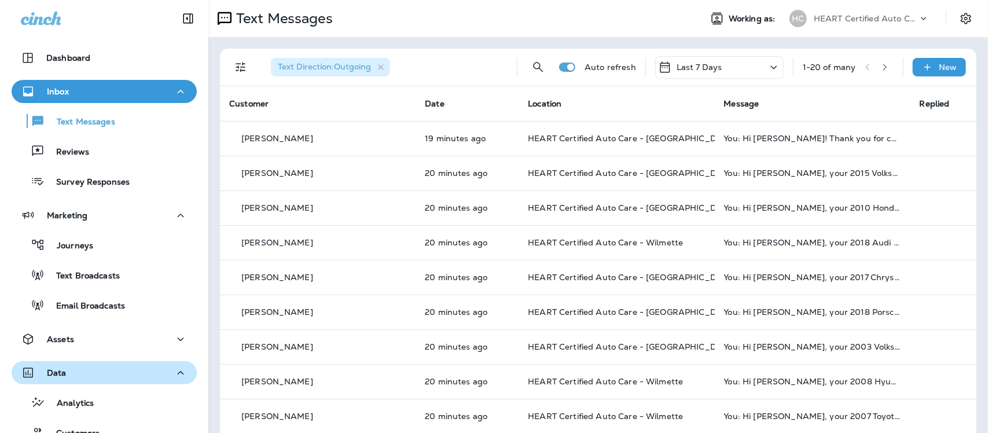
click at [881, 68] on icon "button" at bounding box center [885, 67] width 8 height 8
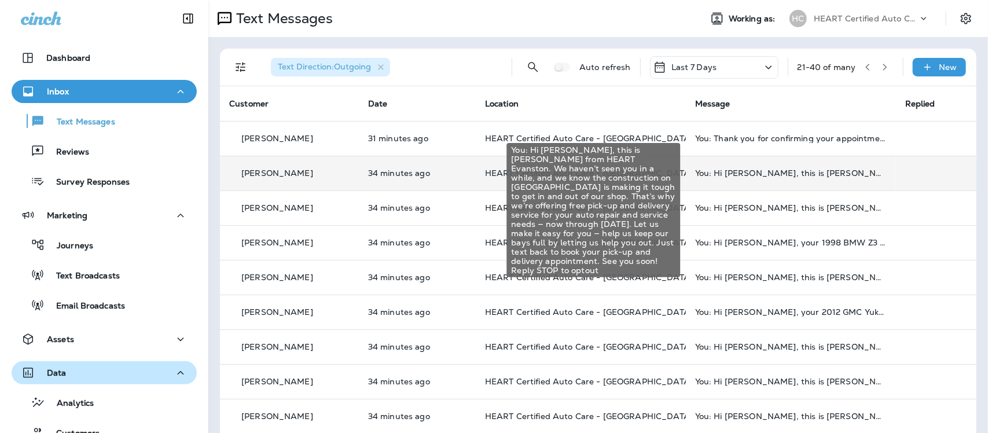
click at [803, 169] on div "You: Hi Oleg, this is Kieesha from HEART Evanston. We haven’t seen you in a whi…" at bounding box center [791, 173] width 192 height 9
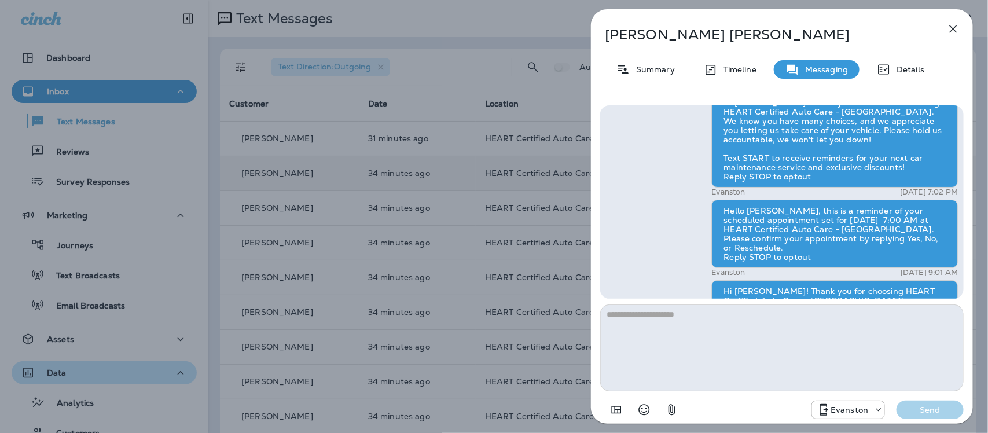
scroll to position [-224, 0]
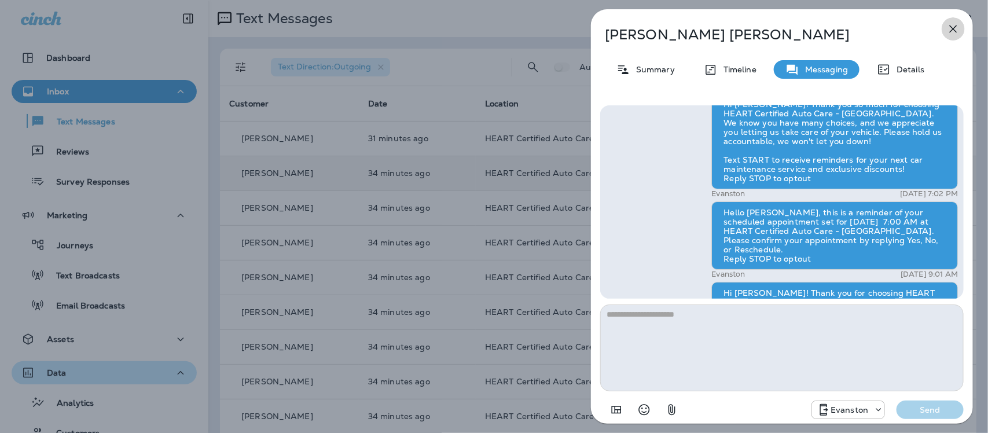
click at [954, 30] on icon "button" at bounding box center [954, 29] width 14 height 14
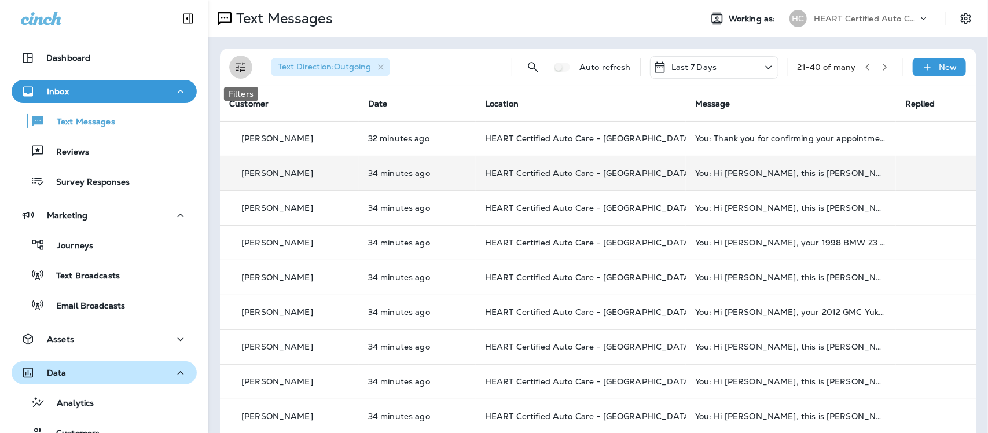
click at [245, 64] on icon "Filters" at bounding box center [241, 67] width 14 height 14
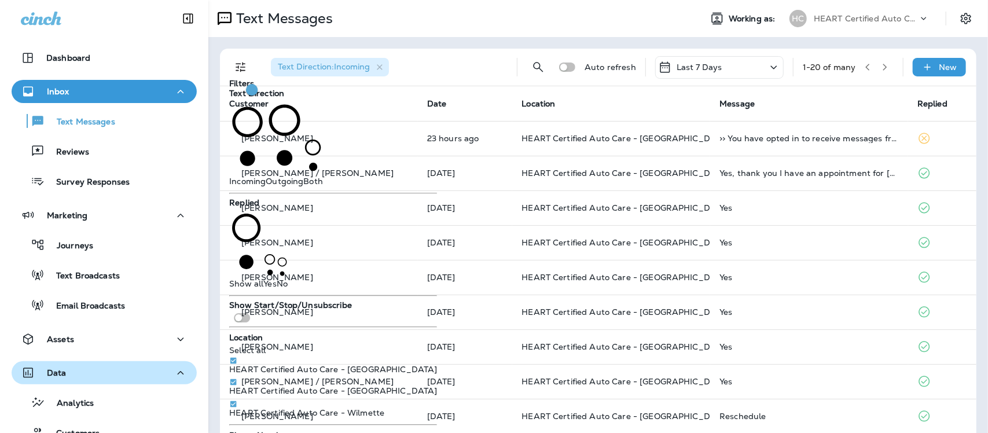
click at [443, 68] on div "Text Direction : Incoming" at bounding box center [385, 67] width 246 height 37
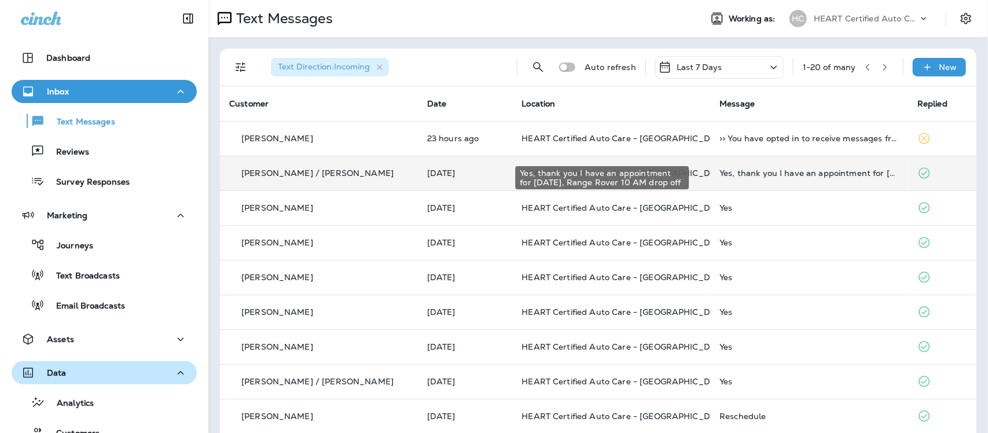
click at [811, 175] on div "Yes, thank you I have an appointment for [DATE], Range Rover 10 AM drop off" at bounding box center [810, 173] width 180 height 9
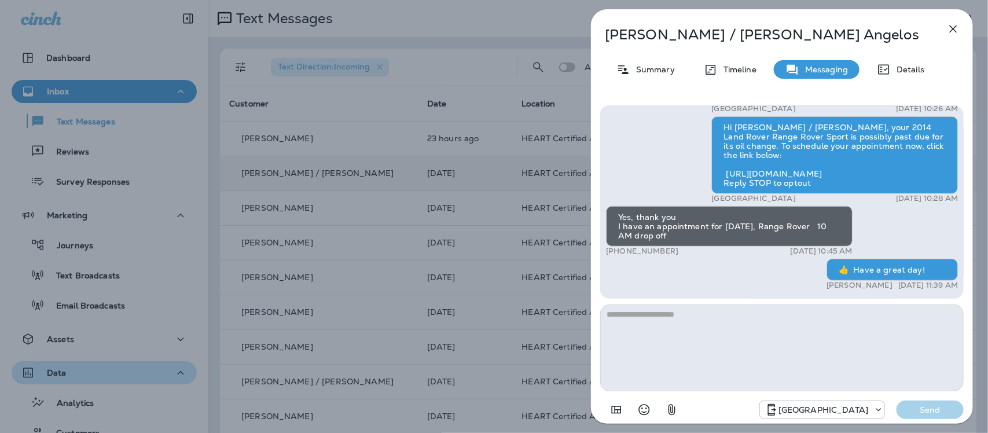
click at [959, 27] on icon "button" at bounding box center [954, 29] width 14 height 14
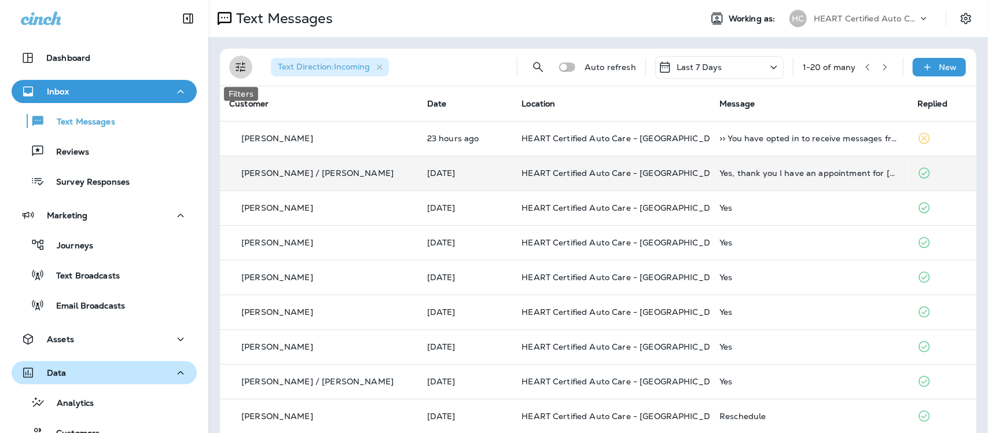
click at [244, 65] on icon "Filters" at bounding box center [241, 67] width 14 height 14
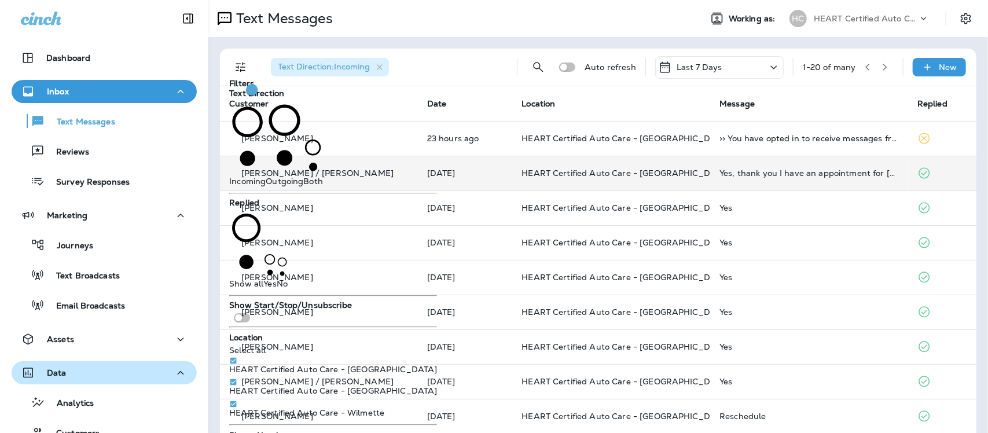
click at [467, 70] on div "Text Direction : Incoming" at bounding box center [385, 67] width 246 height 37
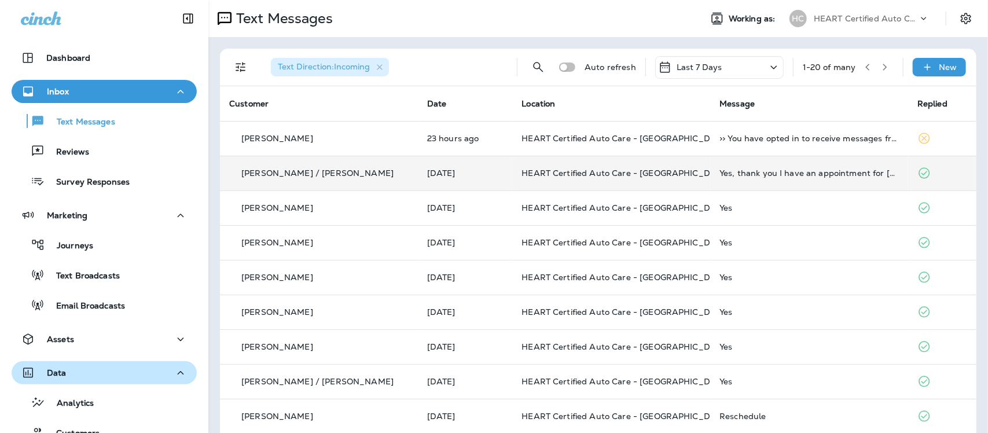
click at [771, 68] on icon at bounding box center [774, 66] width 6 height 3
click at [660, 162] on p "Last 7 Days" at bounding box center [706, 157] width 181 height 9
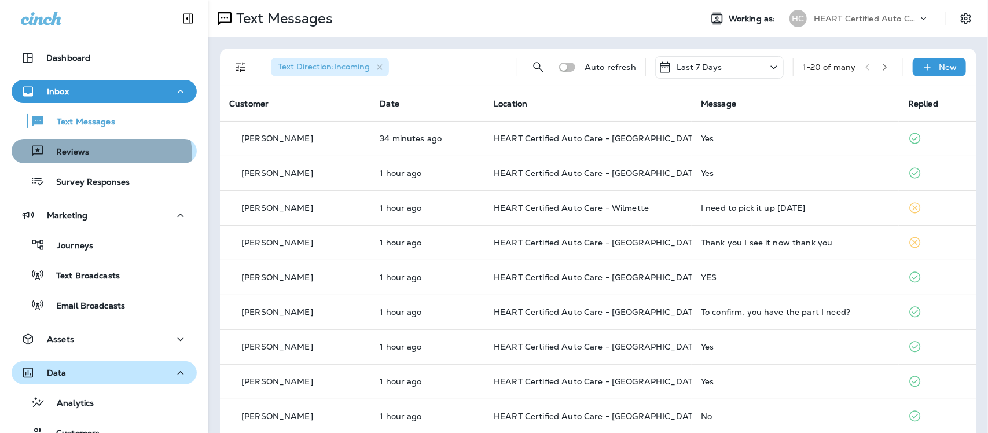
click at [94, 157] on div "Reviews" at bounding box center [104, 150] width 176 height 17
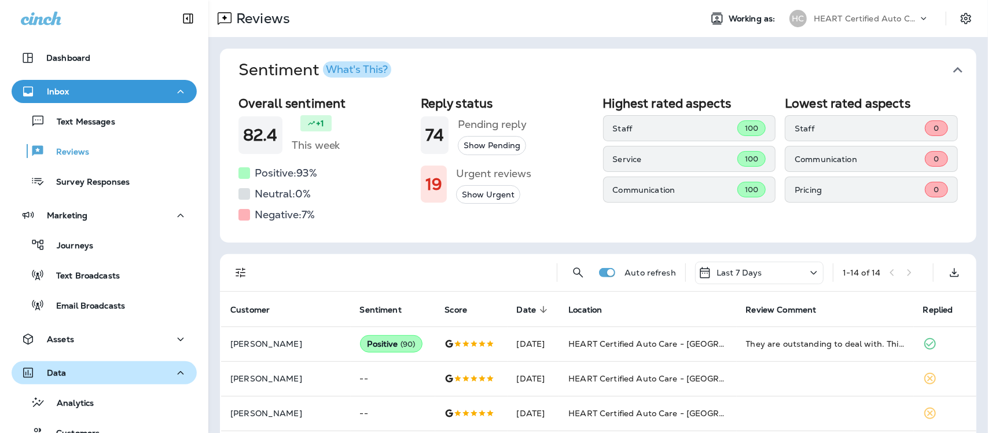
click at [951, 67] on icon "button" at bounding box center [958, 70] width 19 height 19
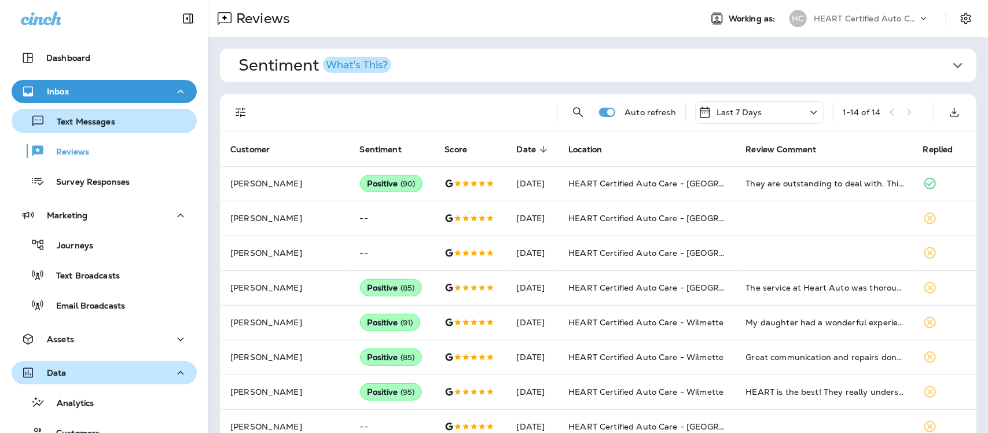
click at [102, 123] on p "Text Messages" at bounding box center [80, 122] width 70 height 11
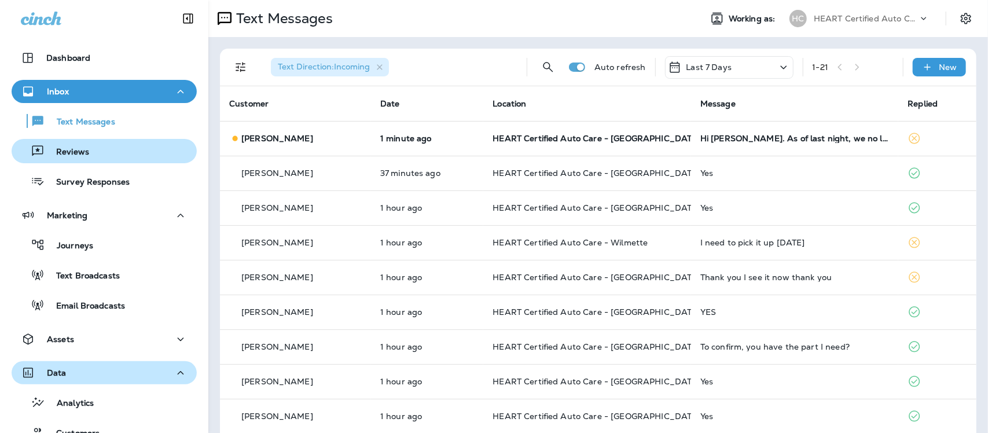
click at [80, 147] on p "Reviews" at bounding box center [67, 152] width 45 height 11
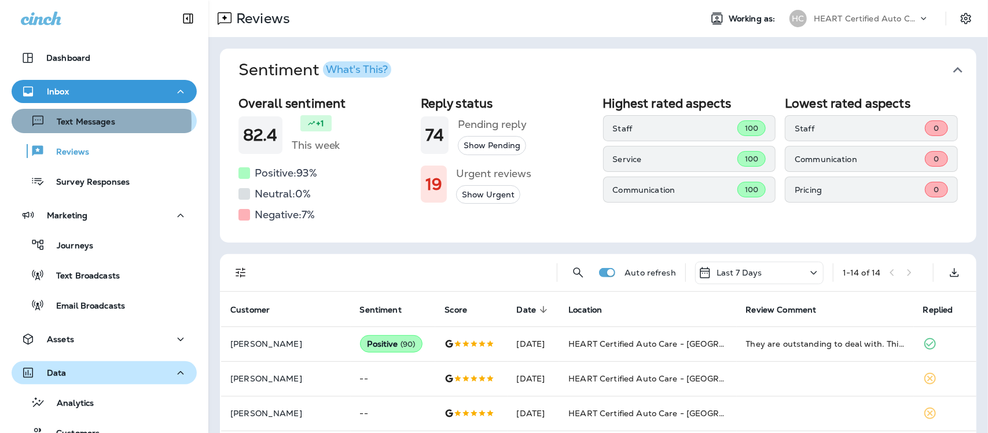
click at [84, 122] on p "Text Messages" at bounding box center [80, 122] width 70 height 11
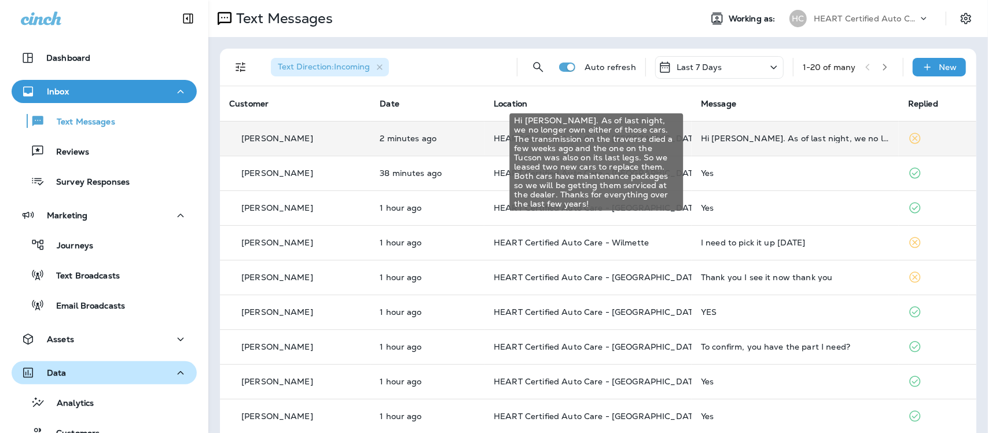
click at [817, 137] on div "Hi Kieesha. As of last night, we no longer own either of those cars. The transm…" at bounding box center [795, 138] width 189 height 9
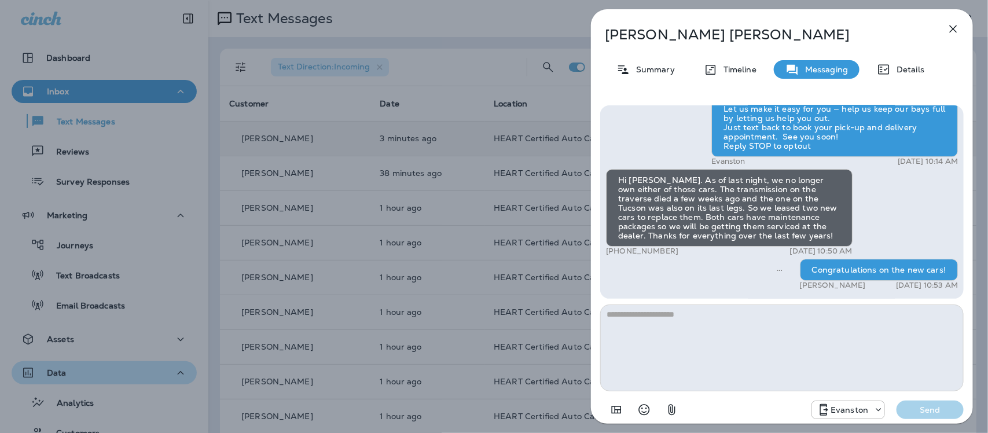
drag, startPoint x: 614, startPoint y: 252, endPoint x: 673, endPoint y: 255, distance: 58.6
click at [673, 255] on div "+1 (312) 286-1647 Oct 8, 2025 10:50 AM" at bounding box center [729, 251] width 247 height 9
copy p "(312) 286-1647"
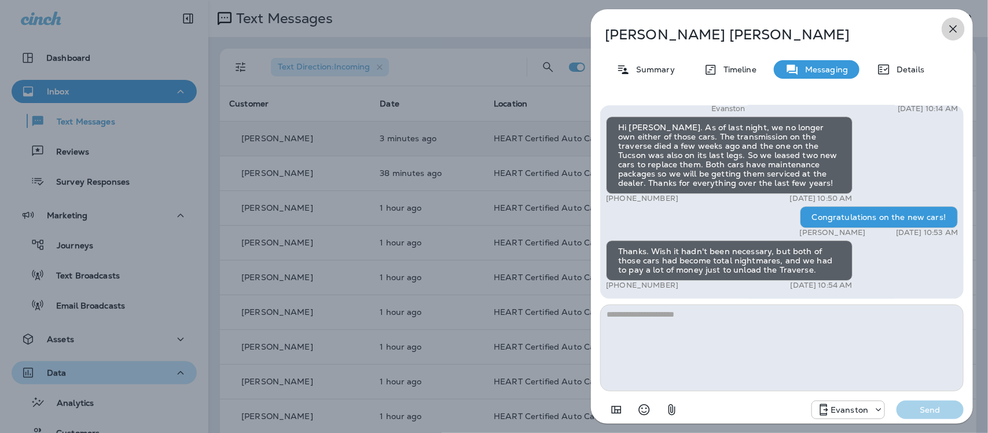
click at [956, 32] on icon "button" at bounding box center [954, 29] width 14 height 14
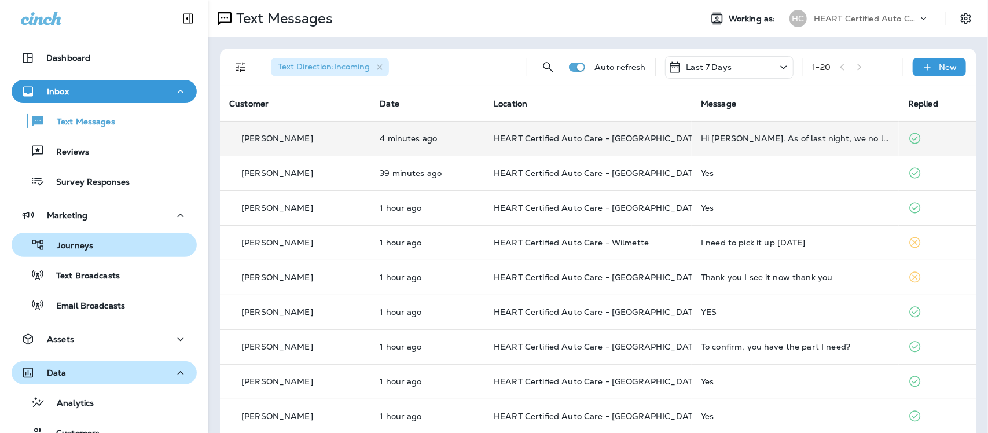
click at [90, 241] on p "Journeys" at bounding box center [69, 246] width 48 height 11
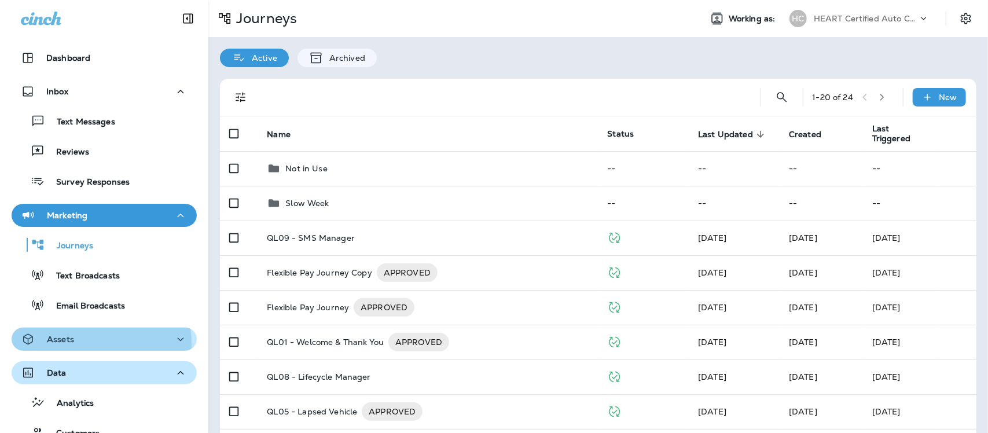
click at [84, 343] on div "Assets" at bounding box center [104, 339] width 167 height 14
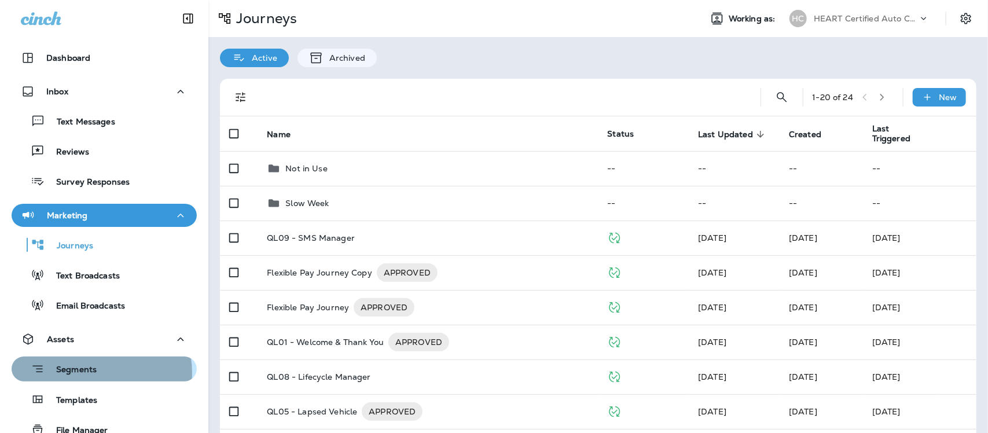
click at [91, 373] on p "Segments" at bounding box center [71, 371] width 52 height 12
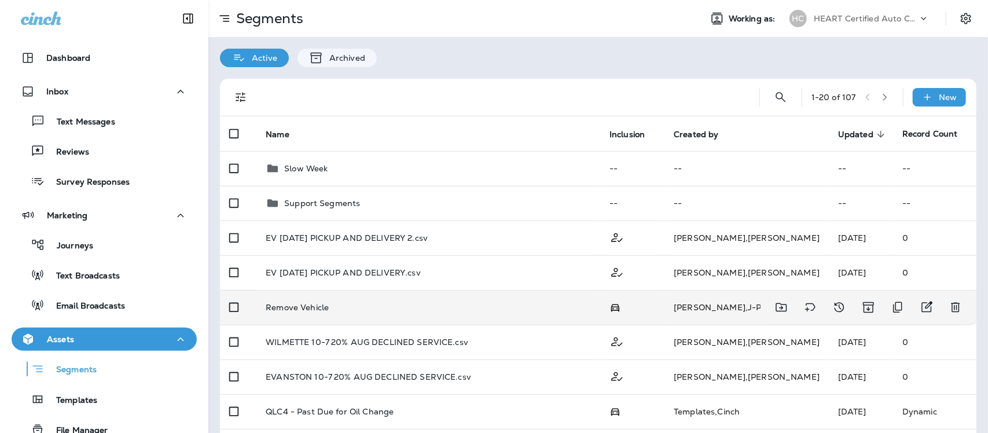
click at [299, 311] on p "Remove Vehicle" at bounding box center [297, 307] width 63 height 9
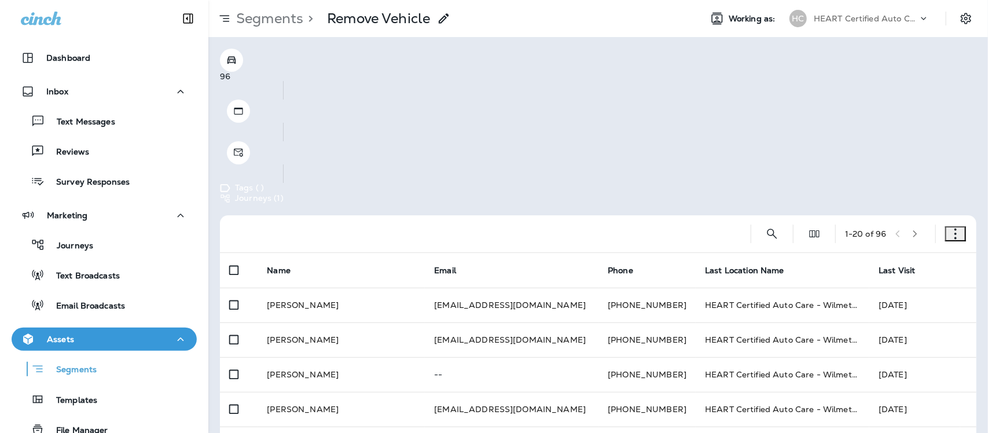
click at [951, 226] on button "button" at bounding box center [956, 233] width 21 height 15
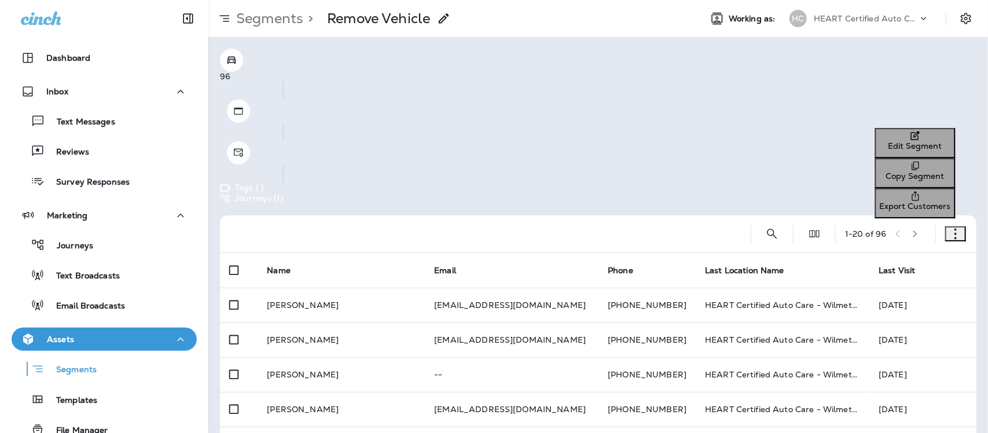
click at [876, 140] on button "Edit Segment" at bounding box center [916, 143] width 80 height 30
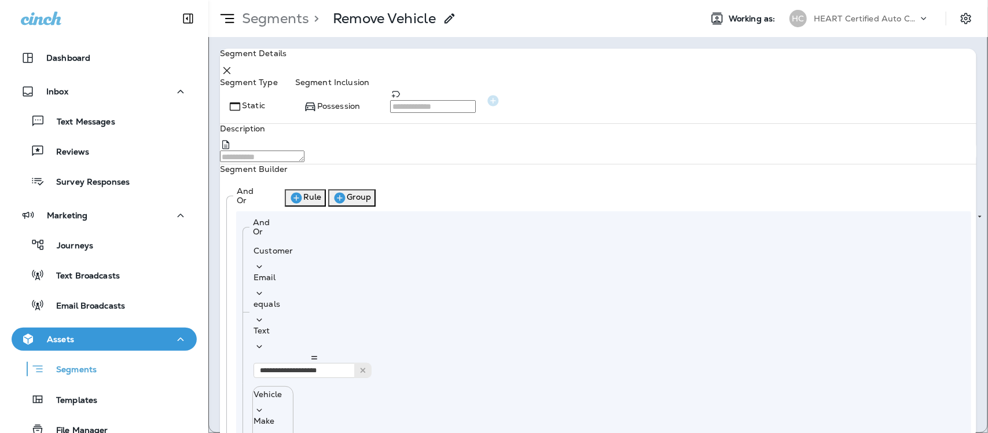
type input "**********"
drag, startPoint x: 579, startPoint y: 243, endPoint x: 562, endPoint y: 240, distance: 17.0
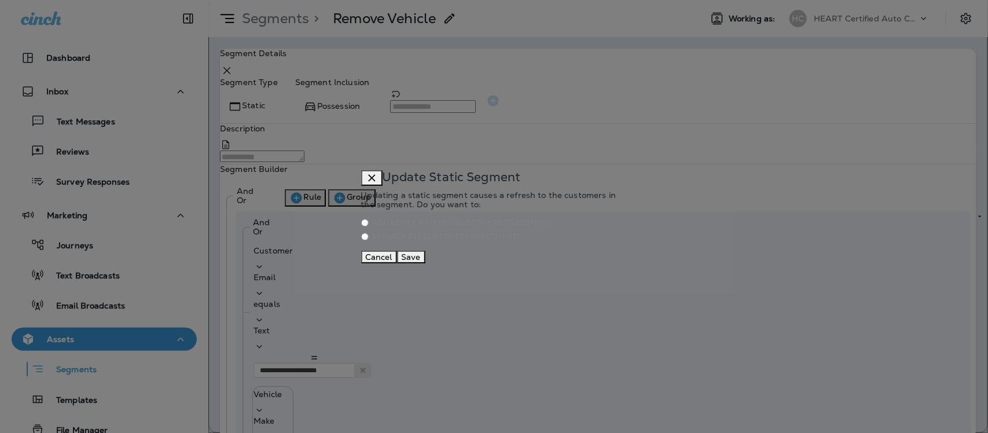
click at [426, 263] on button "Save" at bounding box center [411, 257] width 28 height 13
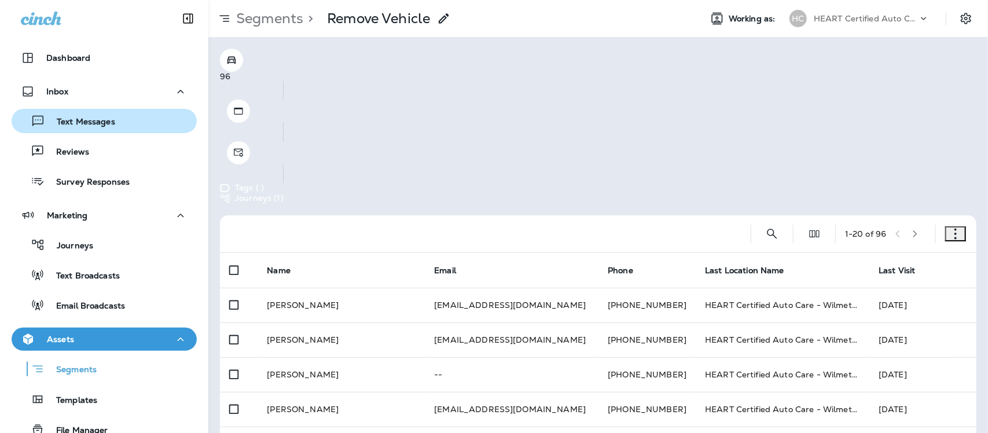
click at [97, 123] on p "Text Messages" at bounding box center [80, 122] width 70 height 11
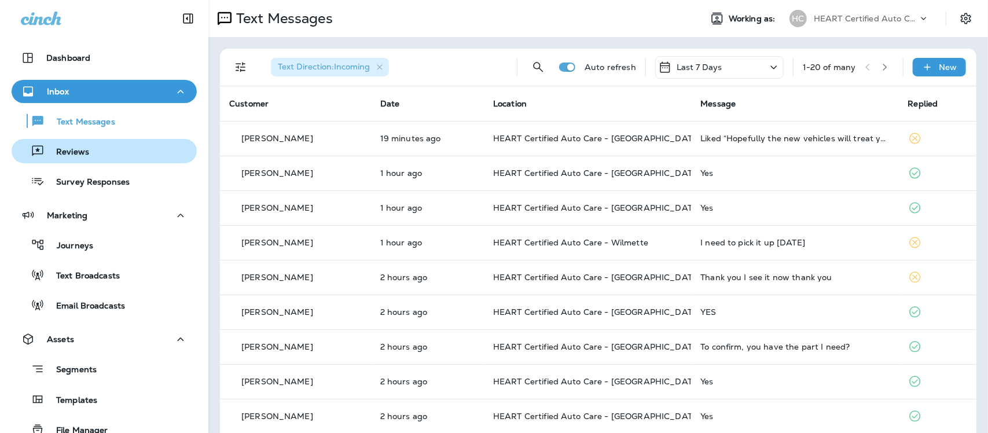
drag, startPoint x: 68, startPoint y: 146, endPoint x: 62, endPoint y: 155, distance: 11.2
click at [68, 149] on p "Reviews" at bounding box center [67, 152] width 45 height 11
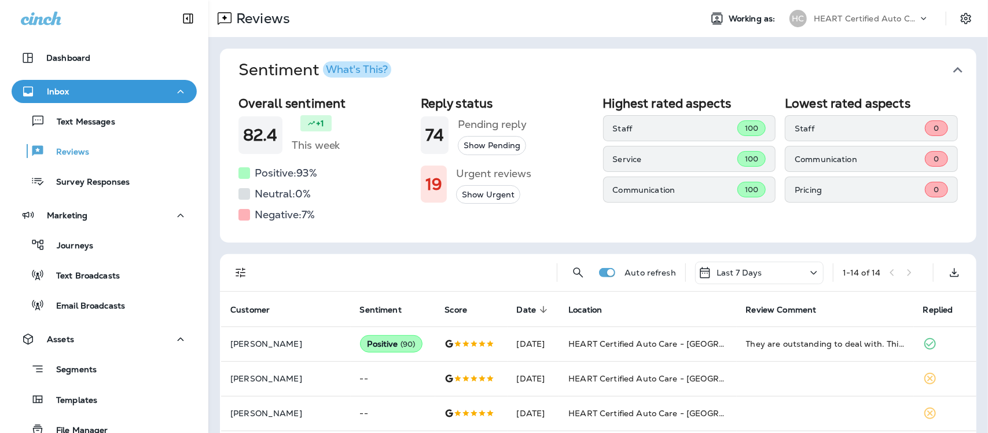
click at [954, 71] on icon "button" at bounding box center [958, 70] width 9 height 6
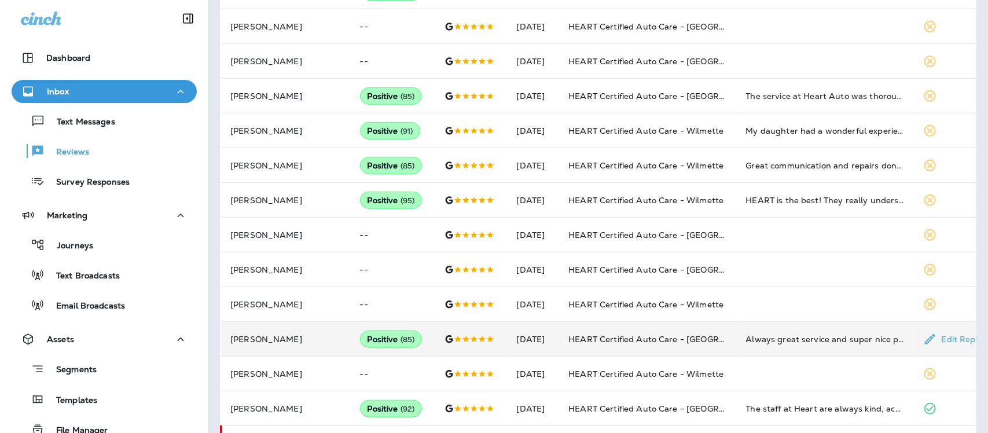
scroll to position [216, 0]
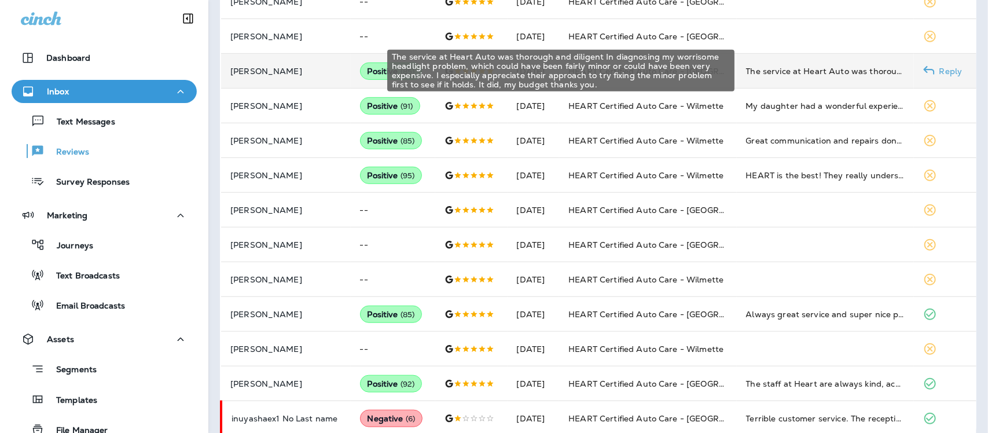
click at [835, 71] on div "The service at Heart Auto was thorough and diligent In diagnosing my worrisome …" at bounding box center [825, 71] width 159 height 12
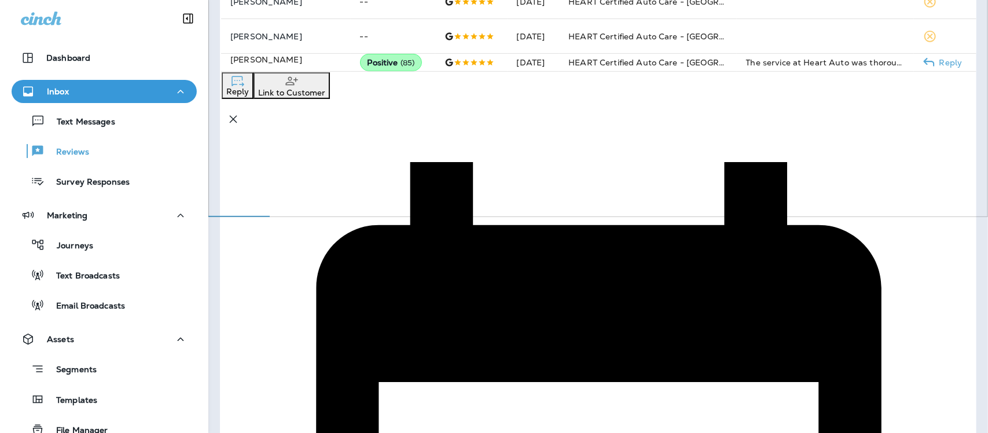
scroll to position [239, 0]
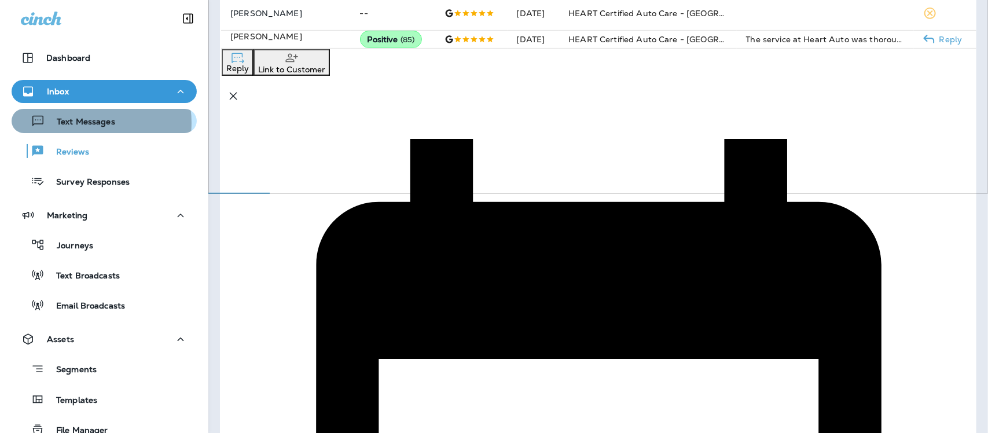
click at [84, 122] on p "Text Messages" at bounding box center [80, 122] width 70 height 11
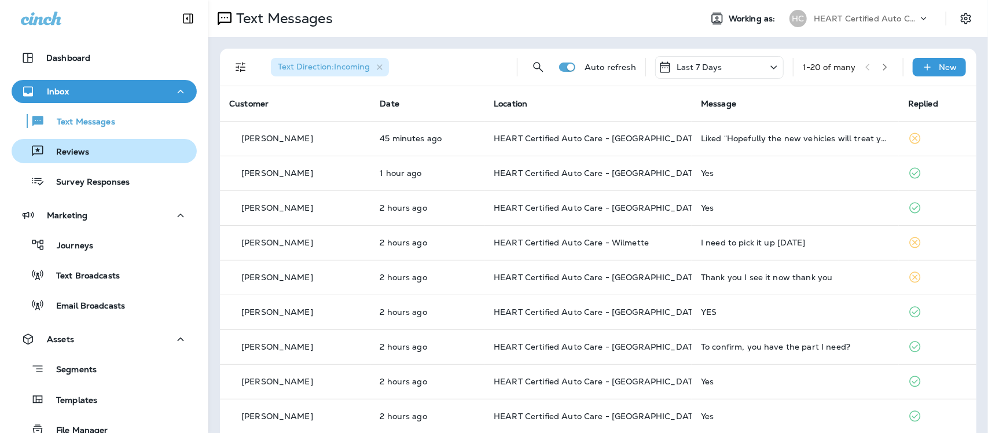
click at [84, 148] on p "Reviews" at bounding box center [67, 152] width 45 height 11
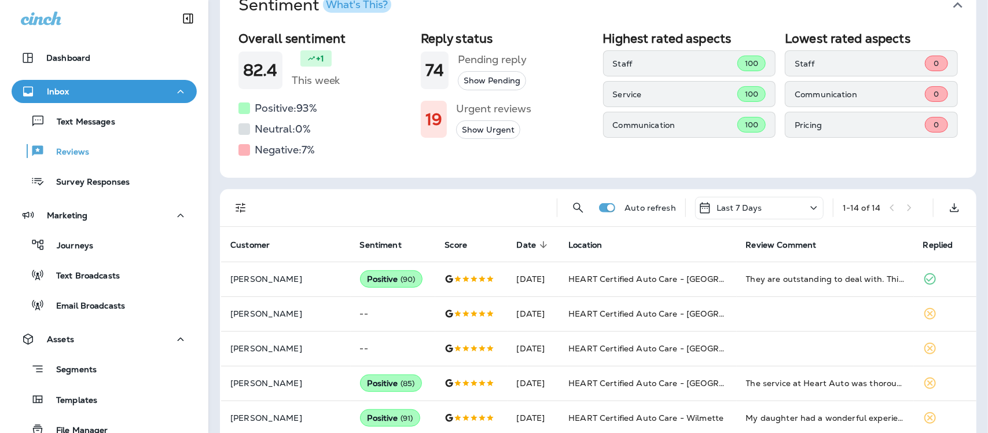
scroll to position [145, 0]
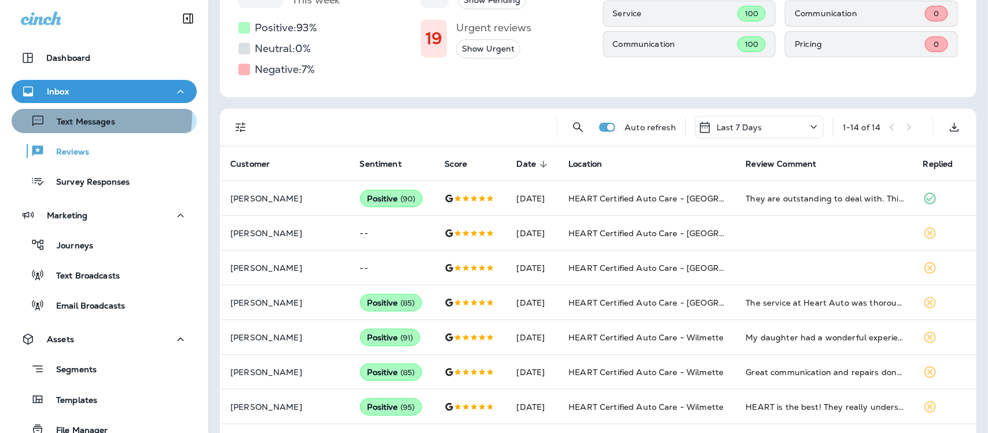
click at [89, 116] on div "Text Messages" at bounding box center [65, 120] width 99 height 17
